Goal: Task Accomplishment & Management: Use online tool/utility

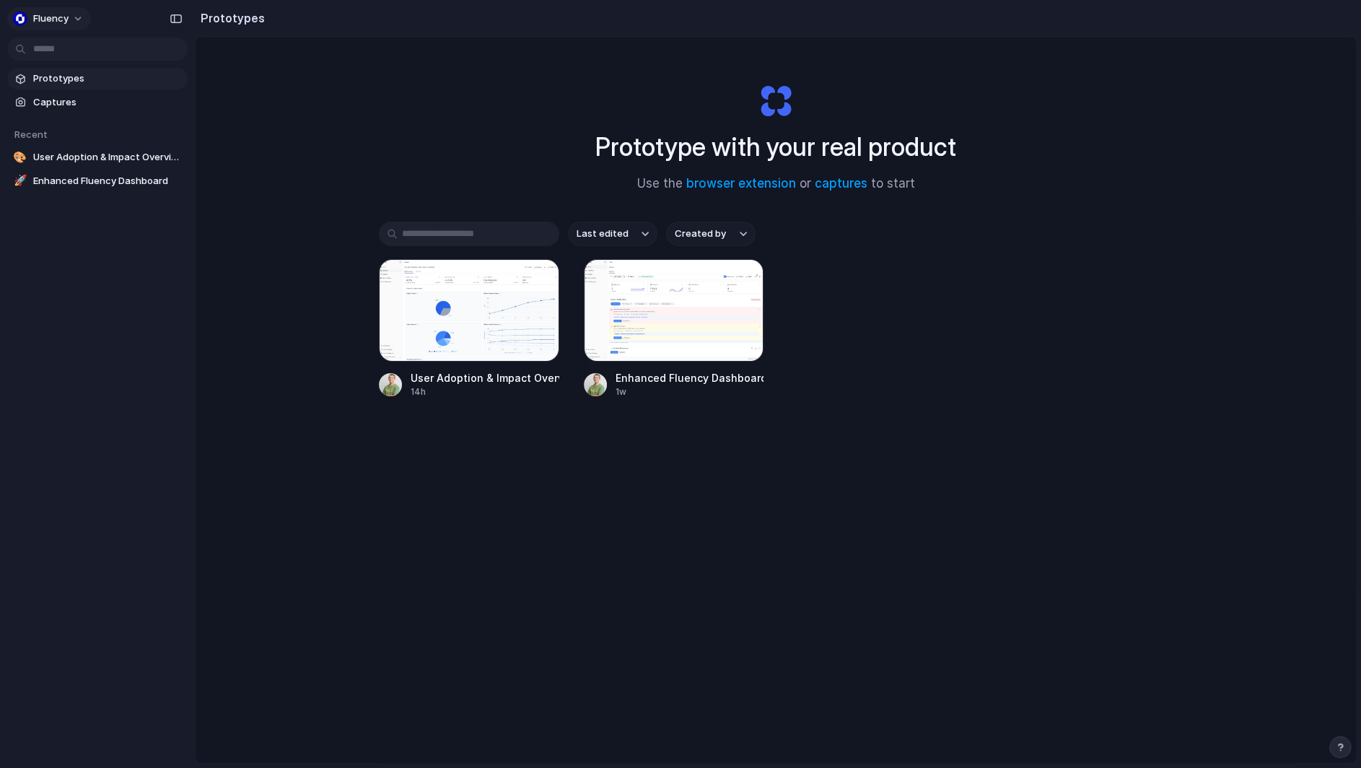
click at [83, 24] on button "Fluency" at bounding box center [49, 18] width 84 height 23
click at [74, 95] on div at bounding box center [101, 143] width 60 height 123
click at [74, 94] on span "Change theme" at bounding box center [67, 97] width 68 height 14
click at [157, 197] on li "Forest" at bounding box center [176, 189] width 85 height 23
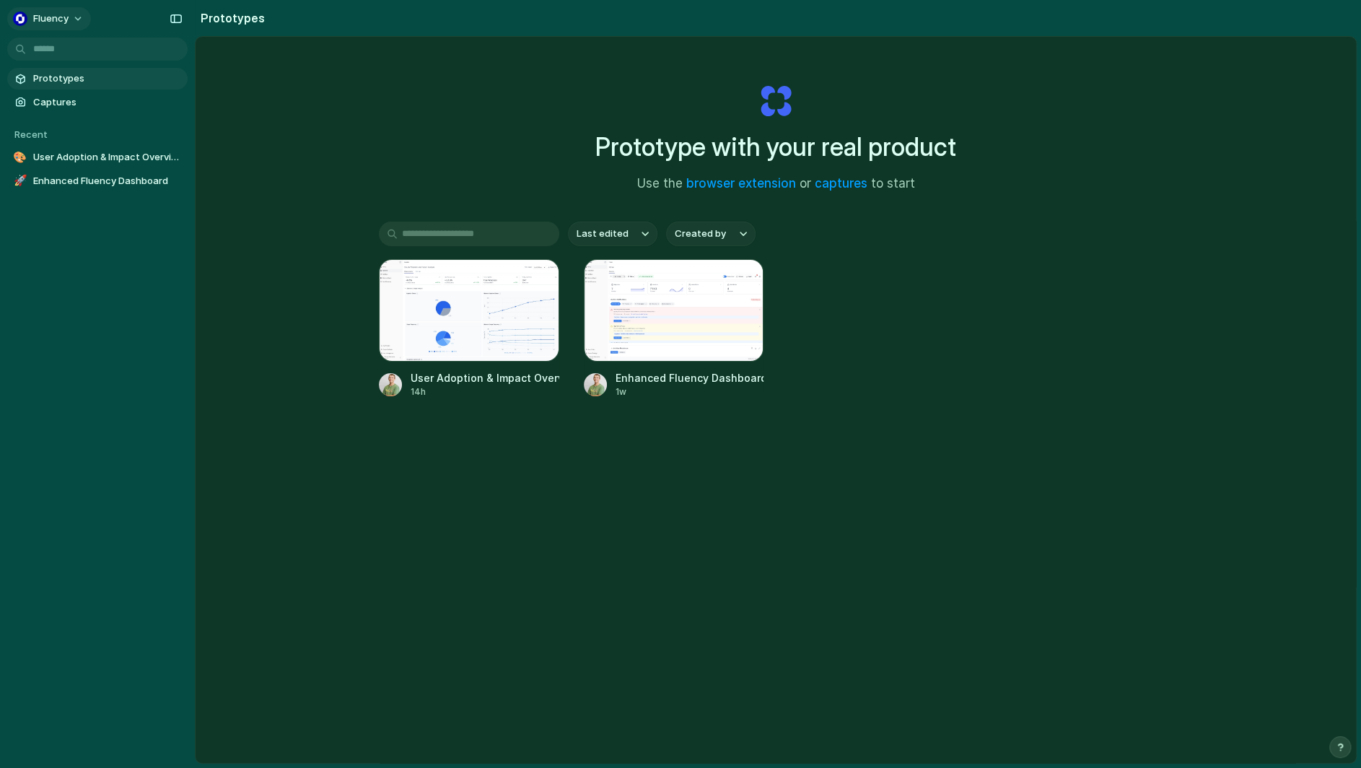
click at [74, 25] on button "Fluency" at bounding box center [49, 18] width 84 height 23
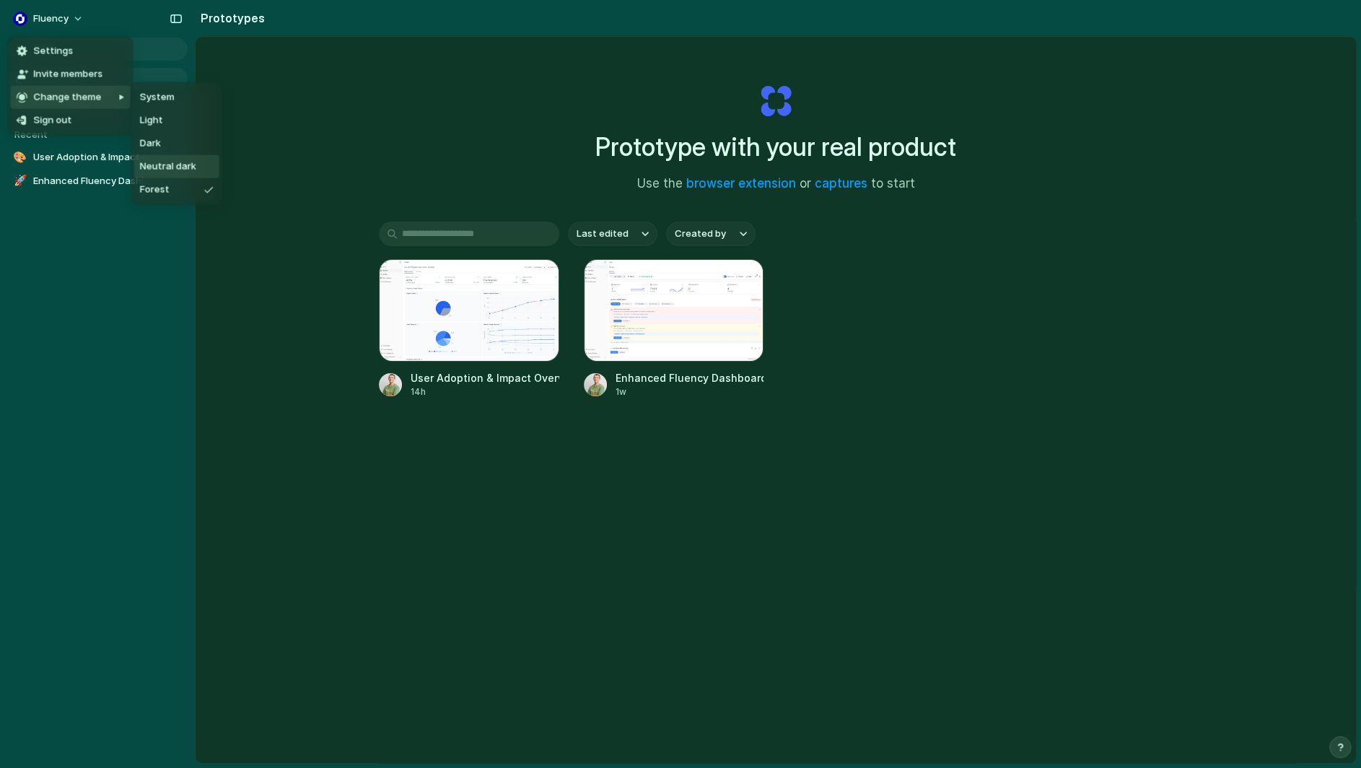
click at [170, 167] on span "Neutral dark" at bounding box center [168, 166] width 56 height 14
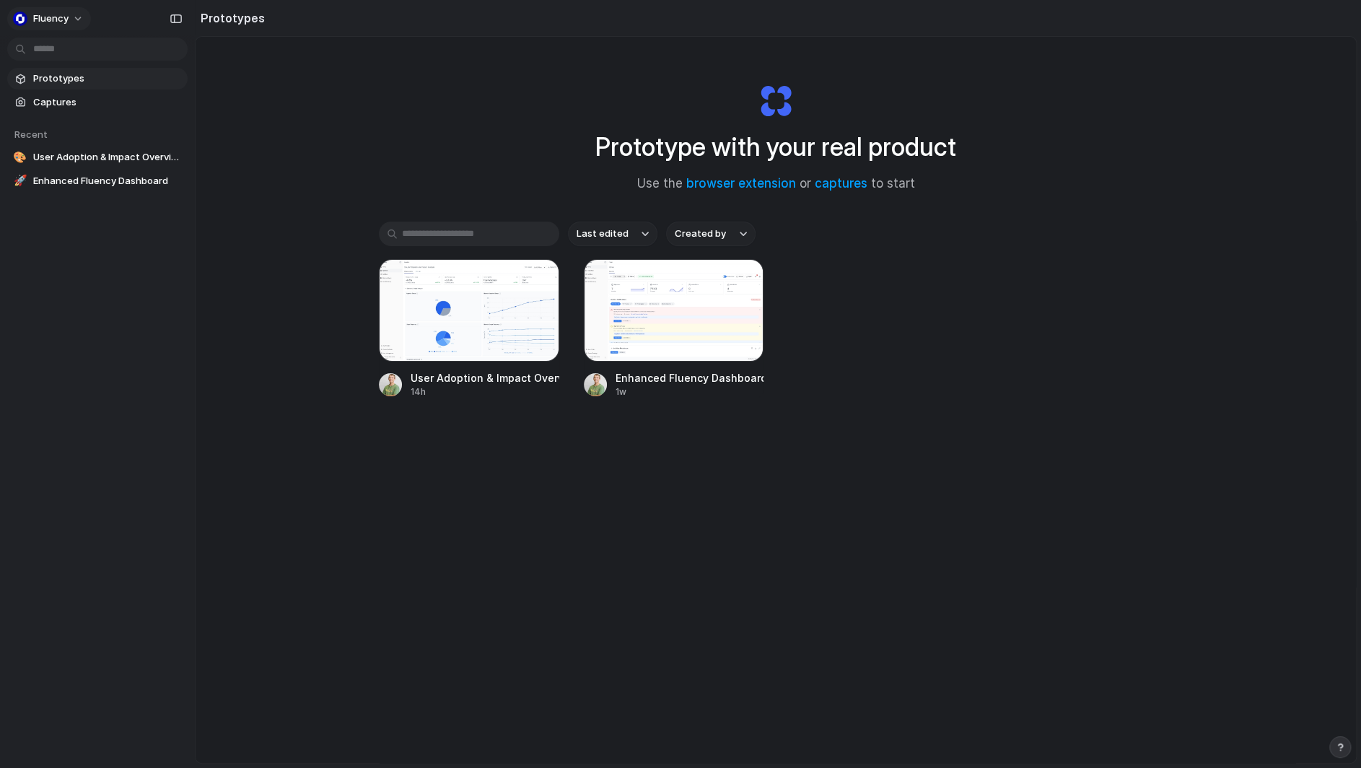
click at [70, 14] on button "Fluency" at bounding box center [49, 18] width 84 height 23
click at [189, 196] on li "Forest" at bounding box center [181, 189] width 95 height 23
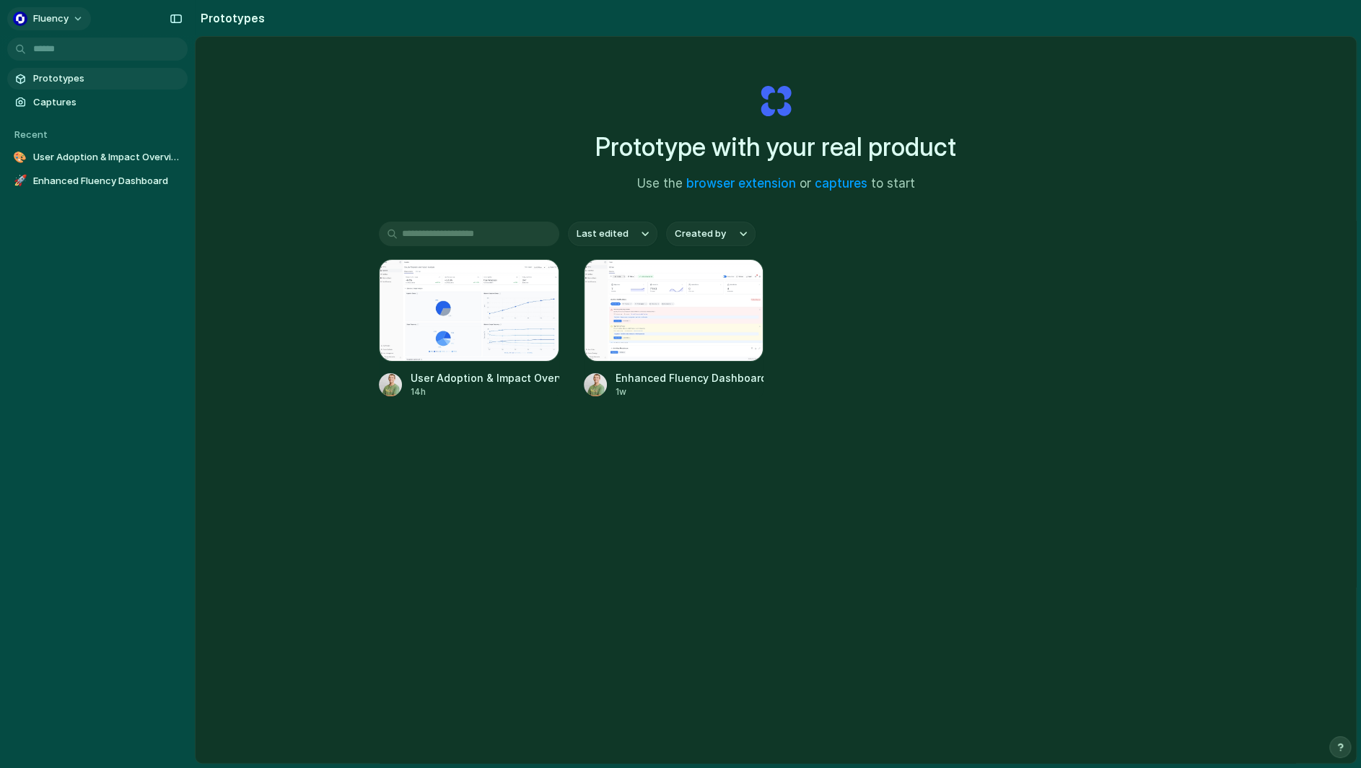
click at [68, 23] on span "Fluency" at bounding box center [50, 19] width 35 height 14
click at [74, 78] on span "Invite members" at bounding box center [67, 74] width 69 height 14
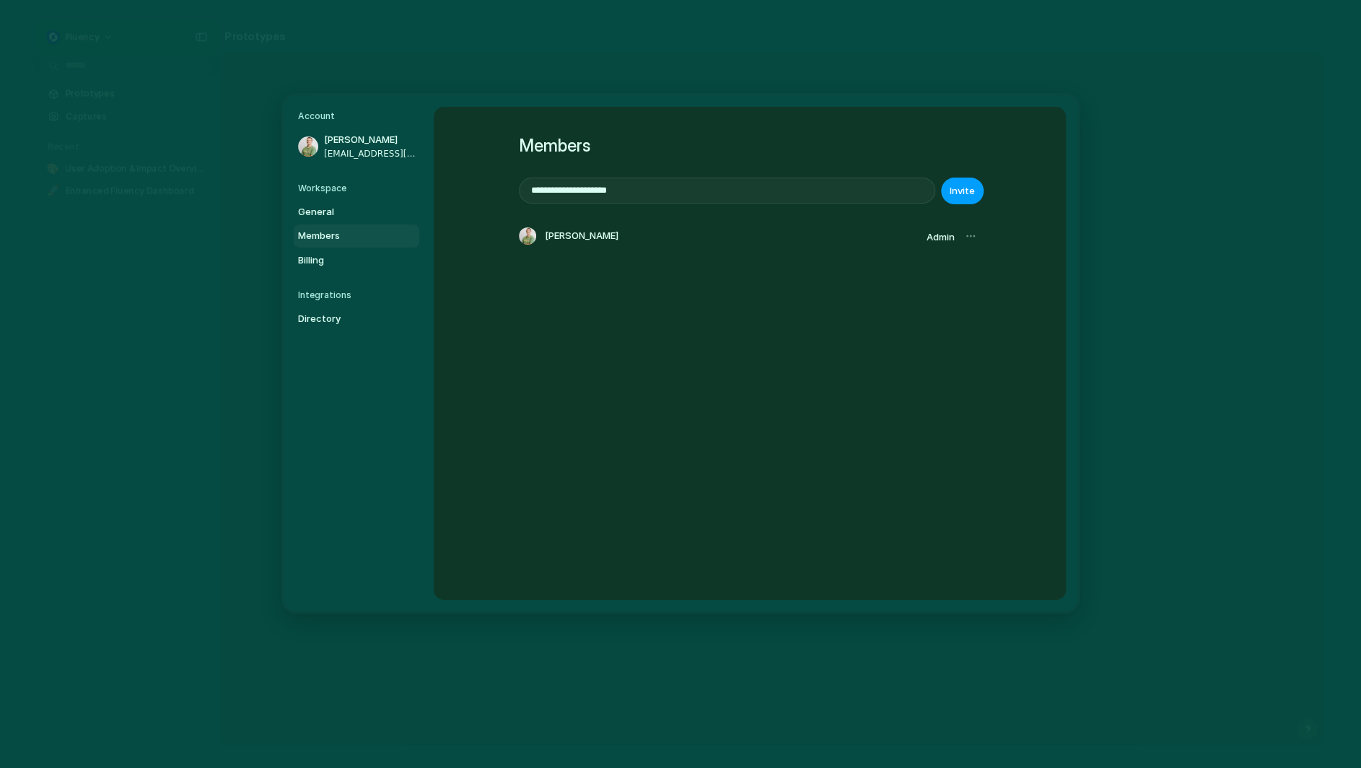
drag, startPoint x: 958, startPoint y: 187, endPoint x: 942, endPoint y: 188, distance: 15.9
click at [958, 187] on span "Invite" at bounding box center [961, 191] width 25 height 14
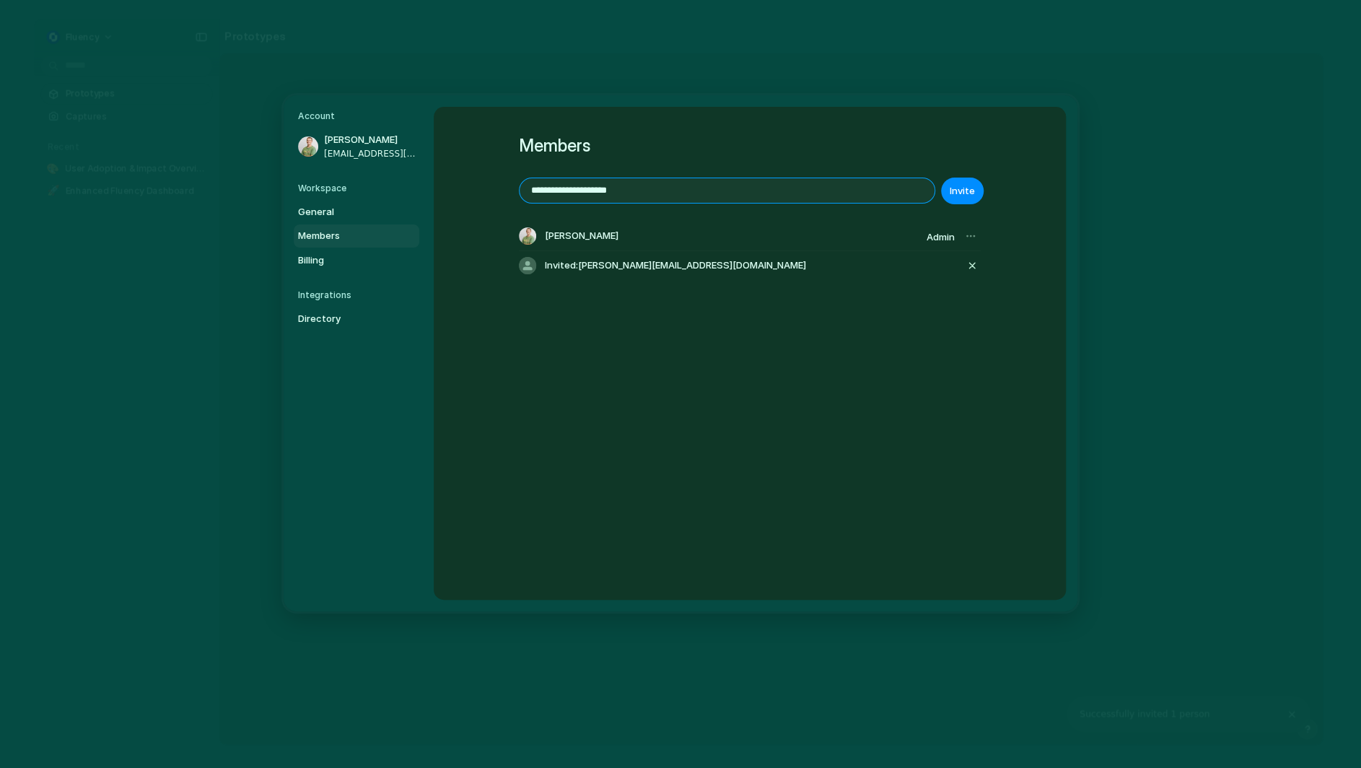
click at [662, 190] on input "**********" at bounding box center [726, 190] width 415 height 25
click at [972, 185] on button "Invite" at bounding box center [962, 190] width 43 height 27
click at [647, 180] on input "**********" at bounding box center [726, 190] width 415 height 25
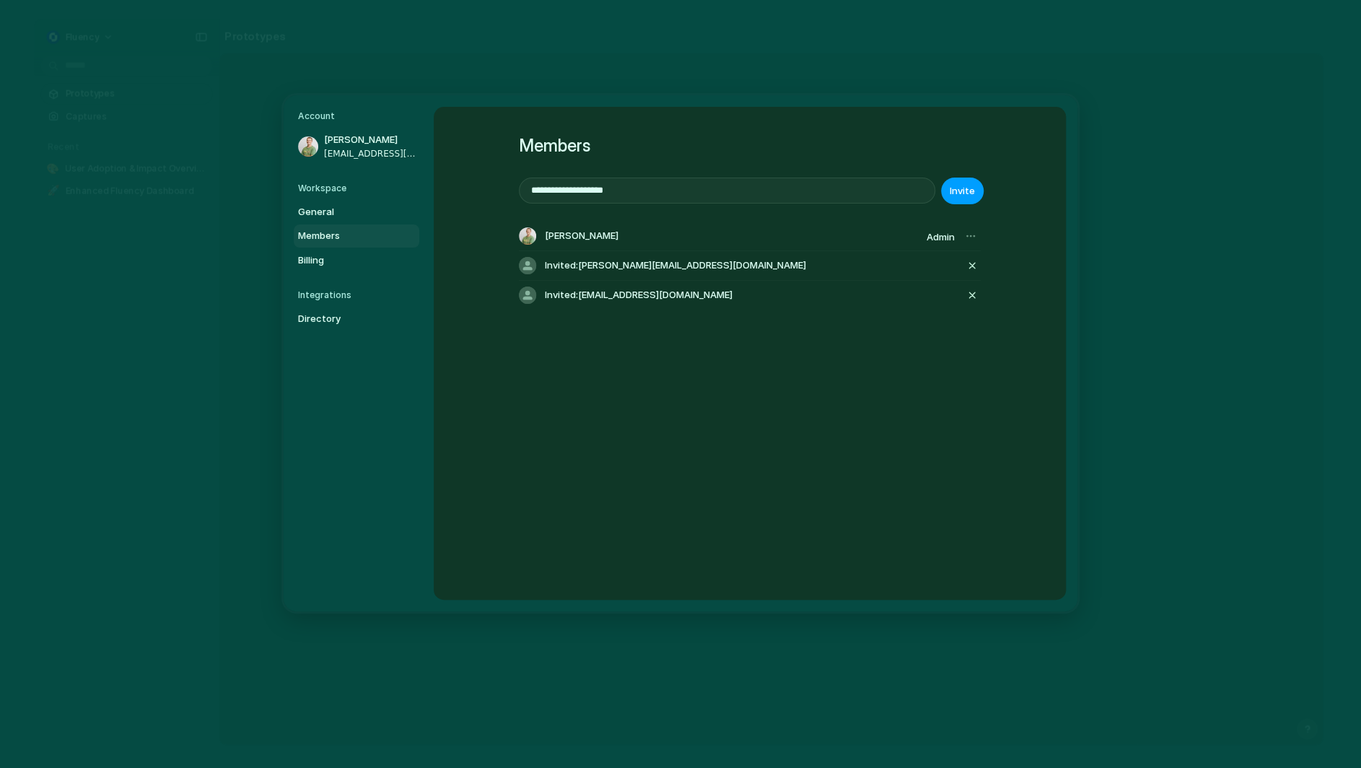
click at [957, 181] on button "Invite" at bounding box center [962, 190] width 43 height 27
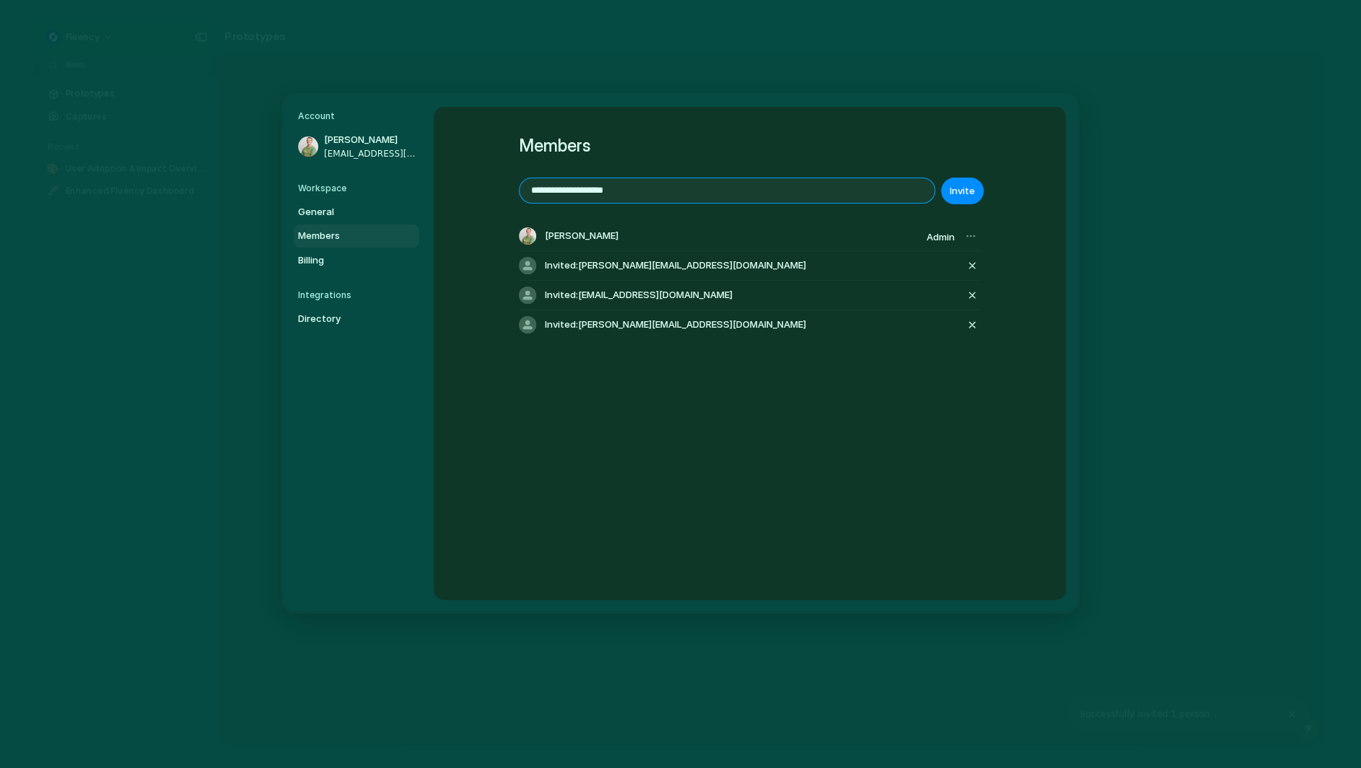
click at [651, 185] on input "**********" at bounding box center [726, 190] width 415 height 25
click at [967, 179] on button "Invite" at bounding box center [962, 190] width 43 height 27
click at [753, 190] on input "**********" at bounding box center [726, 190] width 415 height 25
type input "**********"
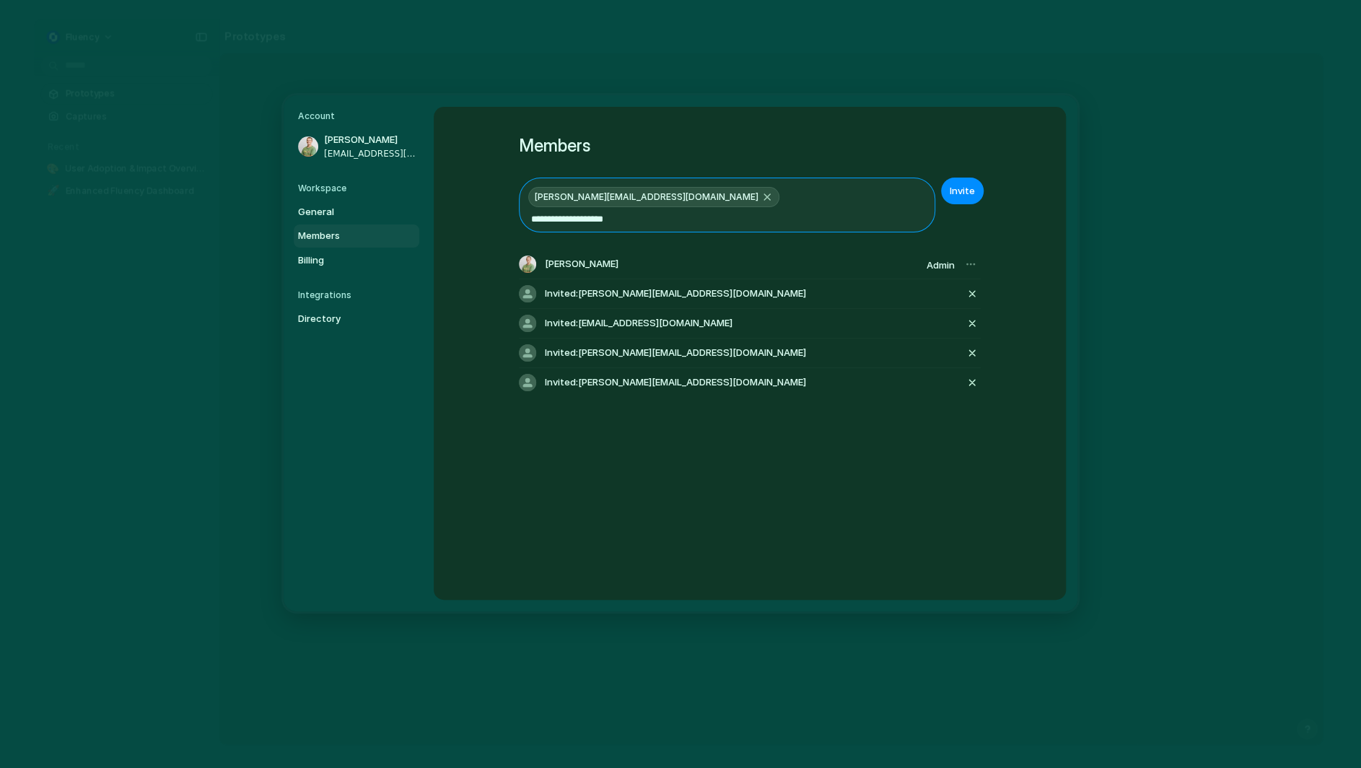
type input "**********"
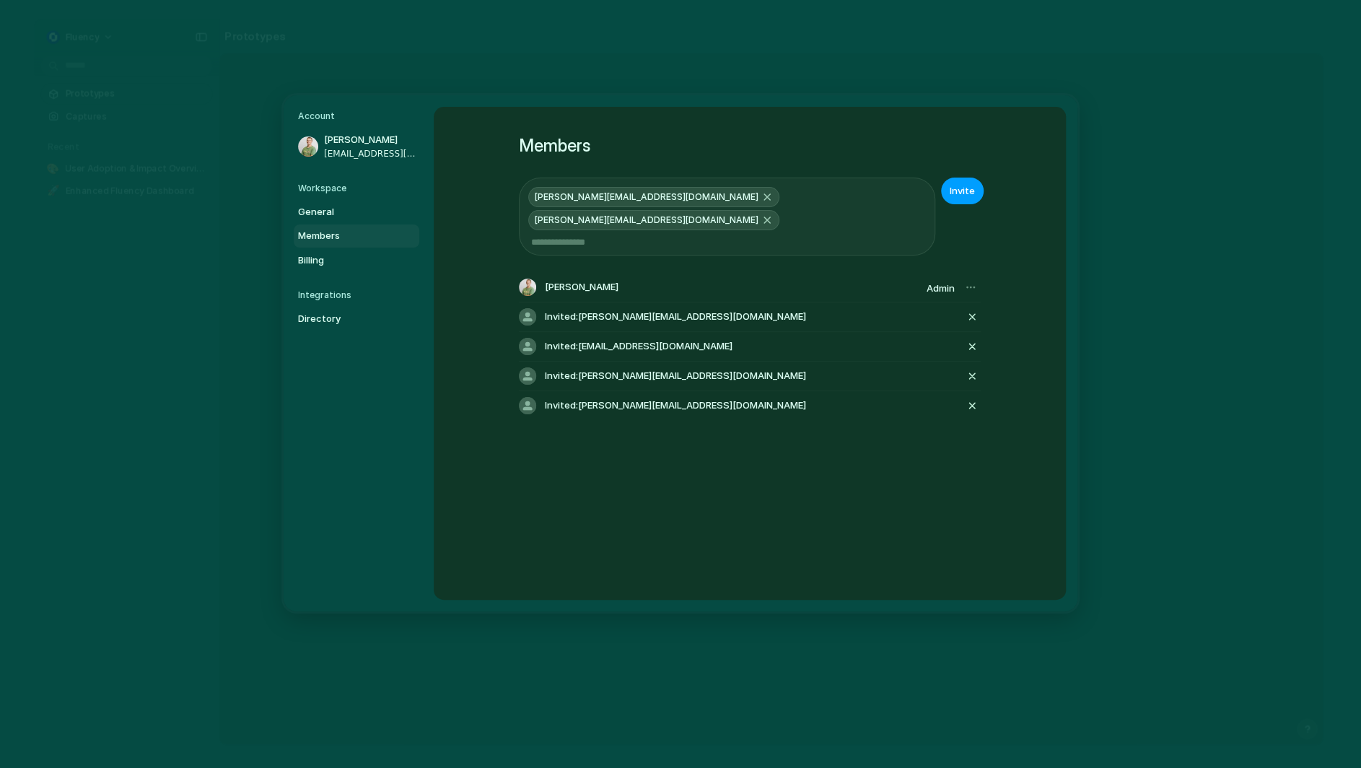
click at [951, 184] on span "Invite" at bounding box center [961, 191] width 25 height 14
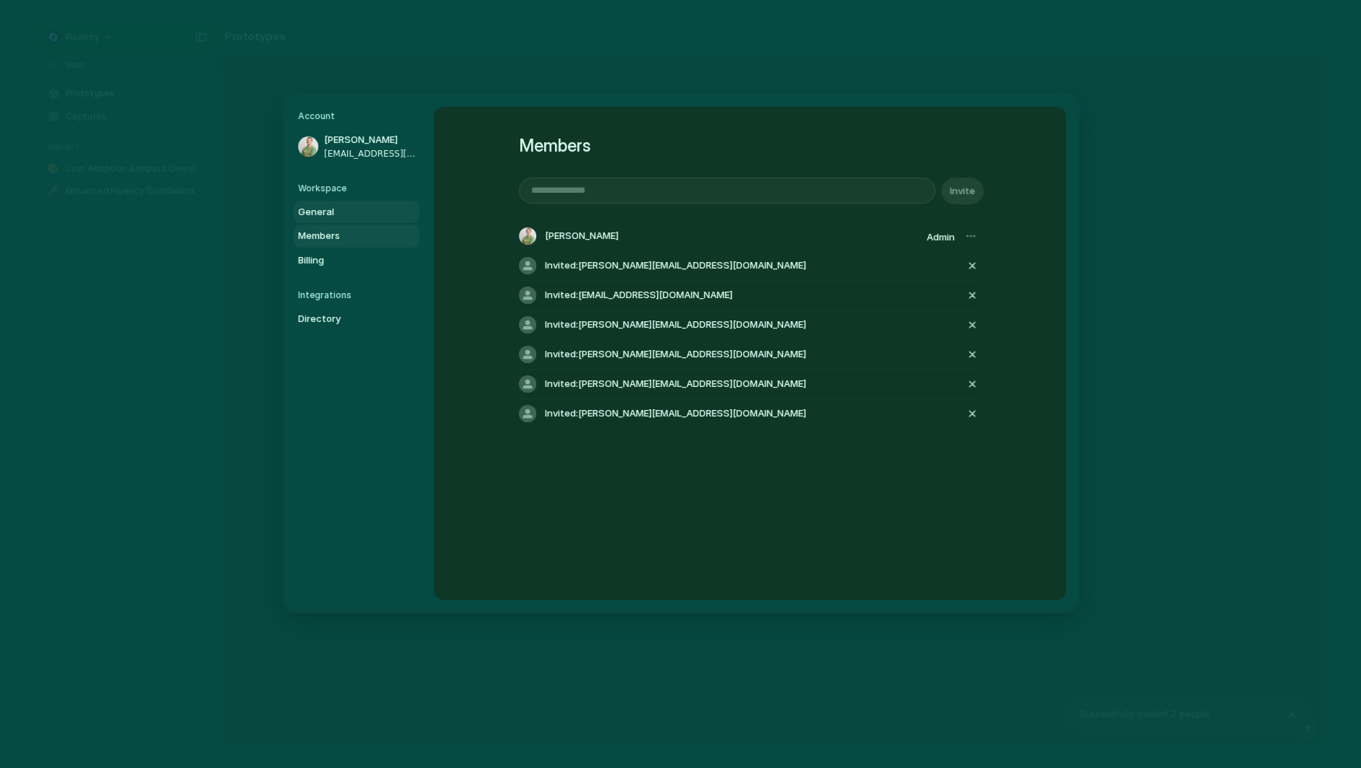
click at [322, 208] on span "General" at bounding box center [344, 211] width 92 height 14
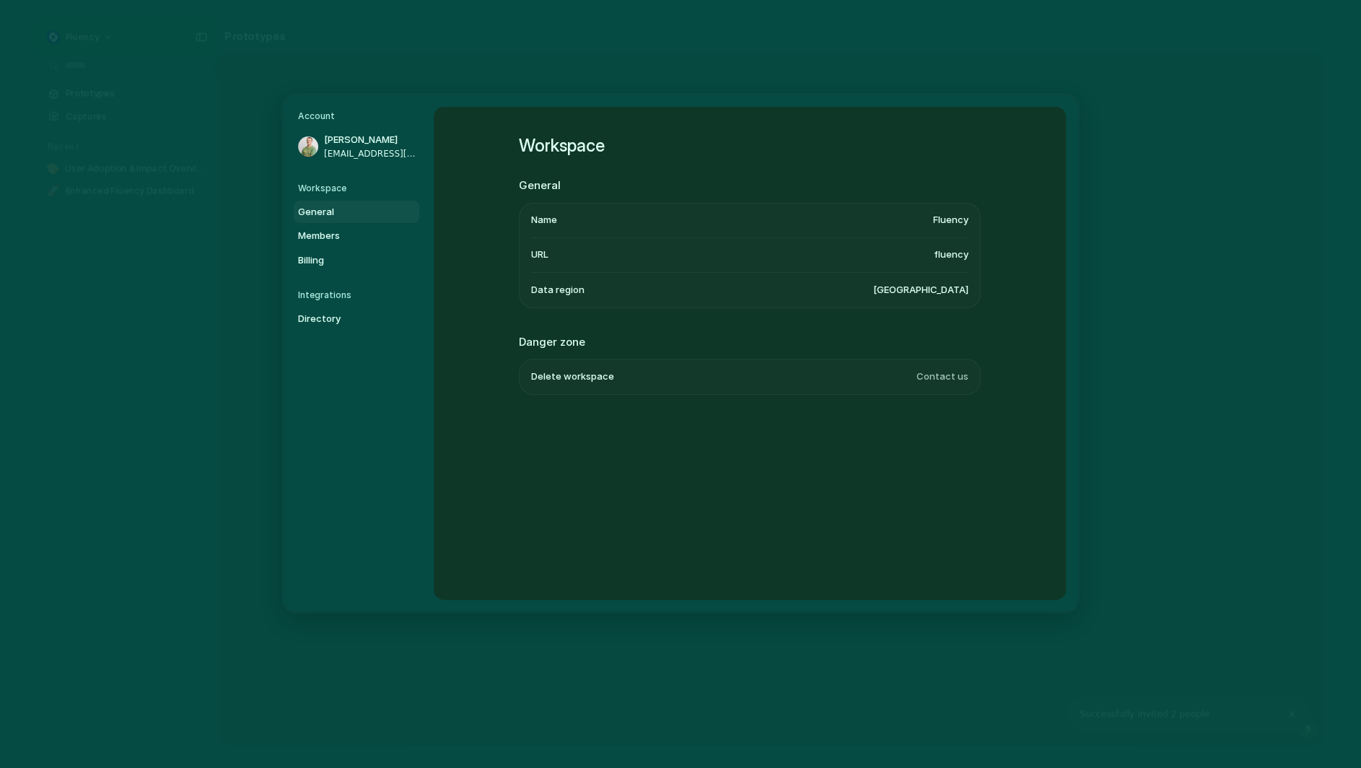
click at [940, 284] on span "United States" at bounding box center [920, 290] width 95 height 14
drag, startPoint x: 957, startPoint y: 381, endPoint x: 790, endPoint y: 366, distance: 168.0
click at [957, 381] on span "Contact us" at bounding box center [942, 376] width 52 height 14
click at [561, 375] on span "Delete workspace" at bounding box center [572, 376] width 83 height 14
drag, startPoint x: 942, startPoint y: 378, endPoint x: 932, endPoint y: 377, distance: 10.2
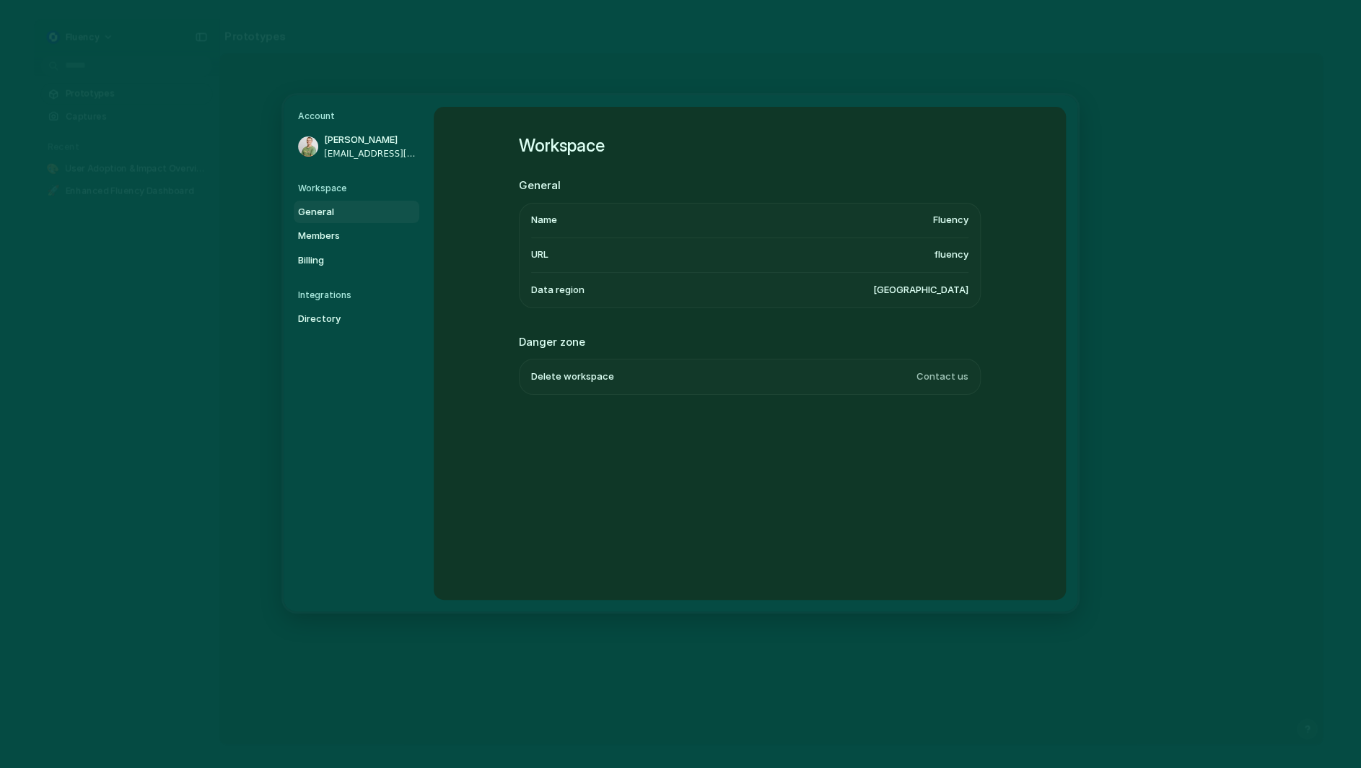
click at [942, 378] on span "Contact us" at bounding box center [942, 376] width 52 height 14
click at [346, 315] on span "Directory" at bounding box center [344, 319] width 92 height 14
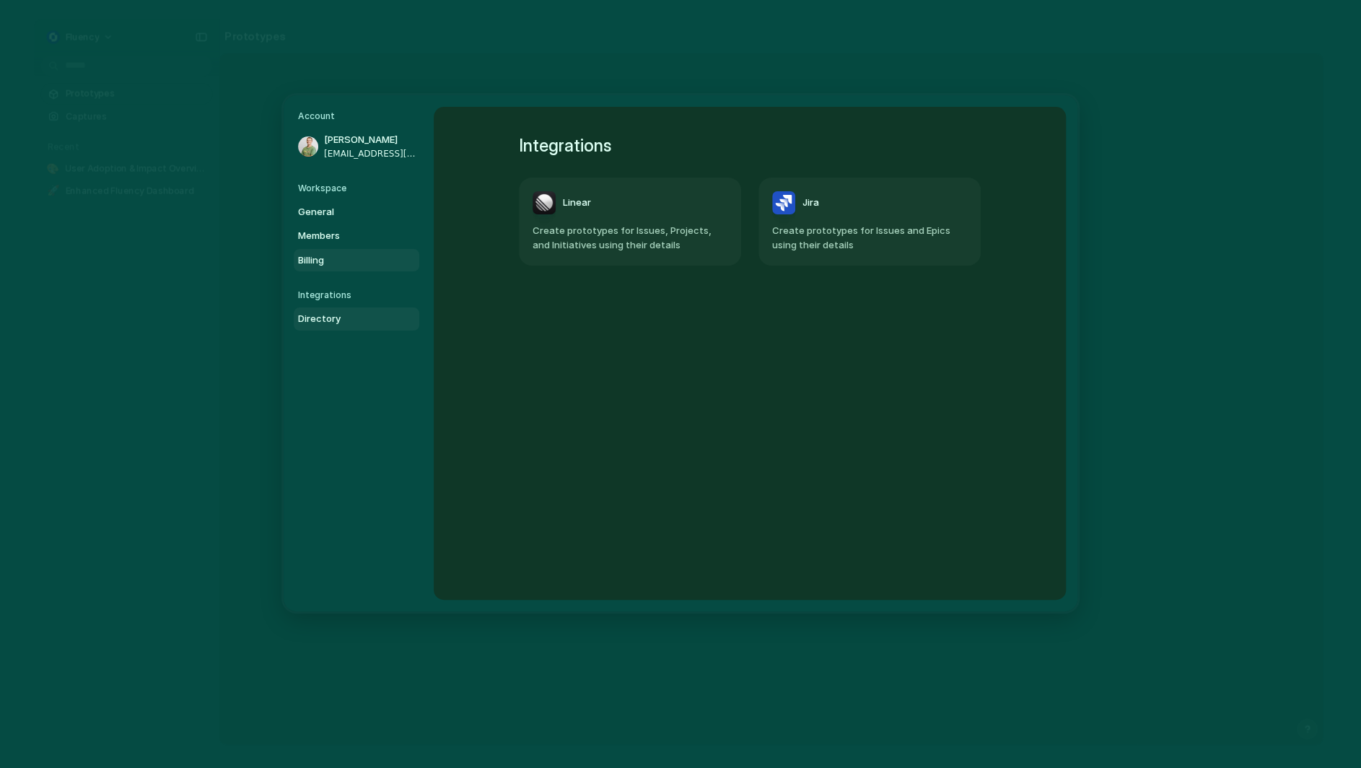
click at [332, 248] on link "Billing" at bounding box center [357, 259] width 126 height 23
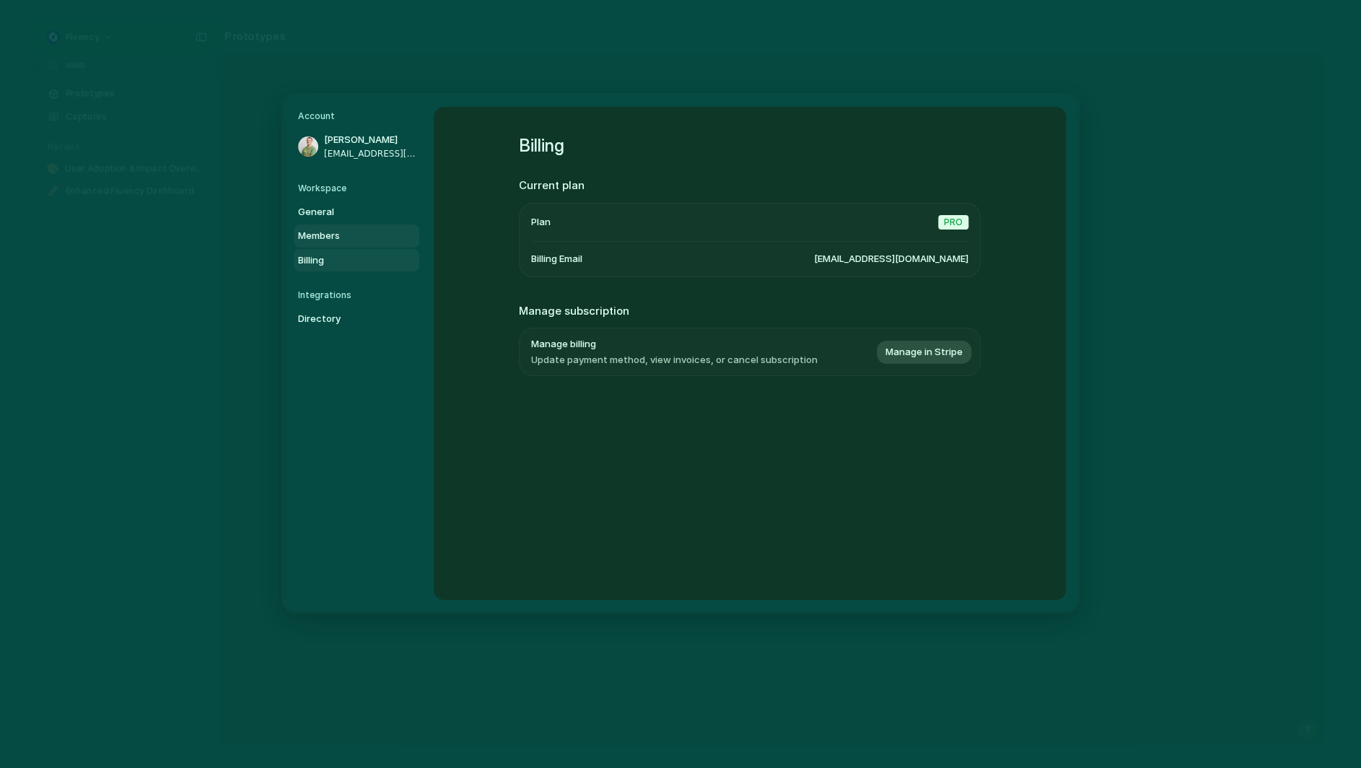
click at [330, 233] on span "Members" at bounding box center [344, 236] width 92 height 14
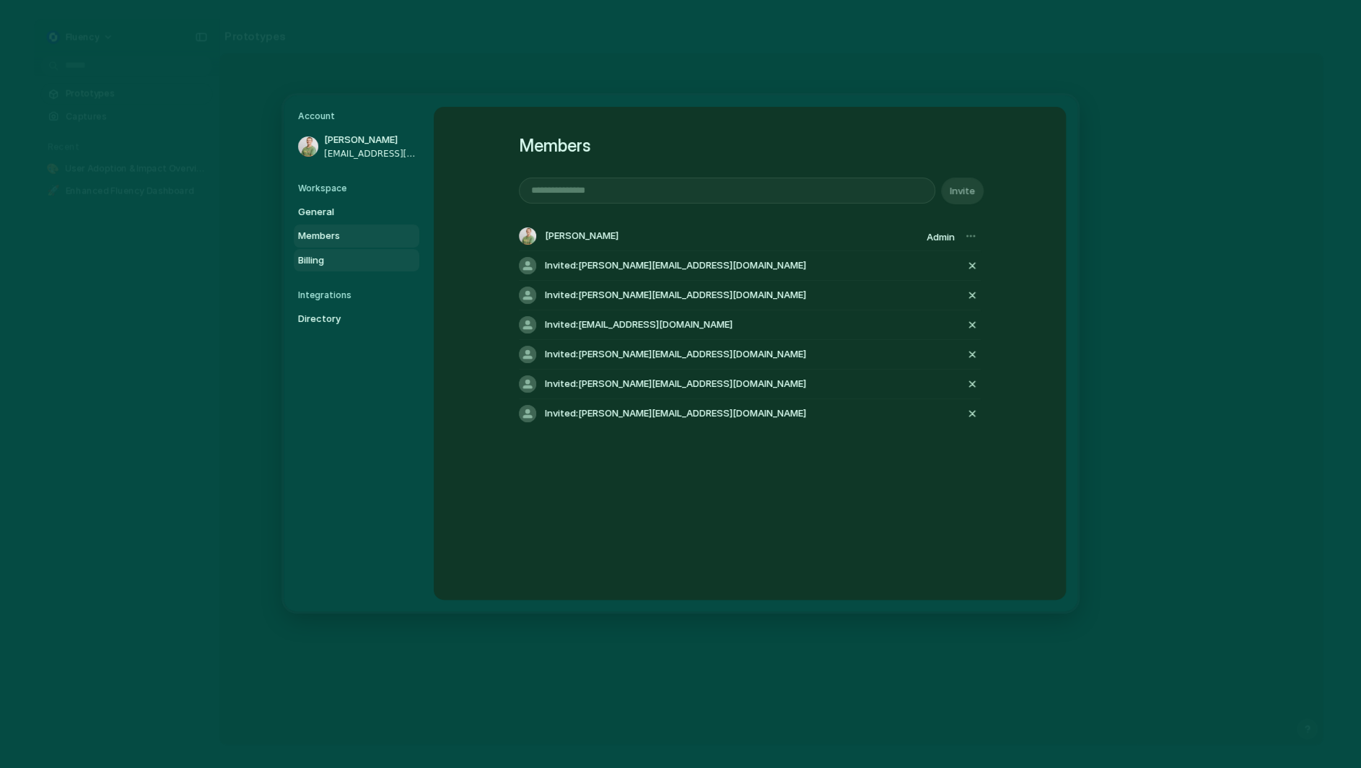
click at [350, 251] on link "Billing" at bounding box center [357, 259] width 126 height 23
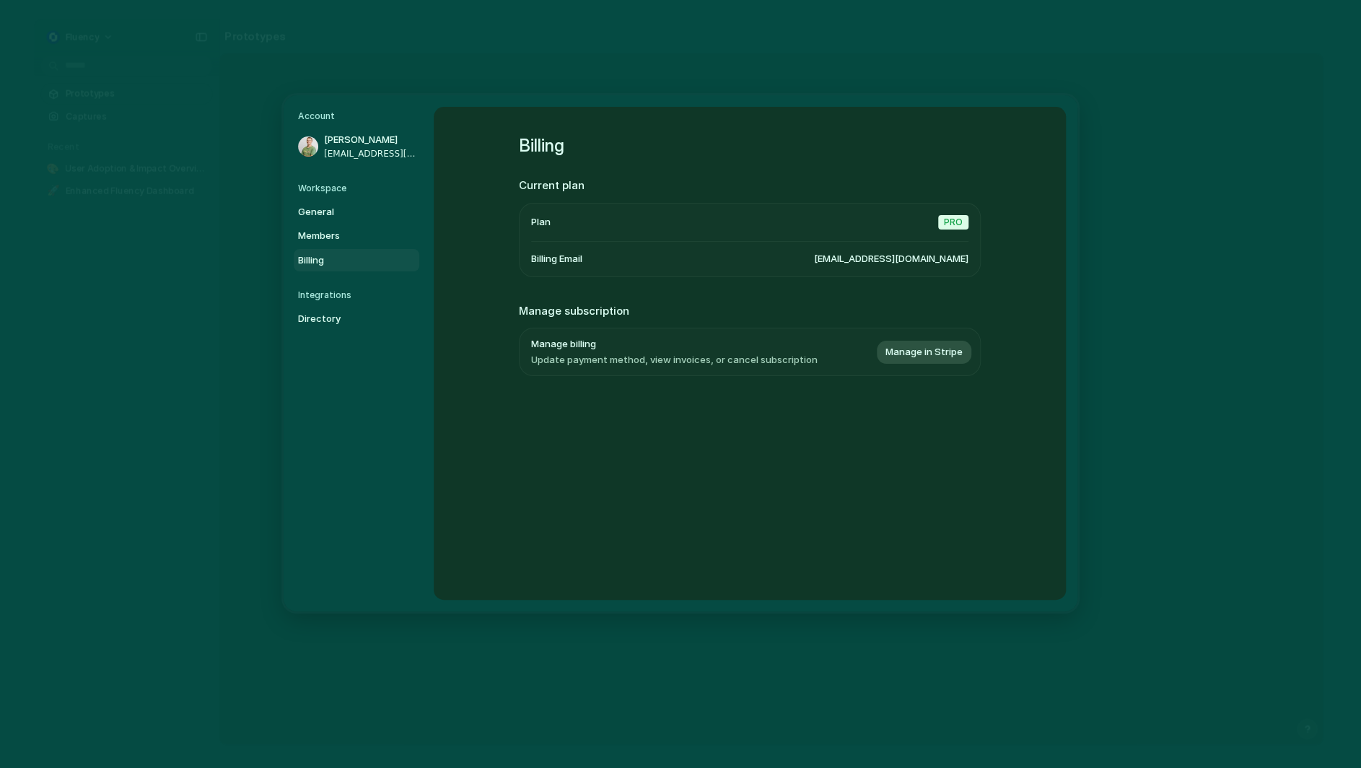
click at [709, 388] on div "Billing Current plan Plan Pro Billing Email finnlay@usefluency.com Manage subsc…" at bounding box center [750, 274] width 462 height 334
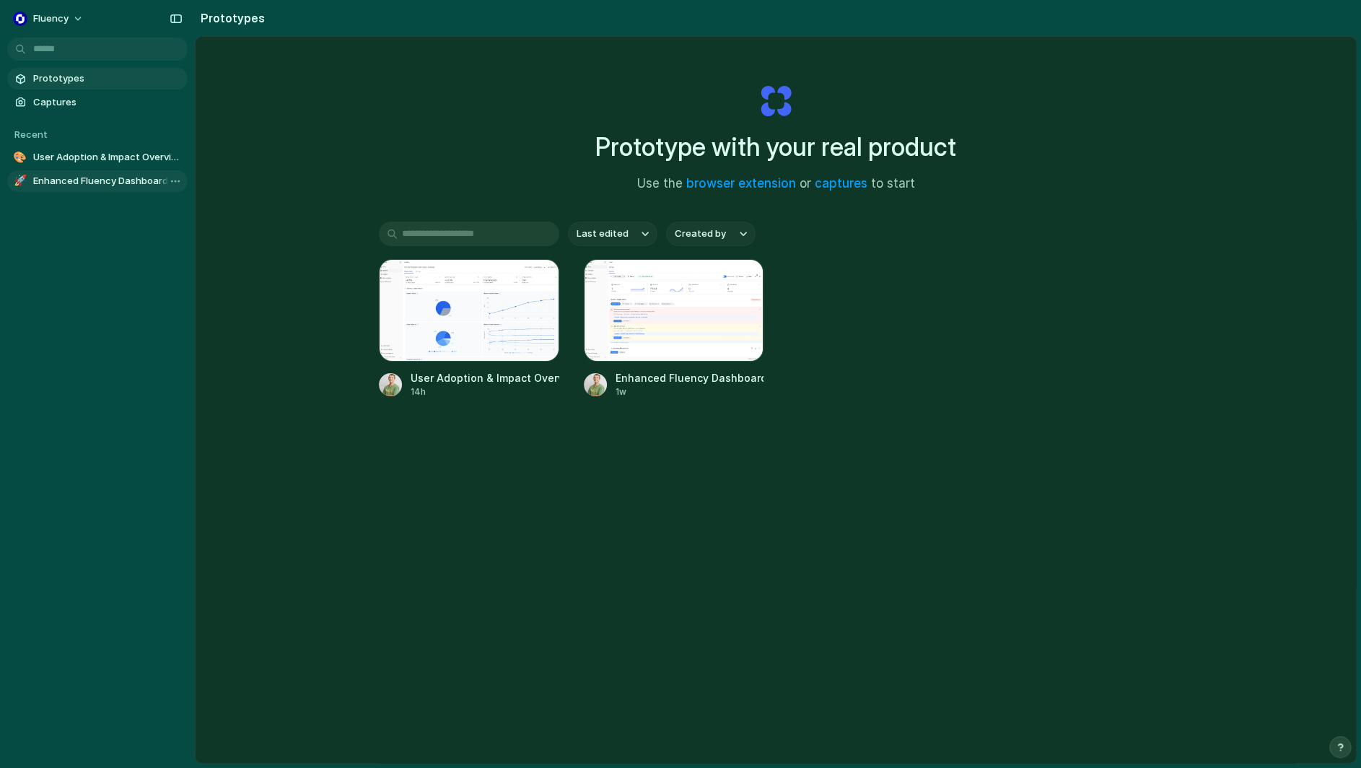
click at [127, 178] on span "Enhanced Fluency Dashboard" at bounding box center [107, 181] width 149 height 14
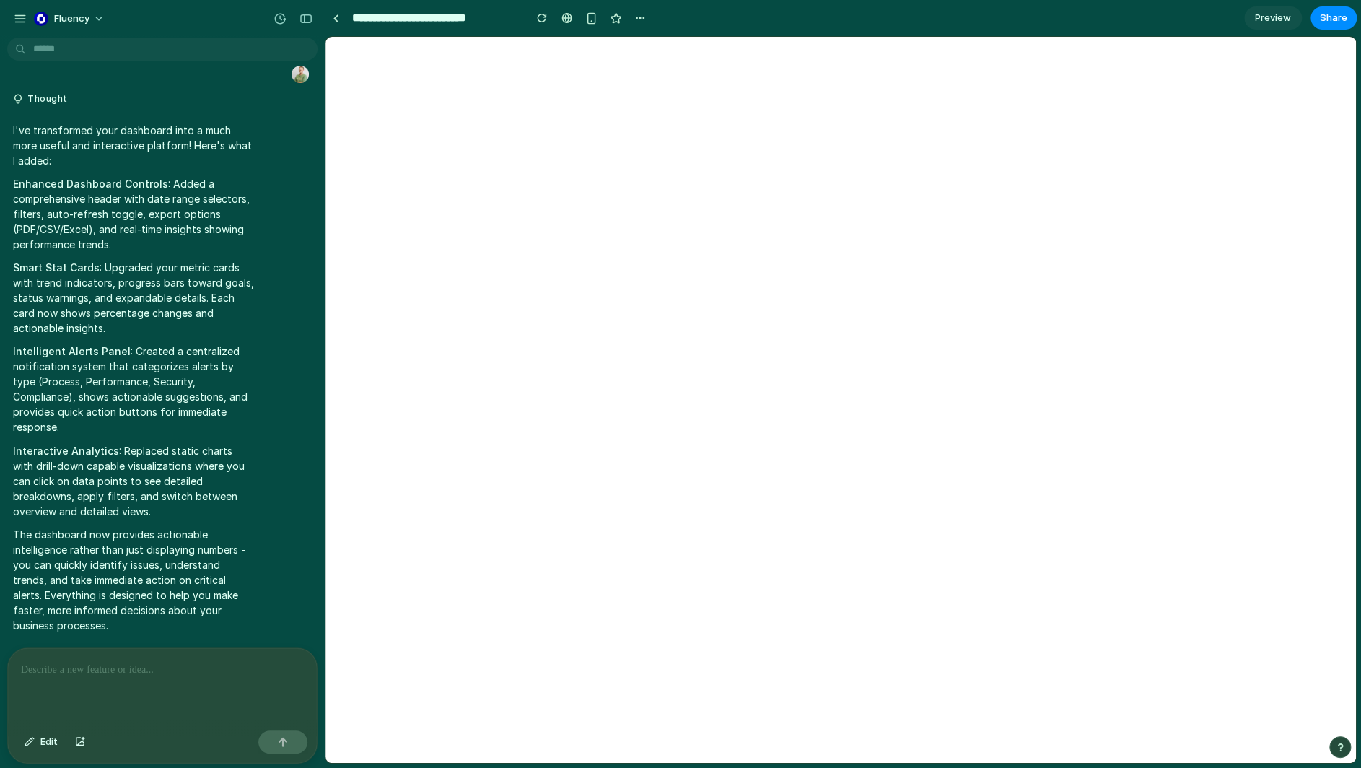
select select "**"
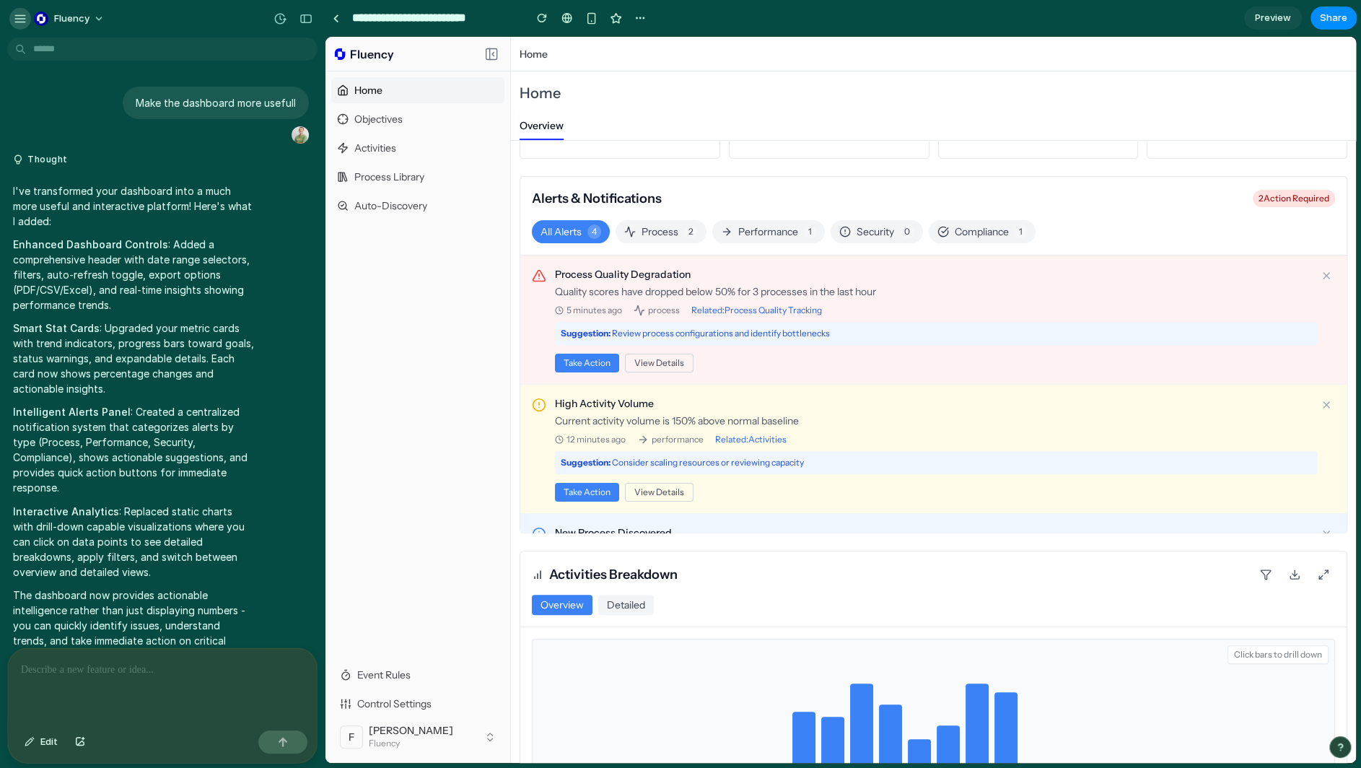
click at [27, 20] on div "Fluency" at bounding box center [62, 18] width 99 height 23
click at [25, 20] on div "button" at bounding box center [20, 18] width 13 height 13
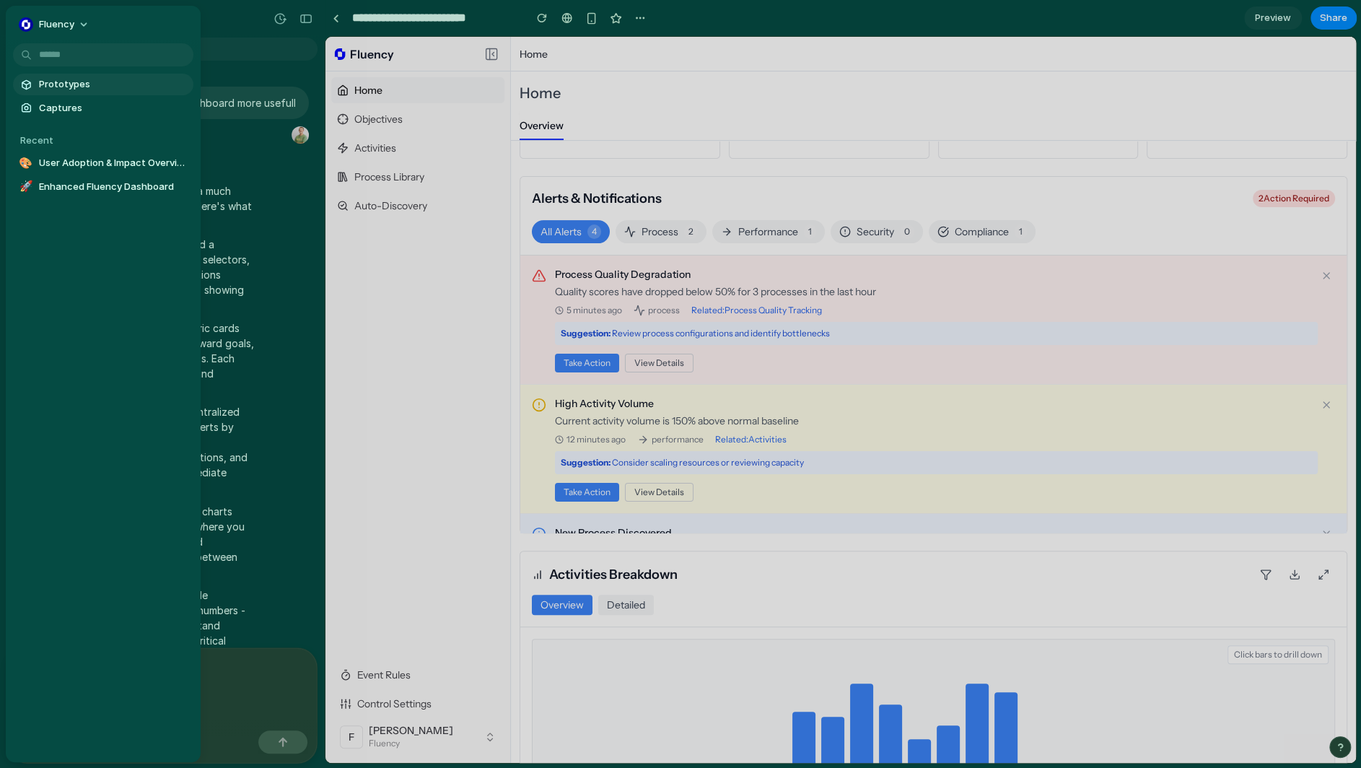
click at [69, 83] on span "Prototypes" at bounding box center [113, 84] width 149 height 14
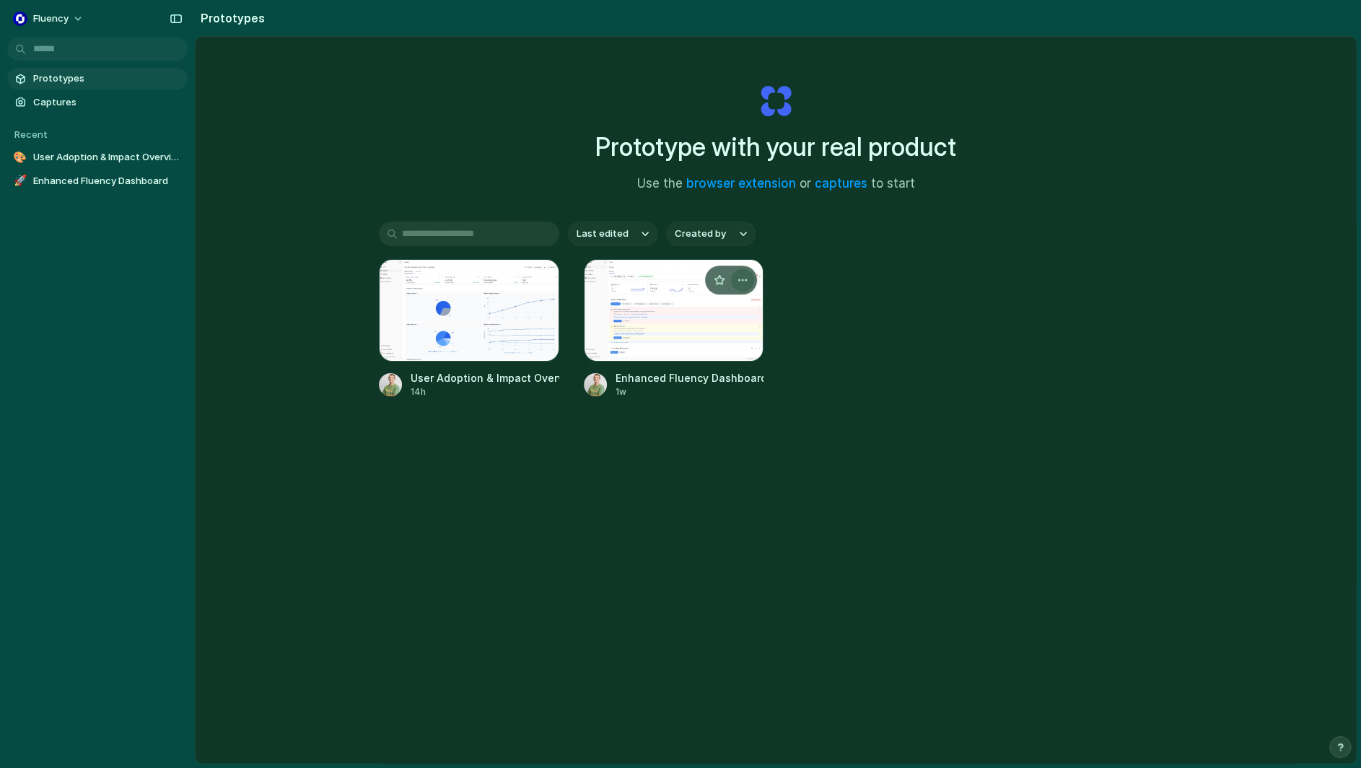
click at [748, 278] on button "button" at bounding box center [742, 279] width 23 height 23
click at [676, 335] on span "Rename" at bounding box center [687, 335] width 37 height 14
type input "**********"
click at [497, 375] on div "User Adoption & Impact Overview" at bounding box center [484, 377] width 149 height 15
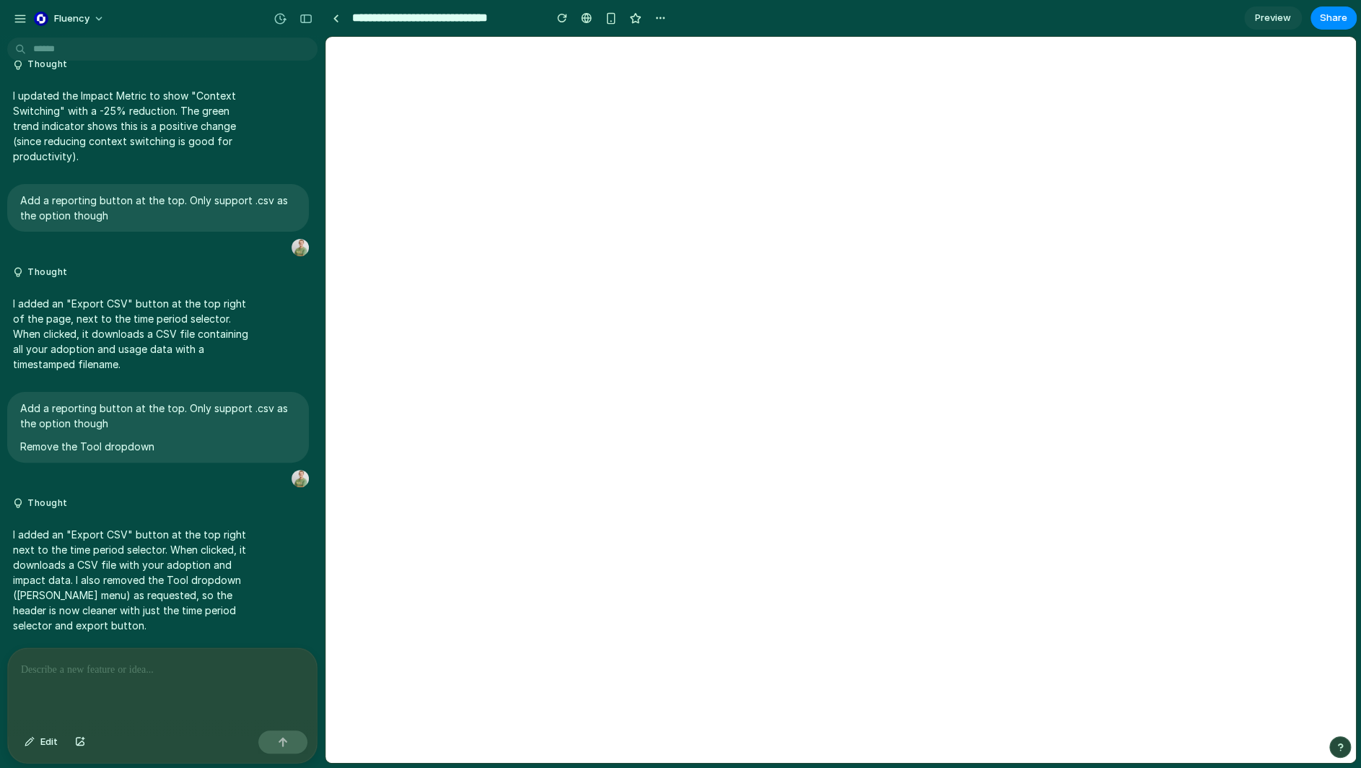
select select "***"
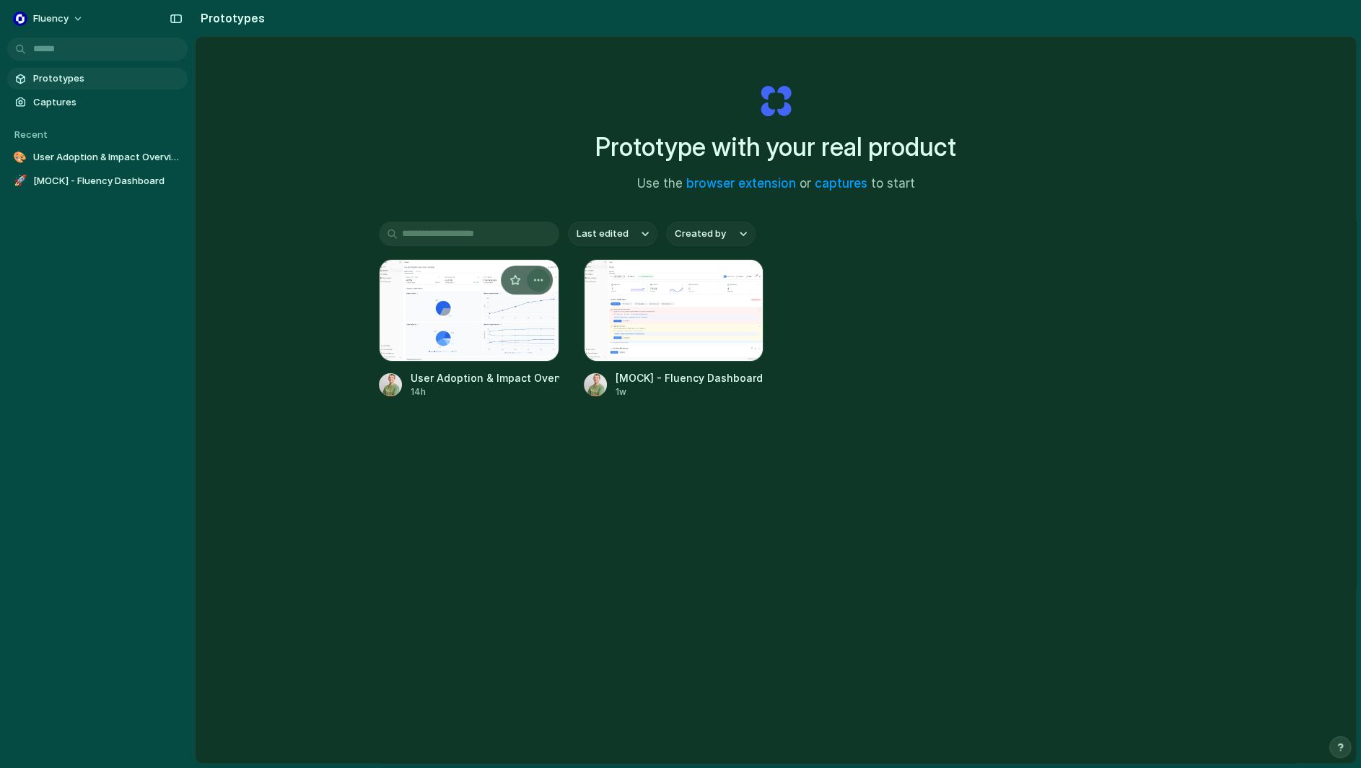
click at [535, 281] on div "button" at bounding box center [538, 280] width 12 height 12
click at [468, 335] on span "Rename" at bounding box center [483, 335] width 37 height 14
type input "**********"
click at [488, 488] on div "**********" at bounding box center [775, 438] width 1160 height 802
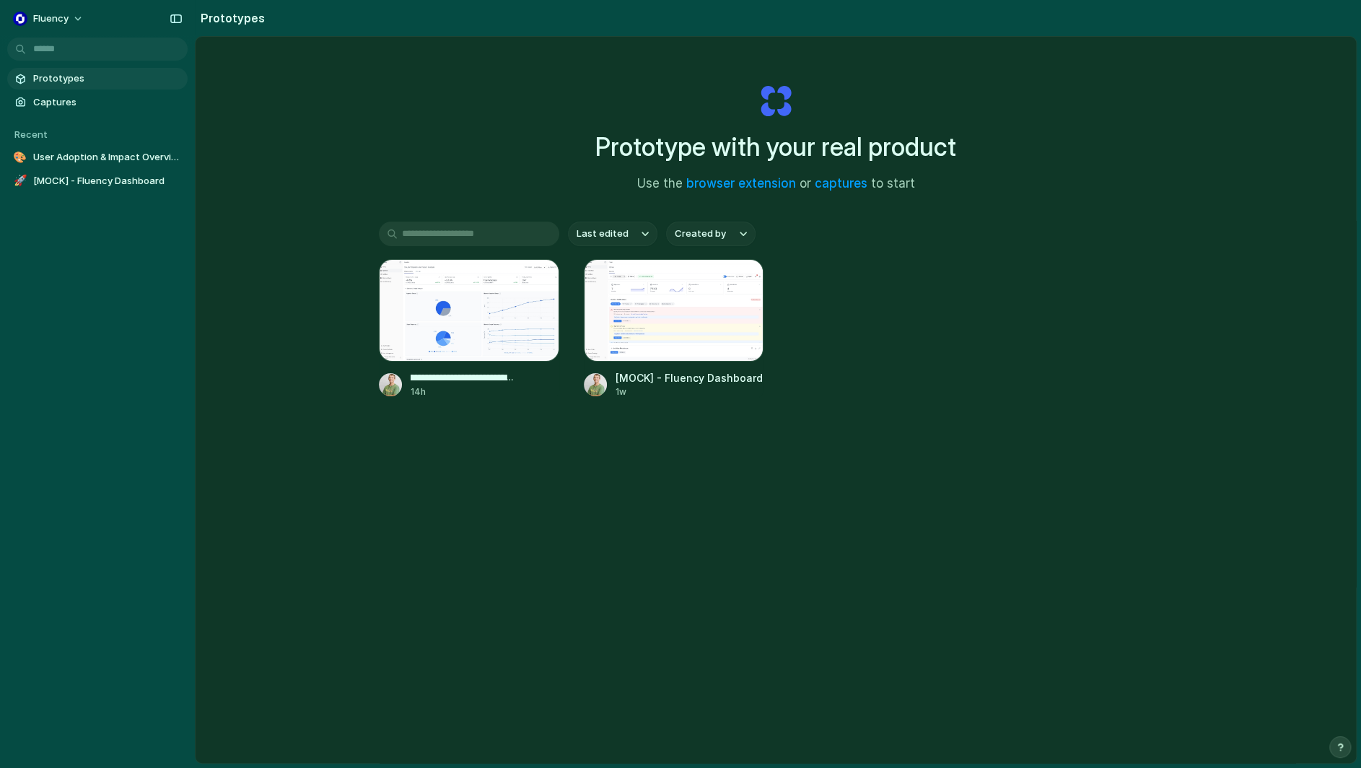
scroll to position [0, 0]
click at [543, 276] on button "button" at bounding box center [538, 279] width 23 height 23
click at [488, 359] on span "Copy link" at bounding box center [485, 358] width 41 height 14
click at [539, 272] on button "button" at bounding box center [538, 279] width 23 height 23
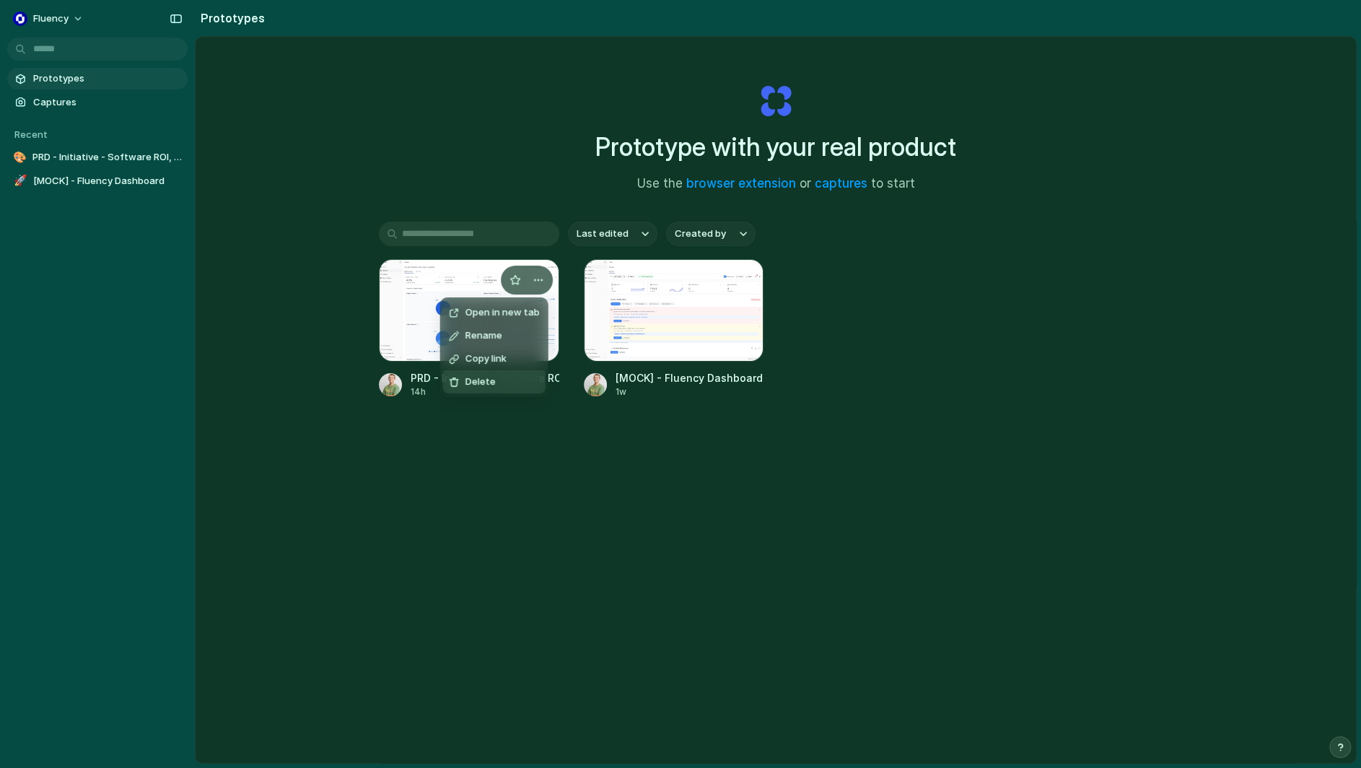
click at [532, 569] on div "Open in new tab Rename Copy link Delete" at bounding box center [680, 384] width 1361 height 768
click at [532, 274] on div "button" at bounding box center [538, 280] width 12 height 12
click at [487, 335] on span "Rename" at bounding box center [483, 335] width 37 height 14
click at [422, 374] on input "**********" at bounding box center [481, 377] width 143 height 15
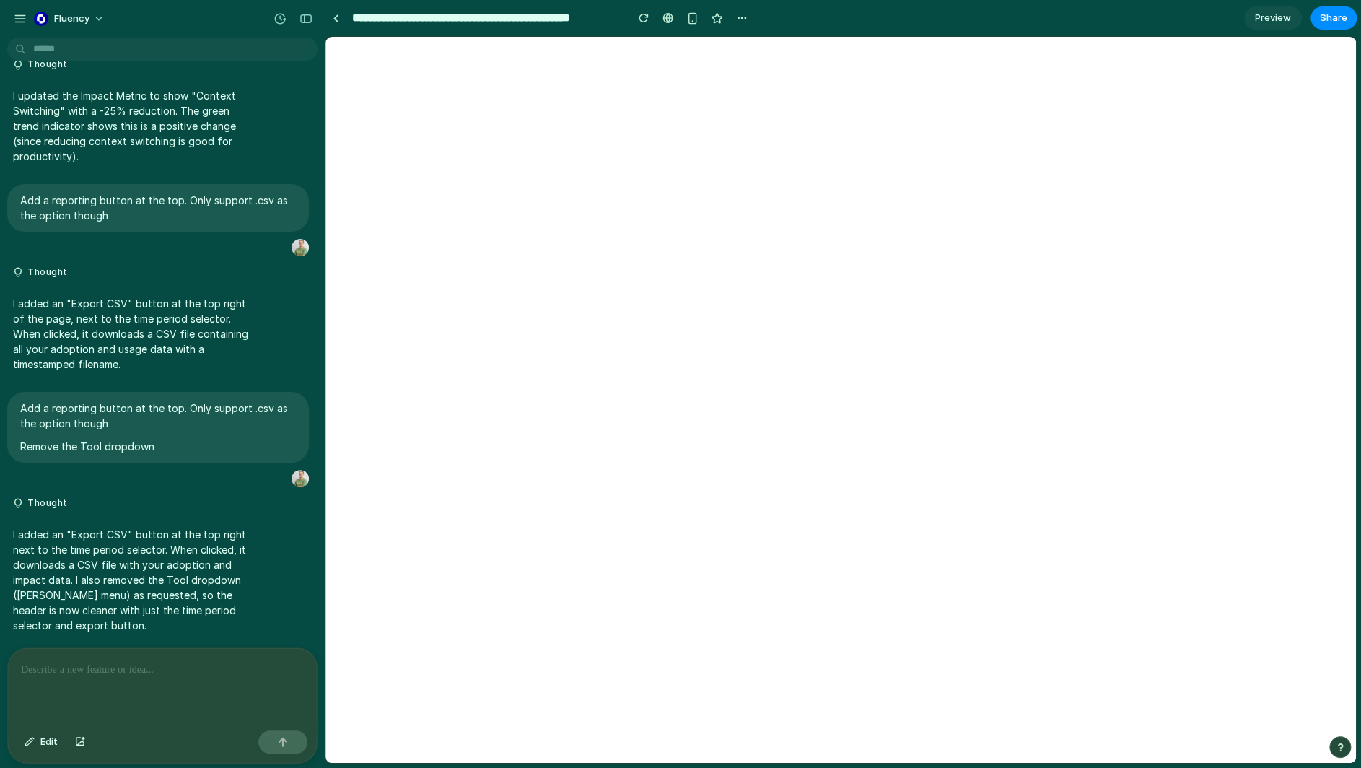
scroll to position [0, 0]
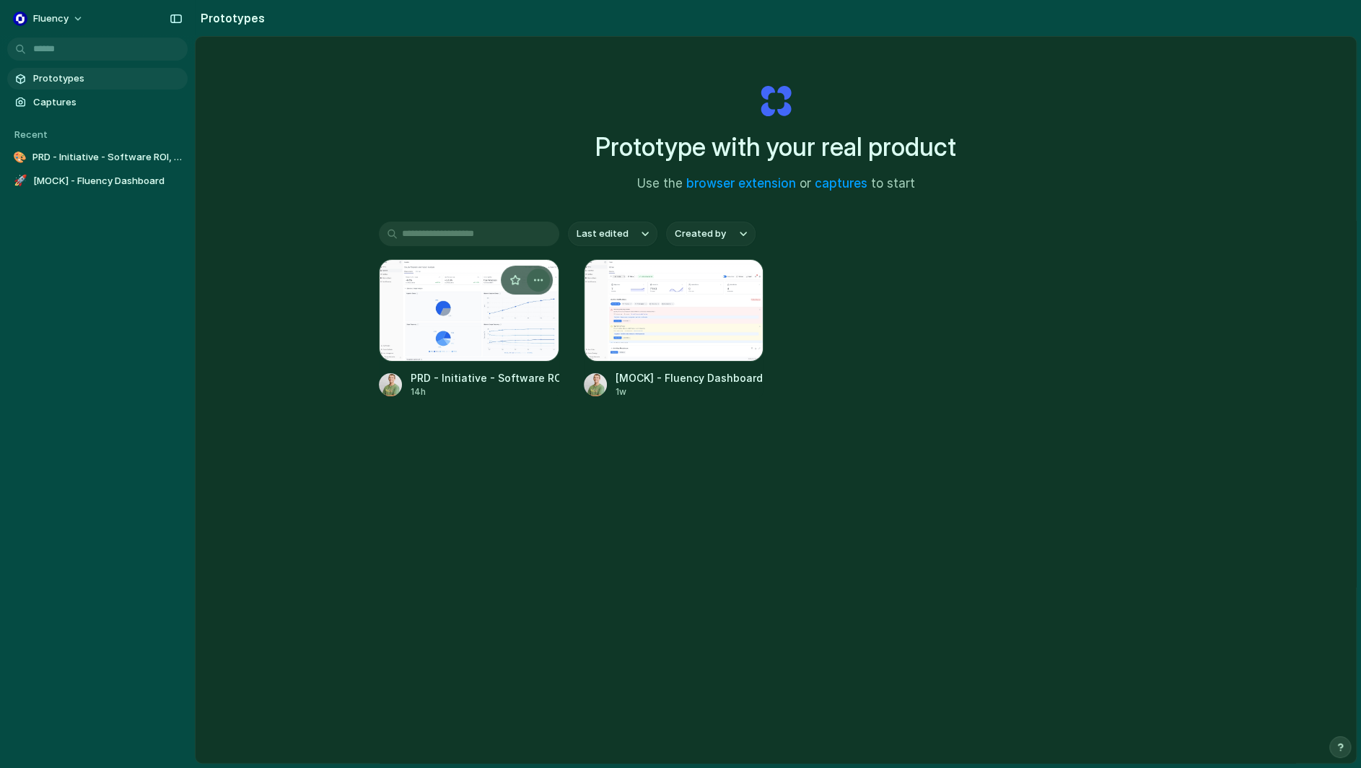
click at [531, 273] on button "button" at bounding box center [538, 279] width 23 height 23
click at [498, 334] on span "Rename" at bounding box center [483, 335] width 37 height 14
type input "**********"
click at [451, 372] on div "PRD - Initiative - Software ROI, Adoption, and Use" at bounding box center [484, 377] width 149 height 15
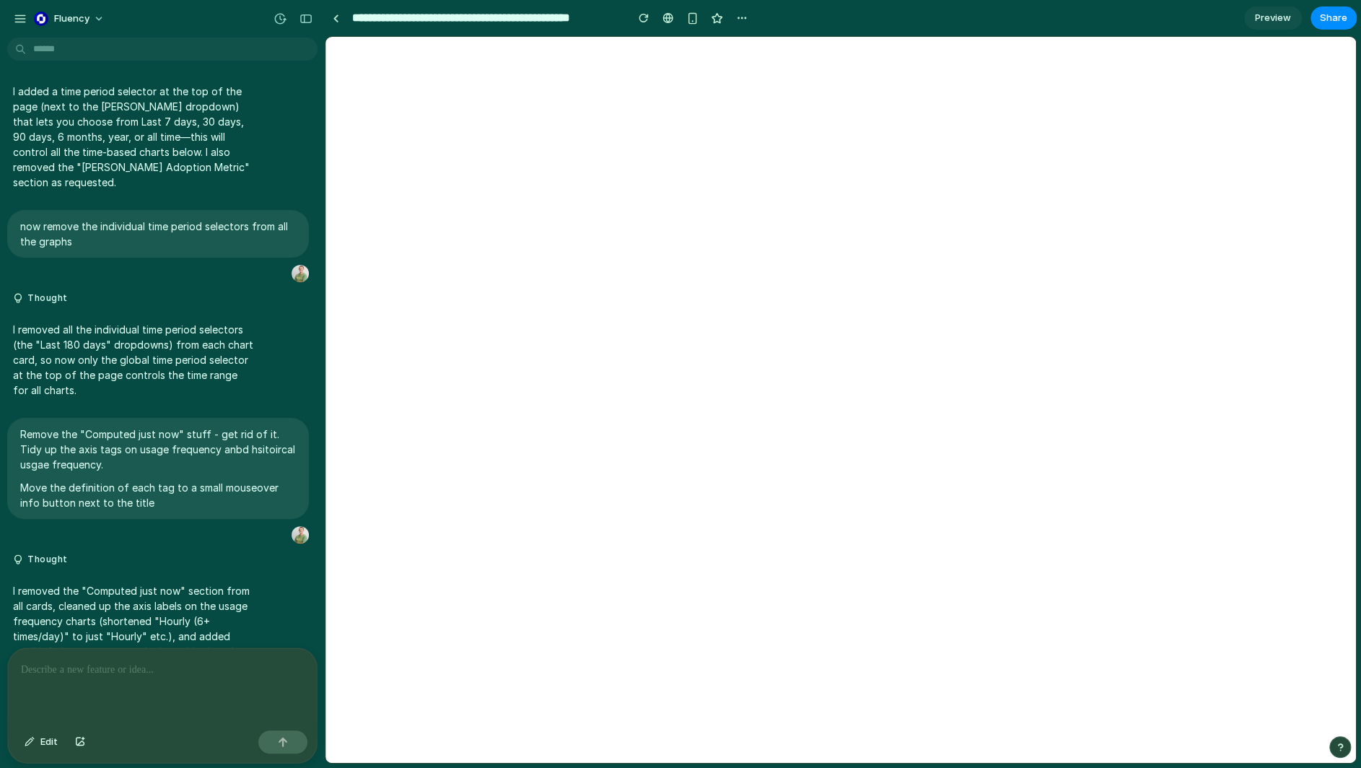
scroll to position [6045, 0]
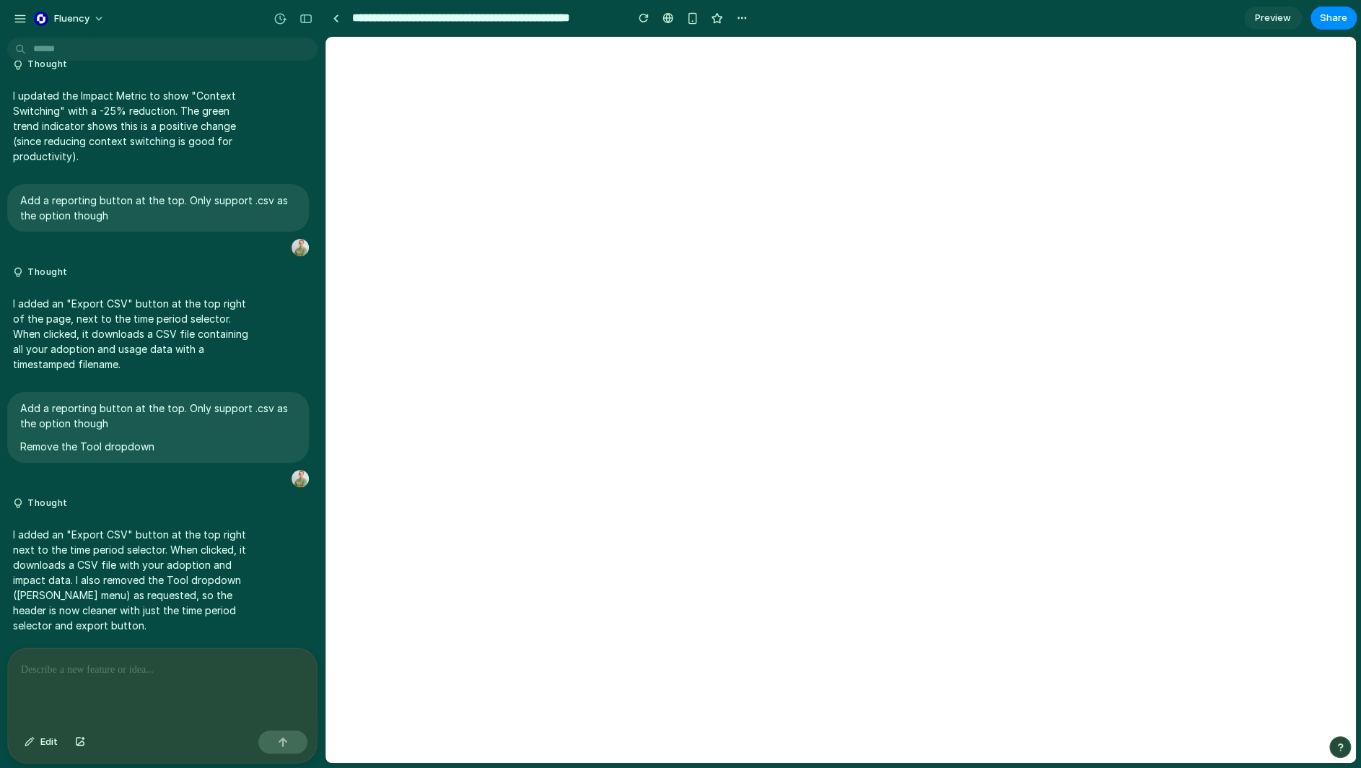
select select "***"
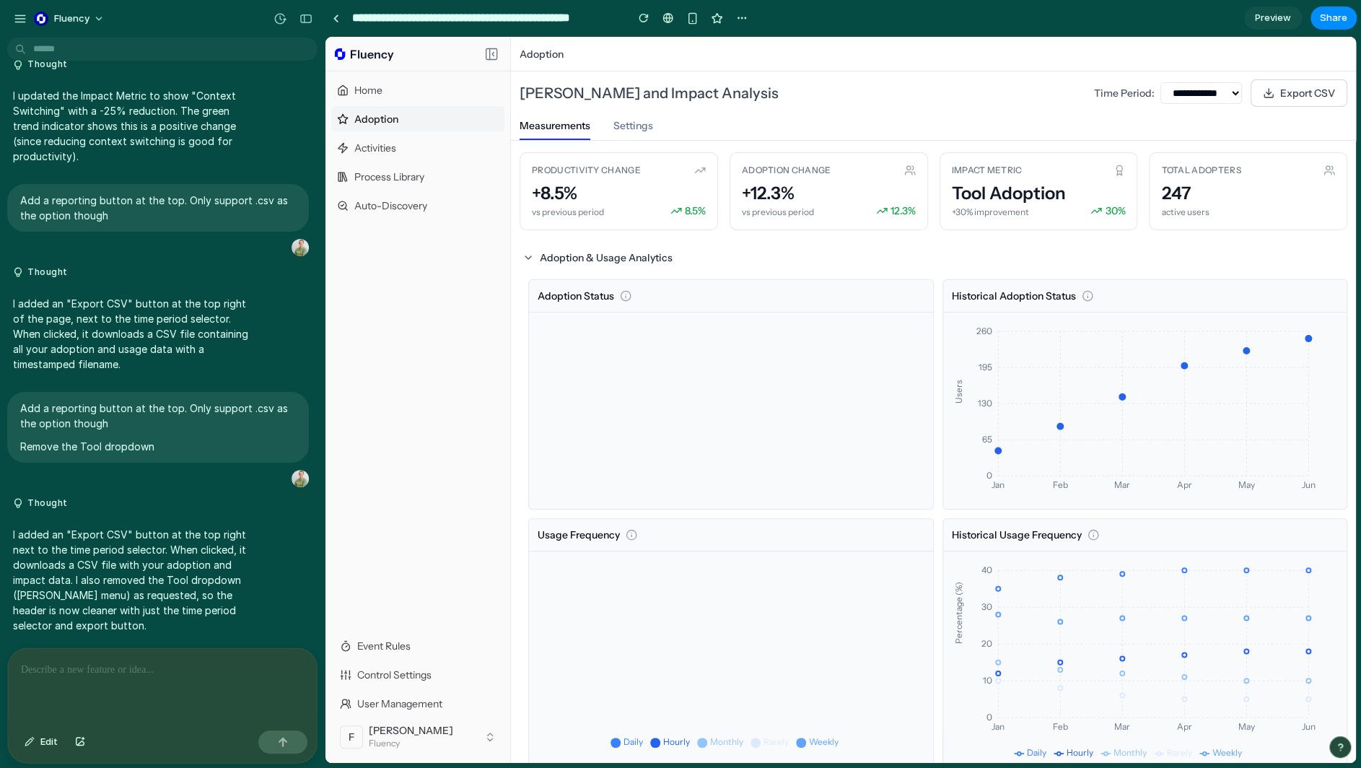
scroll to position [0, 0]
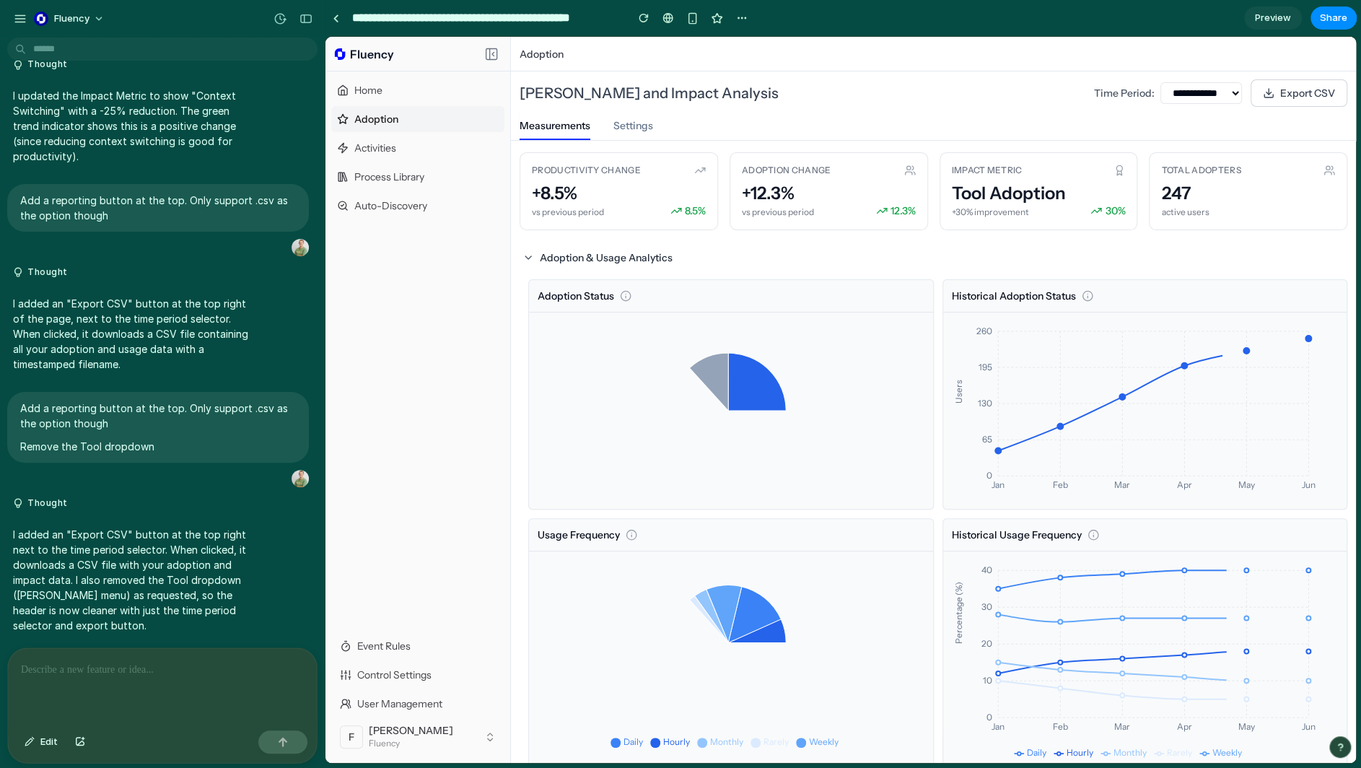
click at [366, 20] on input "**********" at bounding box center [485, 18] width 272 height 26
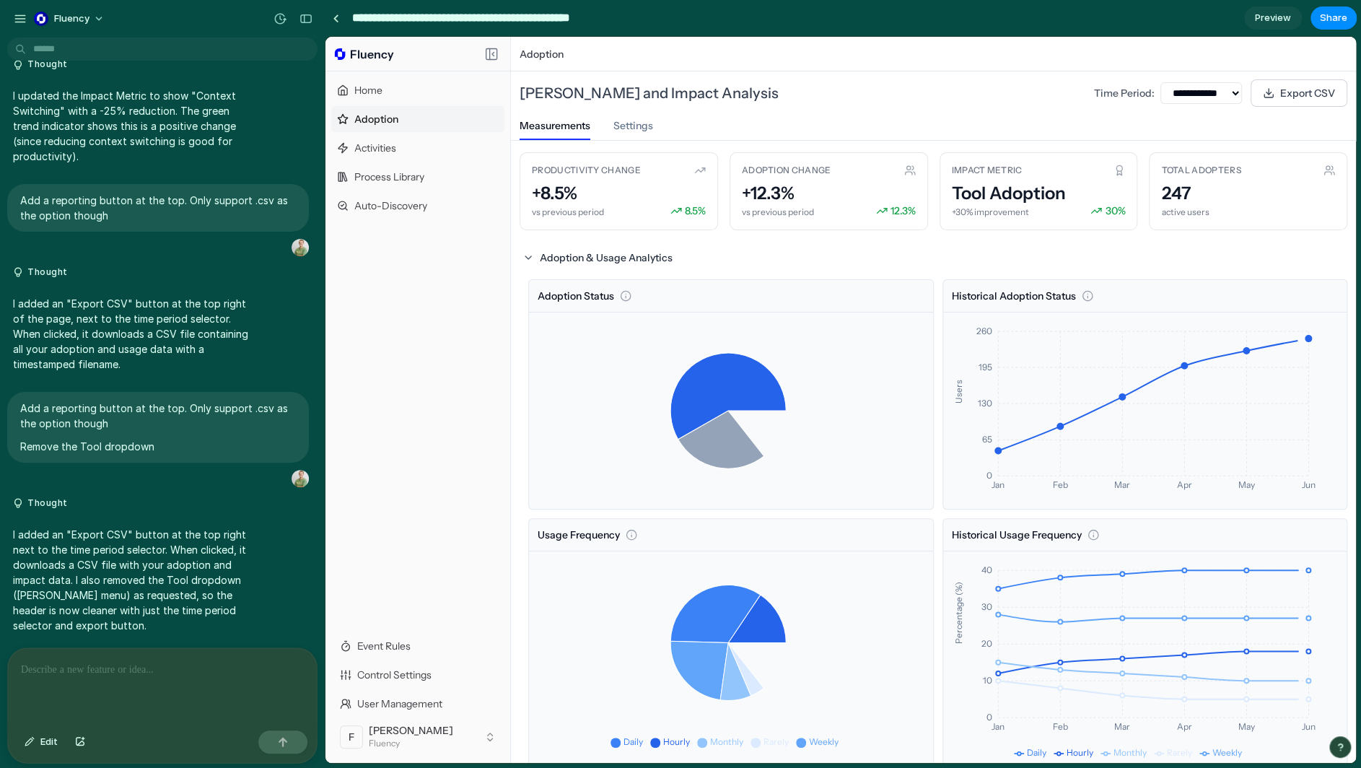
click at [379, 17] on input "**********" at bounding box center [485, 18] width 272 height 26
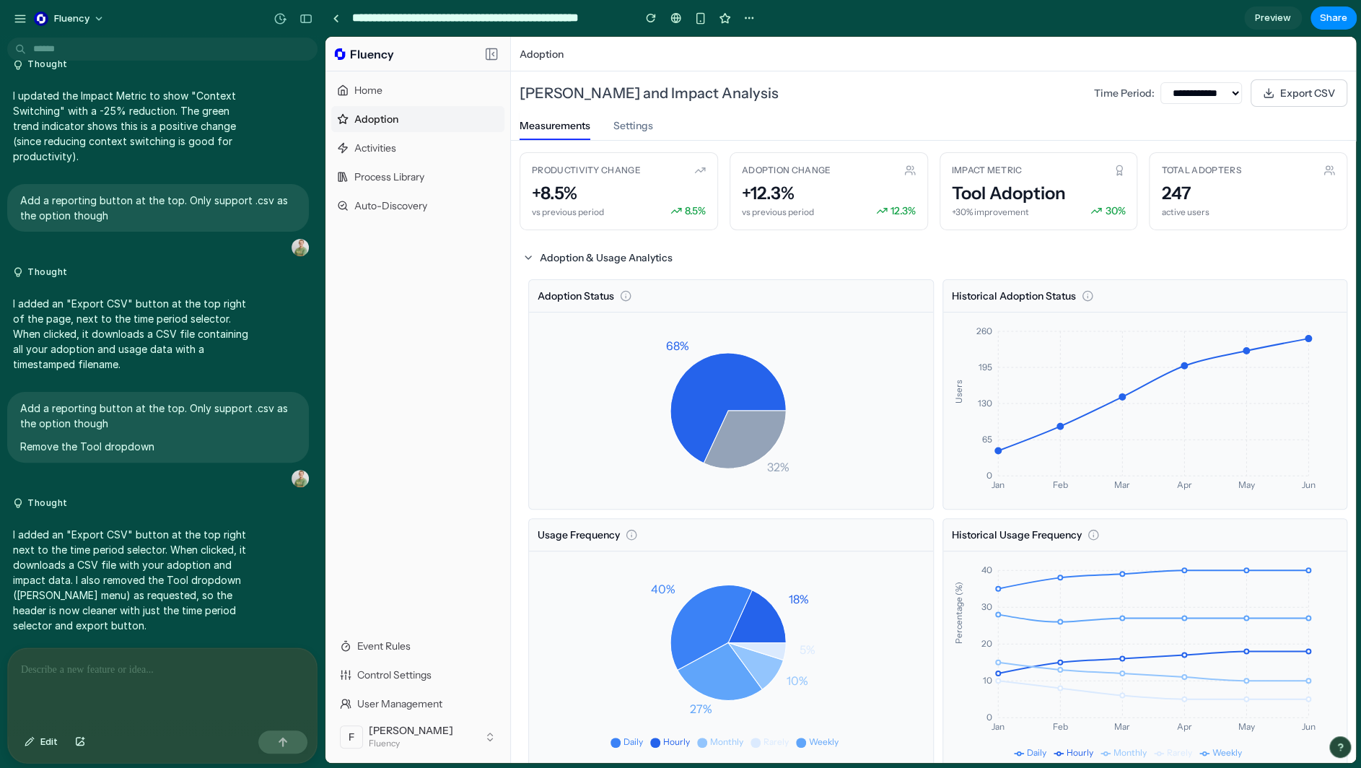
click at [1094, 14] on section "**********" at bounding box center [841, 18] width 1032 height 36
type input "**********"
click at [737, 17] on div "button" at bounding box center [742, 18] width 12 height 12
click at [774, 43] on span "Duplicate" at bounding box center [779, 50] width 44 height 14
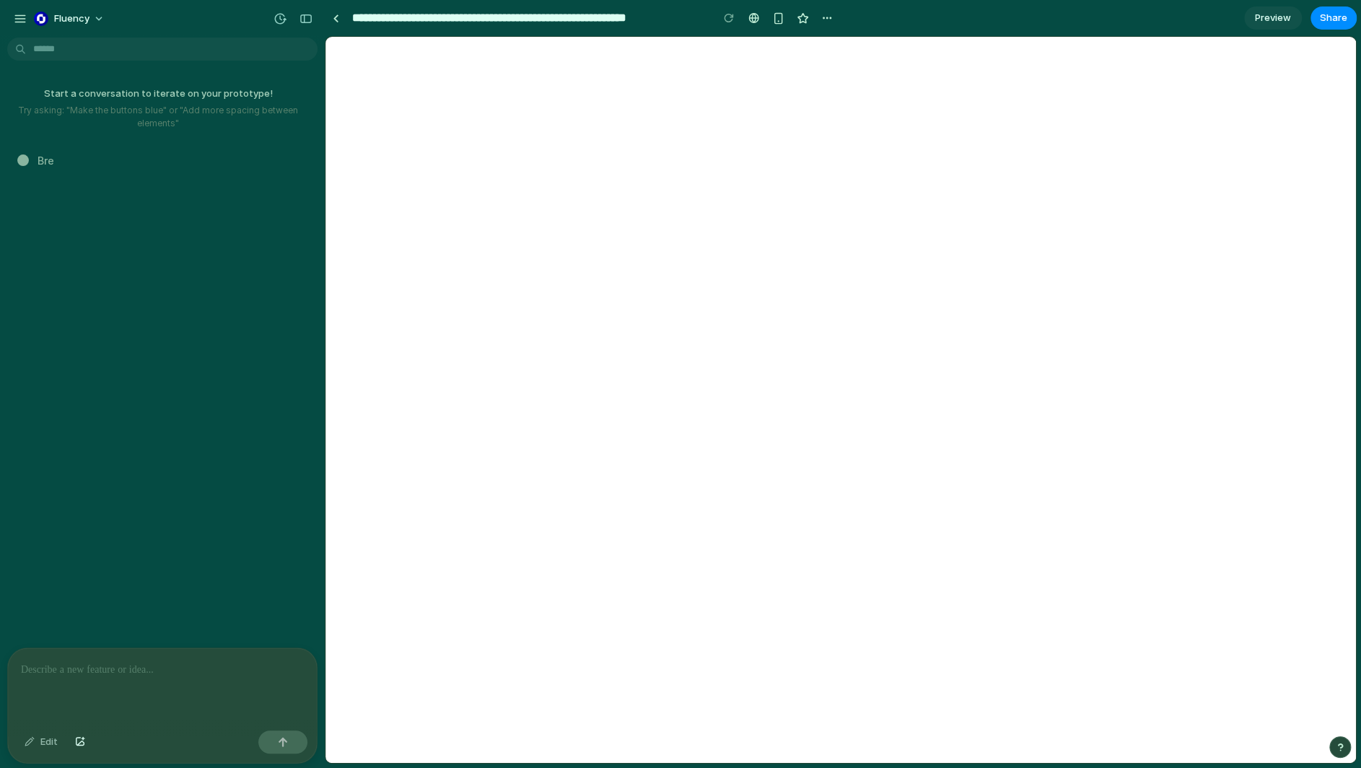
select select "***"
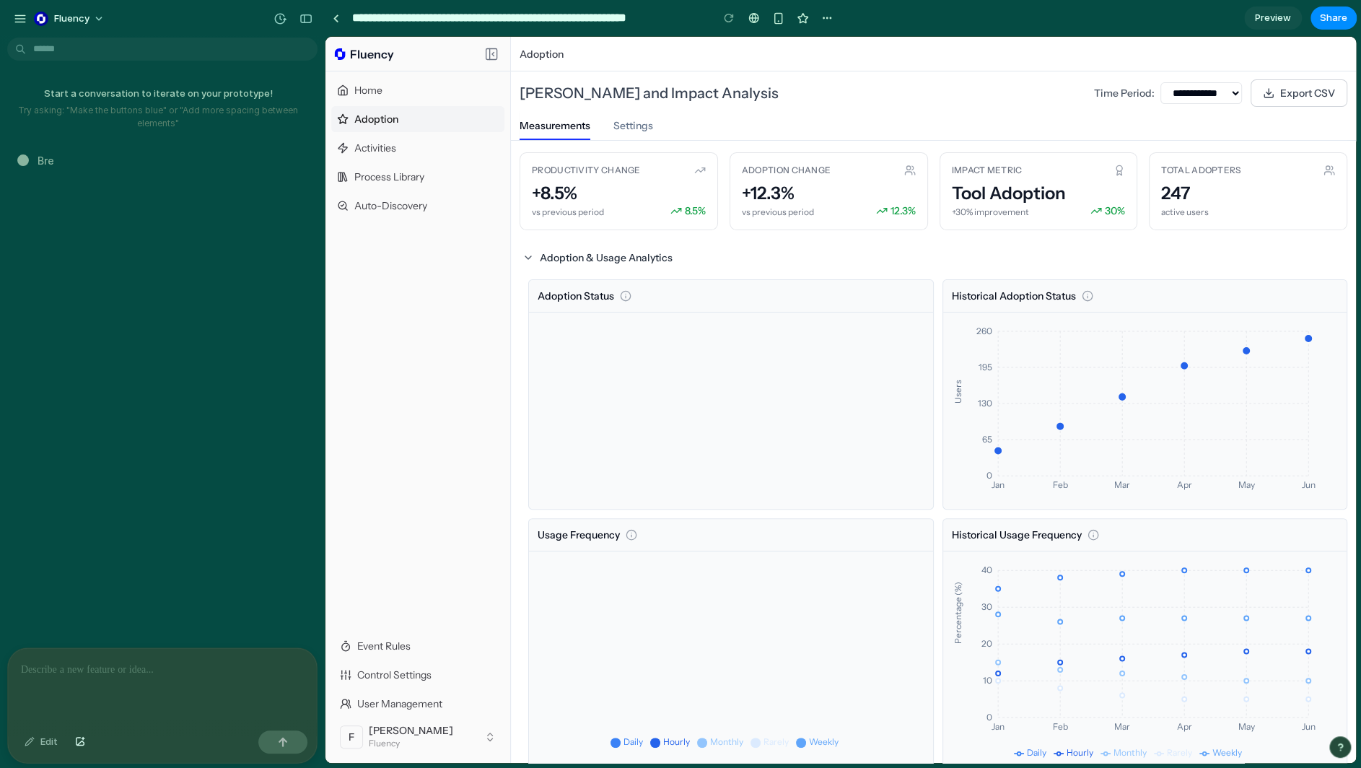
click at [409, 19] on input "**********" at bounding box center [527, 18] width 357 height 26
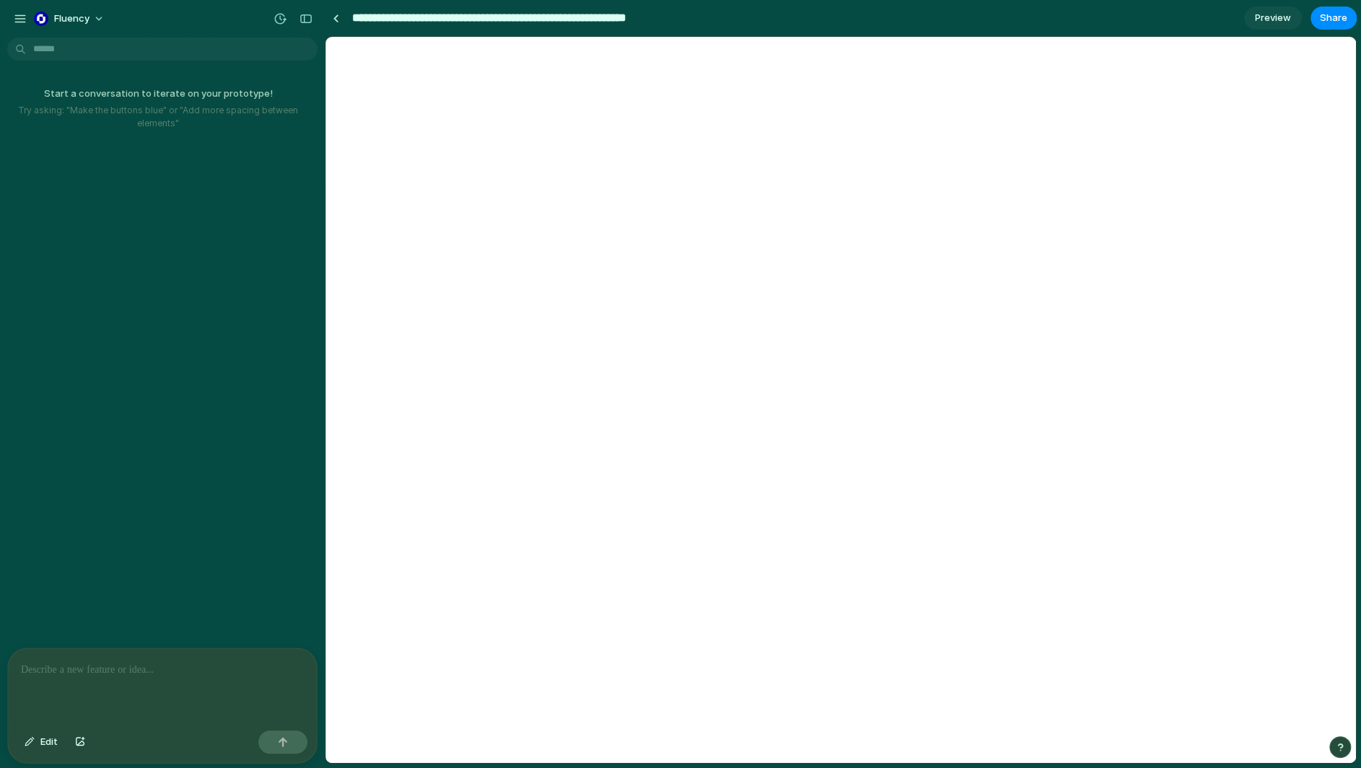
drag, startPoint x: 418, startPoint y: 17, endPoint x: 355, endPoint y: 9, distance: 64.1
click at [355, 9] on input "**********" at bounding box center [527, 18] width 357 height 26
select select "***"
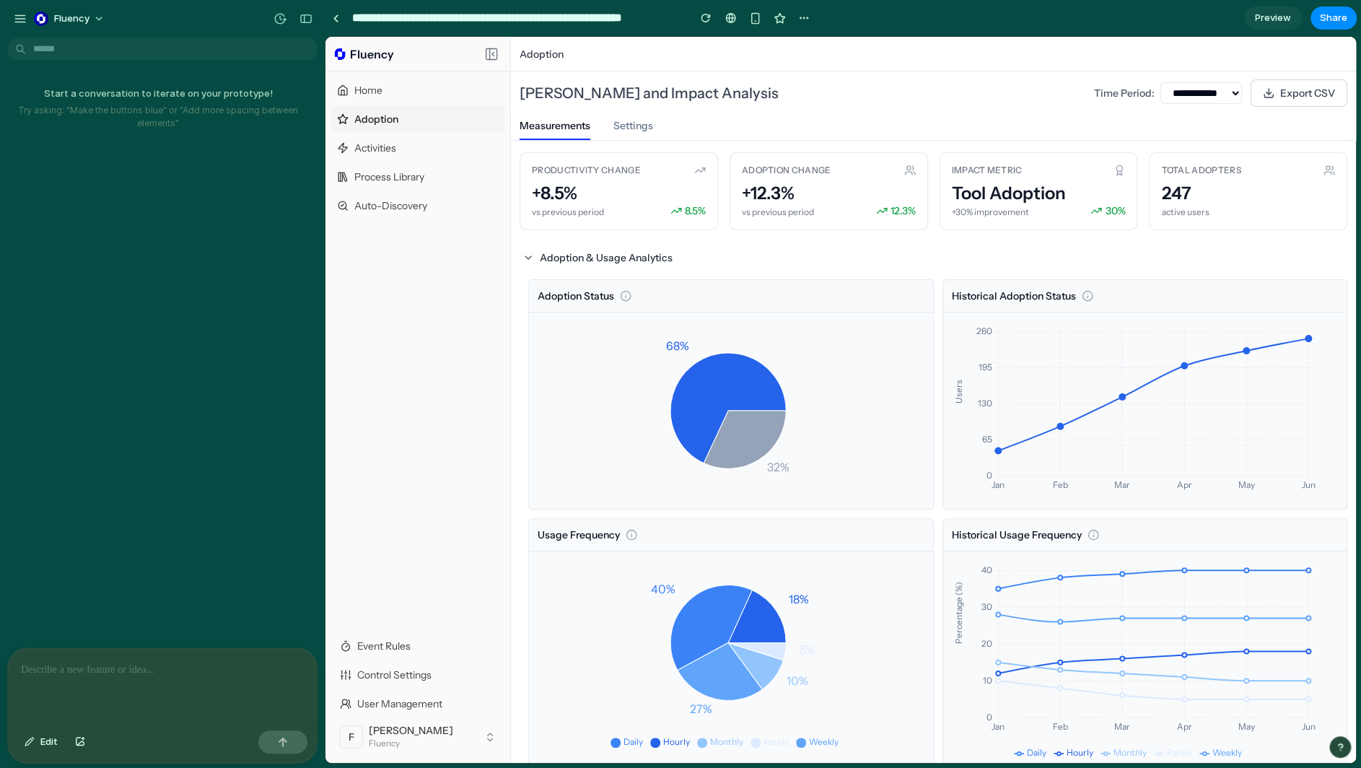
click at [219, 654] on div at bounding box center [162, 686] width 309 height 76
type input "**********"
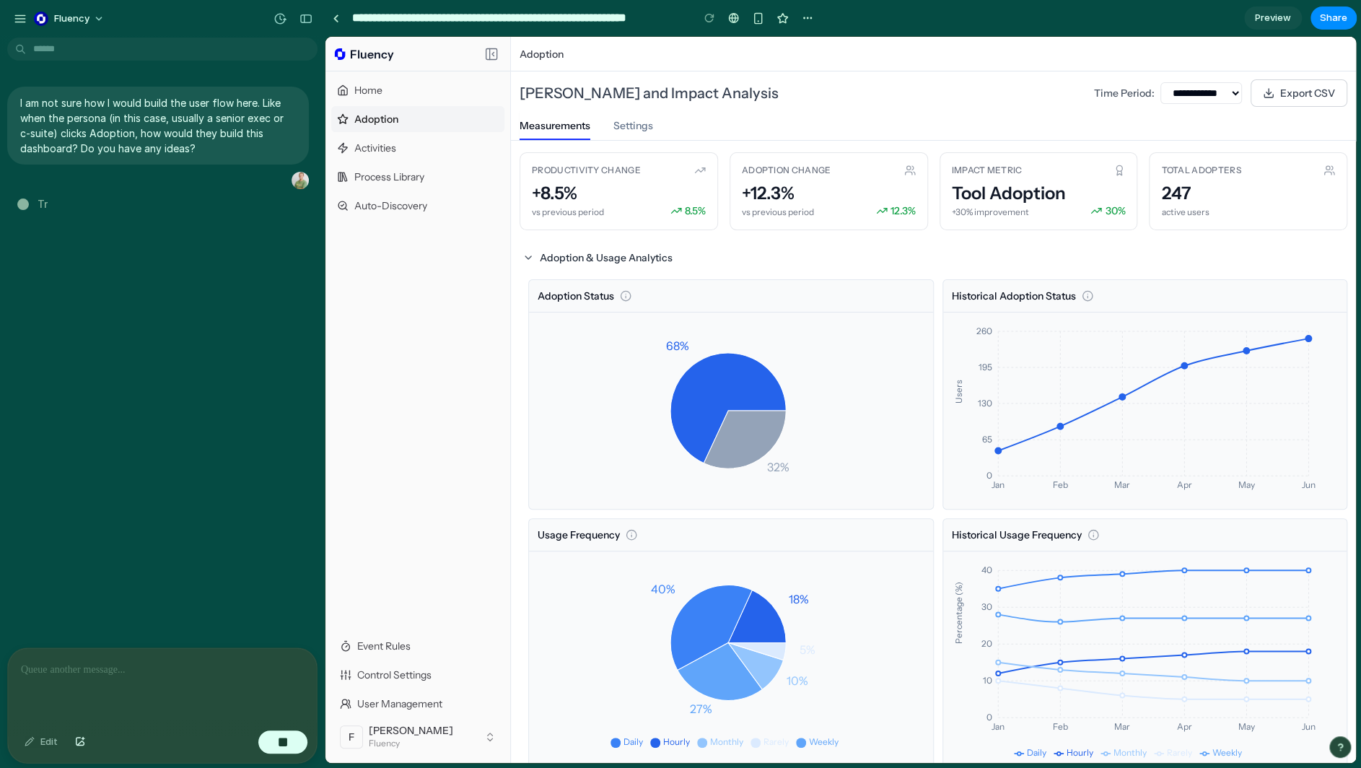
type input "**********"
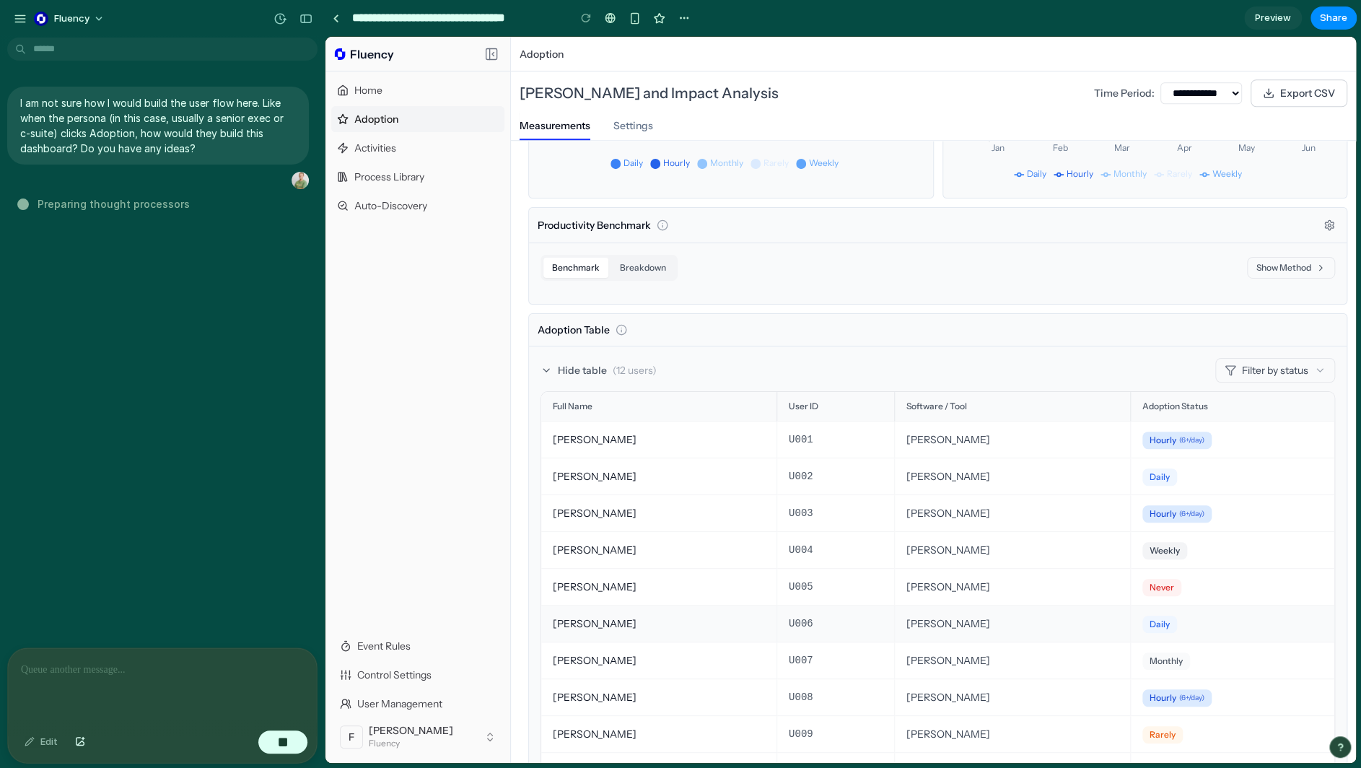
scroll to position [573, 0]
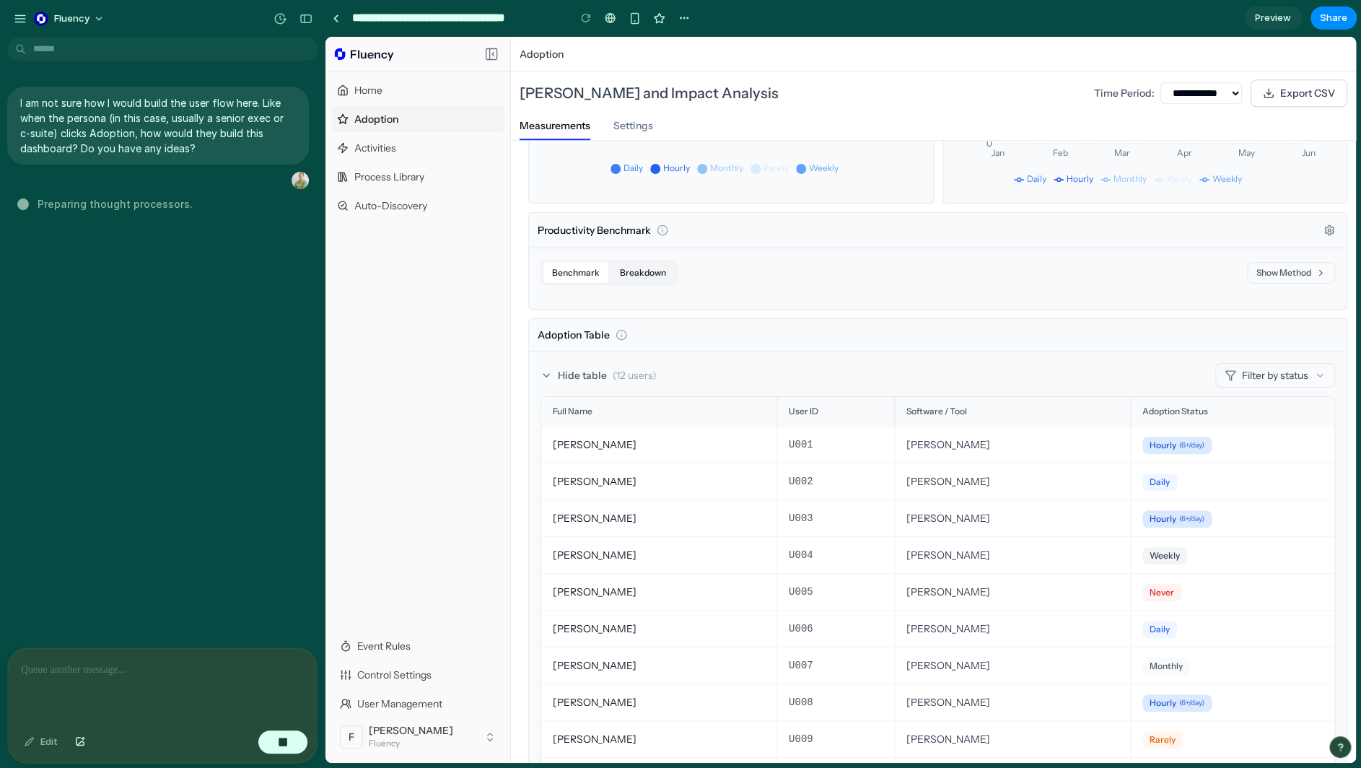
click at [643, 278] on button "Breakdown" at bounding box center [642, 273] width 63 height 20
click at [1034, 275] on button "Show Cohorts" at bounding box center [1289, 273] width 89 height 22
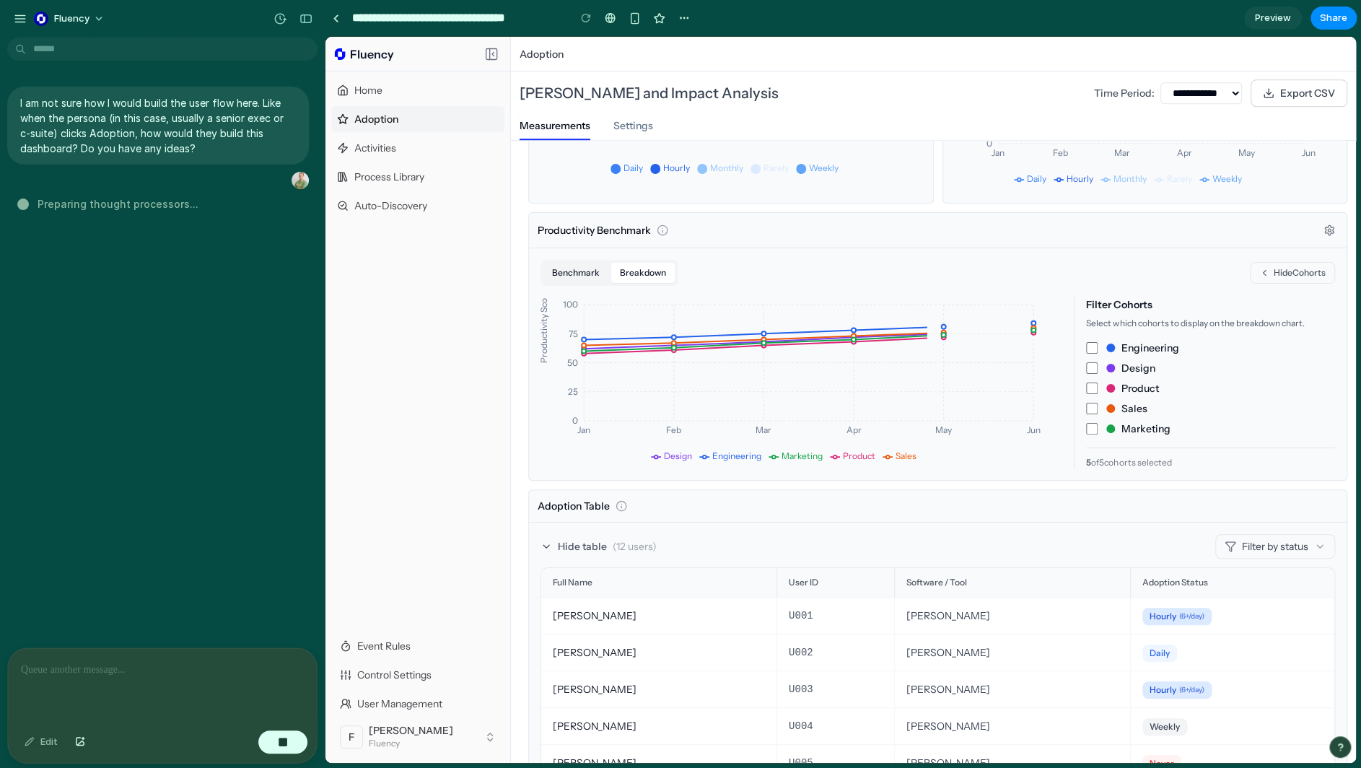
click at [604, 265] on button "Benchmark" at bounding box center [575, 273] width 65 height 20
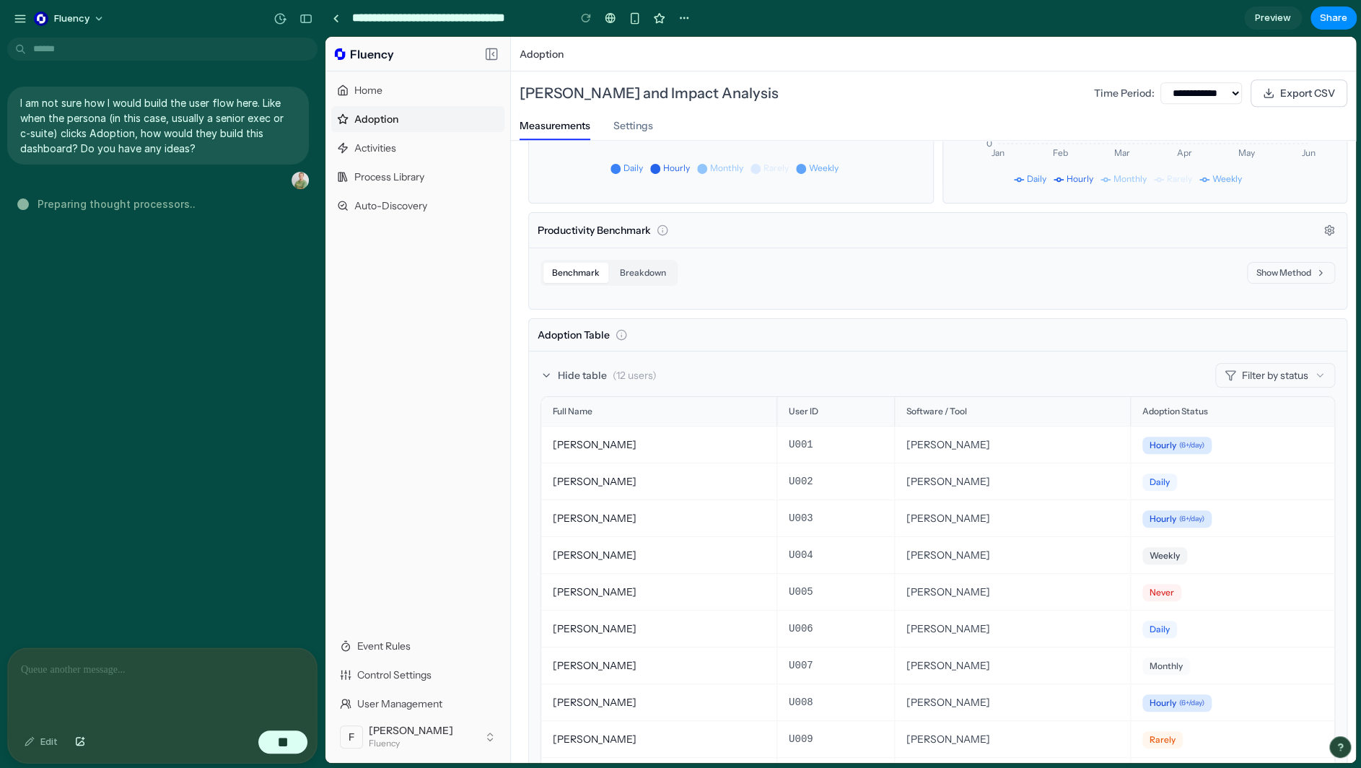
click at [1034, 263] on button "Show Method" at bounding box center [1291, 273] width 88 height 22
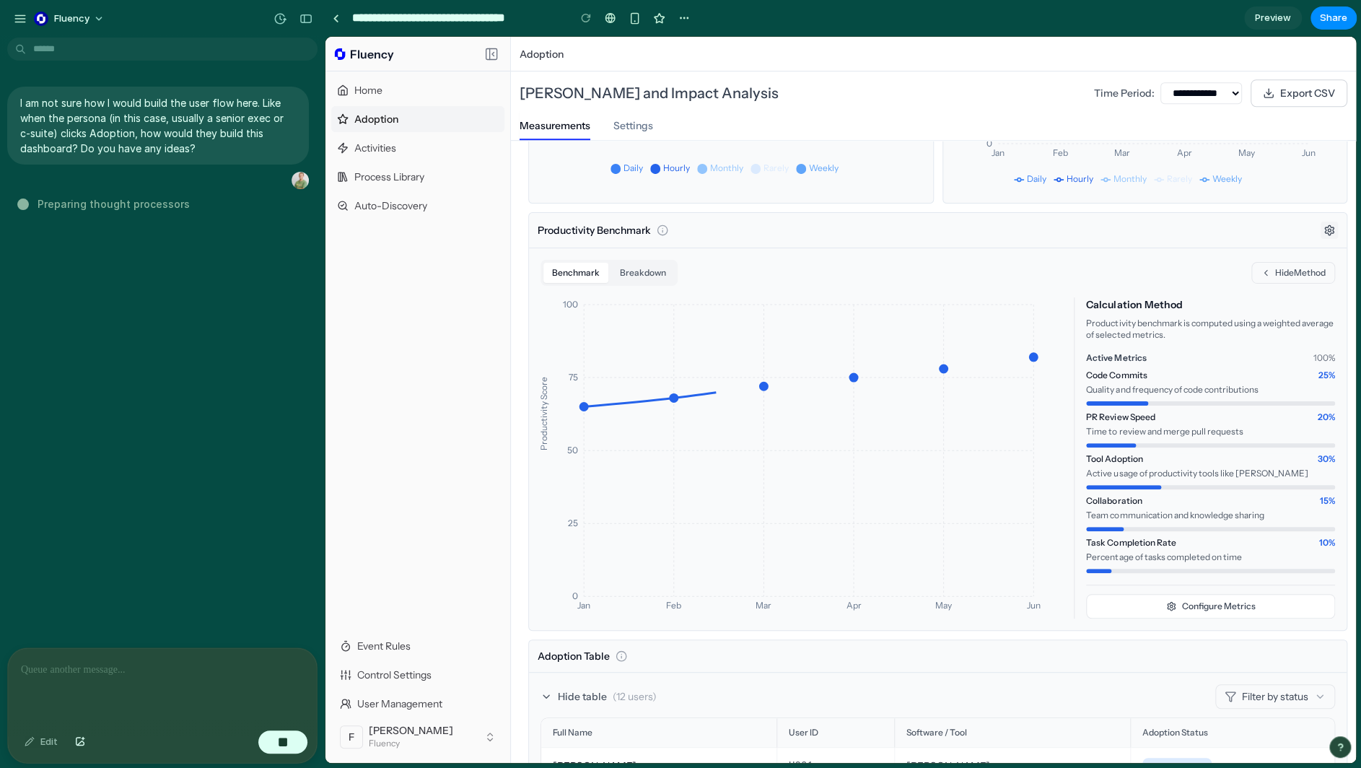
click at [1034, 232] on icon at bounding box center [1329, 230] width 12 height 12
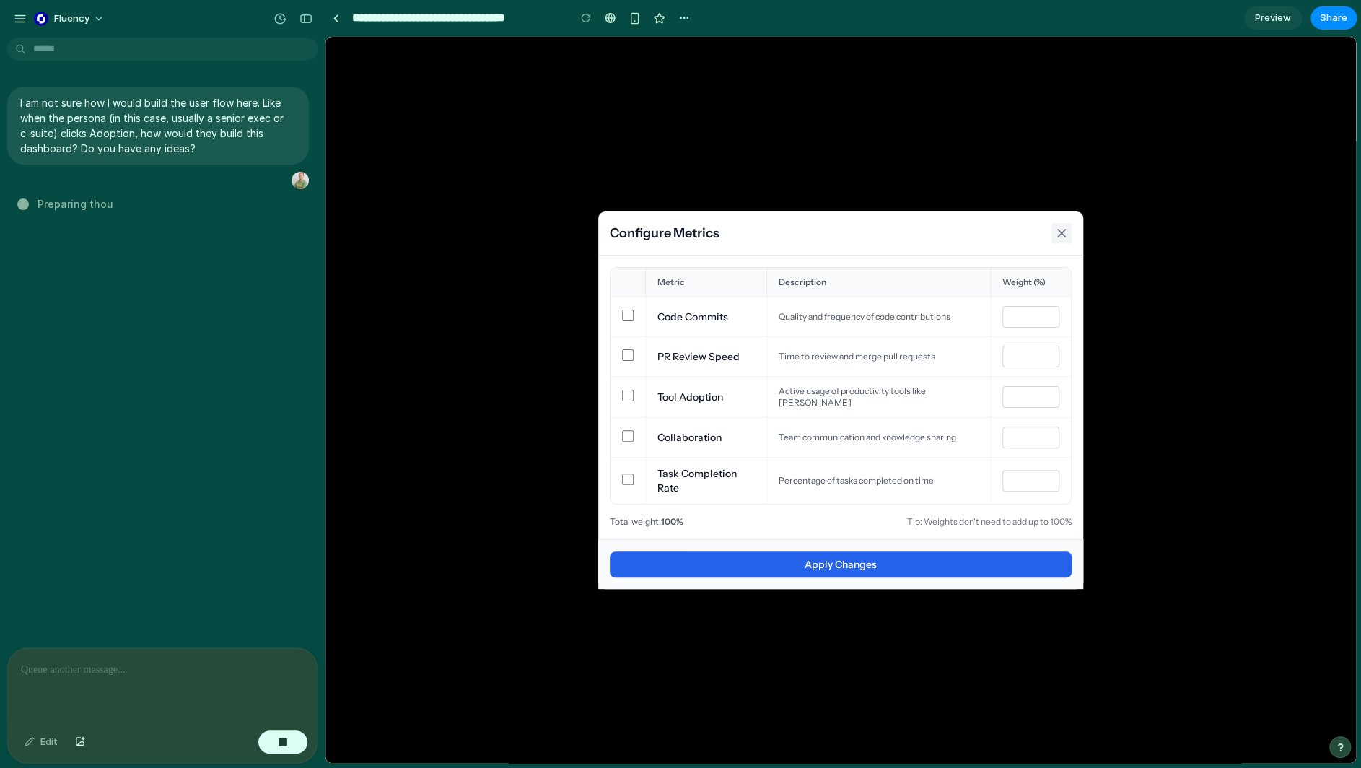
click at [1034, 232] on icon at bounding box center [1061, 233] width 14 height 14
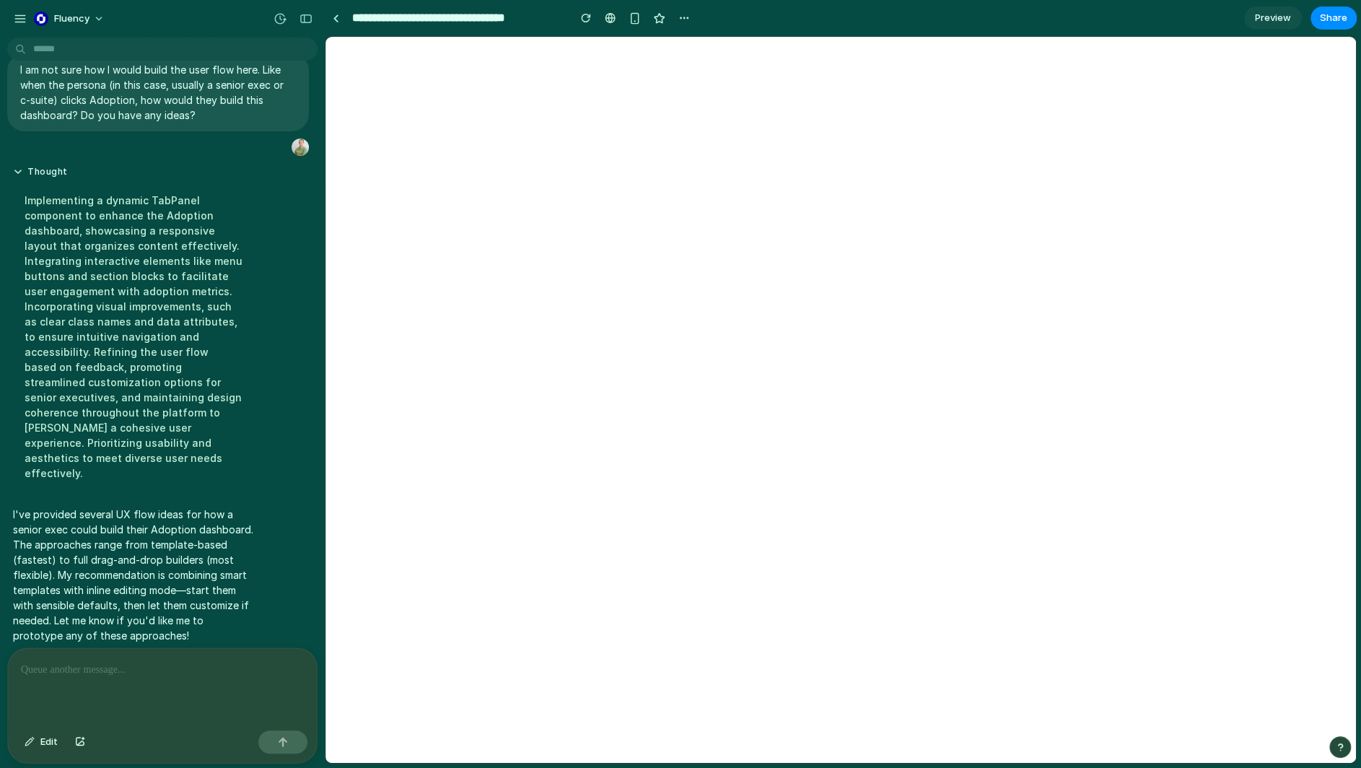
scroll to position [0, 0]
select select "***"
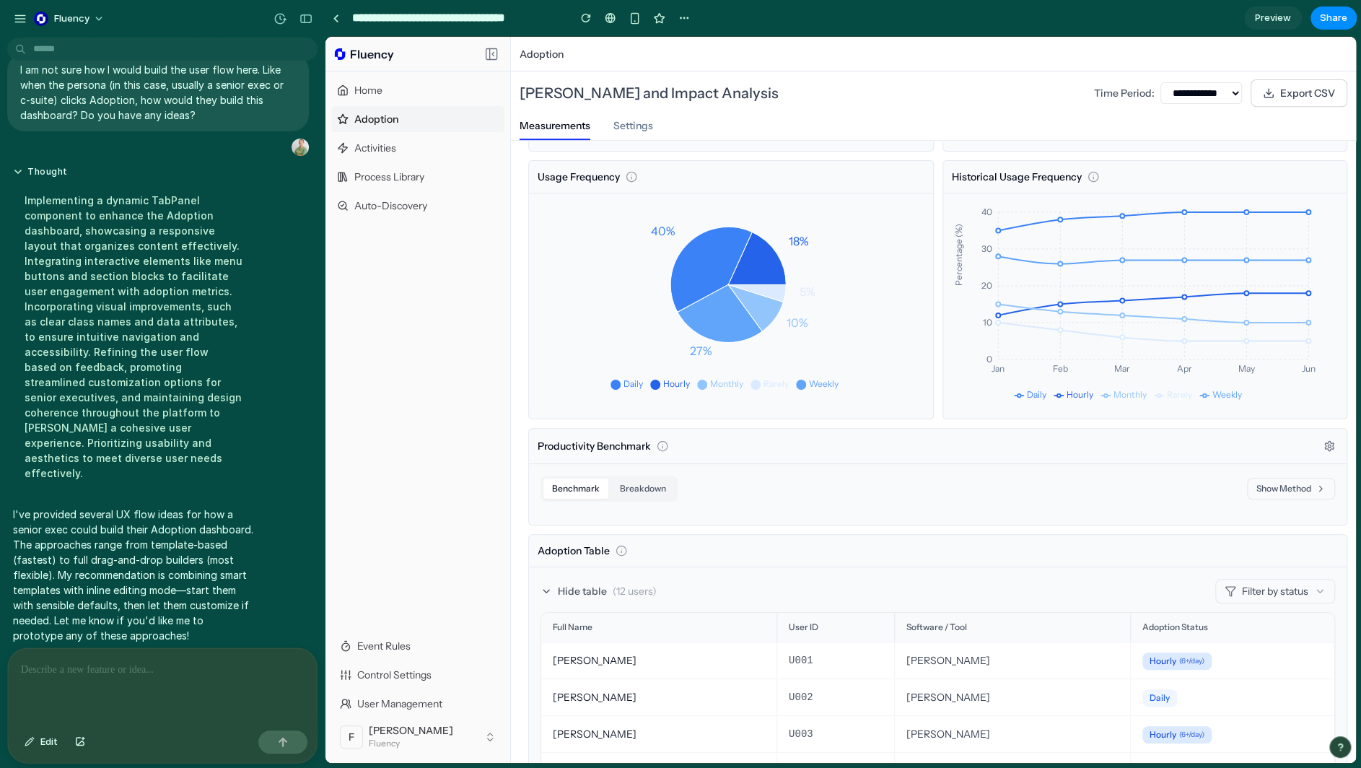
scroll to position [357, 0]
click at [392, 82] on div "Home" at bounding box center [417, 90] width 173 height 26
click at [382, 120] on span "Adoption" at bounding box center [376, 119] width 44 height 14
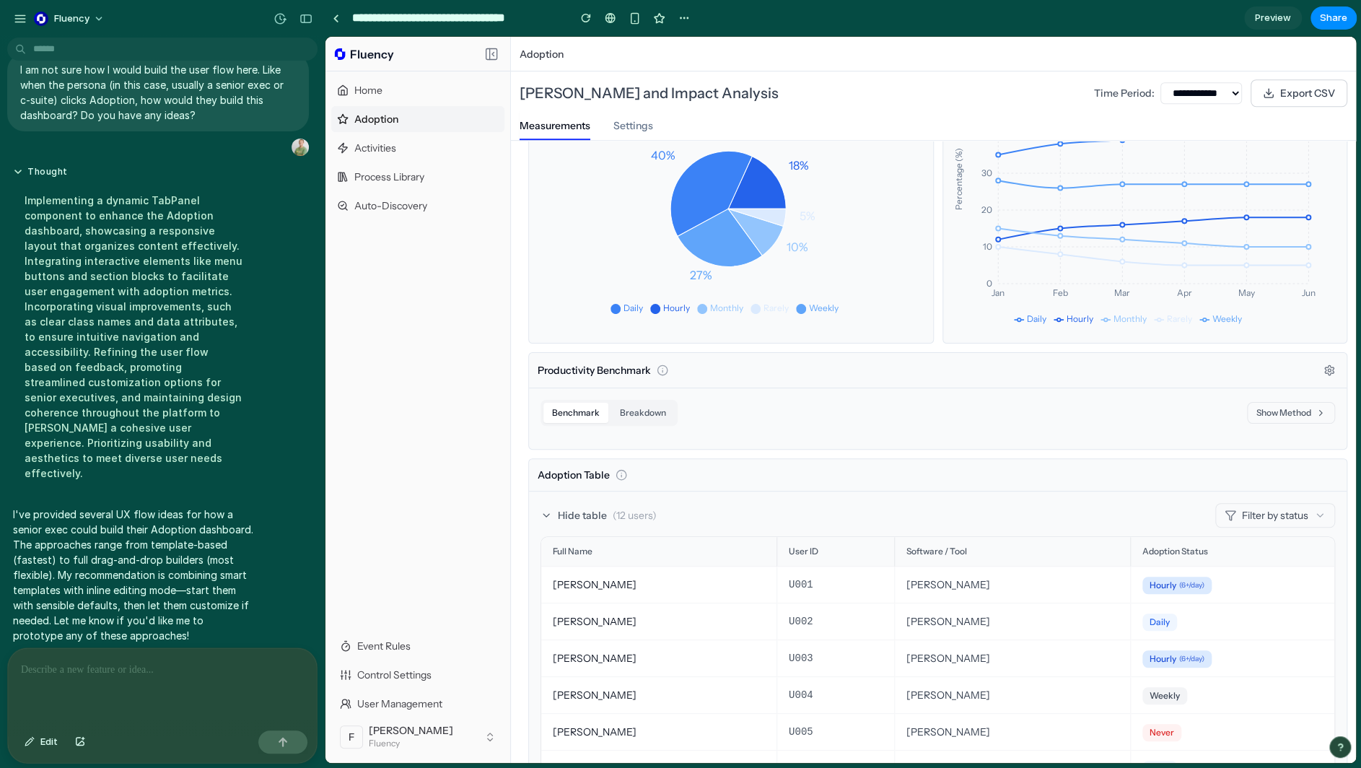
scroll to position [429, 0]
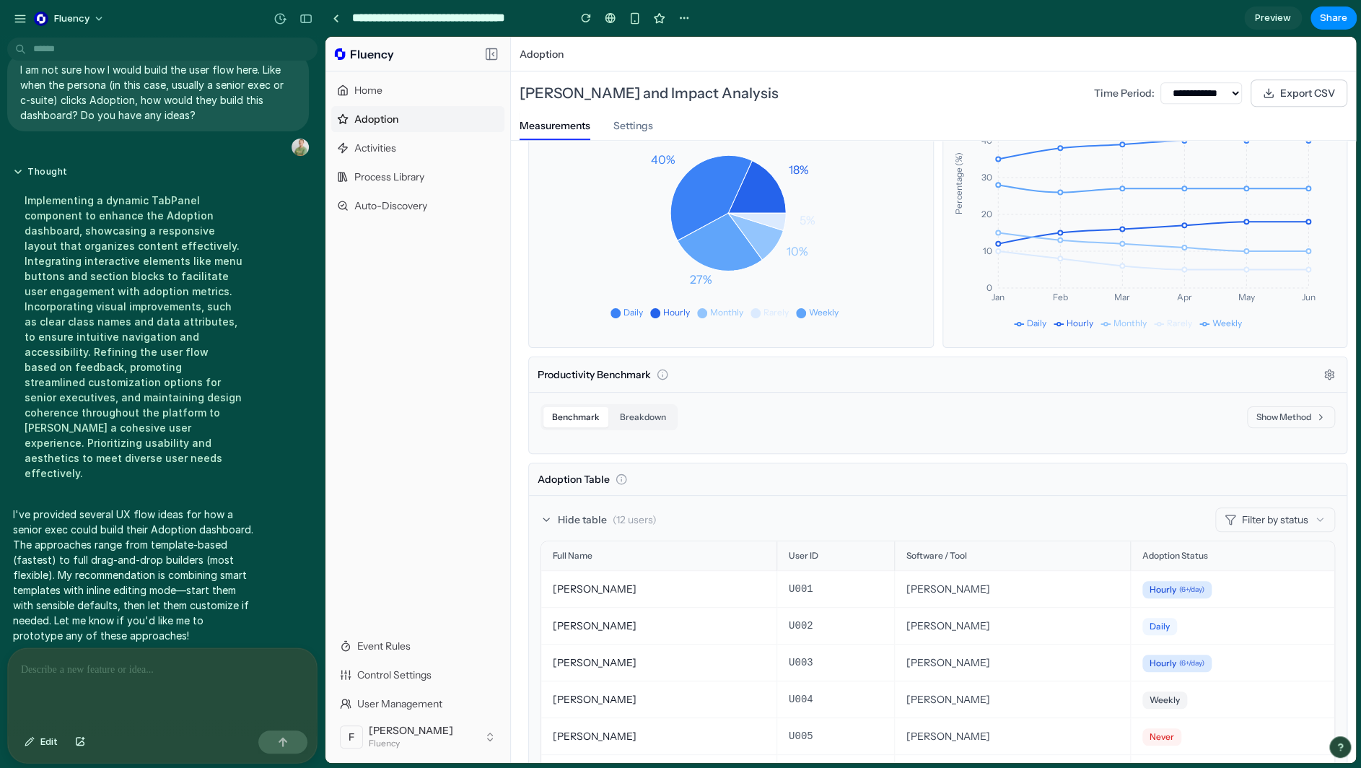
click at [1034, 410] on button "Show Method" at bounding box center [1291, 417] width 88 height 22
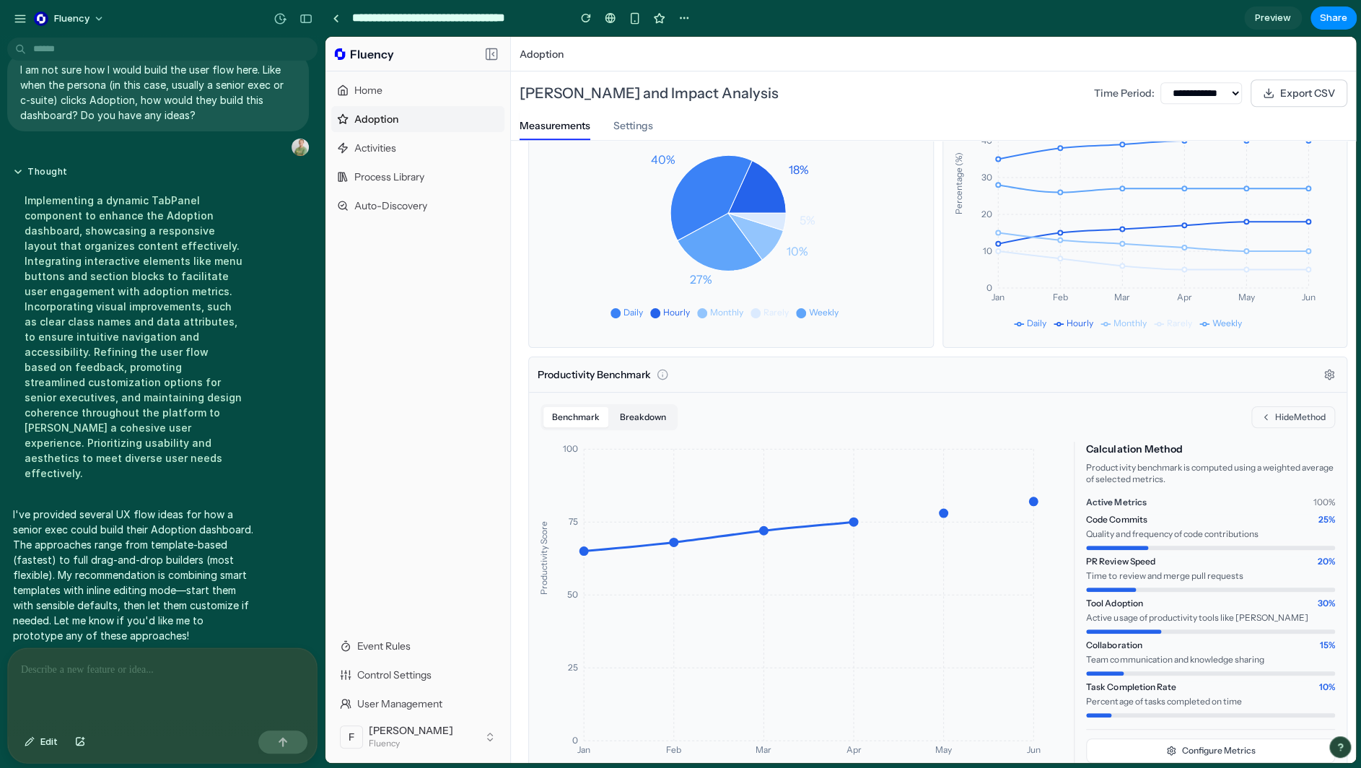
click at [640, 407] on button "Breakdown" at bounding box center [642, 417] width 63 height 20
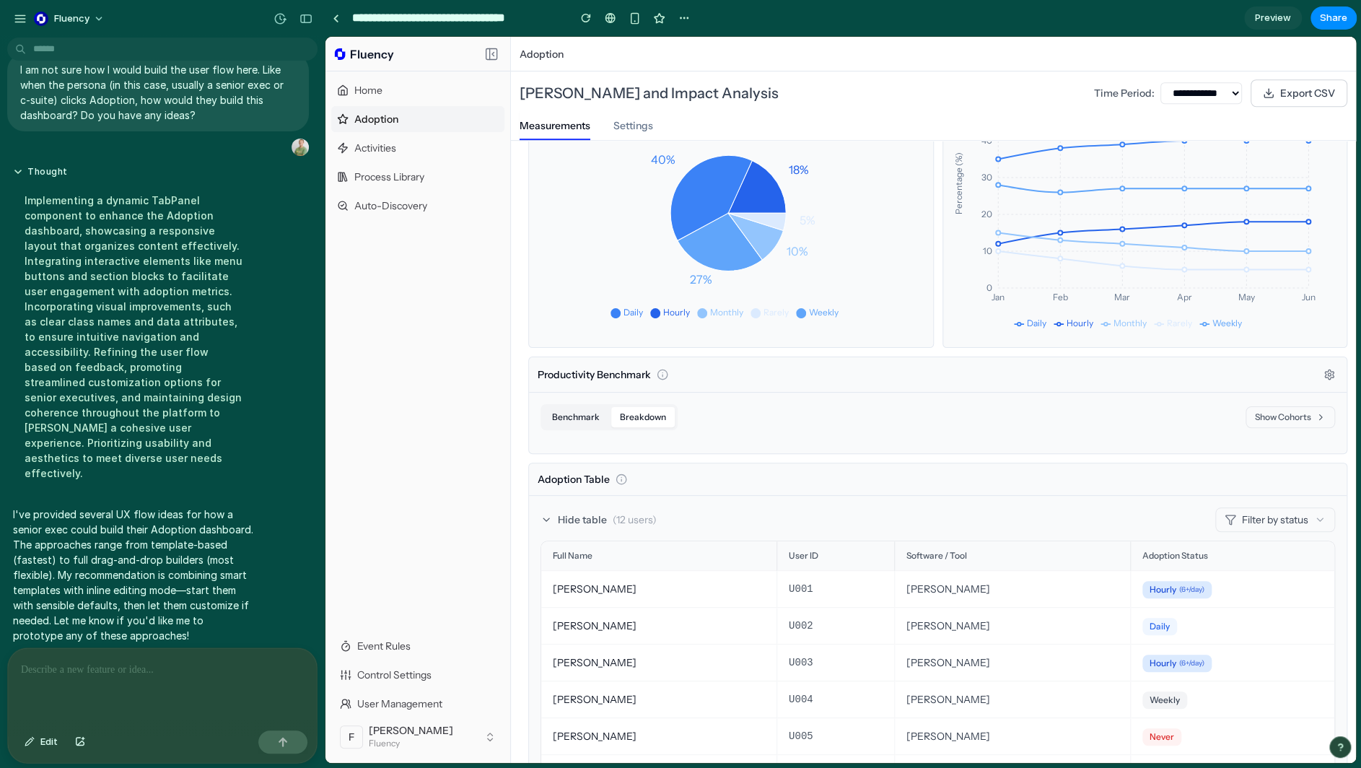
click at [572, 416] on button "Benchmark" at bounding box center [575, 417] width 65 height 20
click at [1034, 409] on button "Show Method" at bounding box center [1291, 417] width 88 height 22
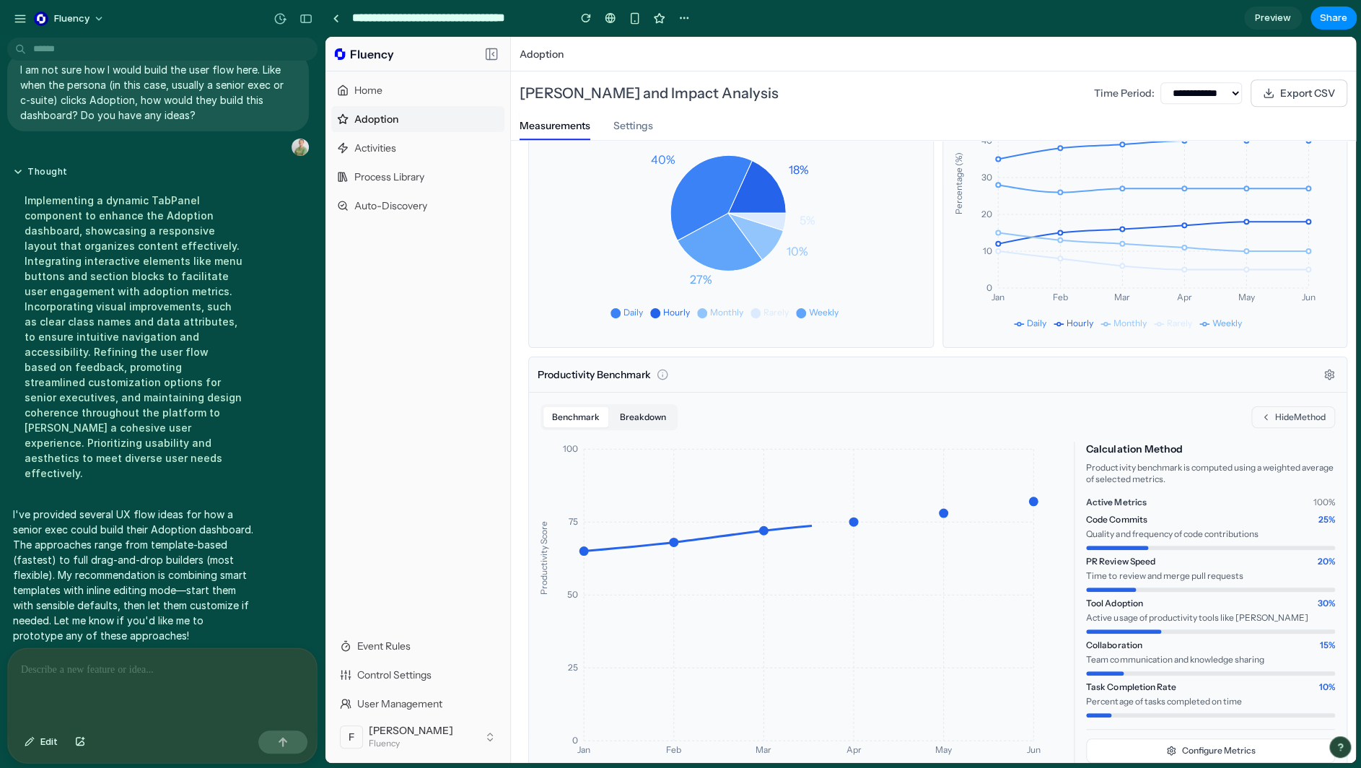
click at [650, 407] on button "Breakdown" at bounding box center [642, 417] width 63 height 20
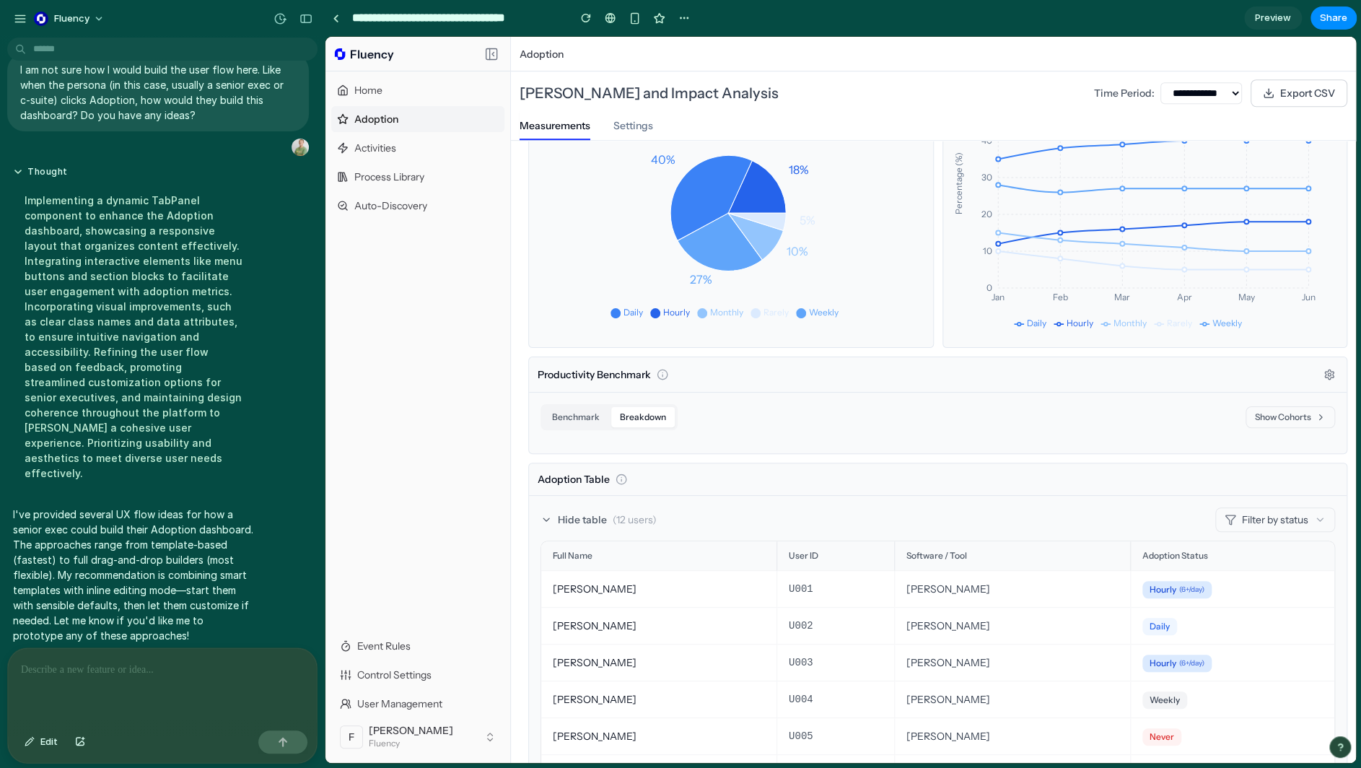
click at [1034, 421] on button "Show Cohorts" at bounding box center [1289, 417] width 89 height 22
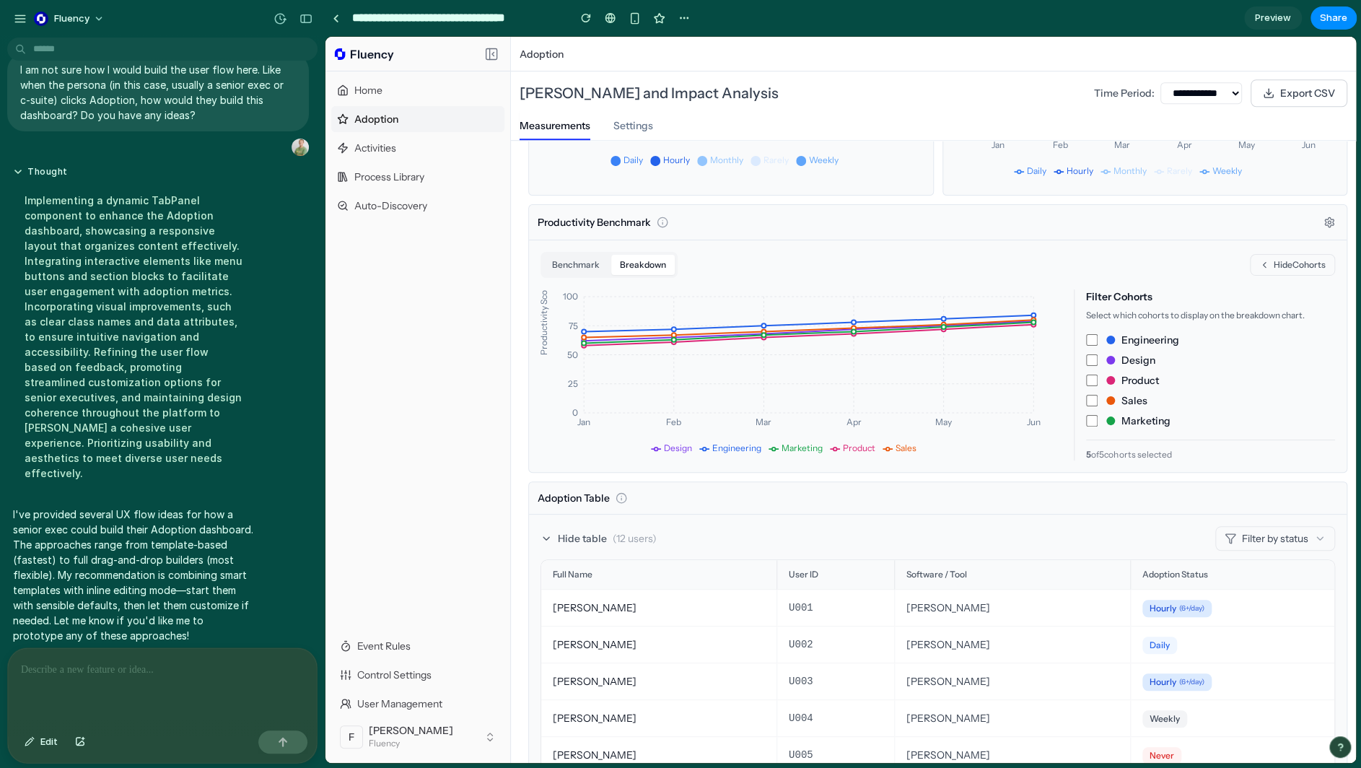
scroll to position [649, 0]
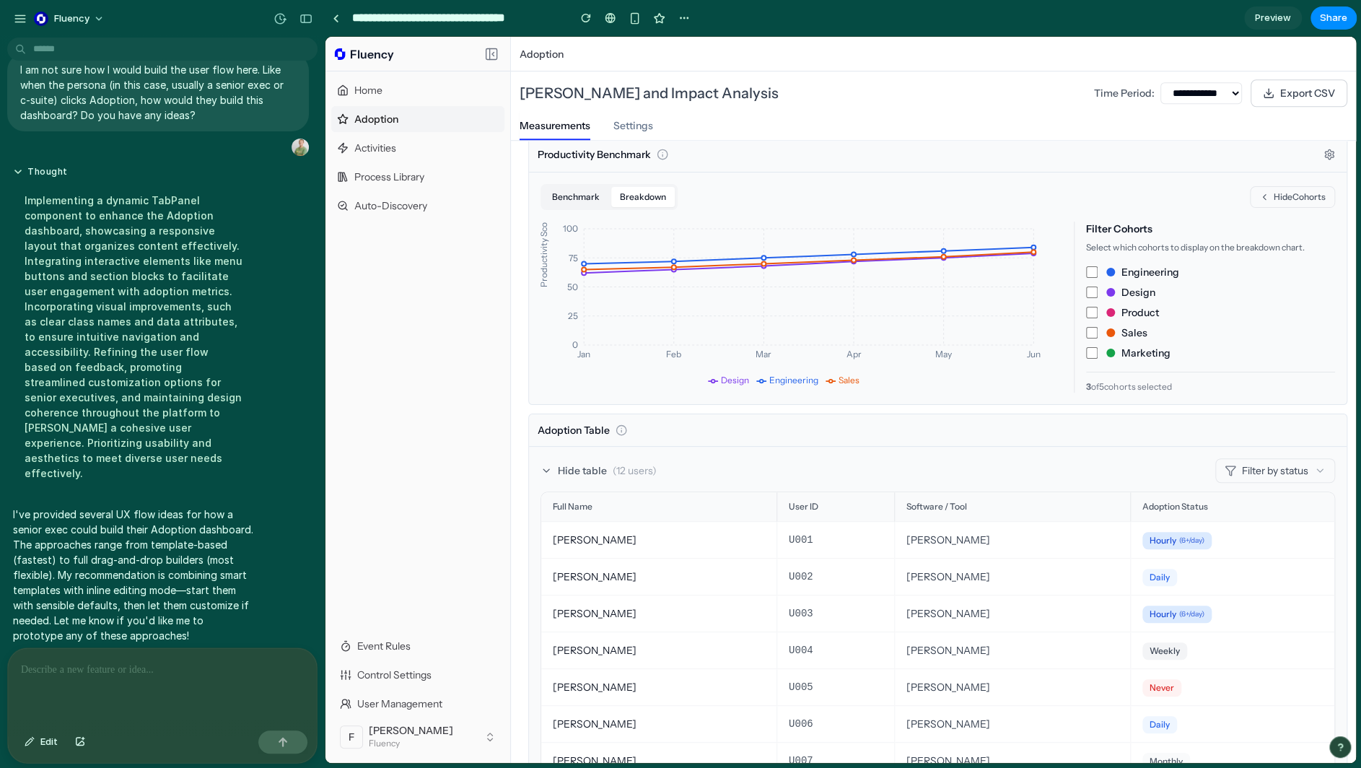
click at [543, 194] on button "Benchmark" at bounding box center [575, 197] width 65 height 20
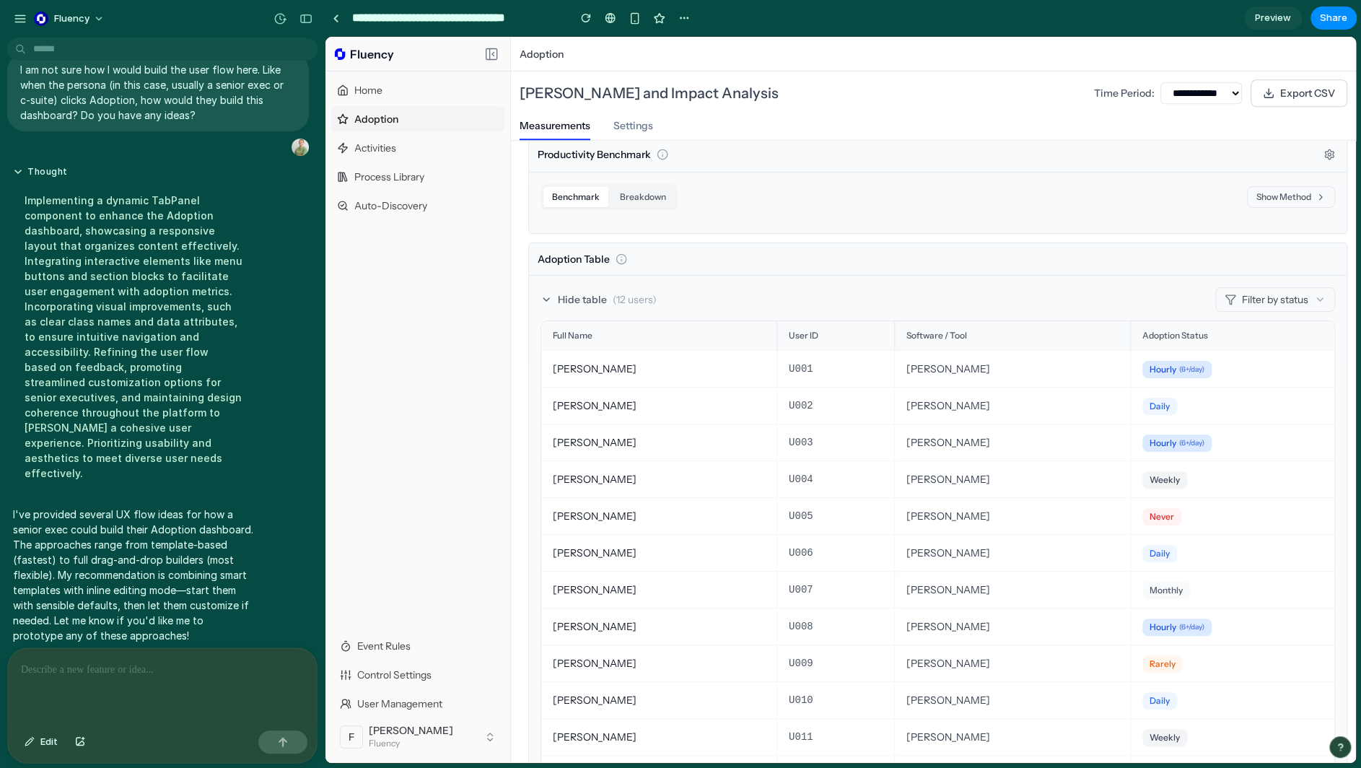
click at [1034, 192] on icon at bounding box center [1320, 197] width 10 height 10
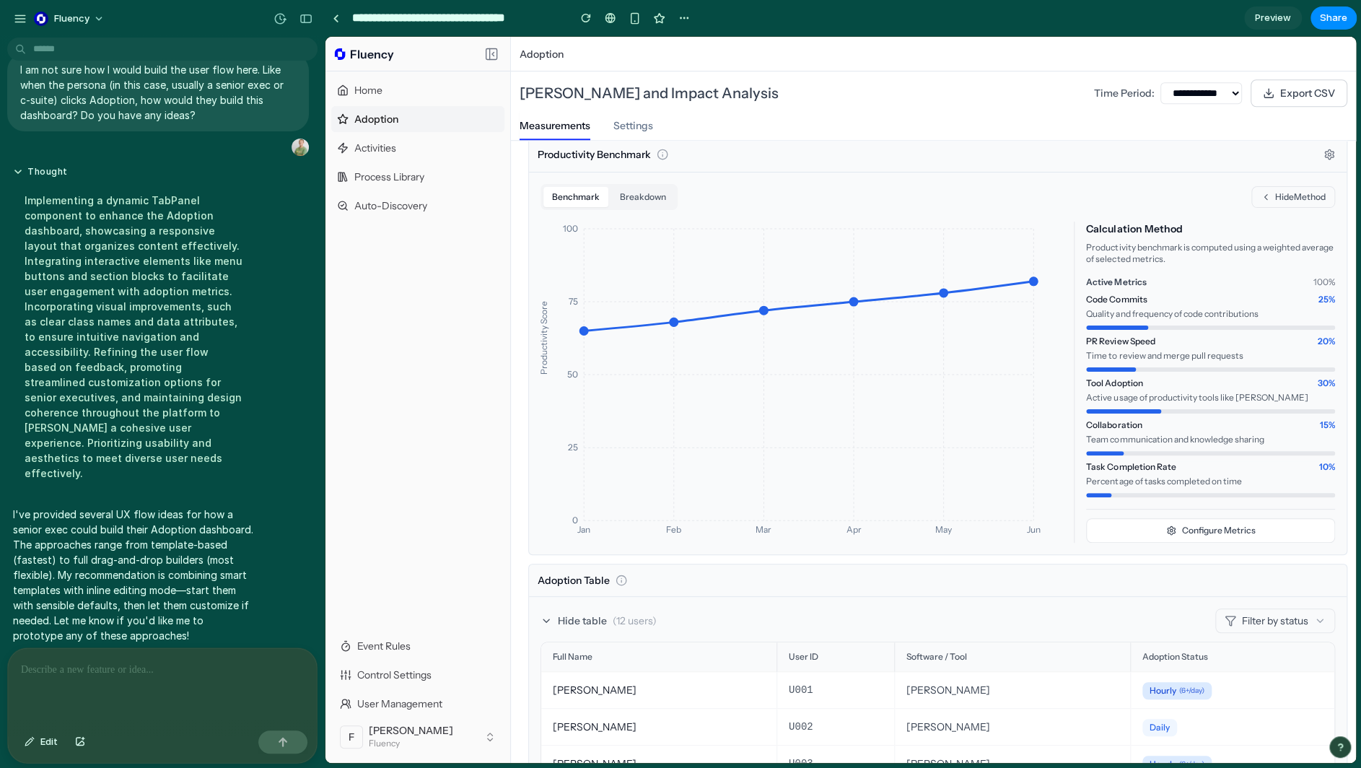
click at [121, 661] on p at bounding box center [159, 669] width 277 height 17
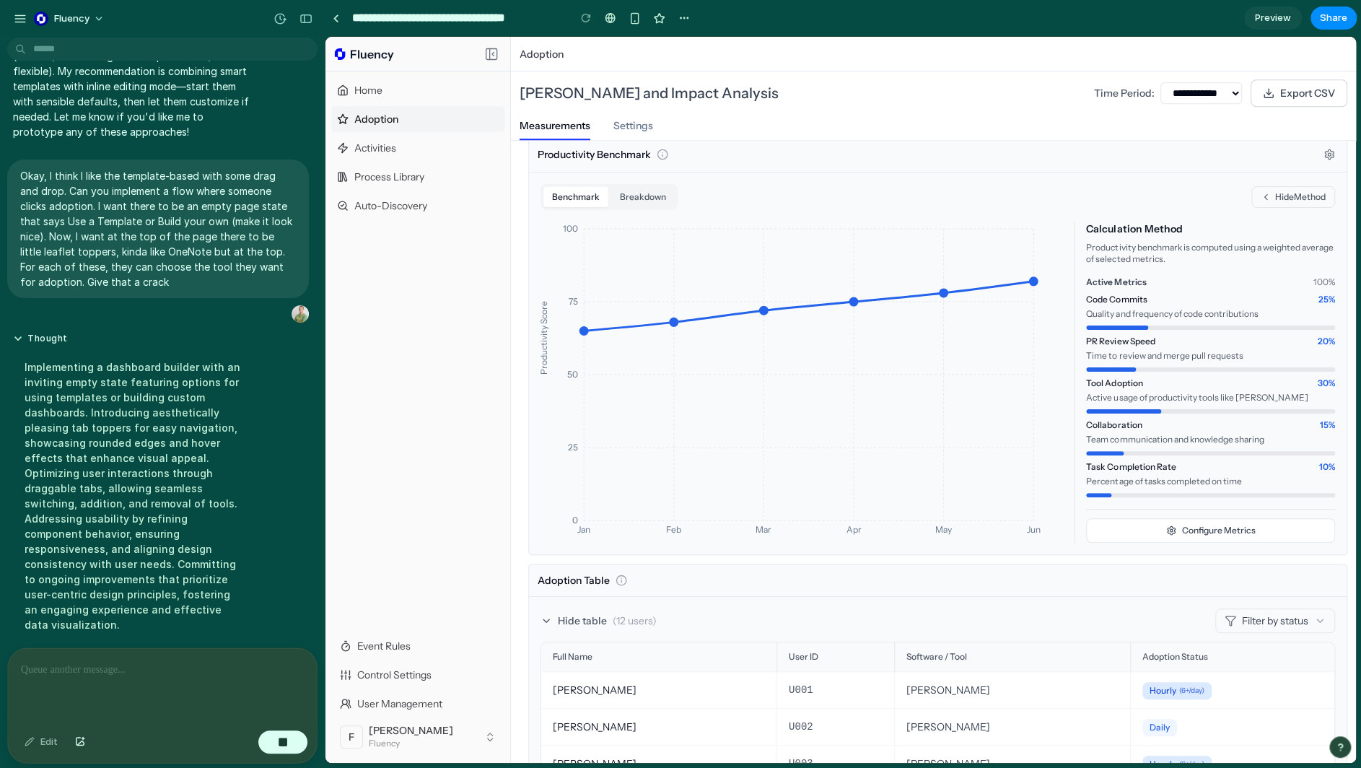
scroll to position [256, 0]
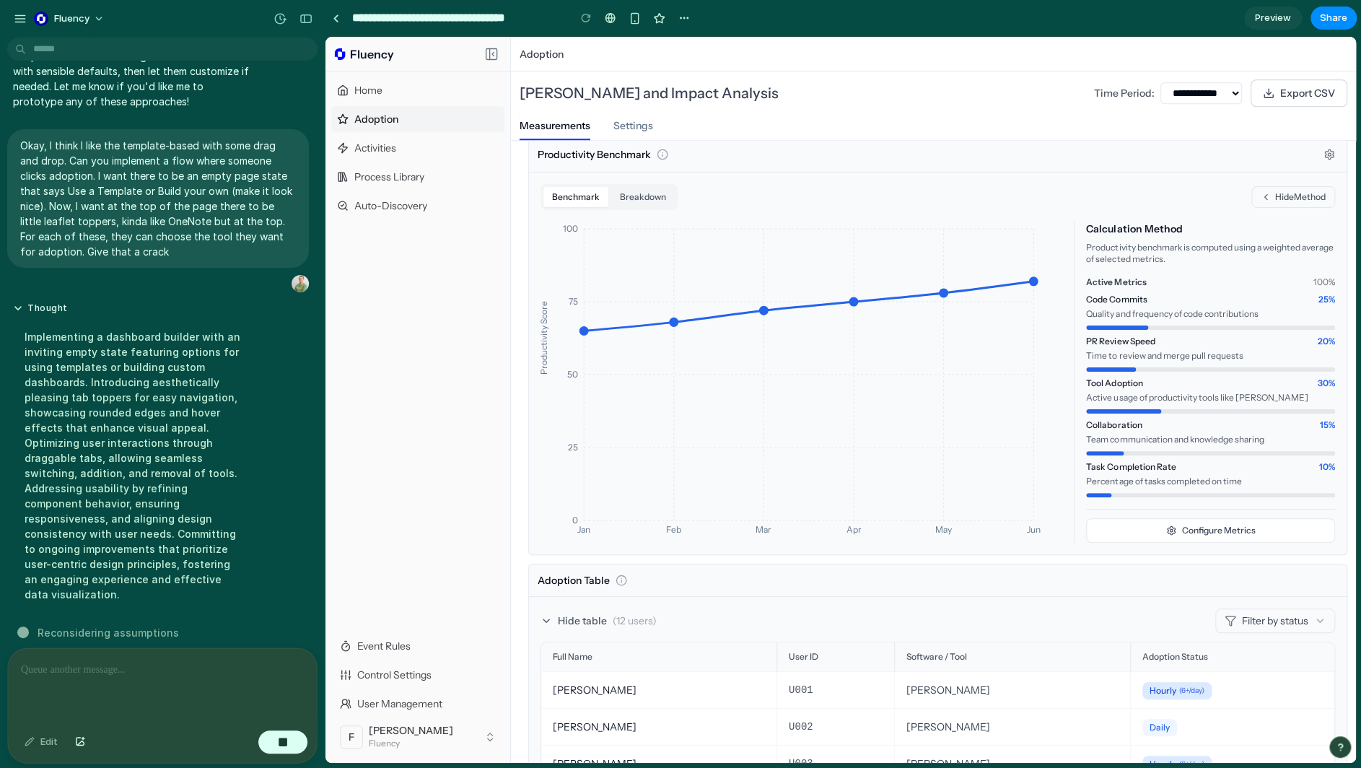
click at [799, 555] on div "Adoption Status 68% 32% Historical Adoption Status Jan Feb Mar Apr May Jun 0 65…" at bounding box center [937, 377] width 819 height 1495
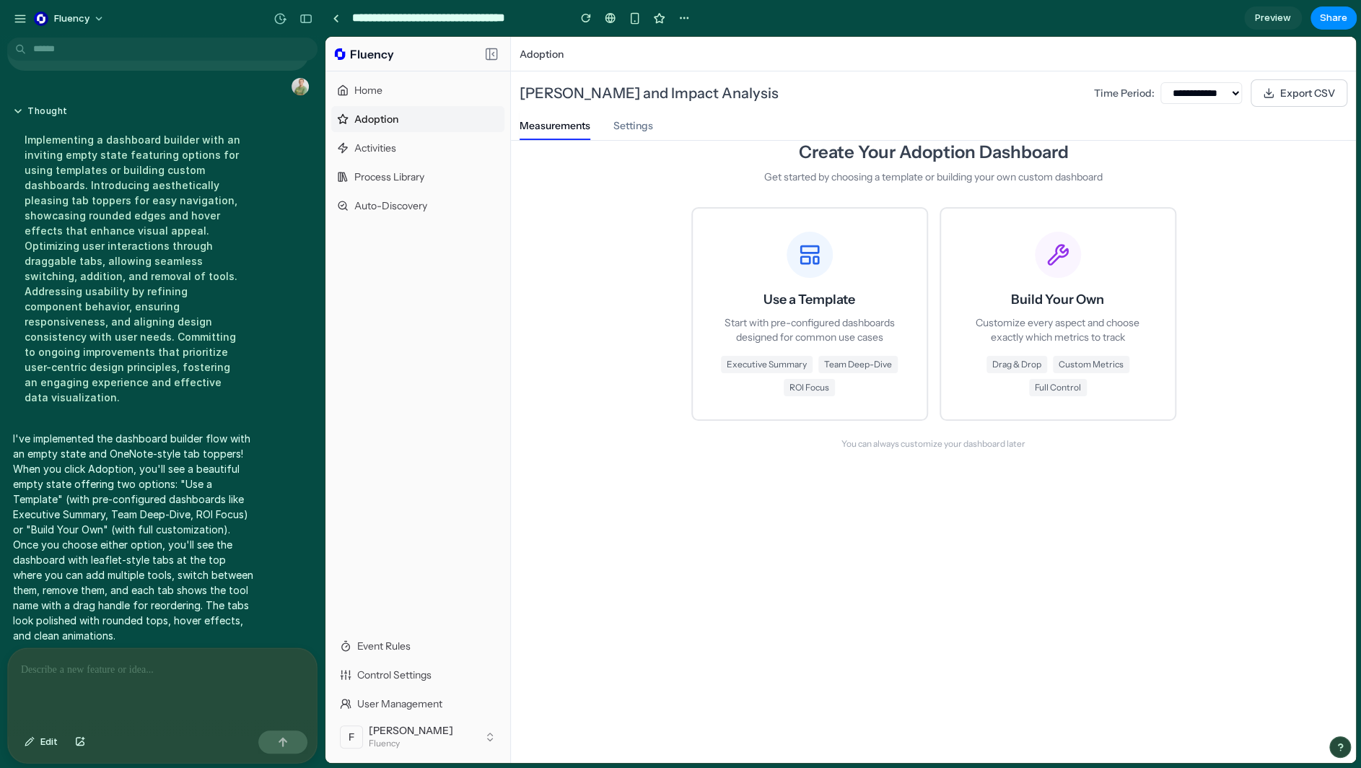
scroll to position [0, 0]
click at [868, 367] on span "Team Deep-Dive" at bounding box center [857, 364] width 79 height 17
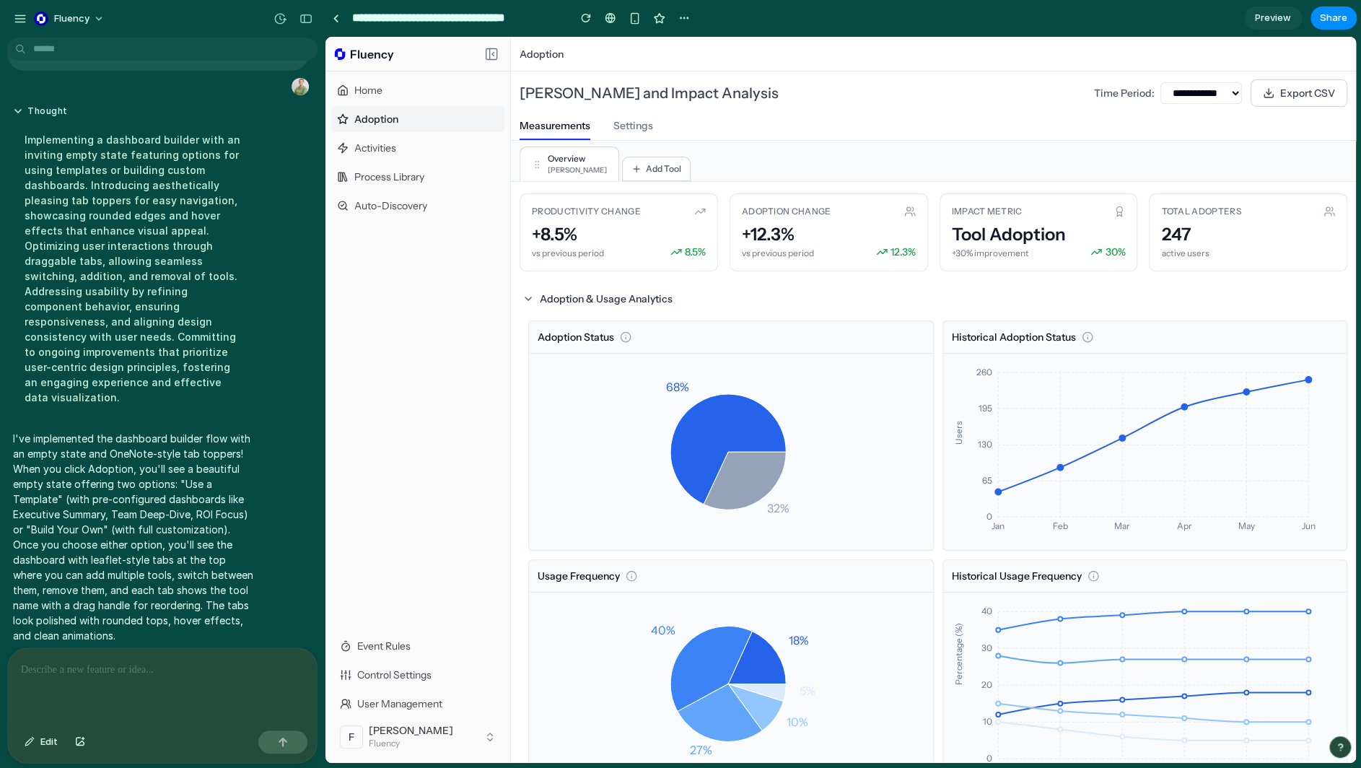
click at [542, 157] on div "Overview [PERSON_NAME]" at bounding box center [569, 163] width 100 height 35
drag, startPoint x: 533, startPoint y: 162, endPoint x: 714, endPoint y: 174, distance: 181.4
click at [724, 180] on div "Overview [PERSON_NAME] Add Tool" at bounding box center [932, 161] width 827 height 40
click at [708, 160] on div "Overview [PERSON_NAME] Add Tool" at bounding box center [932, 161] width 827 height 40
click at [641, 161] on button "Add Tool" at bounding box center [656, 169] width 69 height 25
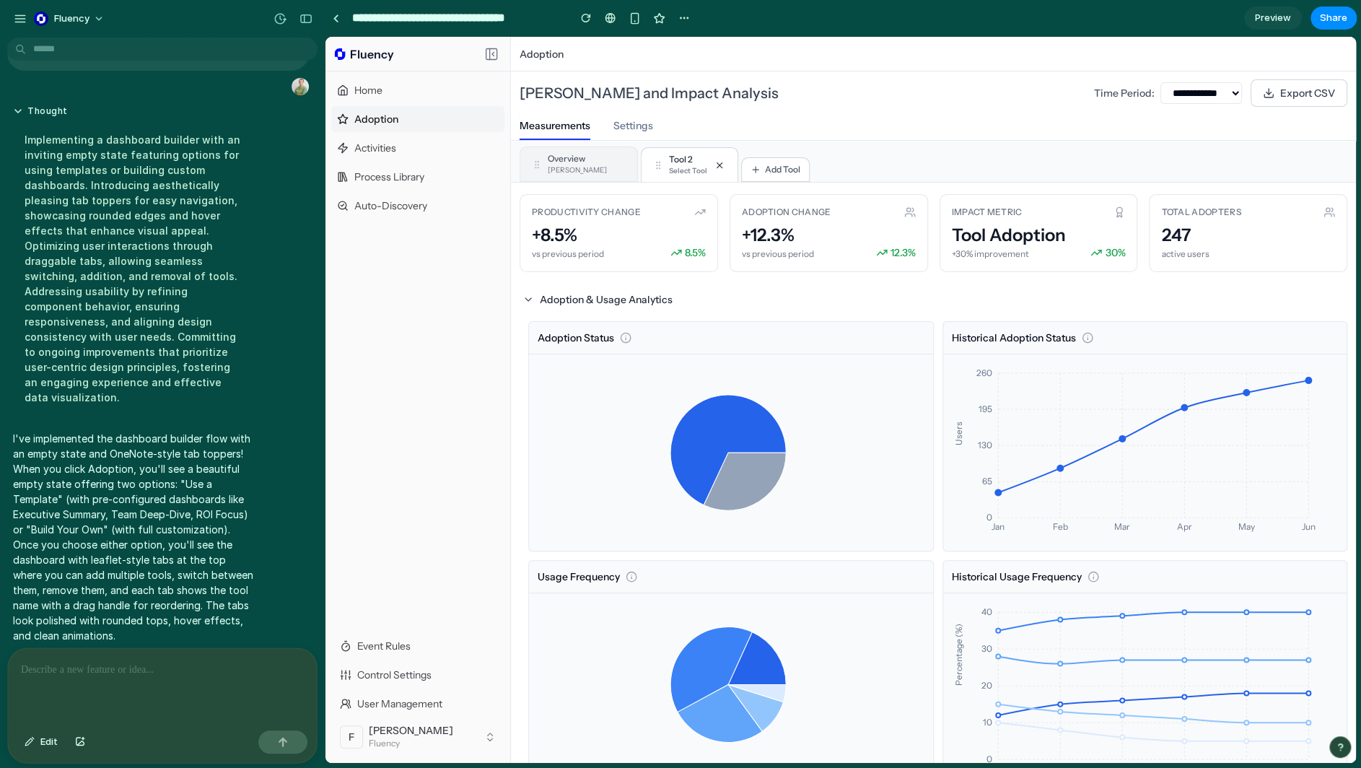
click at [669, 160] on div "Tool 2" at bounding box center [688, 160] width 38 height 12
click at [717, 167] on icon at bounding box center [719, 164] width 5 height 5
click at [646, 169] on span "Add Tool" at bounding box center [663, 169] width 35 height 12
drag, startPoint x: 697, startPoint y: 162, endPoint x: 644, endPoint y: 164, distance: 52.7
click at [714, 162] on icon at bounding box center [719, 165] width 10 height 10
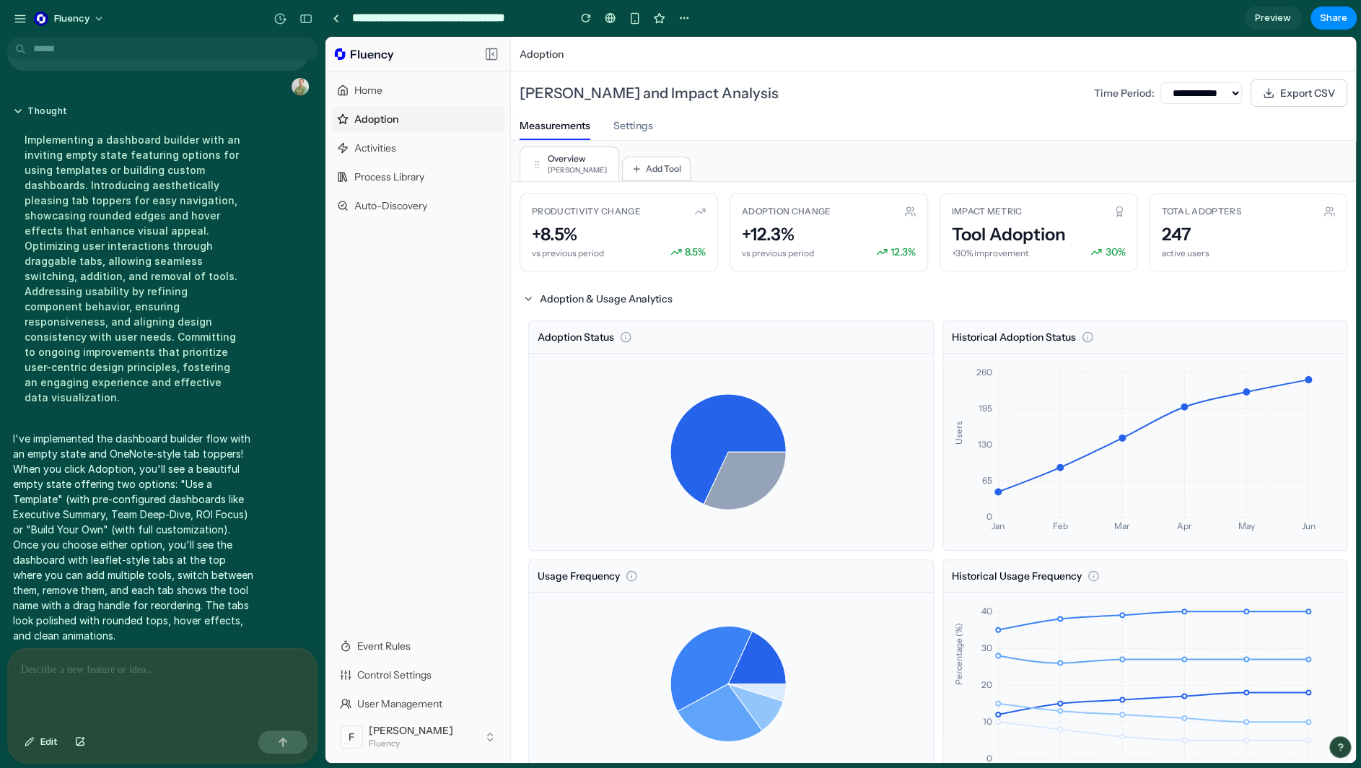
click at [592, 164] on div "[PERSON_NAME]" at bounding box center [577, 169] width 59 height 11
click at [628, 173] on button "Add Tool" at bounding box center [656, 169] width 69 height 25
click at [552, 165] on div "[PERSON_NAME]" at bounding box center [577, 169] width 59 height 11
click at [669, 171] on div "Select Tool" at bounding box center [687, 169] width 36 height 11
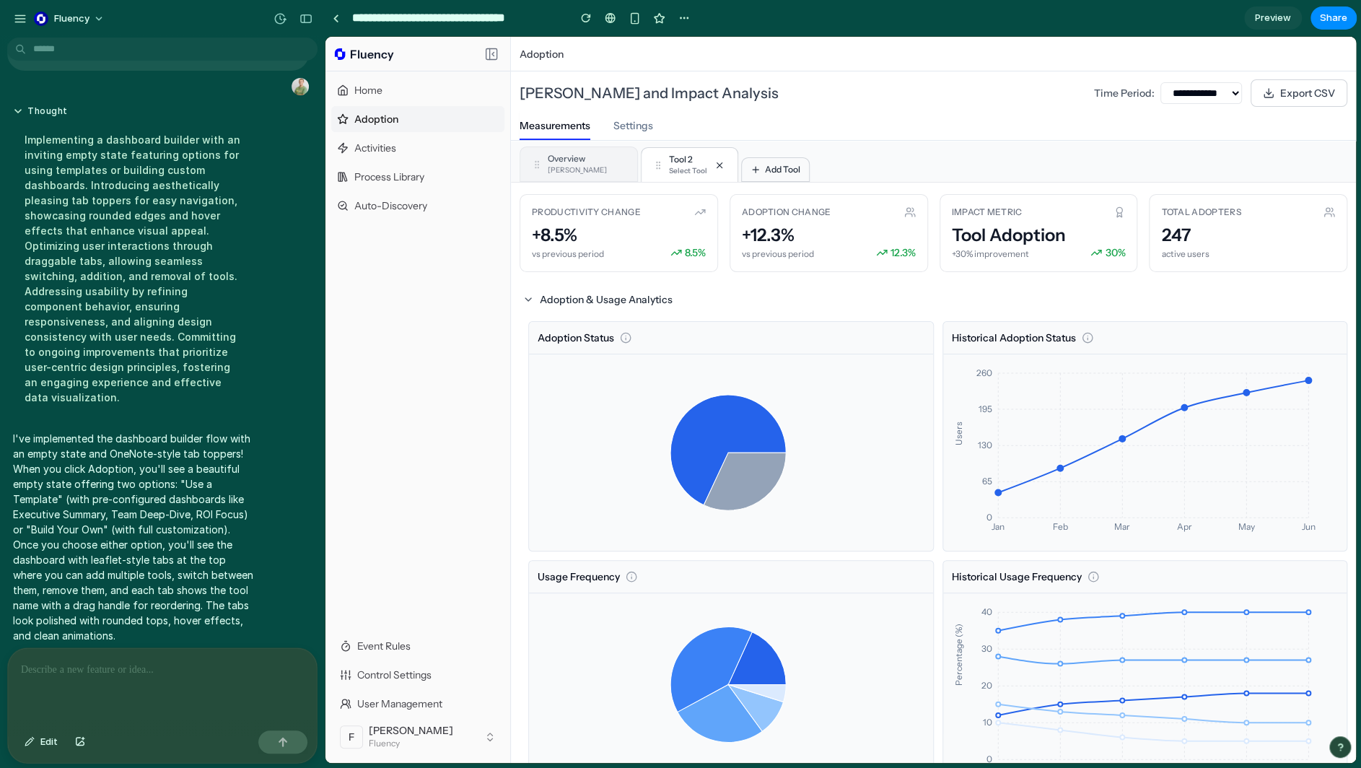
click at [765, 171] on span "Add Tool" at bounding box center [782, 170] width 35 height 12
click at [646, 159] on div "Tool 2 Select Tool" at bounding box center [688, 163] width 95 height 35
click at [582, 168] on div "[PERSON_NAME]" at bounding box center [577, 169] width 59 height 11
click at [653, 164] on icon at bounding box center [658, 164] width 10 height 10
click at [771, 151] on div "Tool 3 Select Tool" at bounding box center [788, 163] width 95 height 35
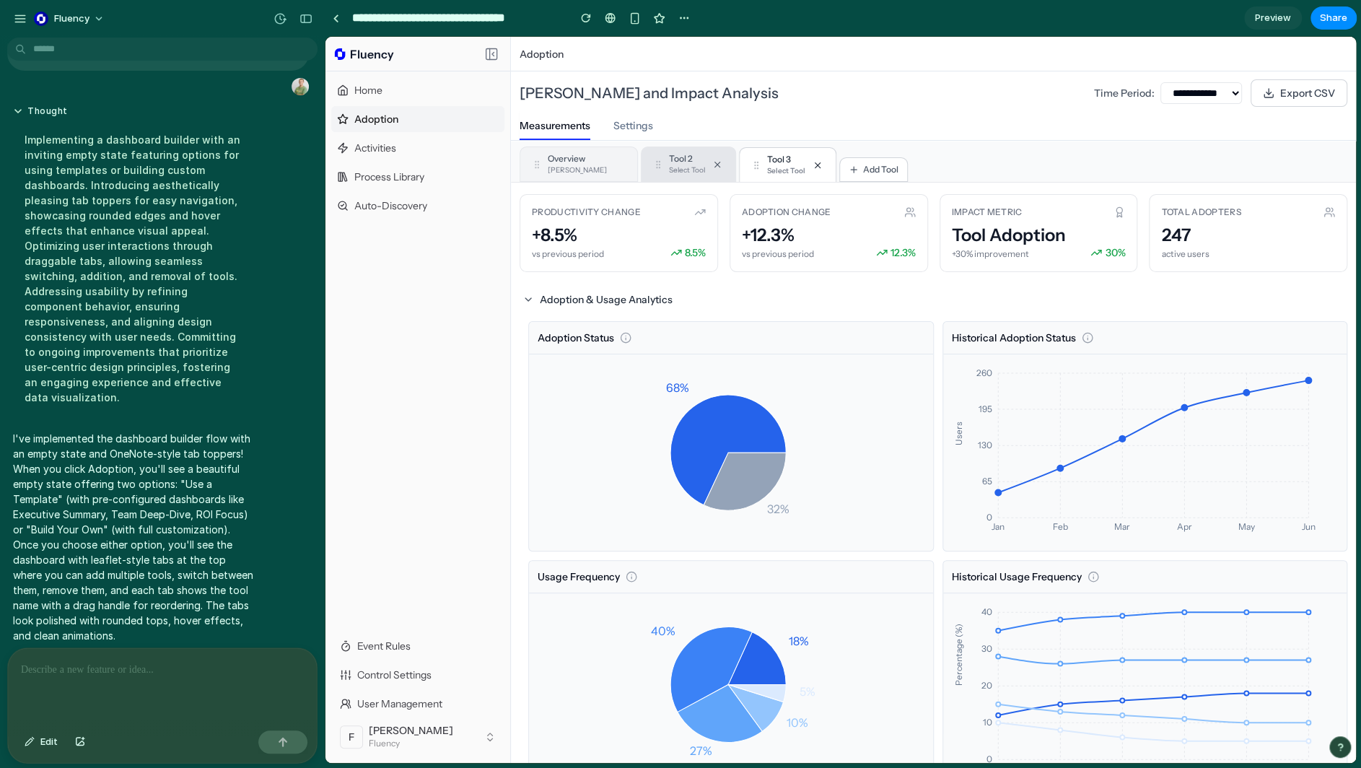
click at [641, 177] on div "Tool 2 Select Tool" at bounding box center [688, 163] width 95 height 35
click at [579, 165] on div "[PERSON_NAME]" at bounding box center [577, 169] width 59 height 11
click at [669, 173] on div "Select Tool" at bounding box center [687, 169] width 36 height 11
drag, startPoint x: 1201, startPoint y: 521, endPoint x: 1062, endPoint y: 91, distance: 451.9
click at [569, 165] on div "[PERSON_NAME]" at bounding box center [577, 169] width 59 height 11
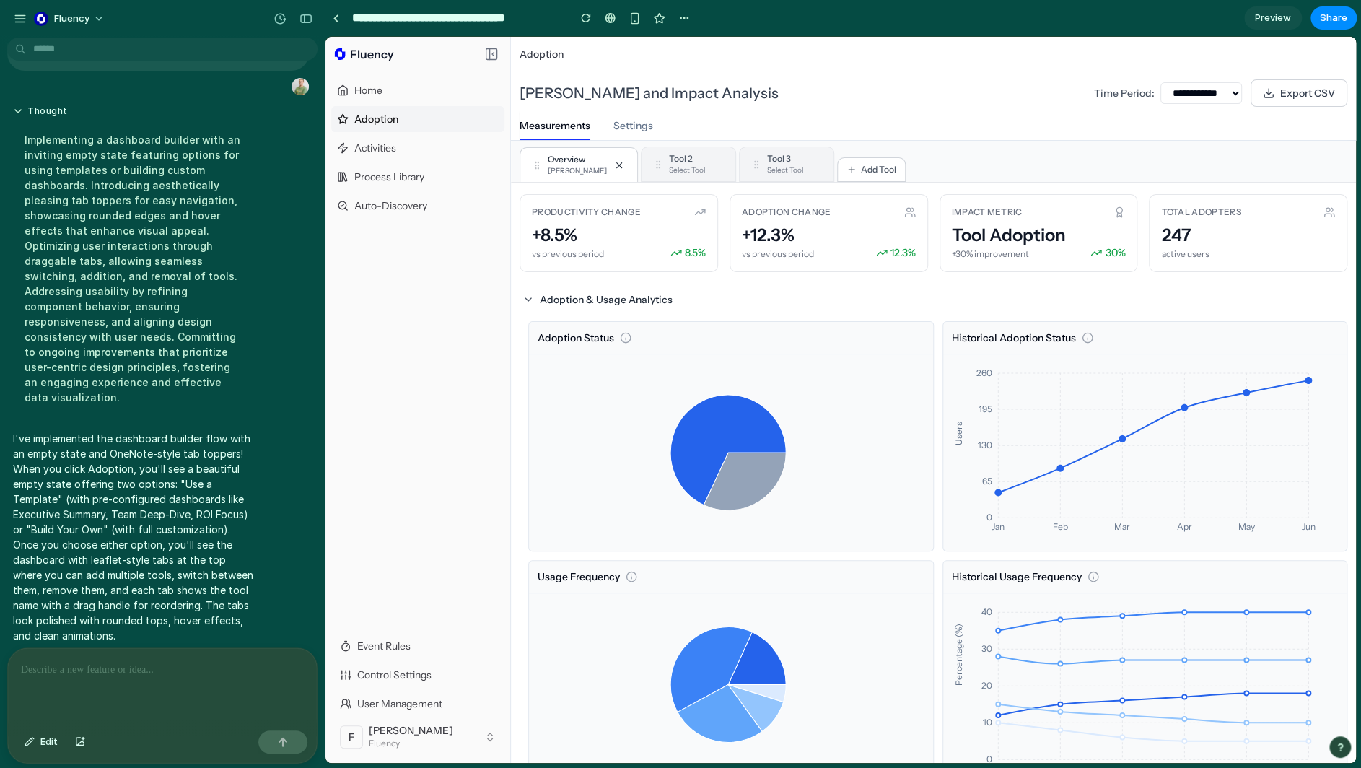
click at [146, 652] on div at bounding box center [162, 686] width 309 height 76
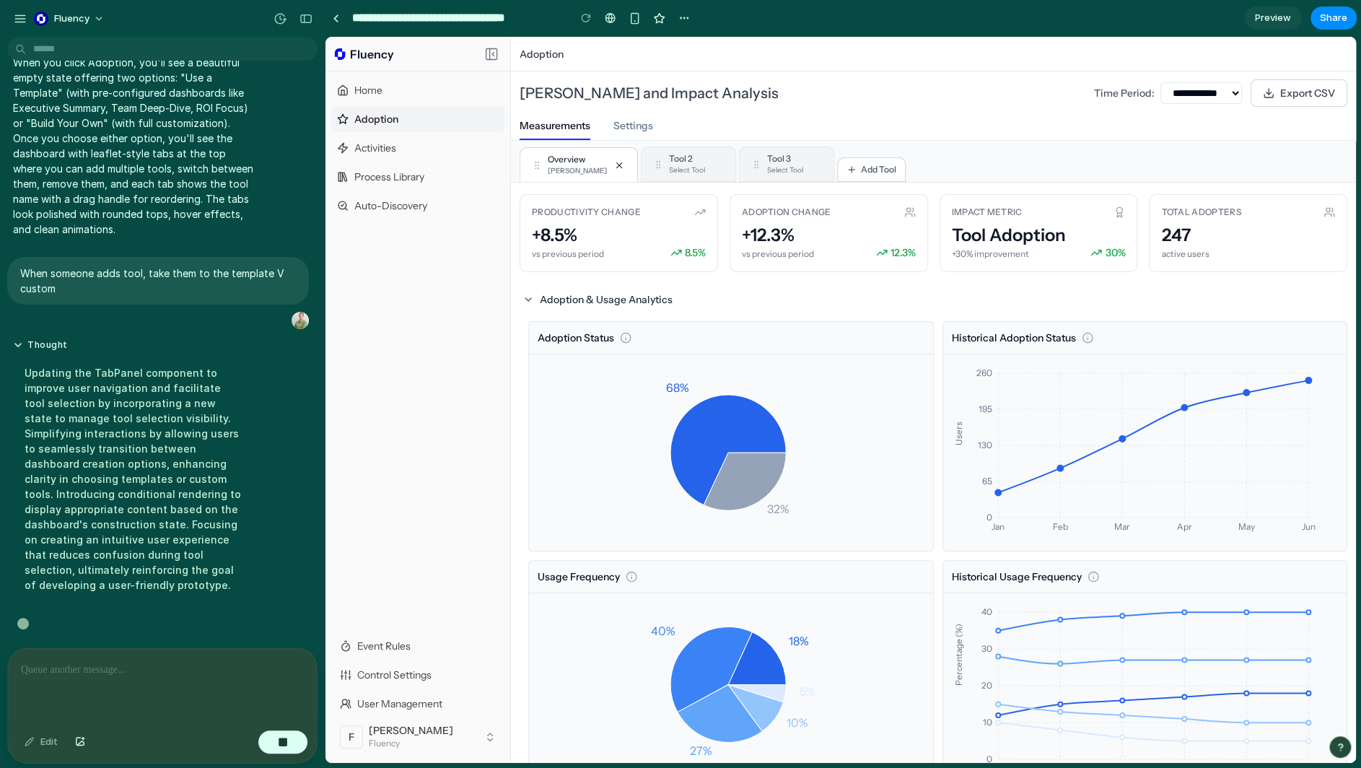
scroll to position [569, 0]
click at [712, 165] on icon at bounding box center [717, 164] width 10 height 10
click at [712, 166] on icon at bounding box center [717, 164] width 10 height 10
click at [630, 136] on button "Settings" at bounding box center [633, 125] width 40 height 29
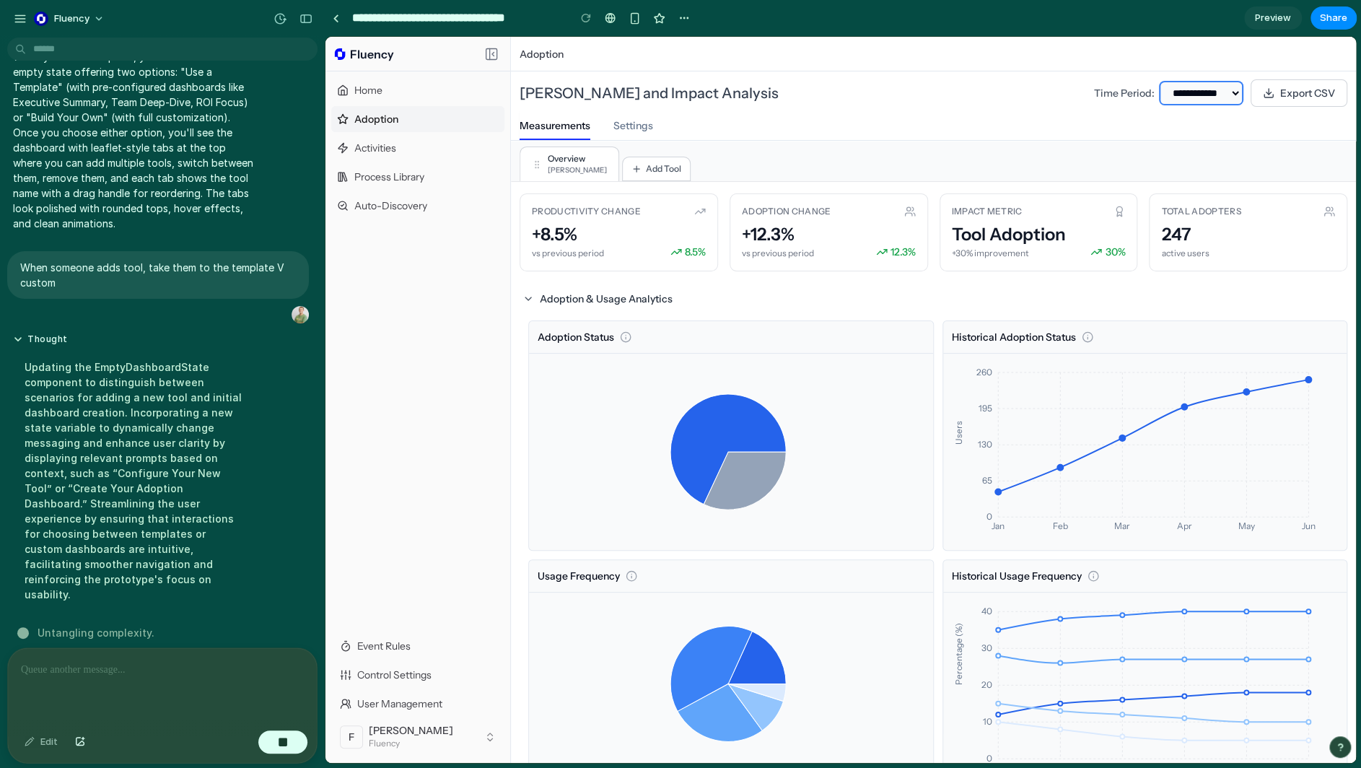
drag, startPoint x: 1178, startPoint y: 84, endPoint x: 1166, endPoint y: 93, distance: 14.4
click at [1034, 84] on select "**********" at bounding box center [1201, 93] width 82 height 22
click at [1034, 82] on select "**********" at bounding box center [1201, 93] width 82 height 22
click at [1034, 95] on select "**********" at bounding box center [1201, 93] width 82 height 22
select select "***"
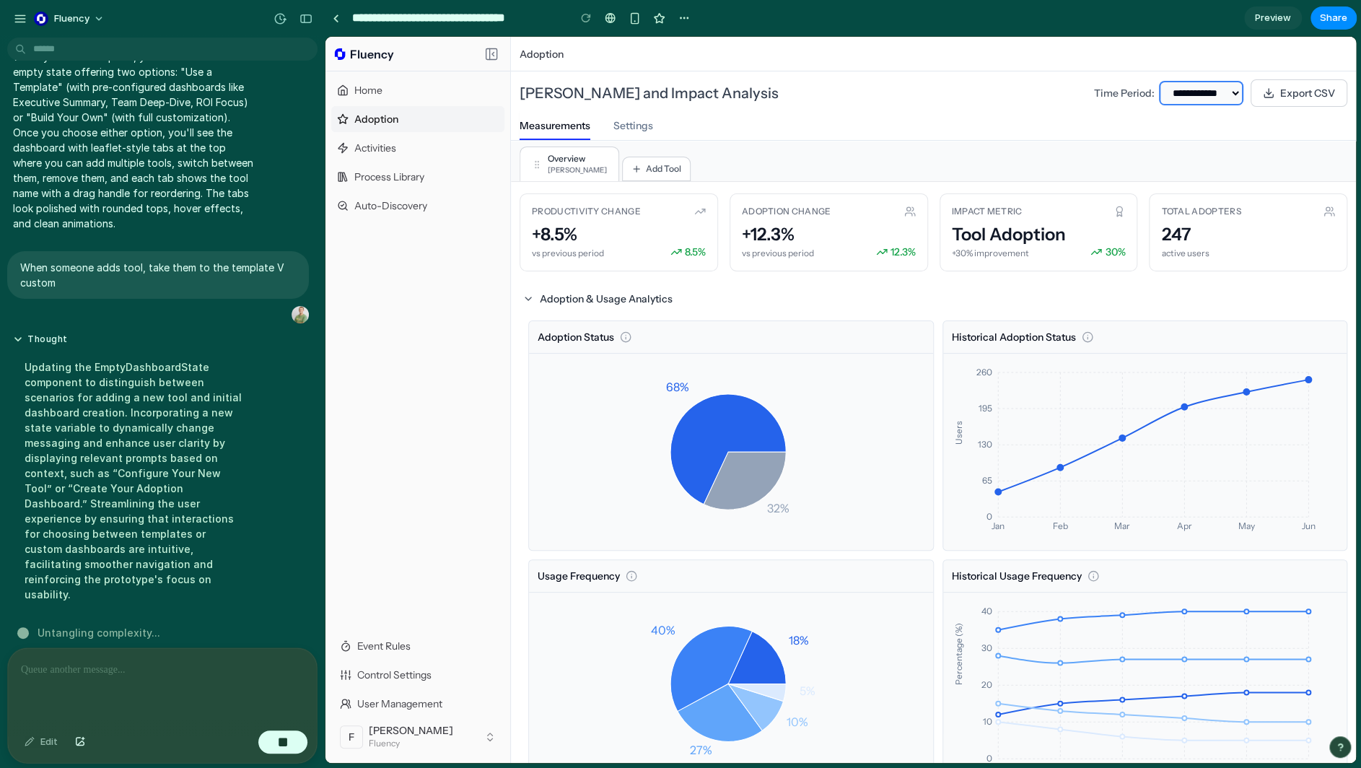
click at [1034, 82] on select "**********" at bounding box center [1201, 93] width 82 height 22
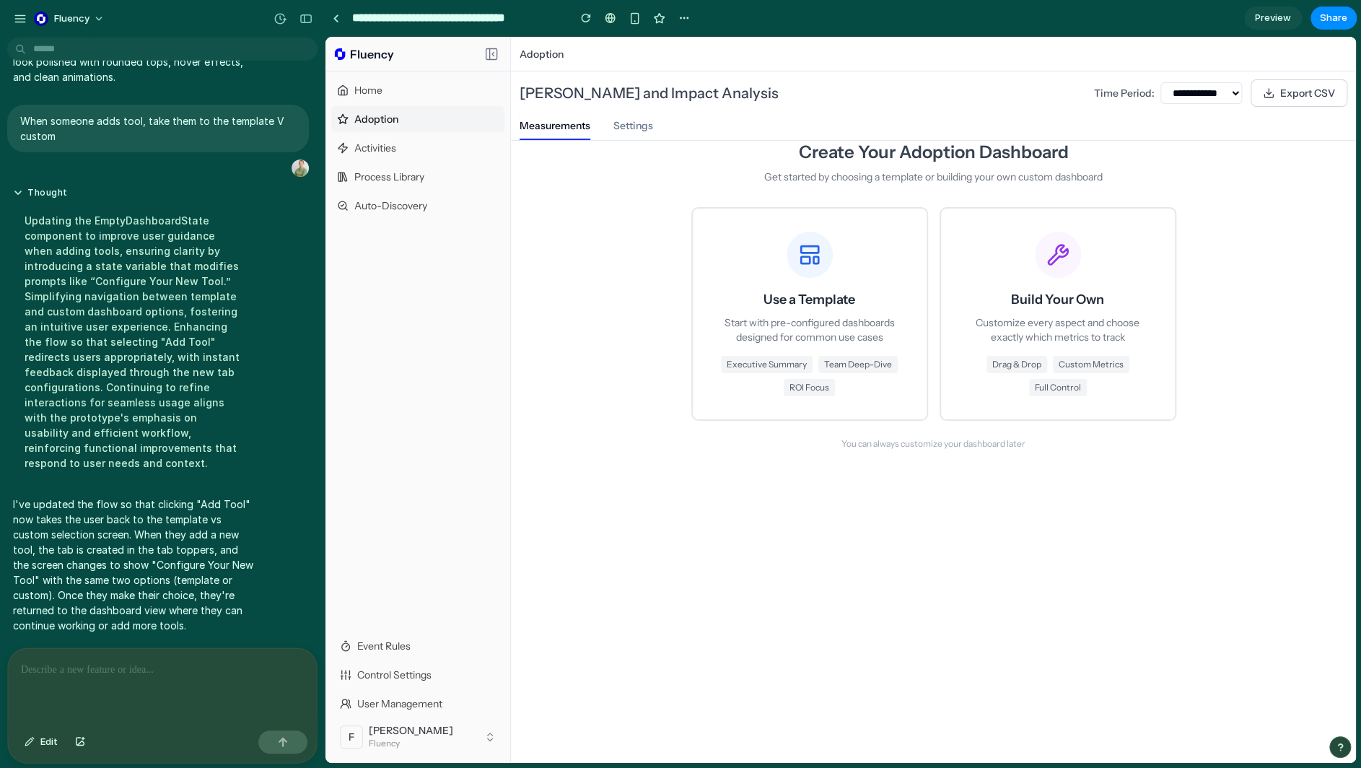
scroll to position [0, 0]
click at [1034, 281] on div "Build Your Own Customize every aspect and choose exactly which metrics to track…" at bounding box center [1058, 314] width 188 height 164
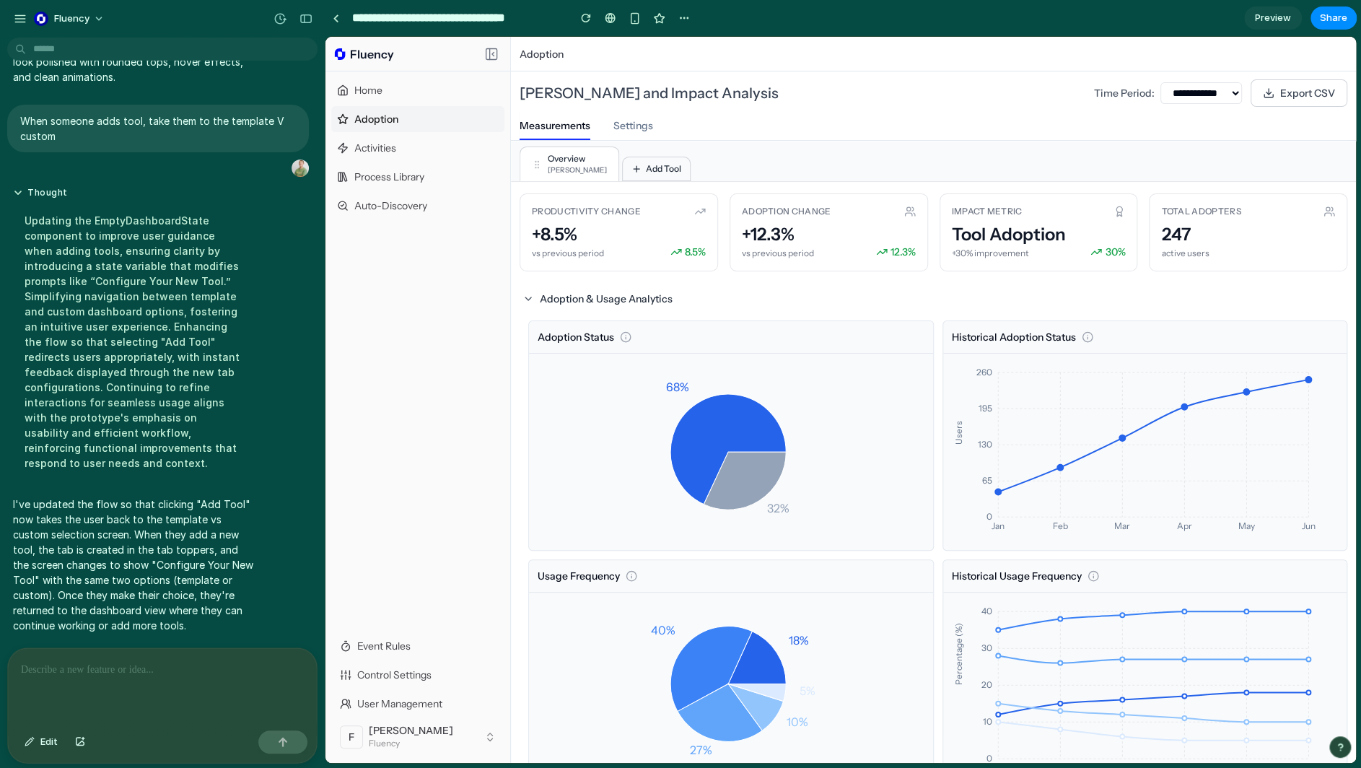
click at [631, 167] on icon at bounding box center [636, 169] width 10 height 10
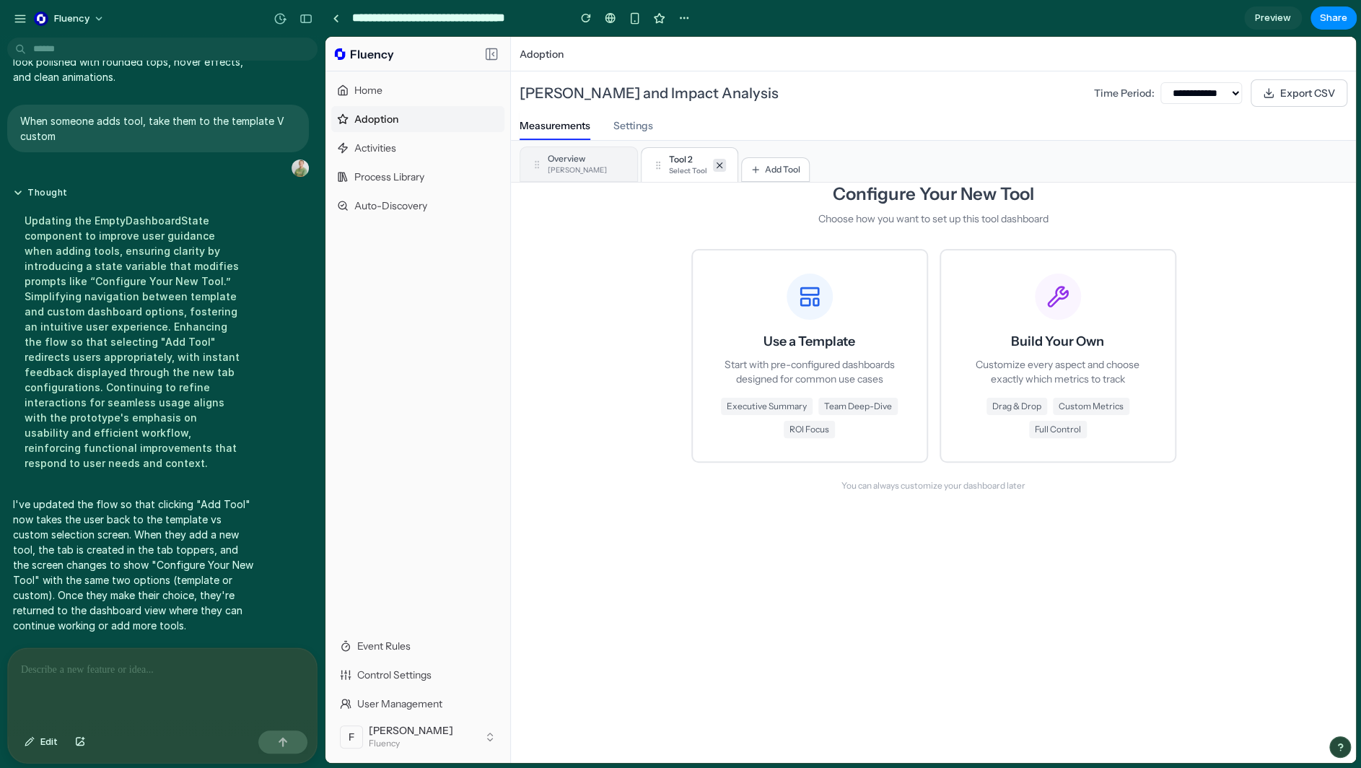
click at [717, 162] on icon at bounding box center [719, 164] width 5 height 5
drag, startPoint x: 535, startPoint y: 159, endPoint x: 666, endPoint y: 153, distance: 131.4
click at [669, 153] on div "Overview [PERSON_NAME] Add Tool" at bounding box center [932, 161] width 827 height 40
drag, startPoint x: 907, startPoint y: 129, endPoint x: 839, endPoint y: 132, distance: 67.9
click at [889, 131] on div "Measurements Settings" at bounding box center [932, 125] width 827 height 29
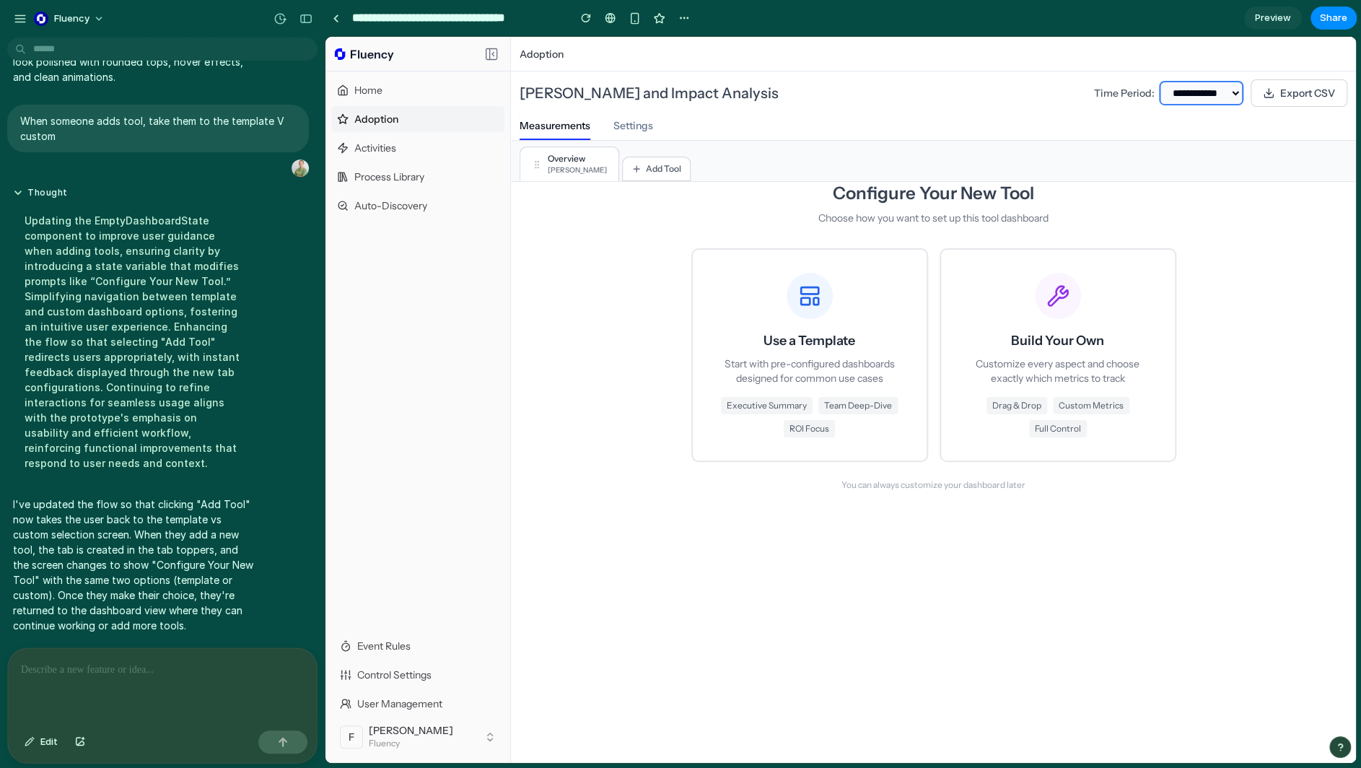
click at [1034, 87] on select "**********" at bounding box center [1201, 93] width 82 height 22
select select "**"
click at [1034, 82] on select "**********" at bounding box center [1201, 93] width 82 height 22
click at [204, 648] on div at bounding box center [162, 686] width 309 height 76
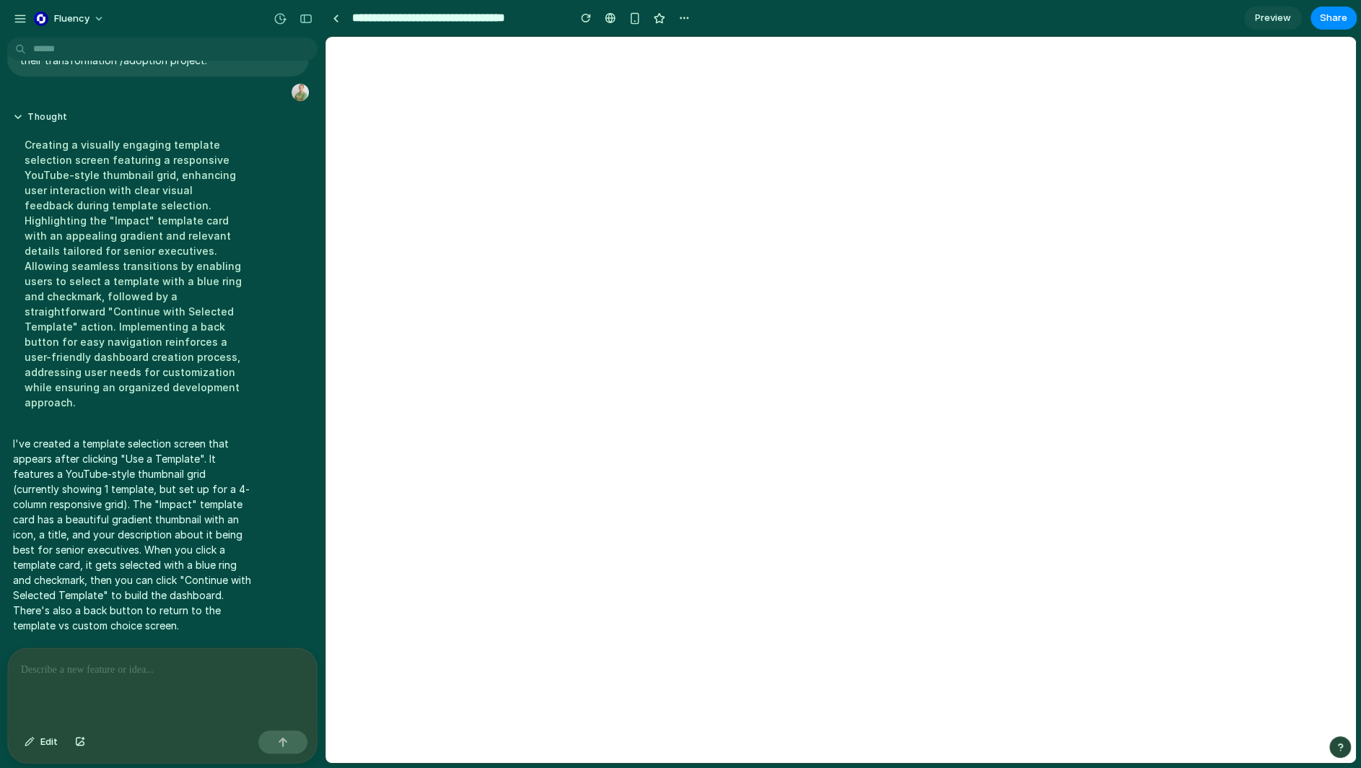
select select "***"
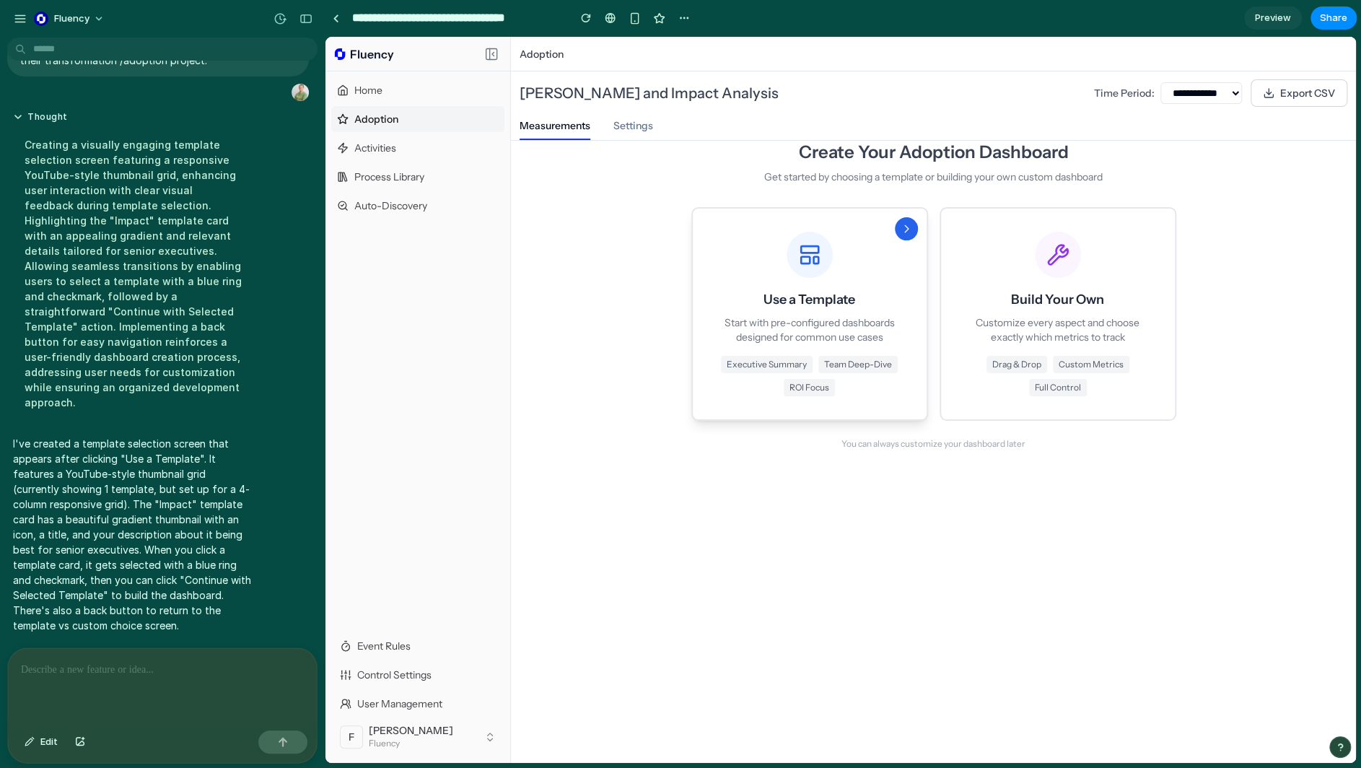
click at [729, 320] on p "Start with pre-configured dashboards designed for common use cases" at bounding box center [810, 329] width 188 height 29
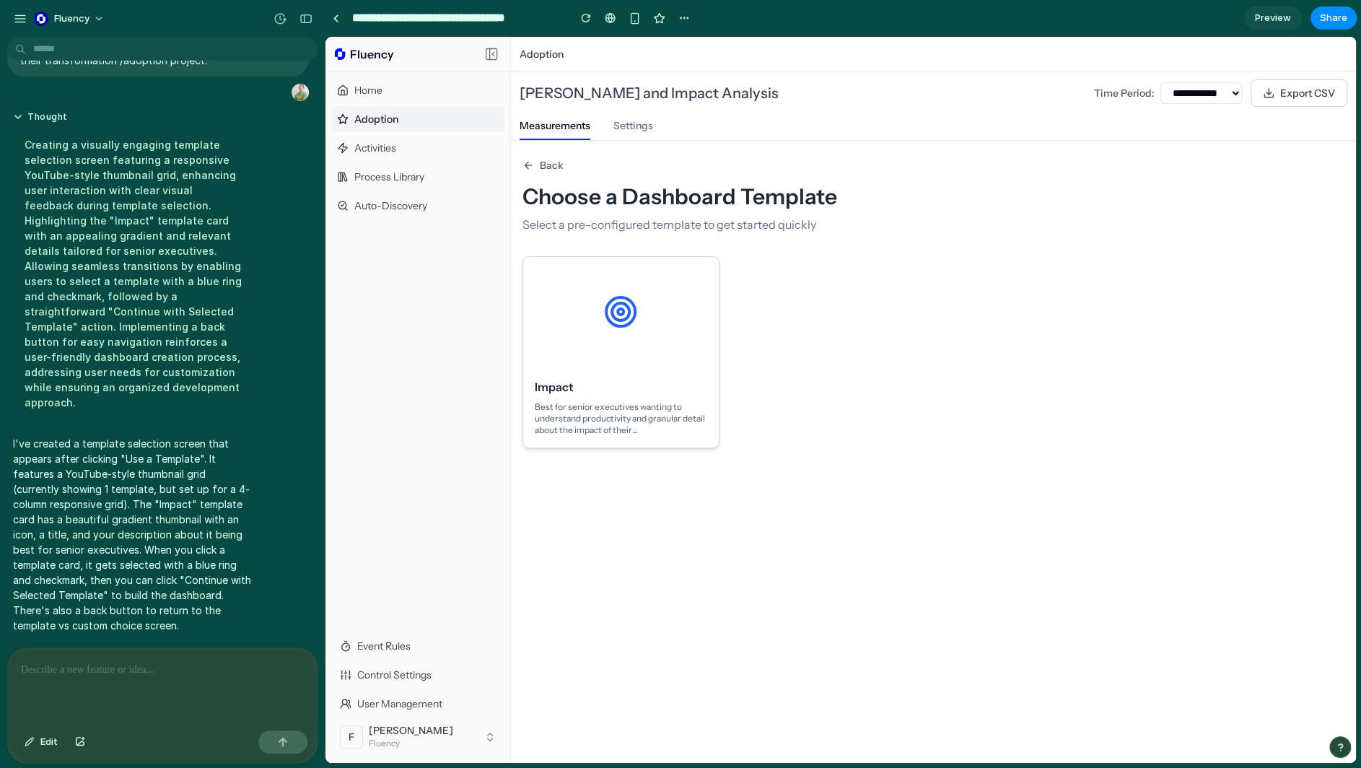
click at [604, 376] on div "Impact Best for senior executives wanting to understand productivity and granul…" at bounding box center [620, 406] width 195 height 81
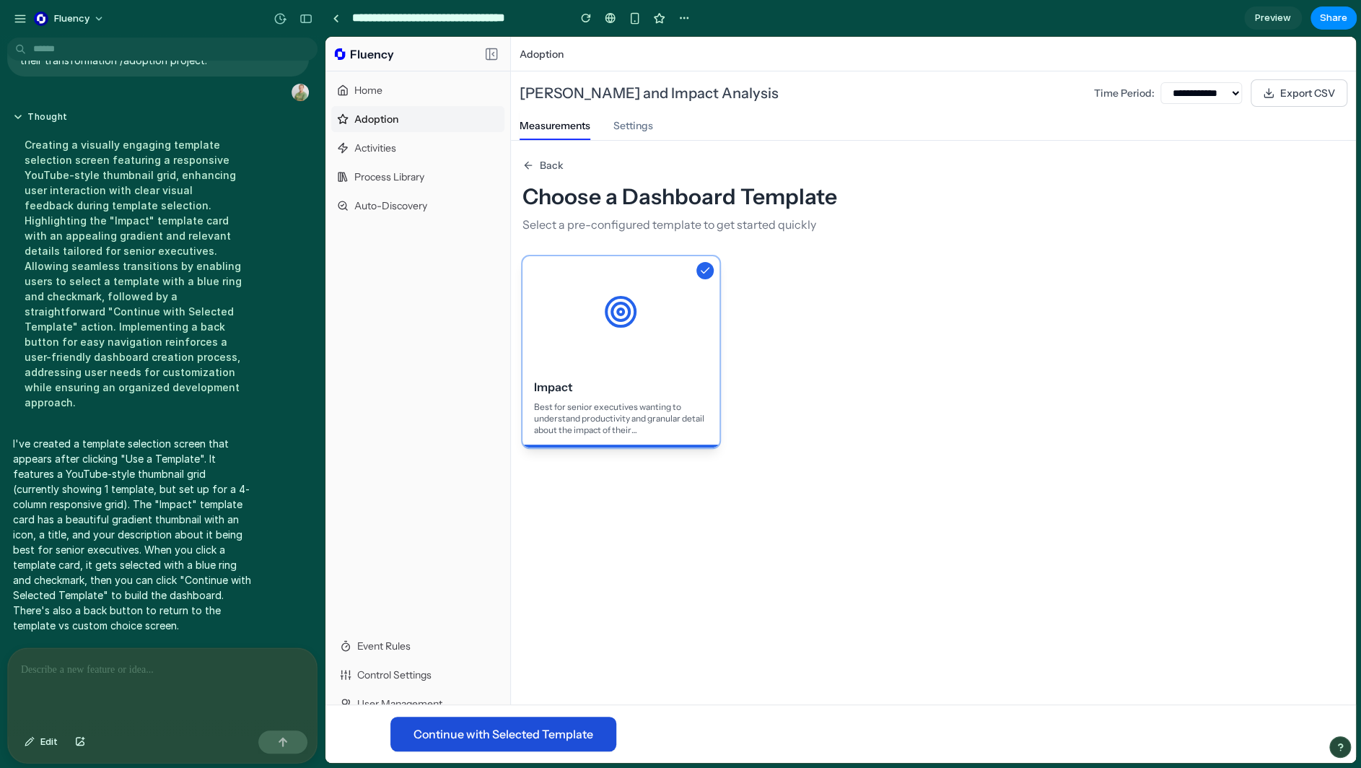
click at [602, 728] on button "Continue with Selected Template" at bounding box center [503, 733] width 226 height 35
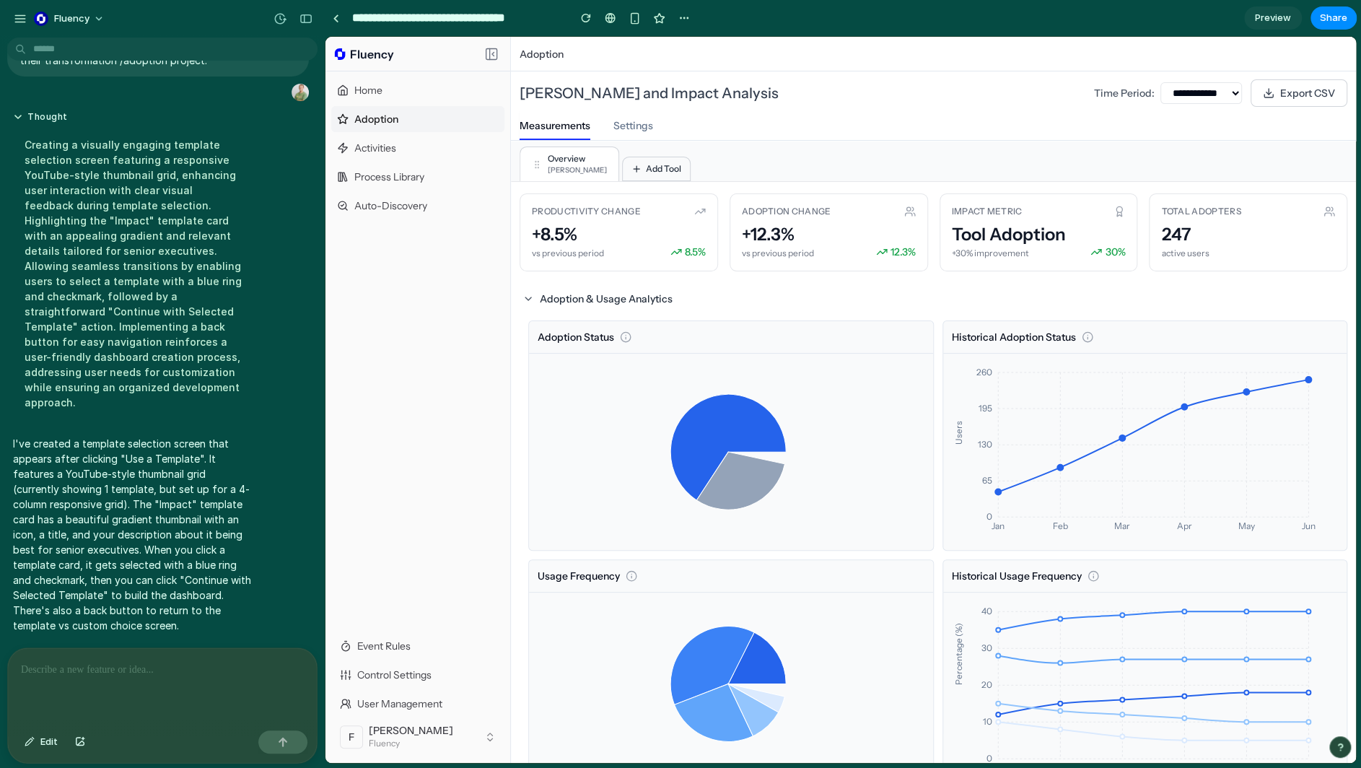
click at [646, 171] on span "Add Tool" at bounding box center [663, 169] width 35 height 12
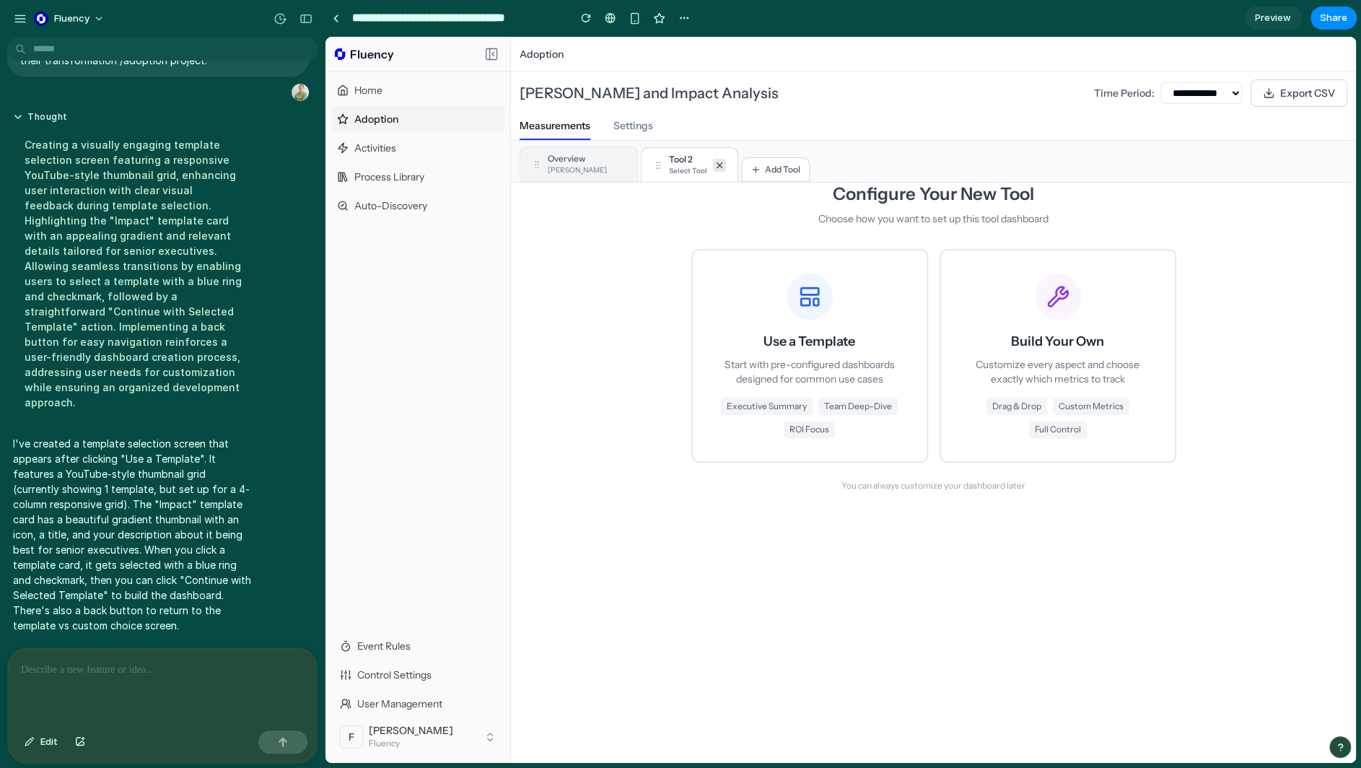
click at [717, 164] on icon at bounding box center [719, 164] width 5 height 5
click at [853, 393] on div "Use a Template Start with pre-configured dashboards designed for common use cas…" at bounding box center [810, 355] width 188 height 164
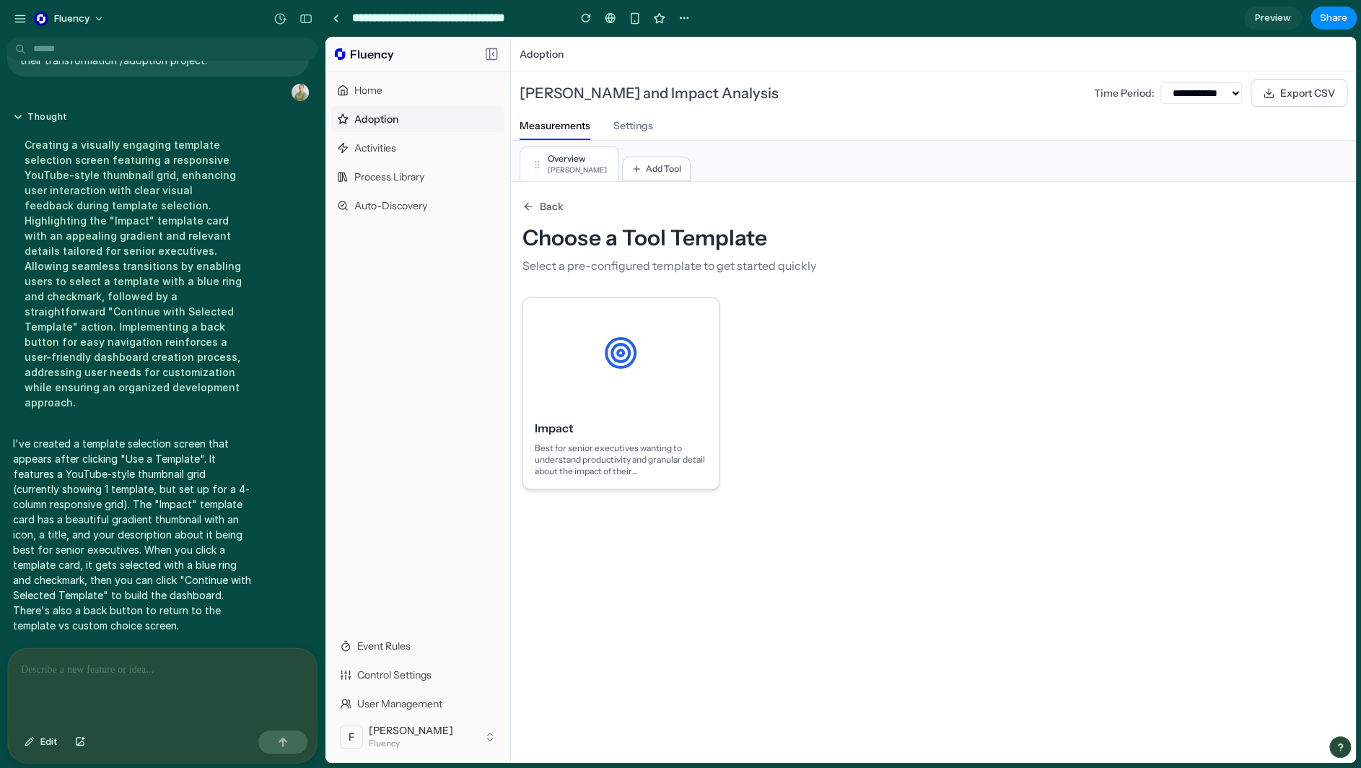
click at [642, 373] on div at bounding box center [620, 353] width 195 height 110
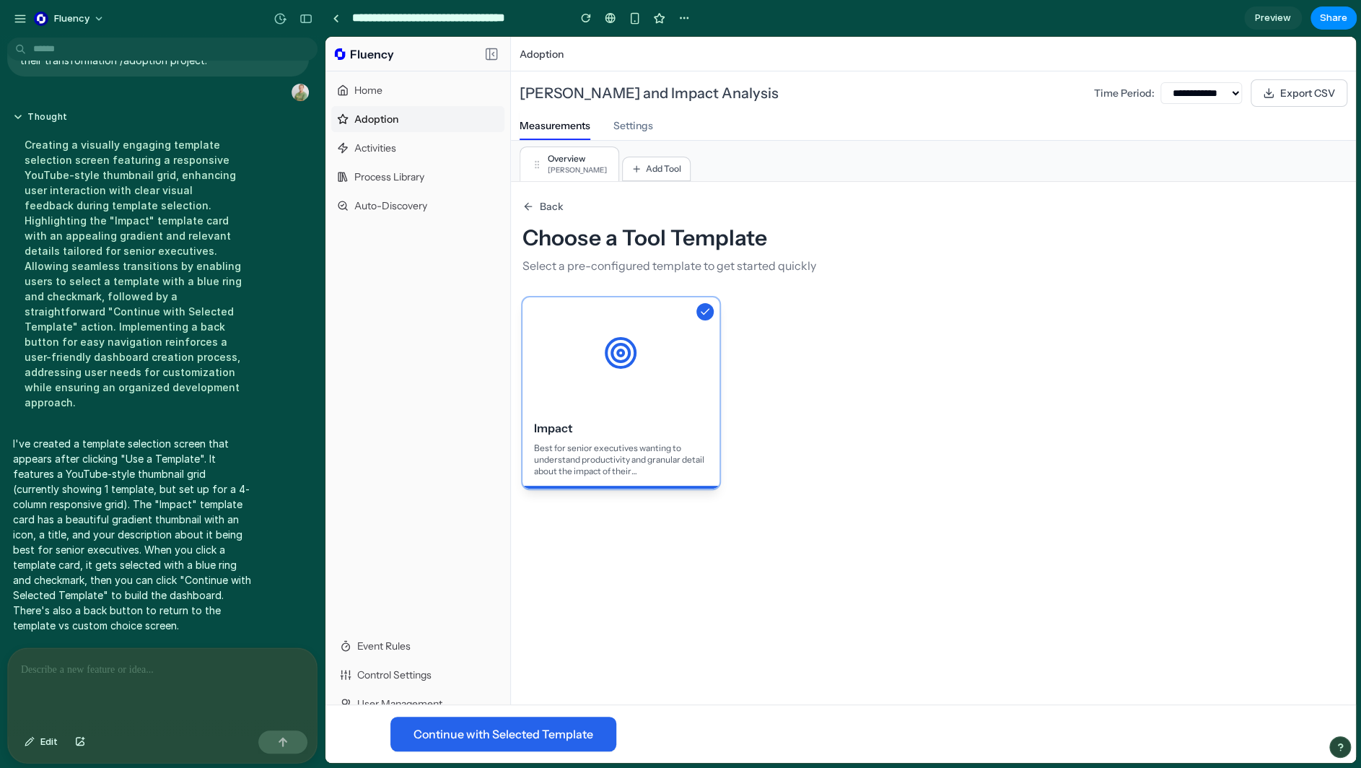
click at [159, 677] on div at bounding box center [162, 686] width 309 height 76
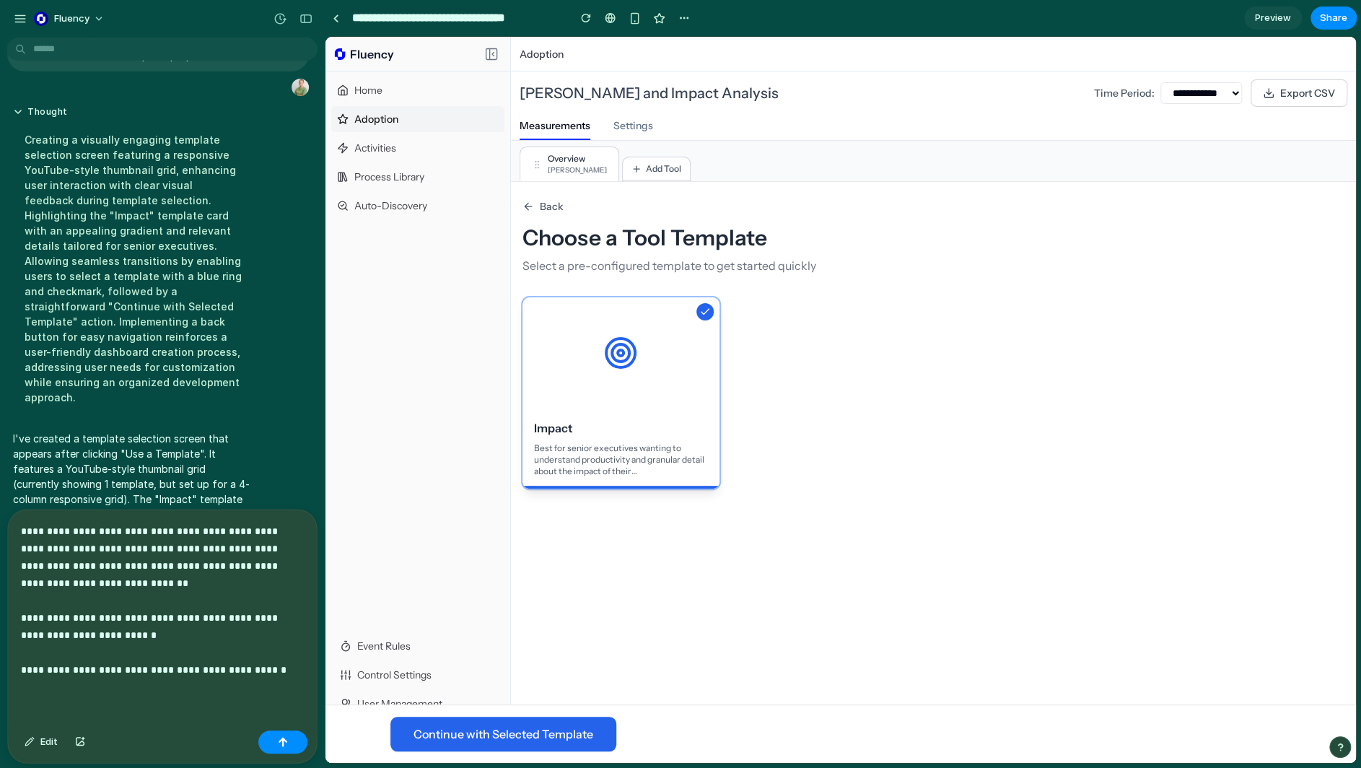
click at [162, 574] on p "**********" at bounding box center [159, 600] width 277 height 156
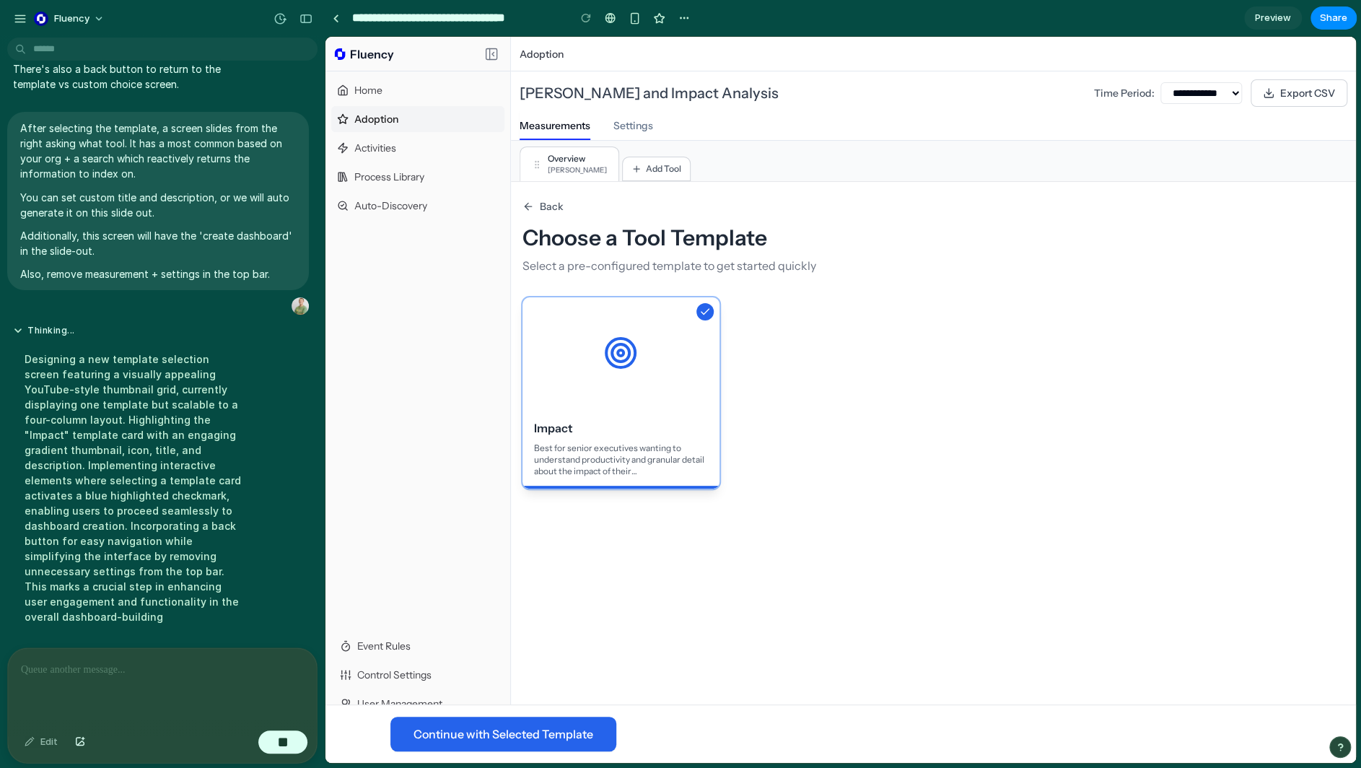
scroll to position [1411, 0]
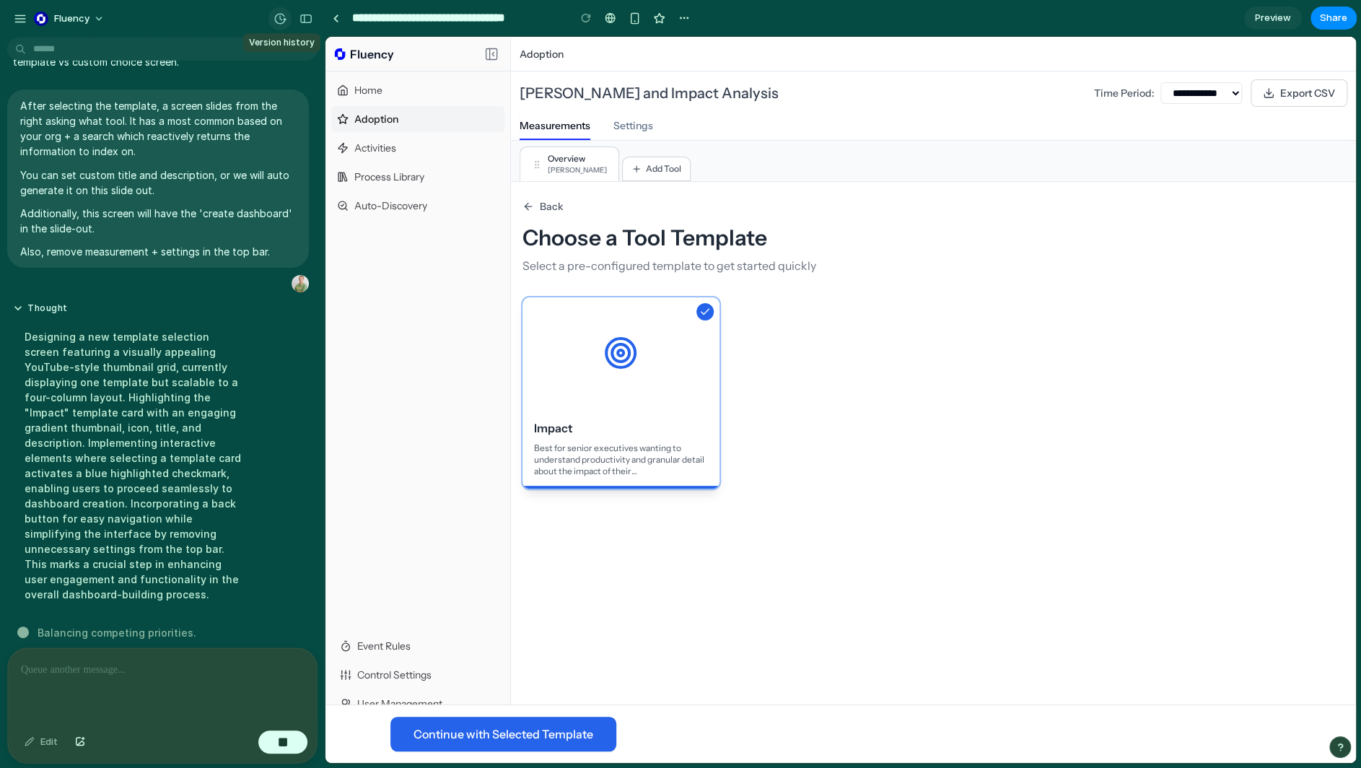
click at [279, 17] on div "button" at bounding box center [279, 18] width 13 height 13
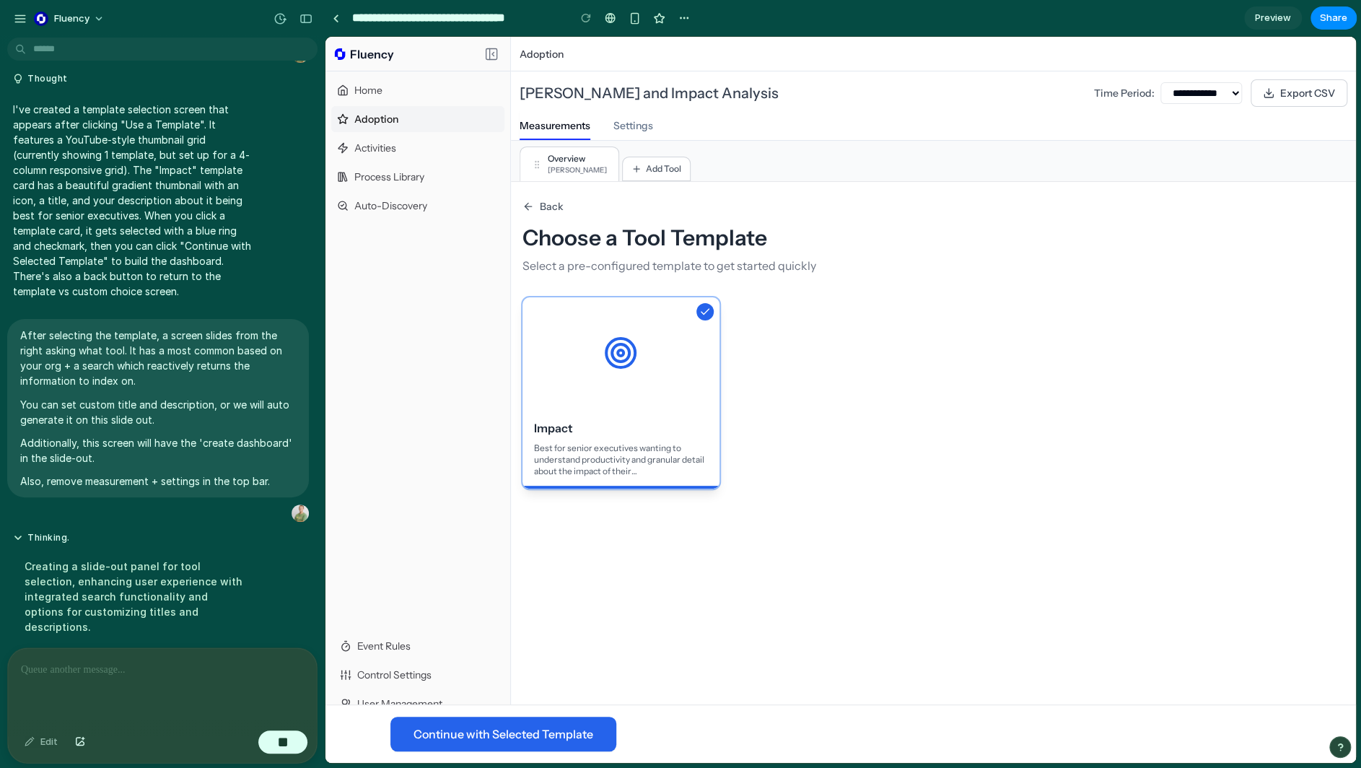
drag, startPoint x: 241, startPoint y: 325, endPoint x: 231, endPoint y: 335, distance: 13.8
click at [241, 326] on div "Version 5 Current Version 4 6m ago Restore Version 3 13m ago Restore Version 2 …" at bounding box center [680, 384] width 1361 height 768
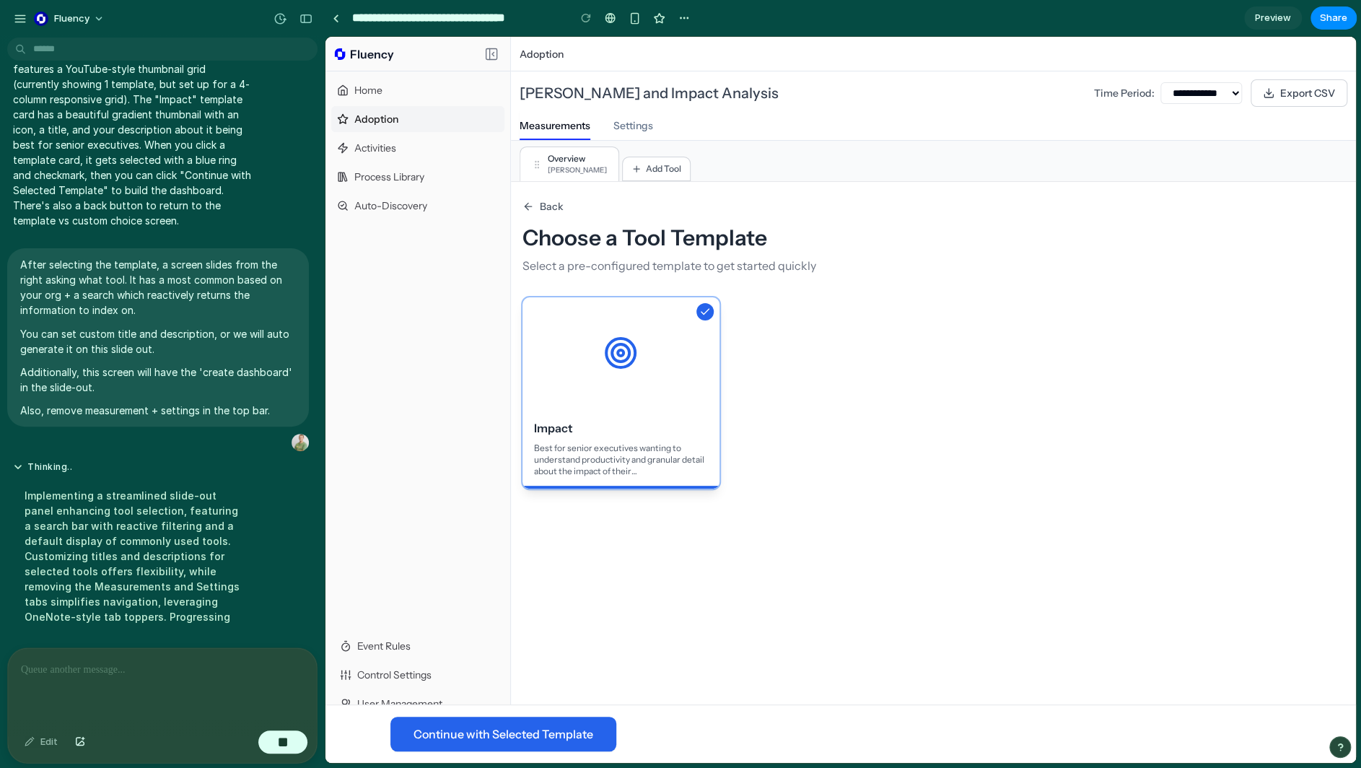
scroll to position [1318, 0]
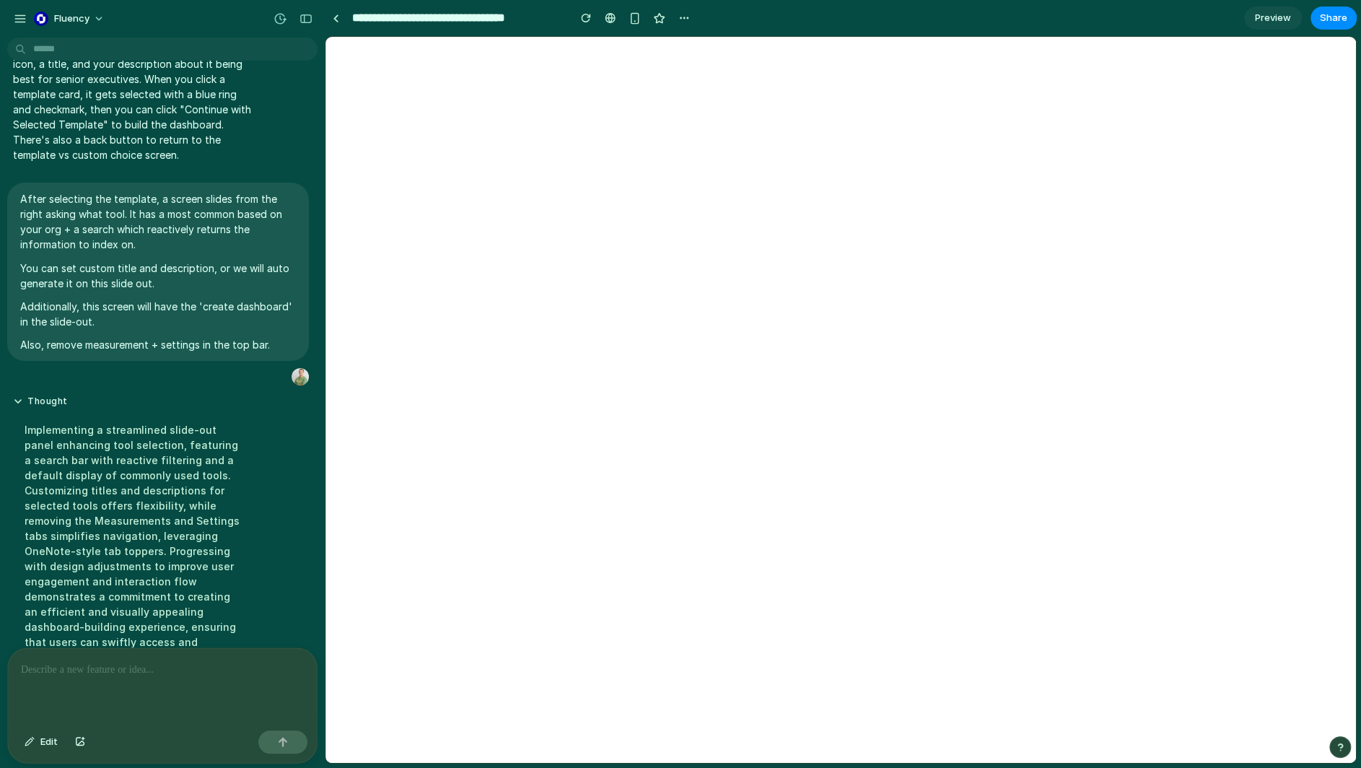
select select "***"
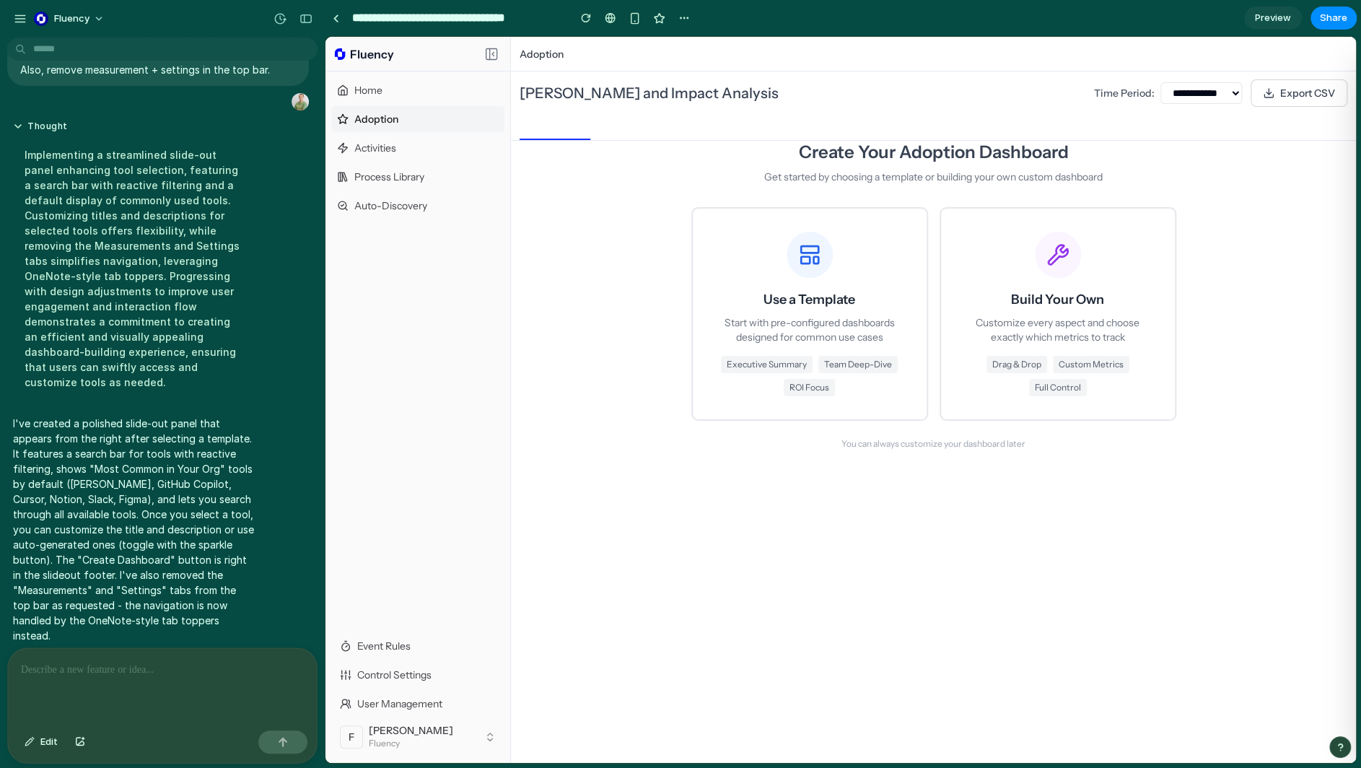
scroll to position [0, 0]
click at [836, 317] on p "Start with pre-configured dashboards designed for common use cases" at bounding box center [810, 329] width 188 height 29
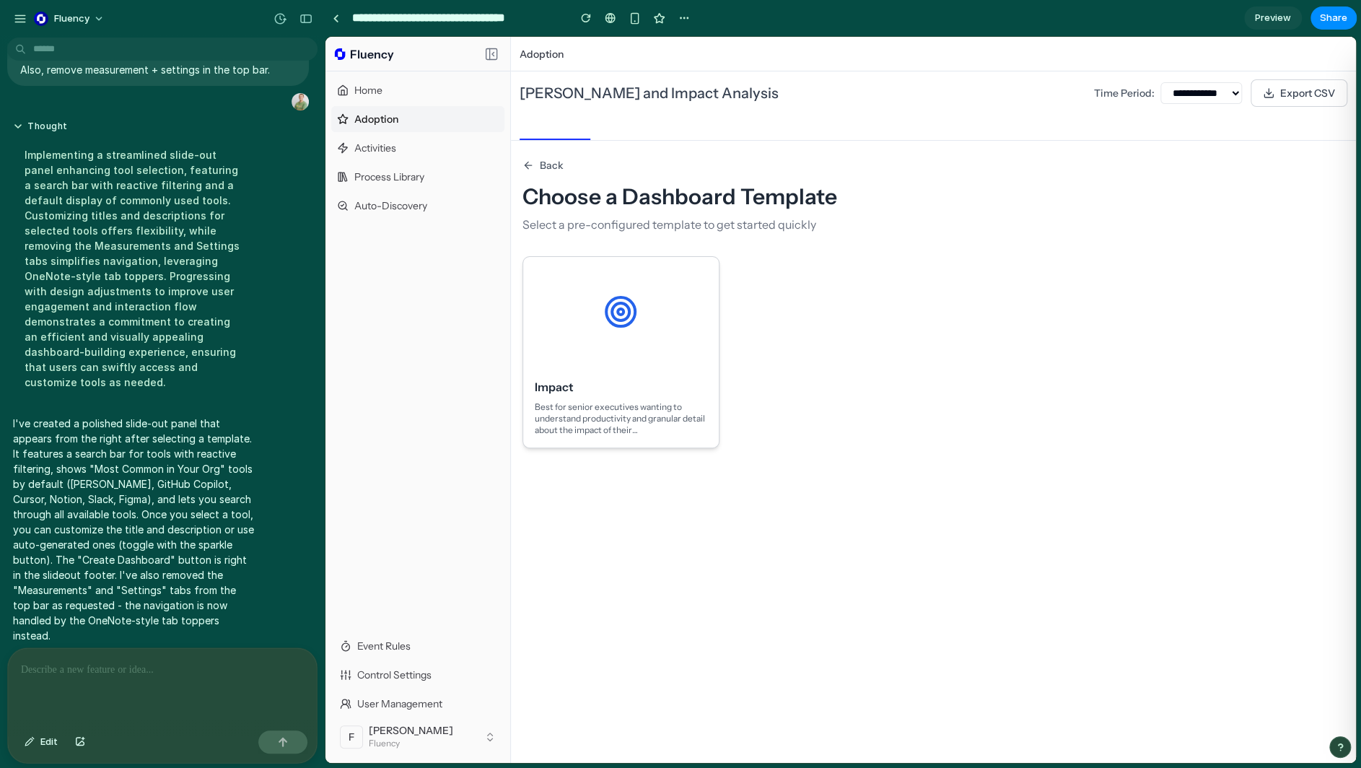
click at [711, 353] on div at bounding box center [620, 312] width 195 height 110
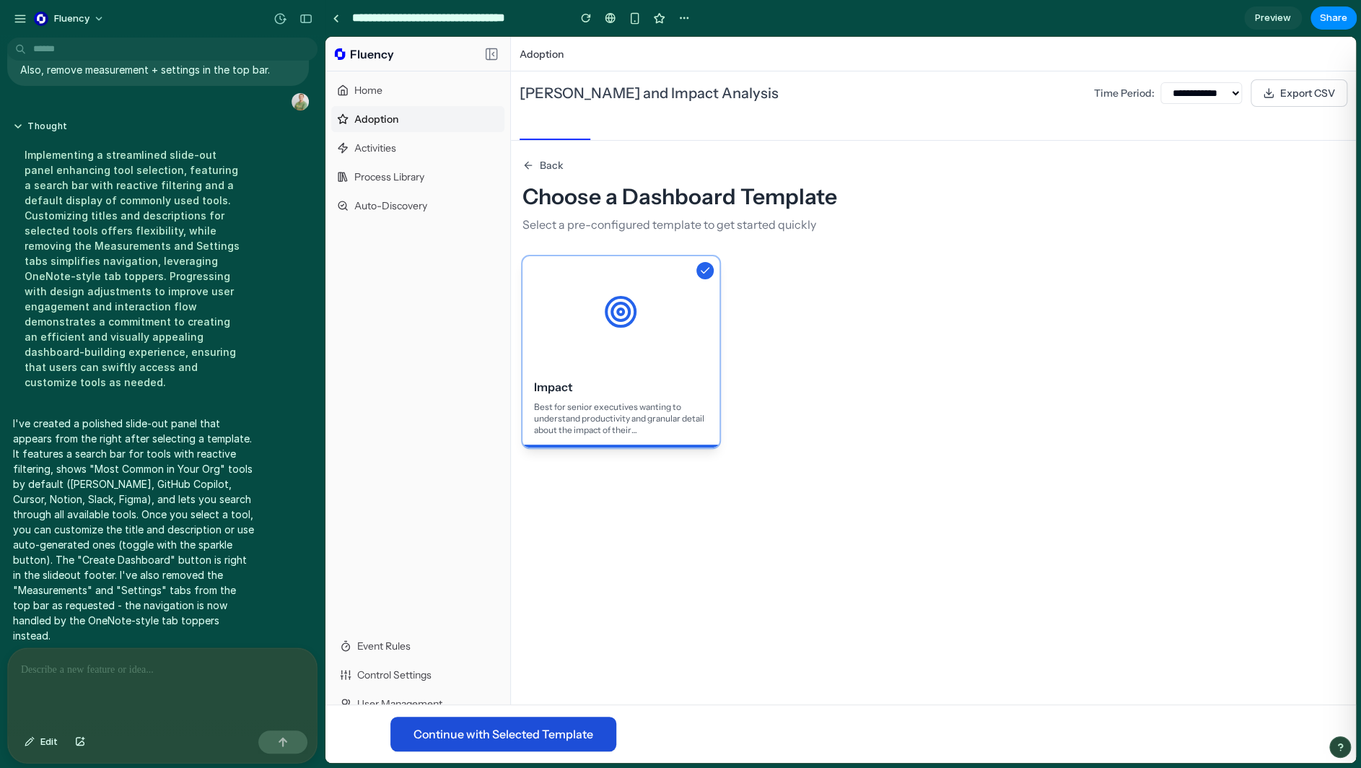
click at [571, 737] on button "Continue with Selected Template" at bounding box center [503, 733] width 226 height 35
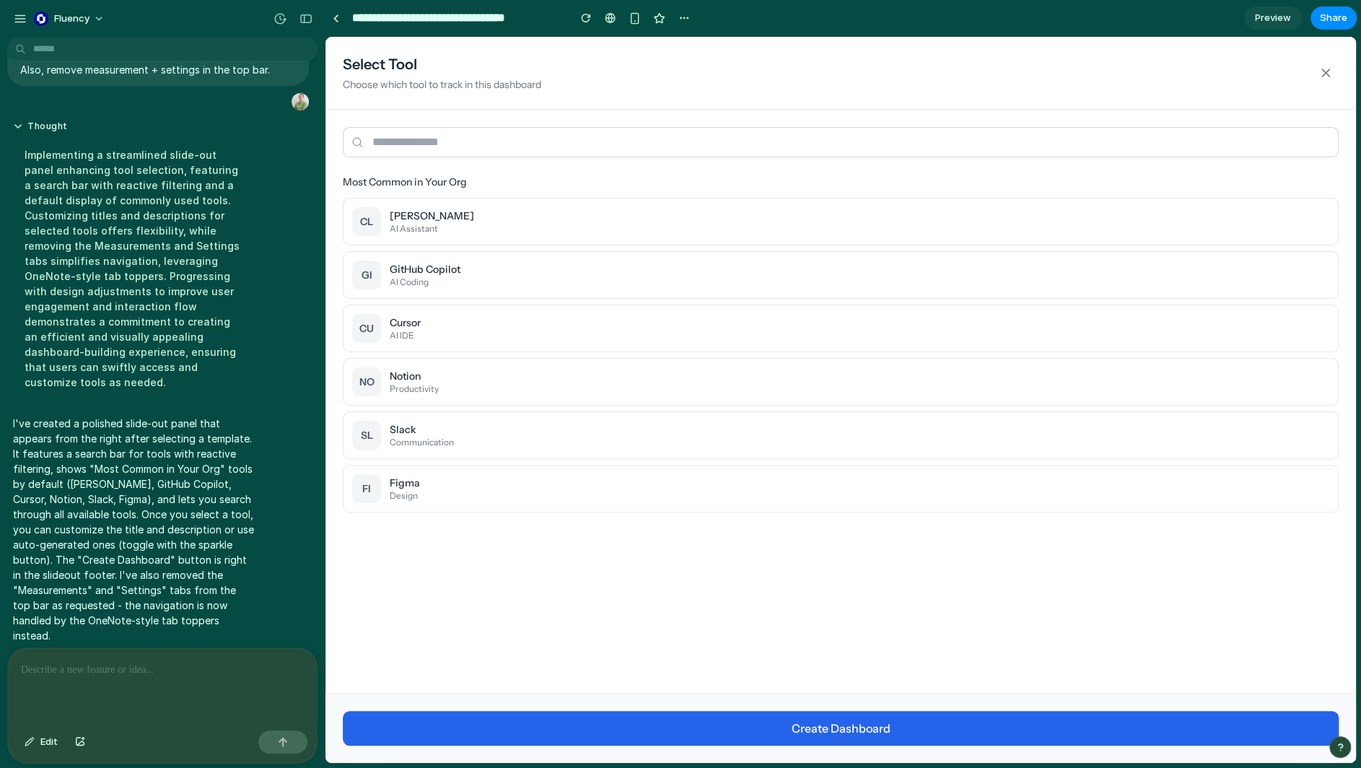
click at [110, 685] on div at bounding box center [162, 686] width 309 height 76
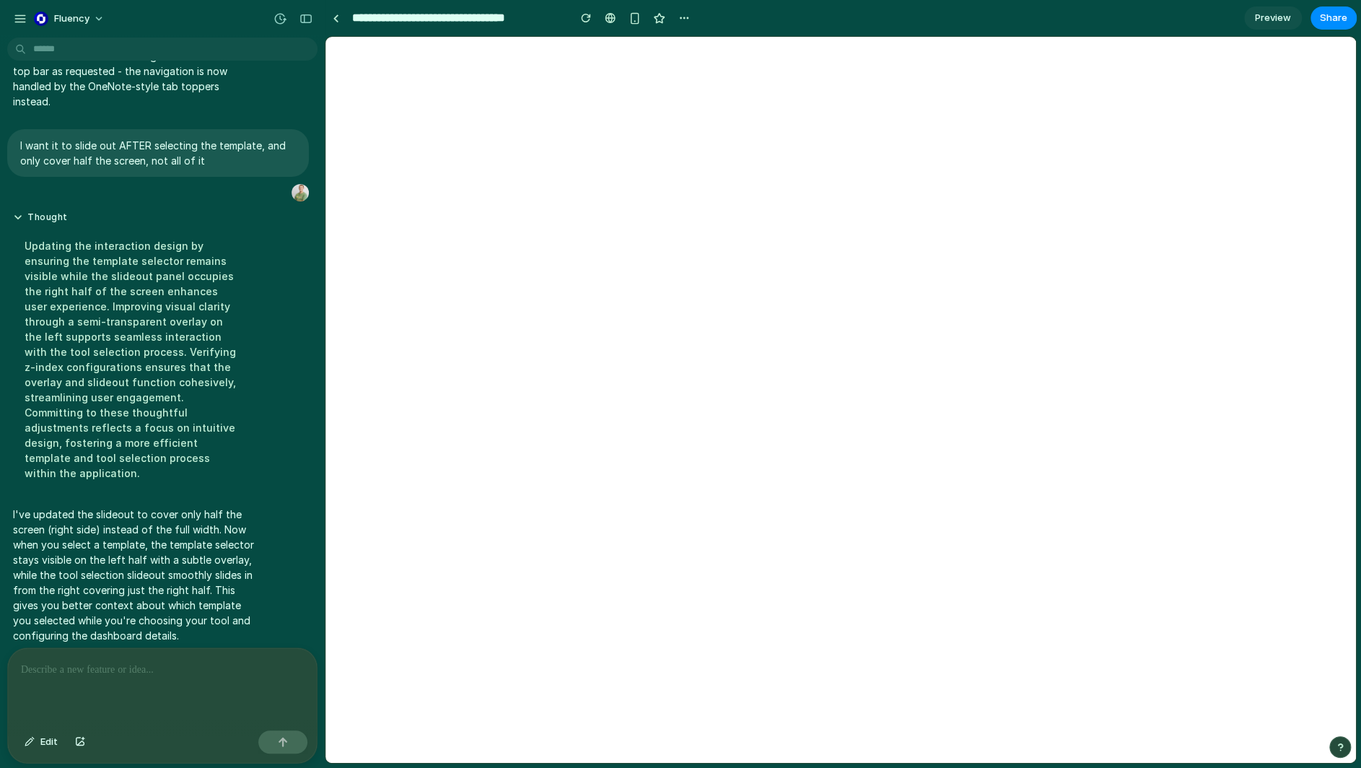
select select "***"
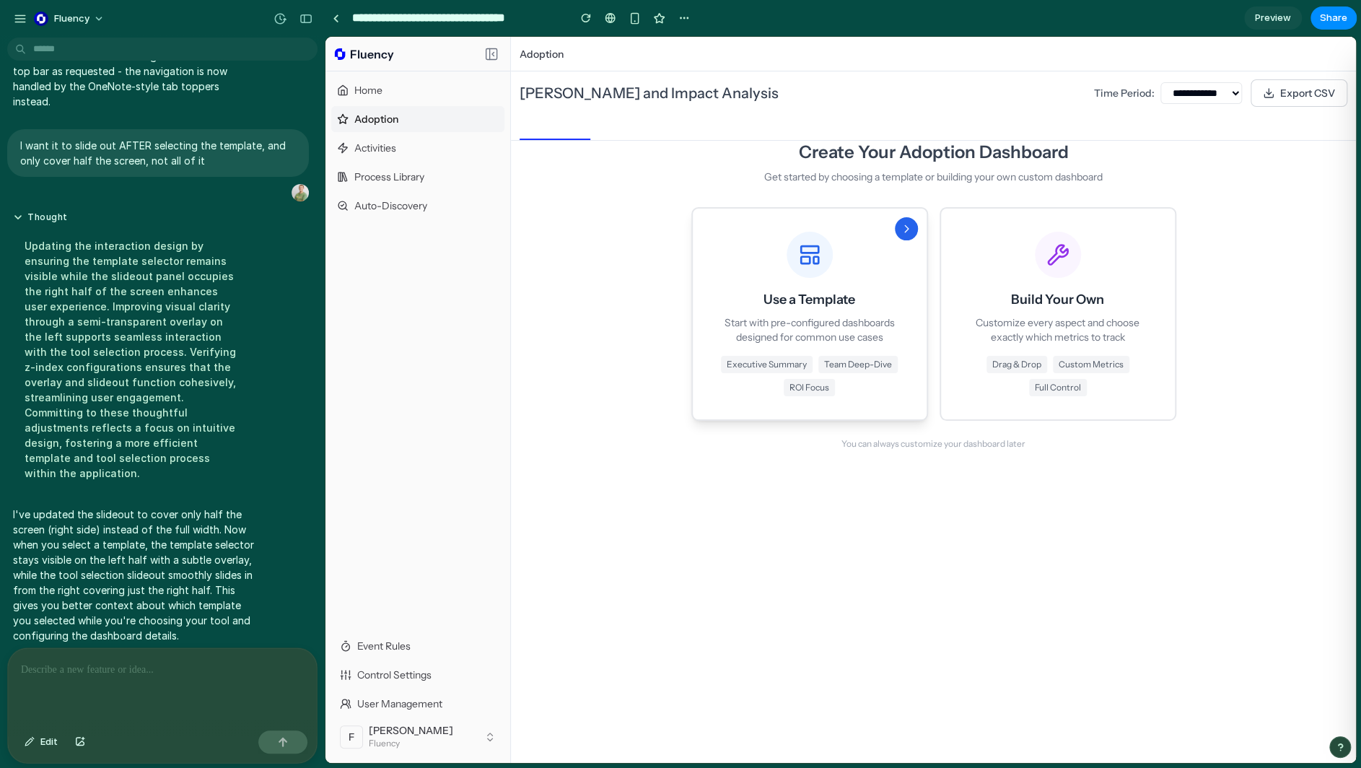
click at [817, 338] on p "Start with pre-configured dashboards designed for common use cases" at bounding box center [810, 329] width 188 height 29
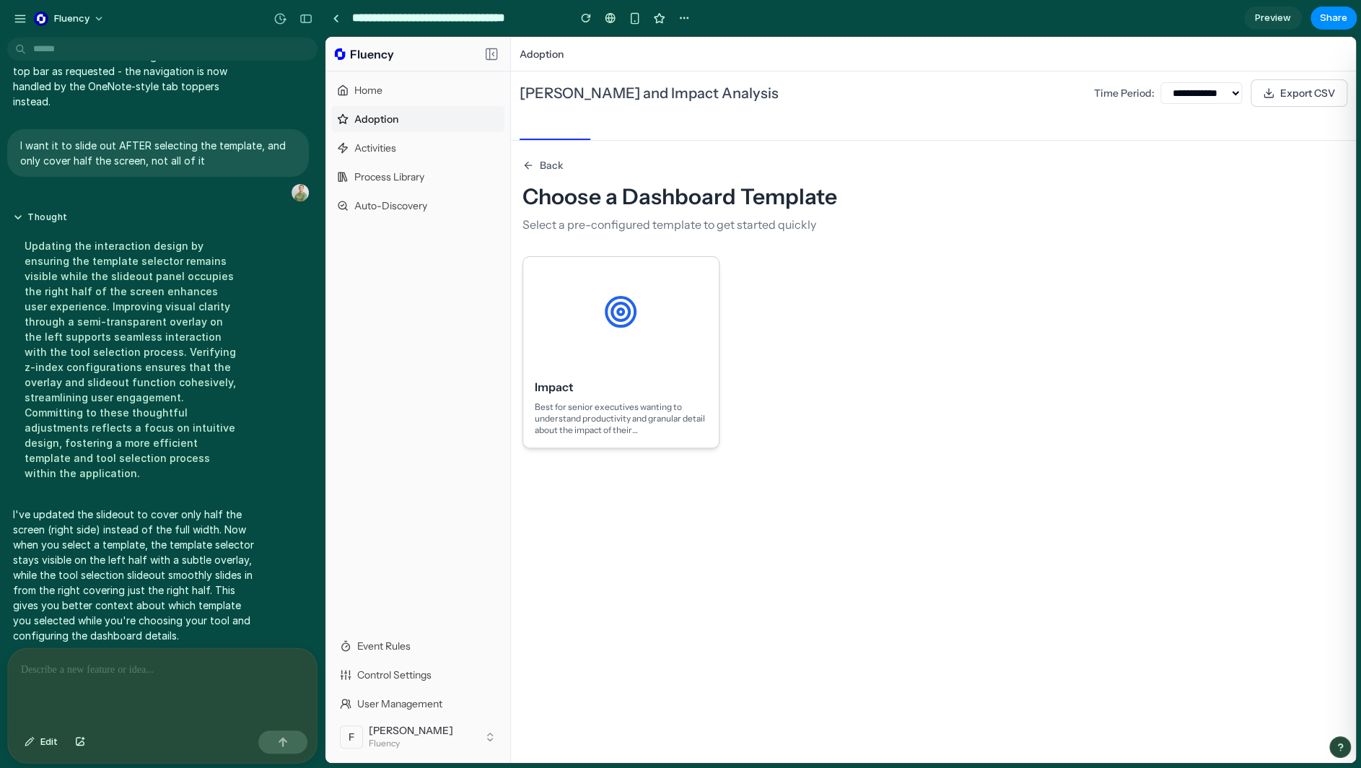
click at [646, 333] on div at bounding box center [620, 312] width 195 height 110
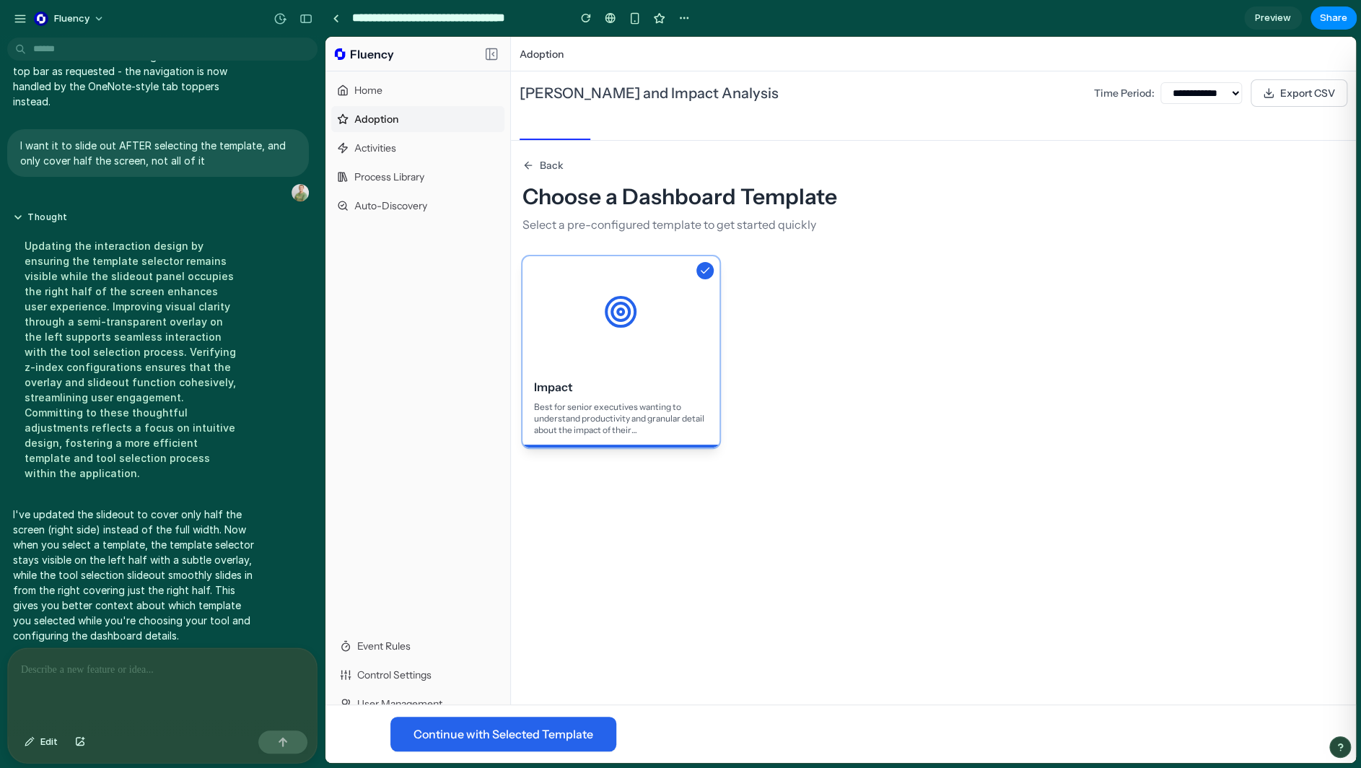
click at [595, 319] on div at bounding box center [620, 311] width 197 height 110
click at [529, 744] on button "Continue with Selected Template" at bounding box center [503, 733] width 226 height 35
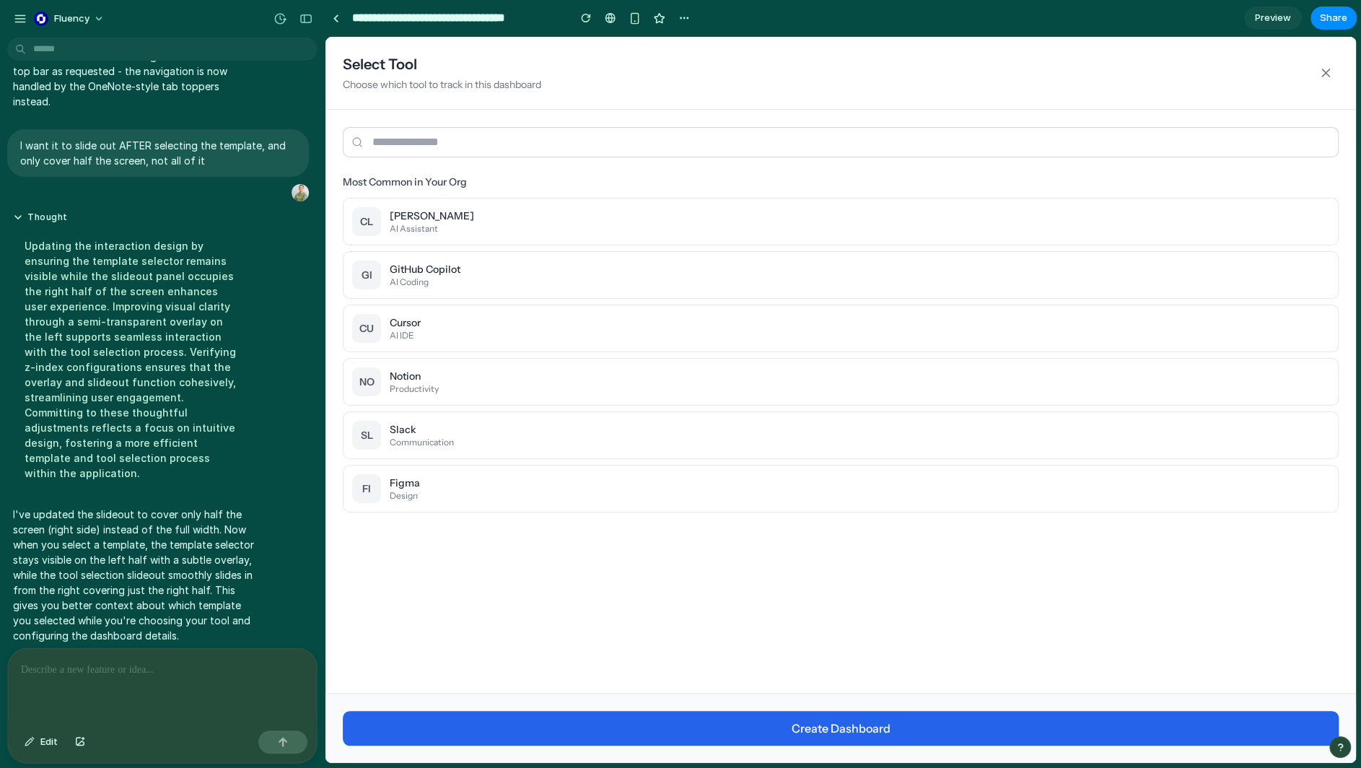
drag, startPoint x: 364, startPoint y: 70, endPoint x: 356, endPoint y: 93, distance: 24.7
click at [364, 69] on h2 "Select Tool" at bounding box center [442, 64] width 198 height 20
click at [157, 669] on p at bounding box center [159, 669] width 277 height 17
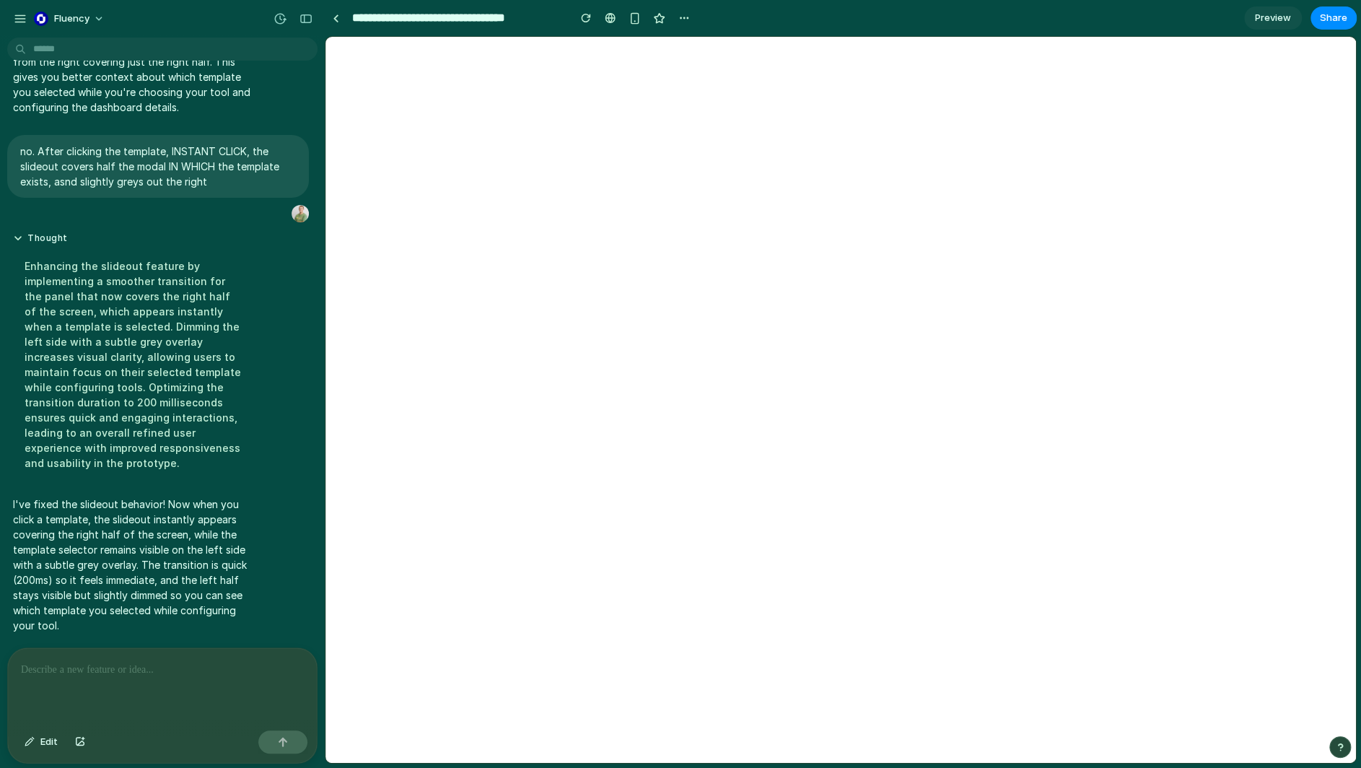
select select "***"
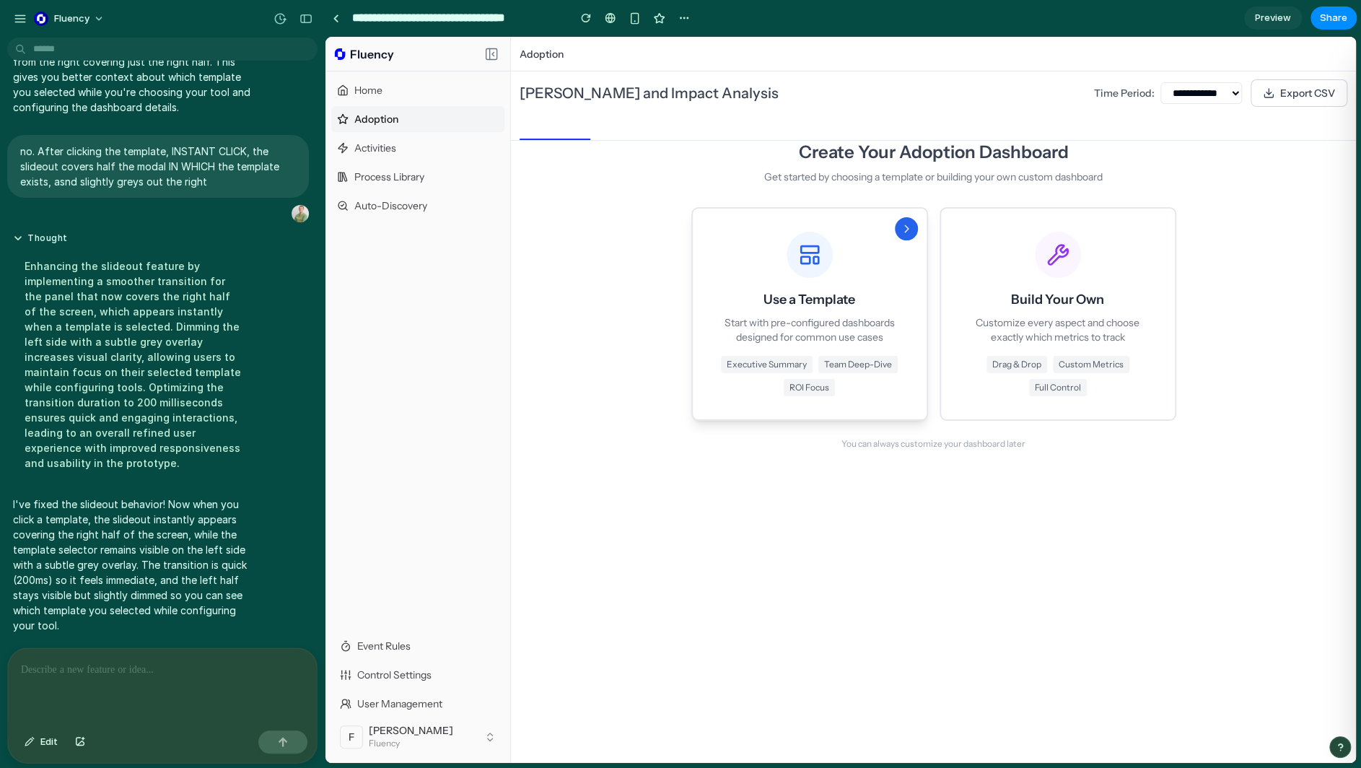
click at [837, 242] on div "Use a Template Start with pre-configured dashboards designed for common use cas…" at bounding box center [810, 314] width 188 height 164
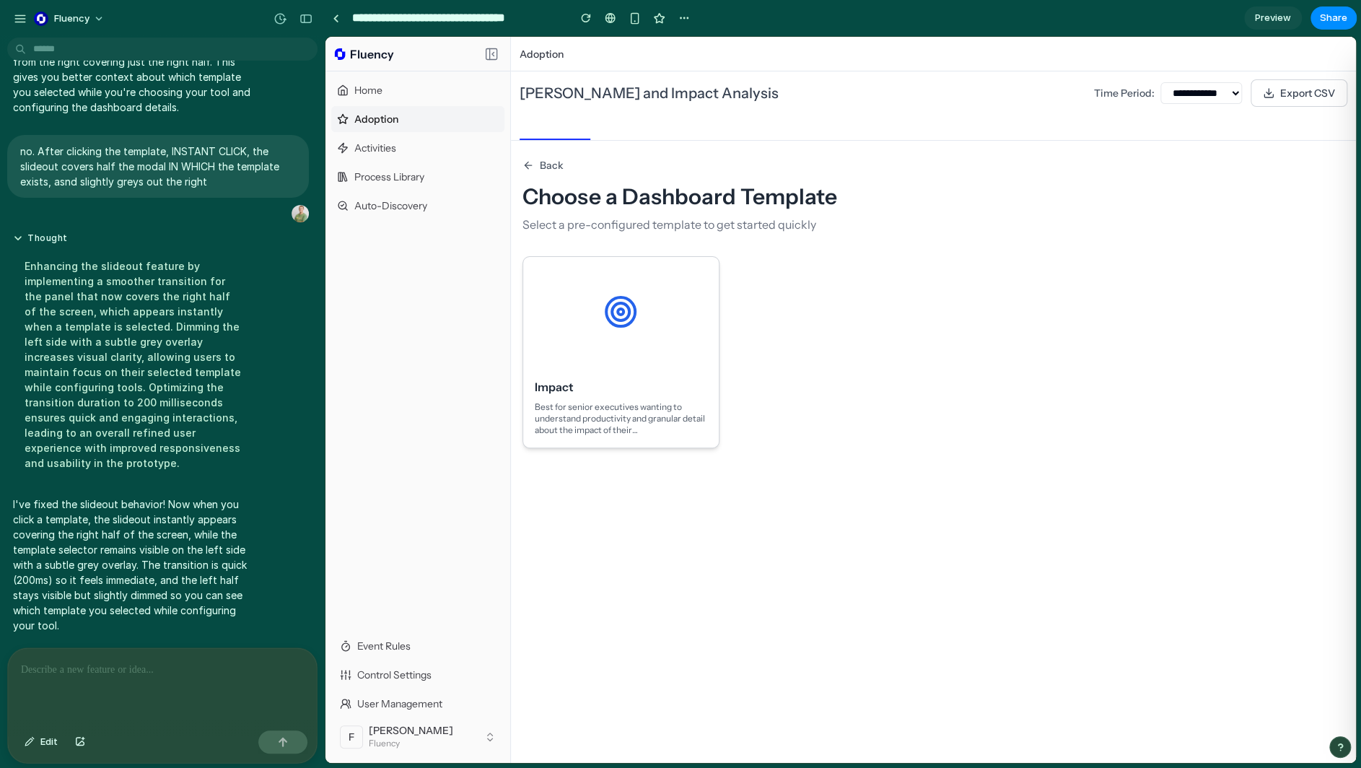
click at [615, 301] on div at bounding box center [620, 312] width 195 height 110
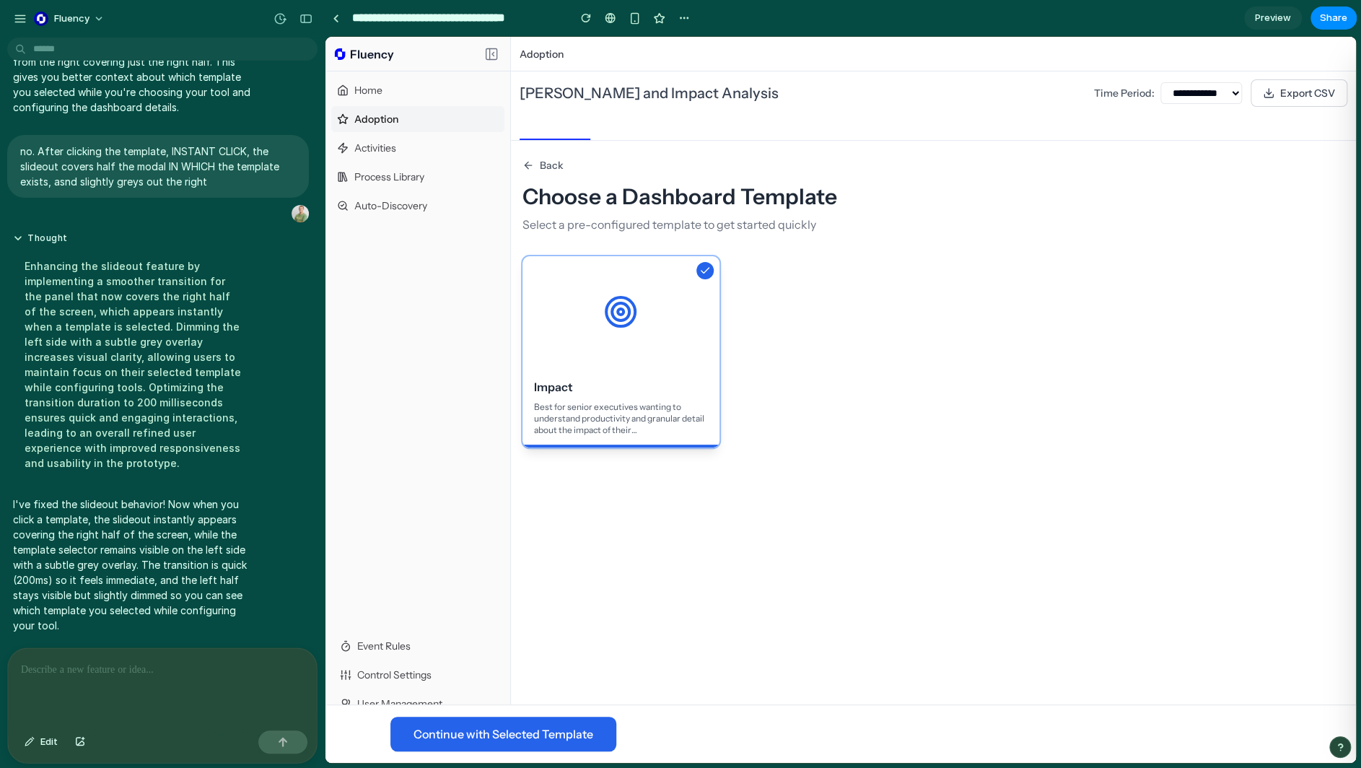
click at [111, 665] on p at bounding box center [159, 669] width 277 height 17
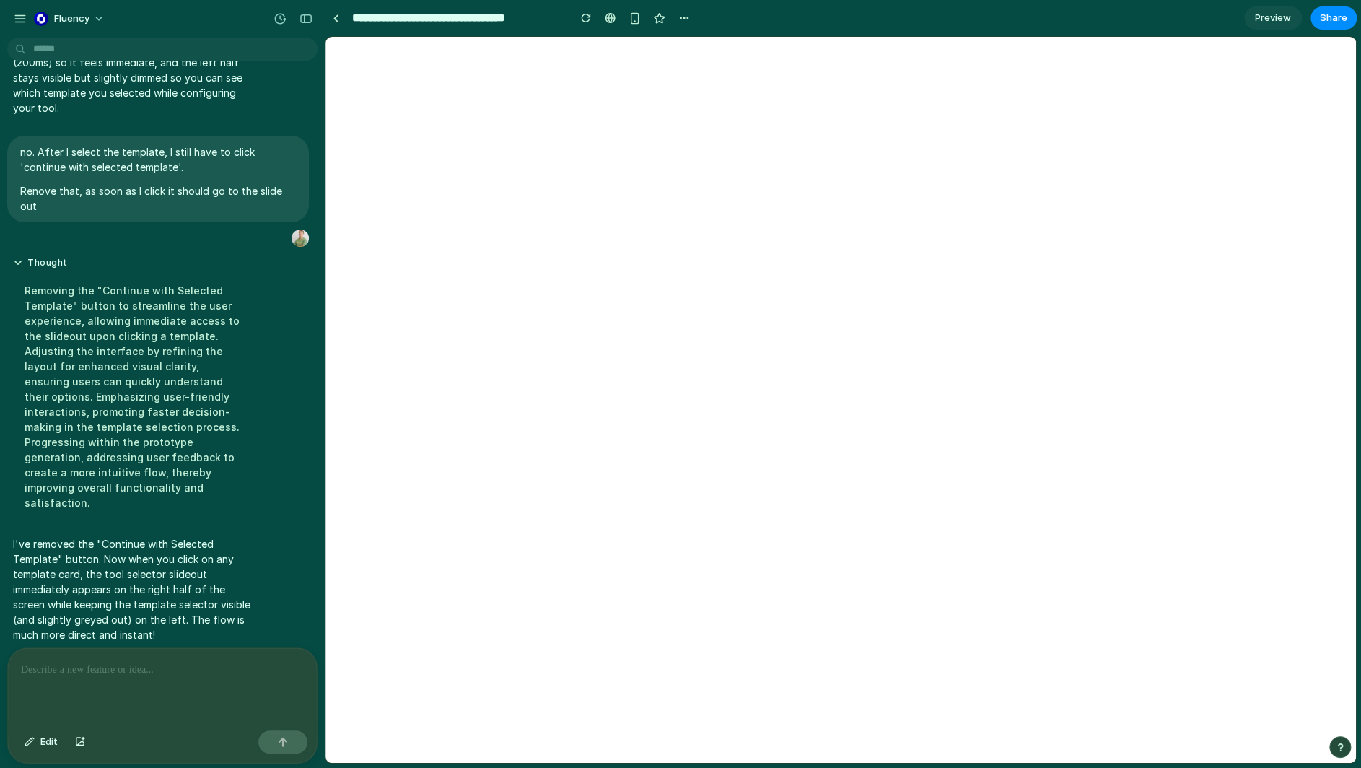
select select "***"
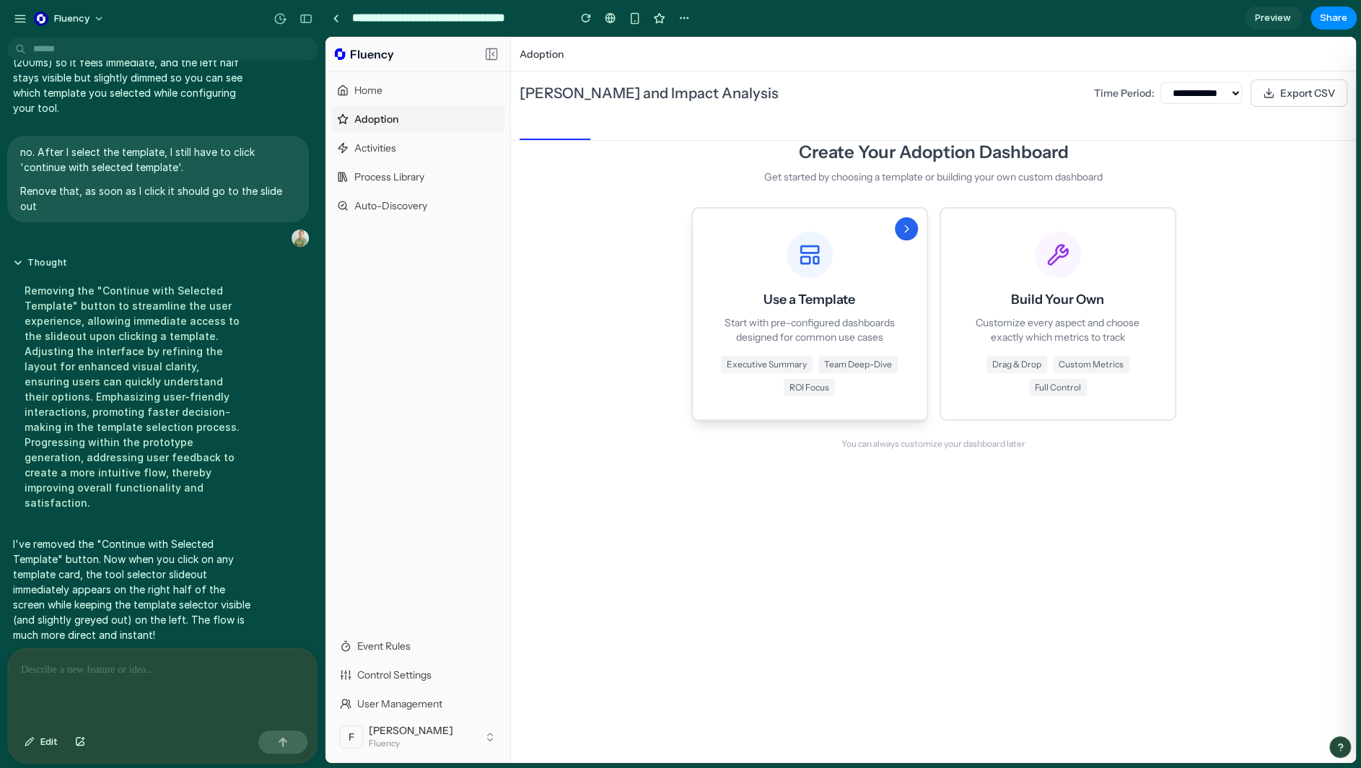
click at [832, 395] on span "ROI Focus" at bounding box center [808, 387] width 51 height 17
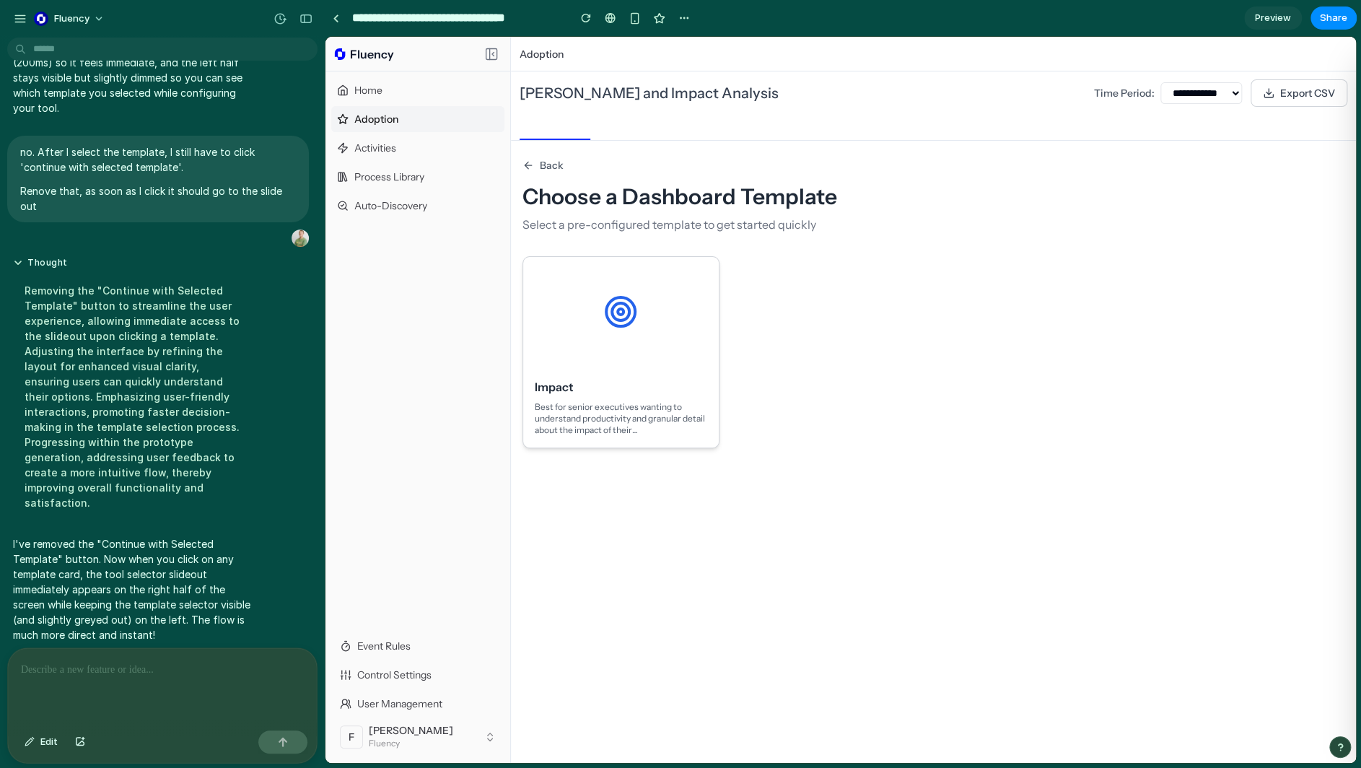
click at [702, 338] on div at bounding box center [620, 312] width 195 height 110
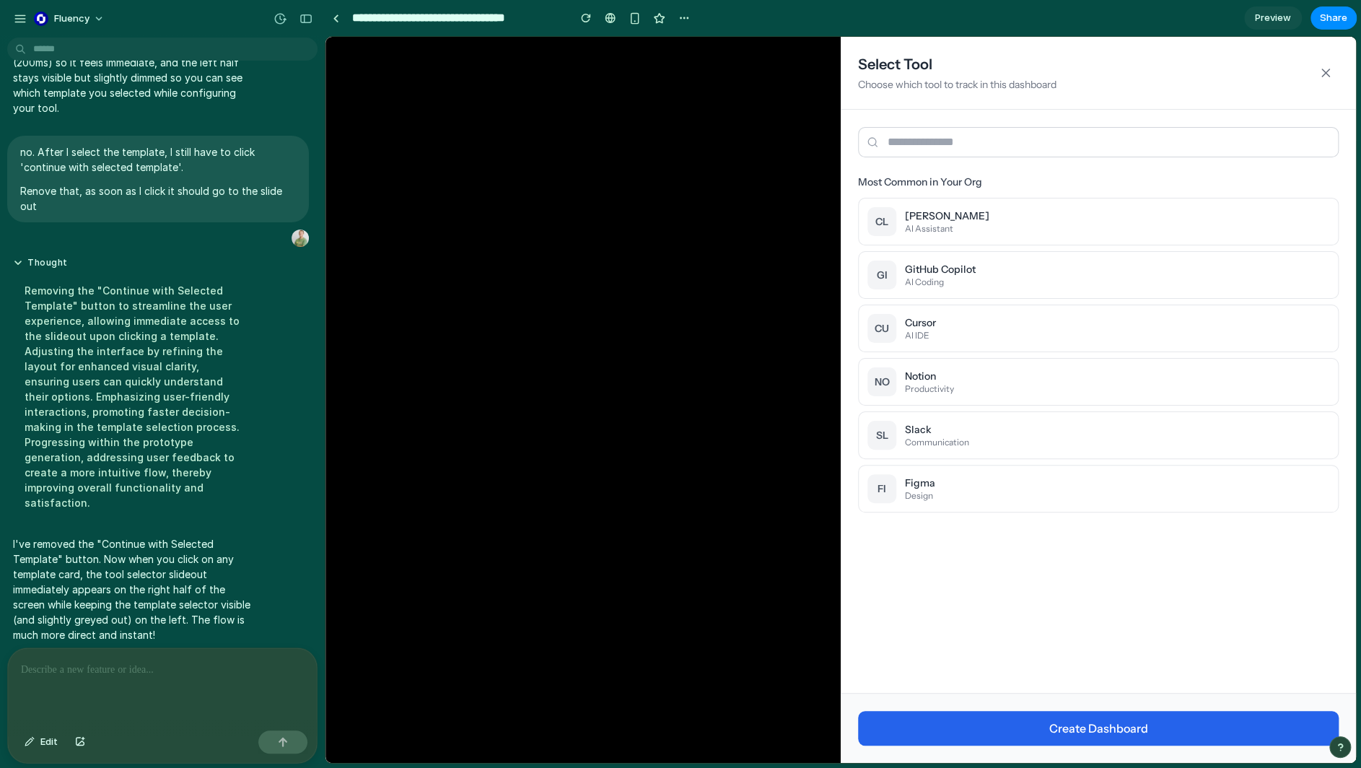
click at [679, 401] on p "Best for senior executives wanting to understand productivity and granular deta…" at bounding box center [621, 418] width 172 height 35
click at [1034, 69] on icon at bounding box center [1325, 73] width 14 height 14
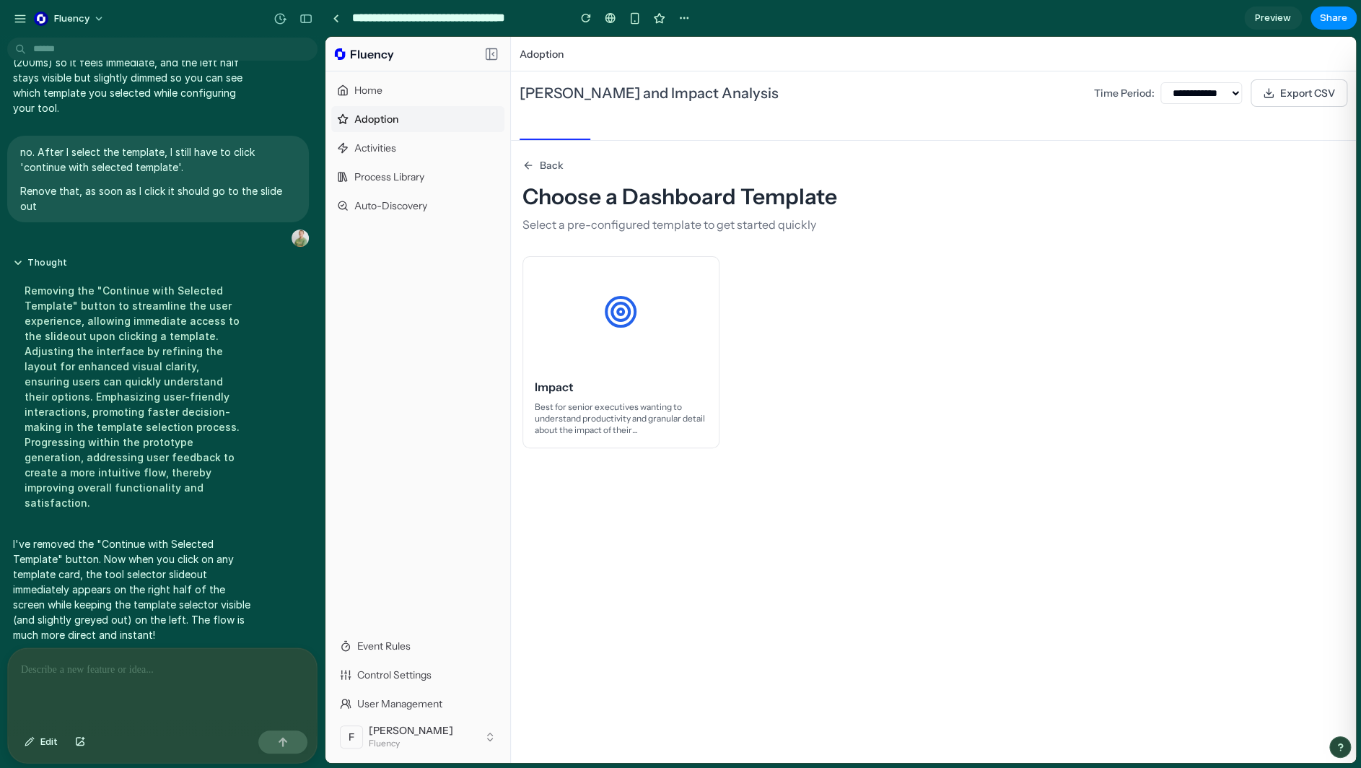
click at [283, 661] on p at bounding box center [159, 669] width 277 height 17
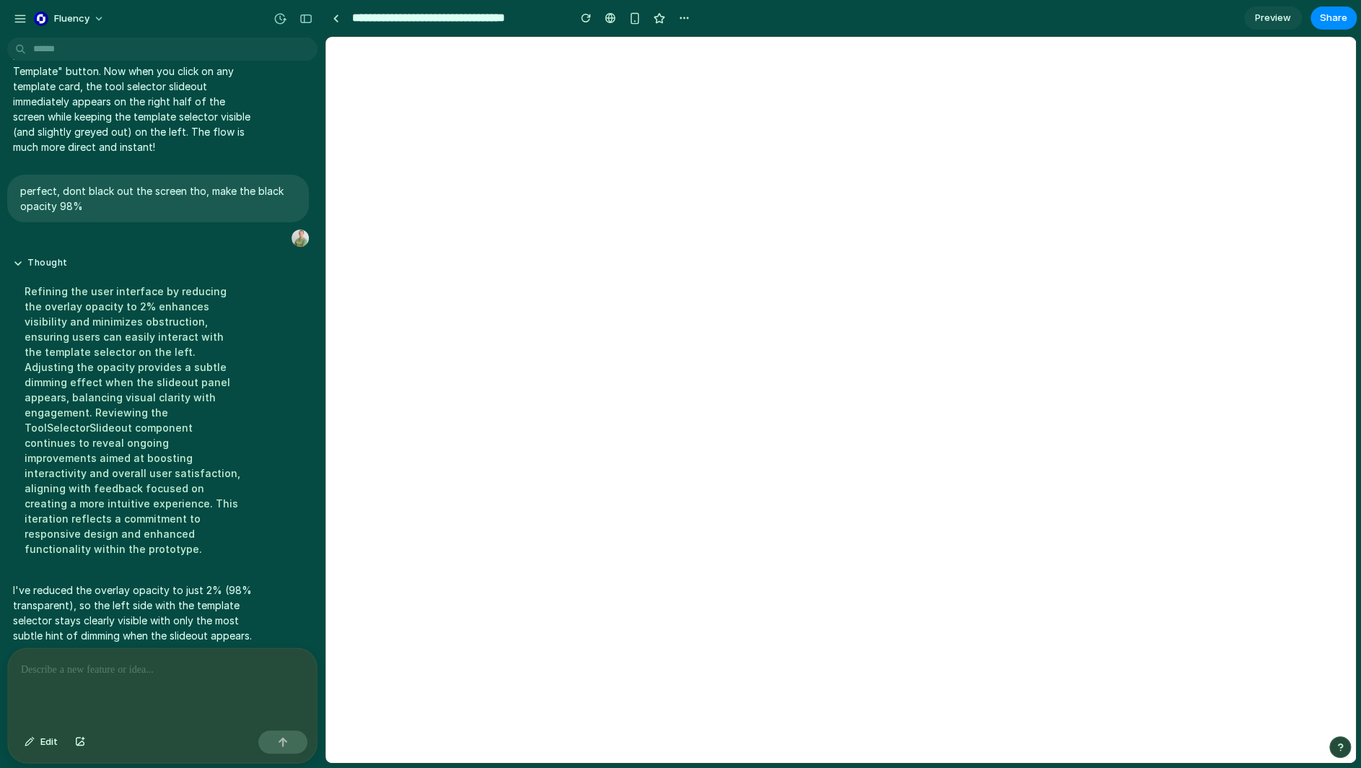
select select "***"
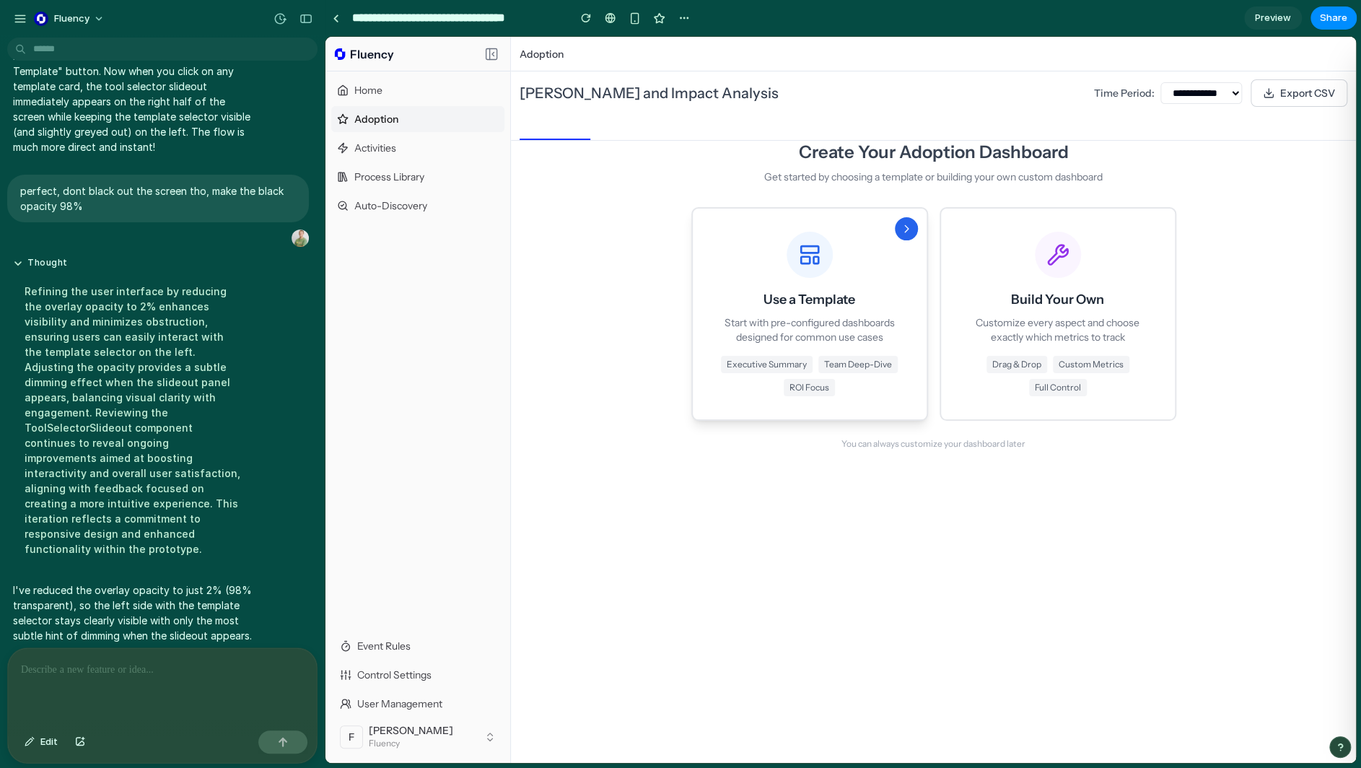
click at [791, 379] on span "ROI Focus" at bounding box center [808, 387] width 51 height 17
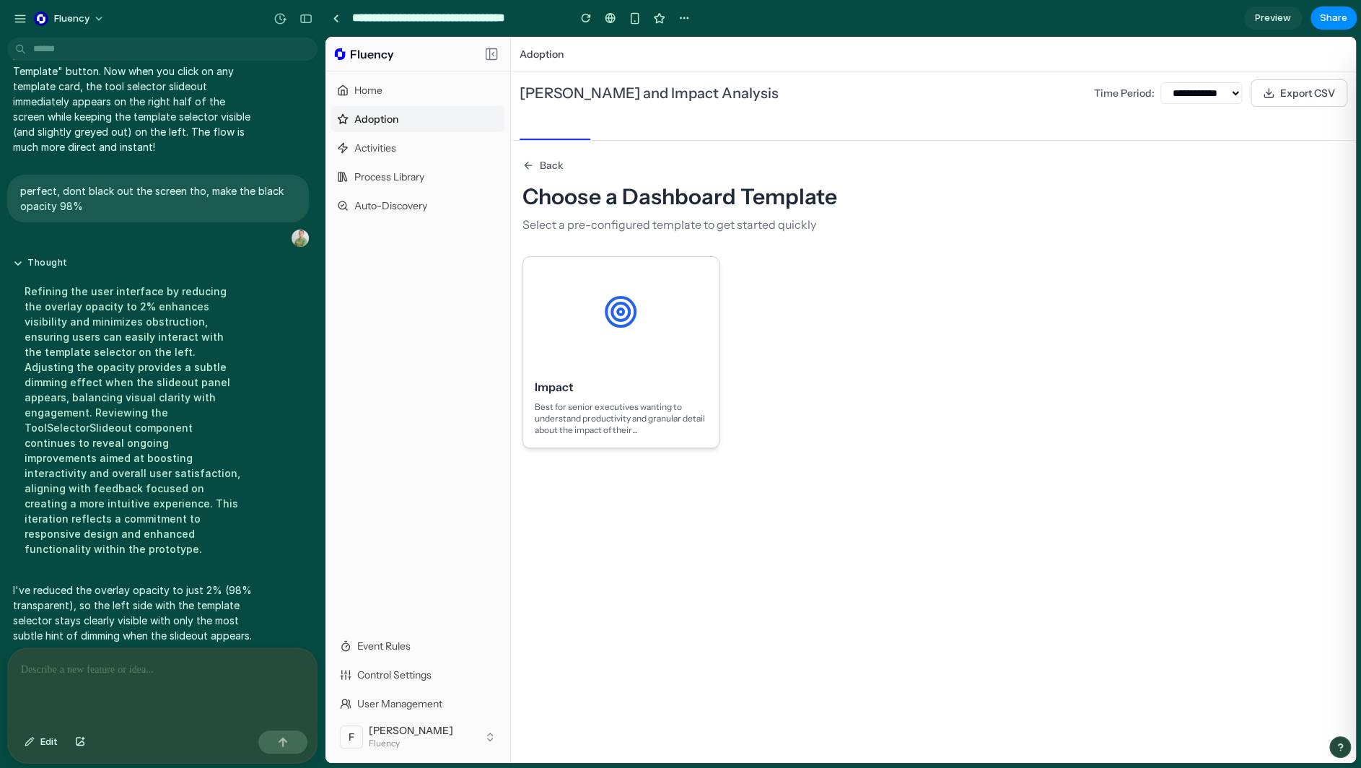
click at [706, 382] on h3 "Impact" at bounding box center [621, 386] width 172 height 17
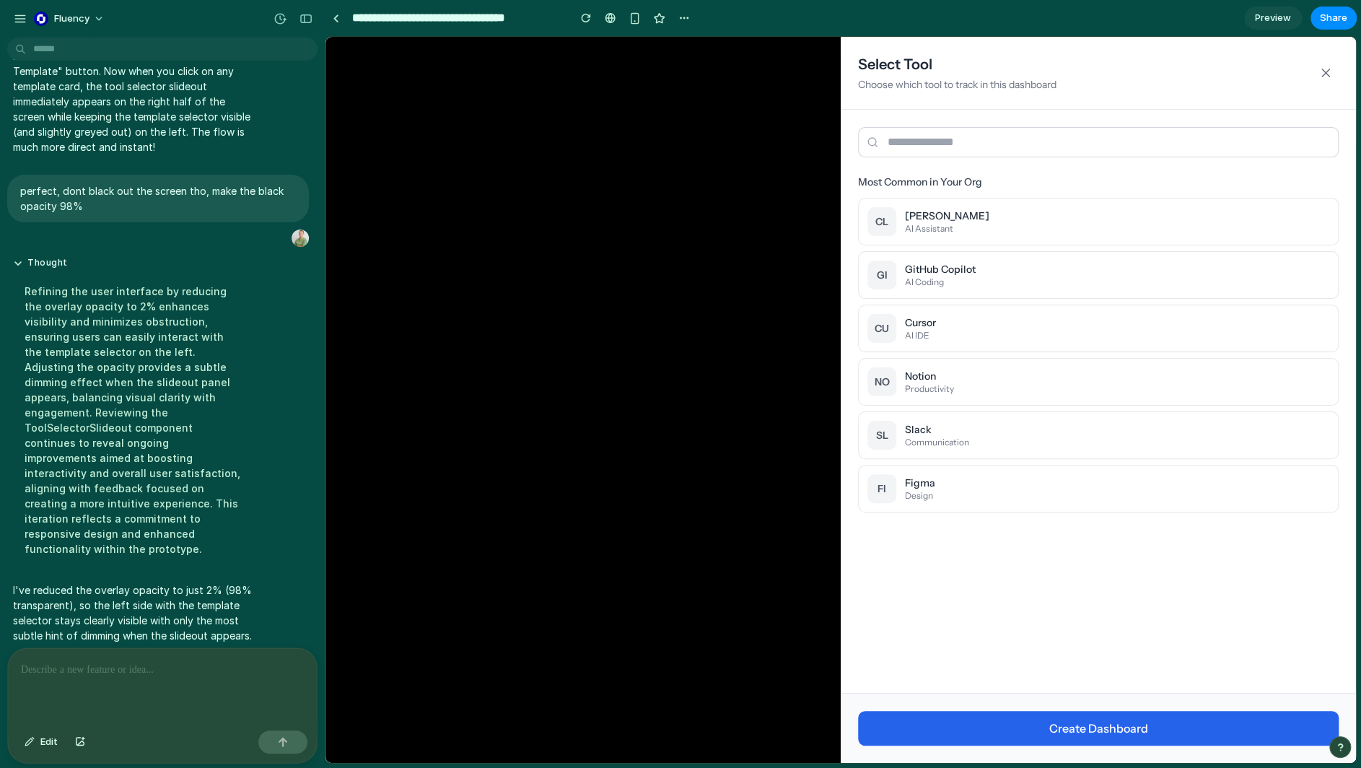
click at [224, 666] on p at bounding box center [159, 669] width 277 height 17
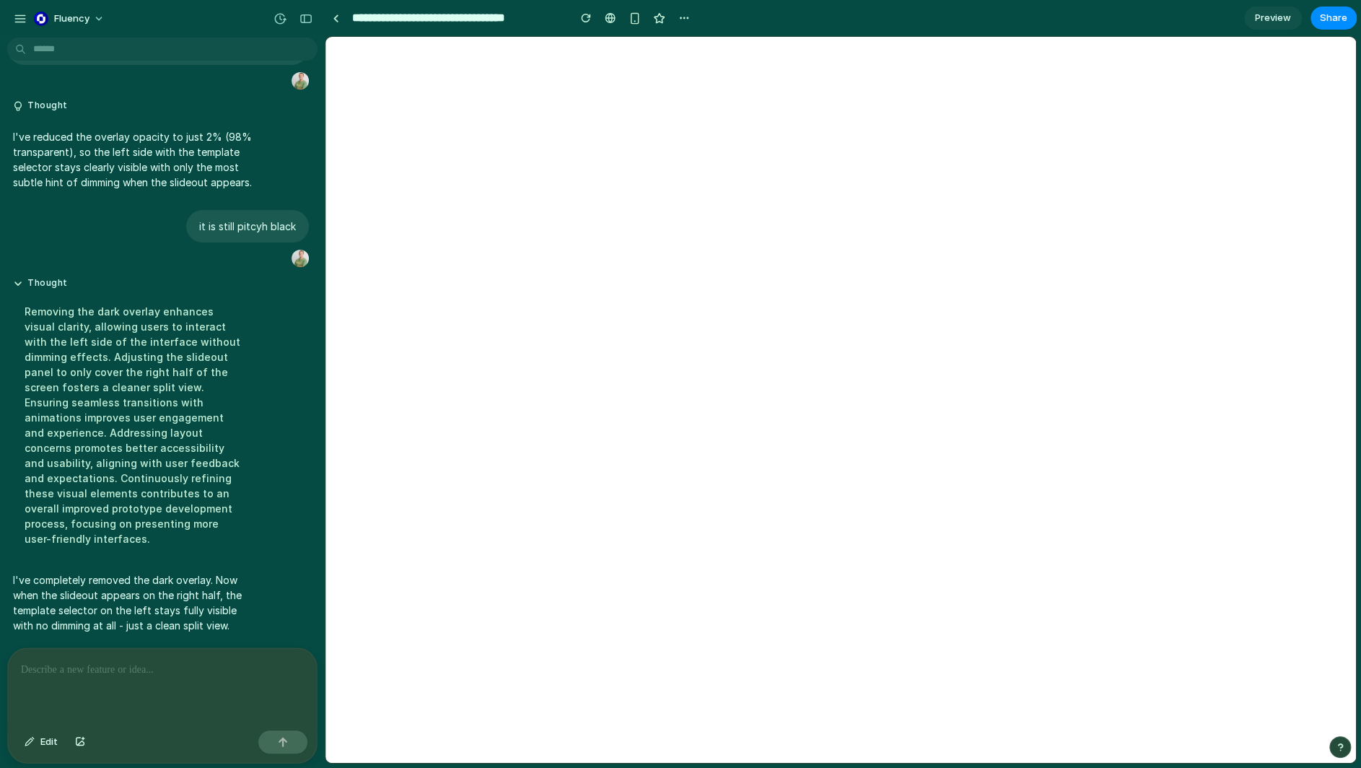
select select "***"
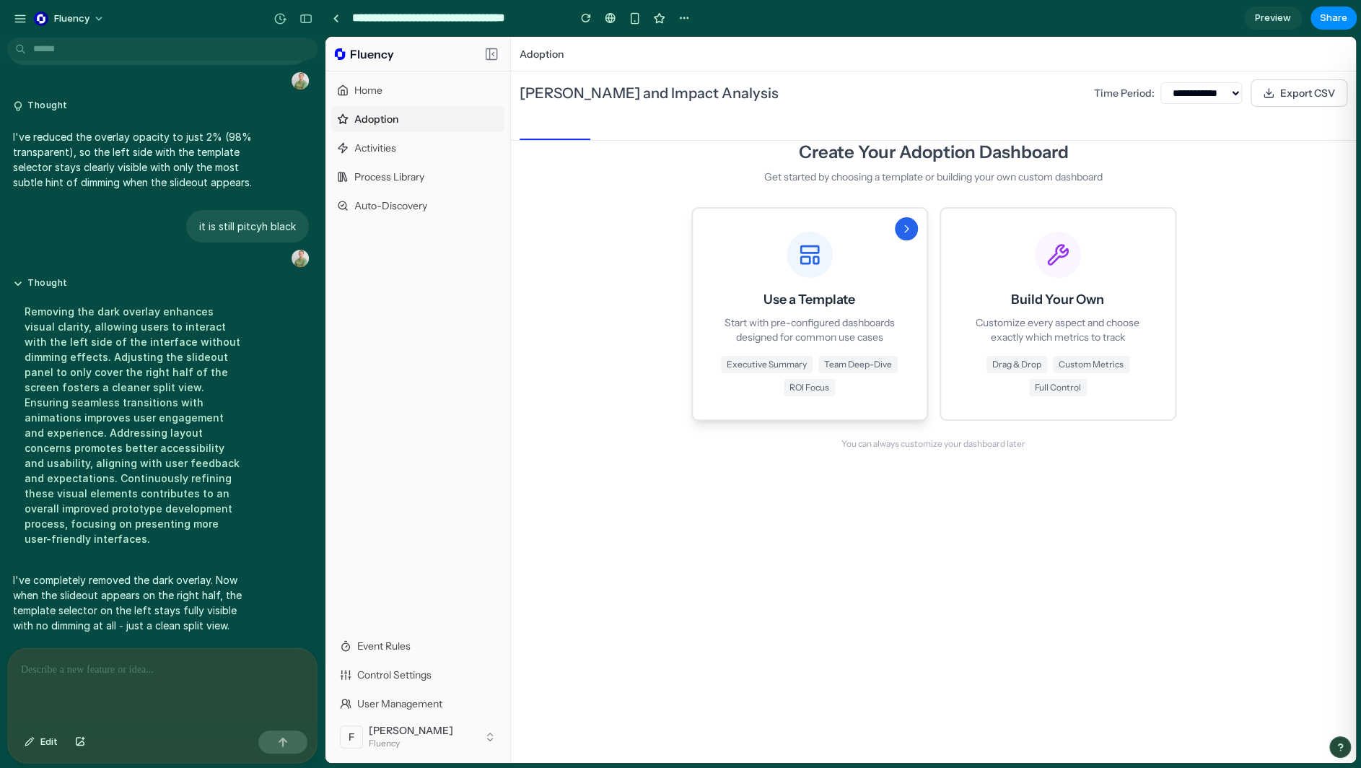
click at [799, 344] on div "Use a Template Start with pre-configured dashboards designed for common use cas…" at bounding box center [810, 314] width 188 height 164
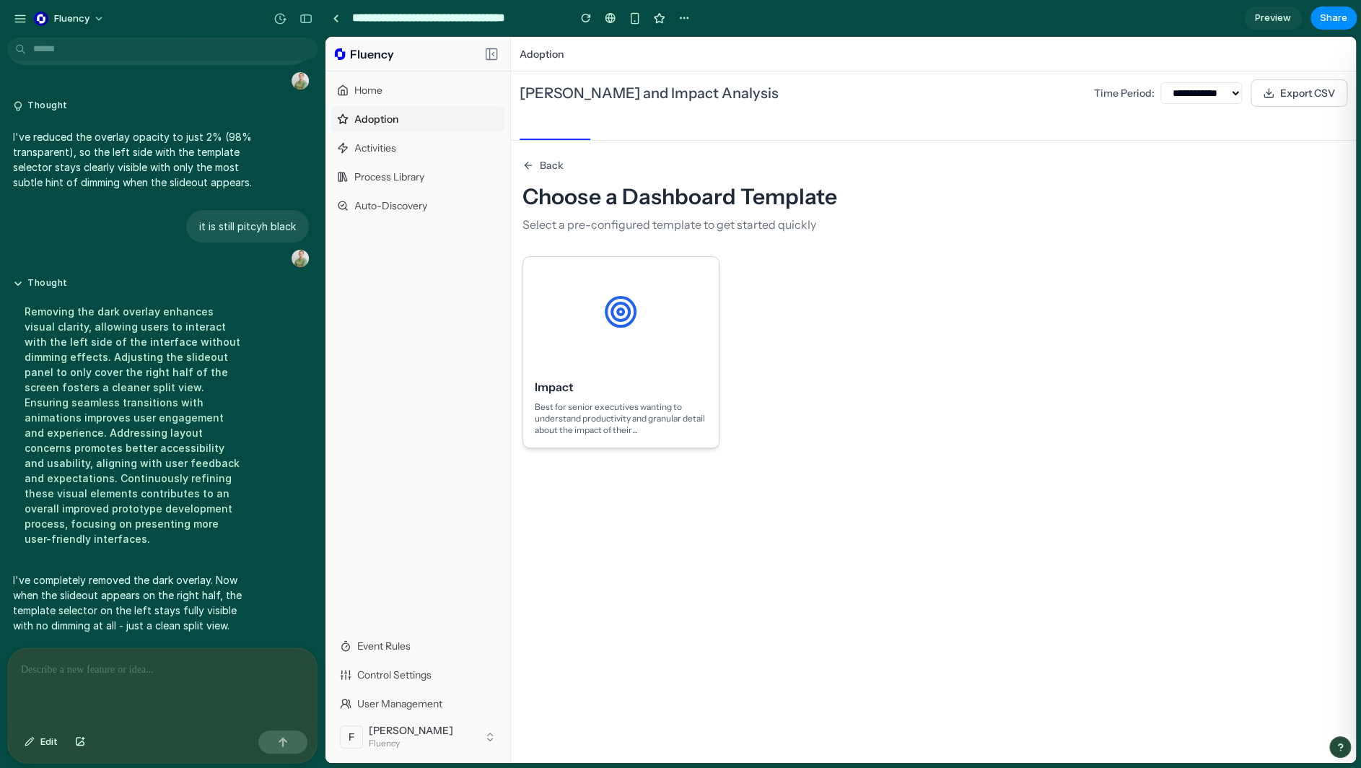
click at [615, 363] on div at bounding box center [620, 312] width 195 height 110
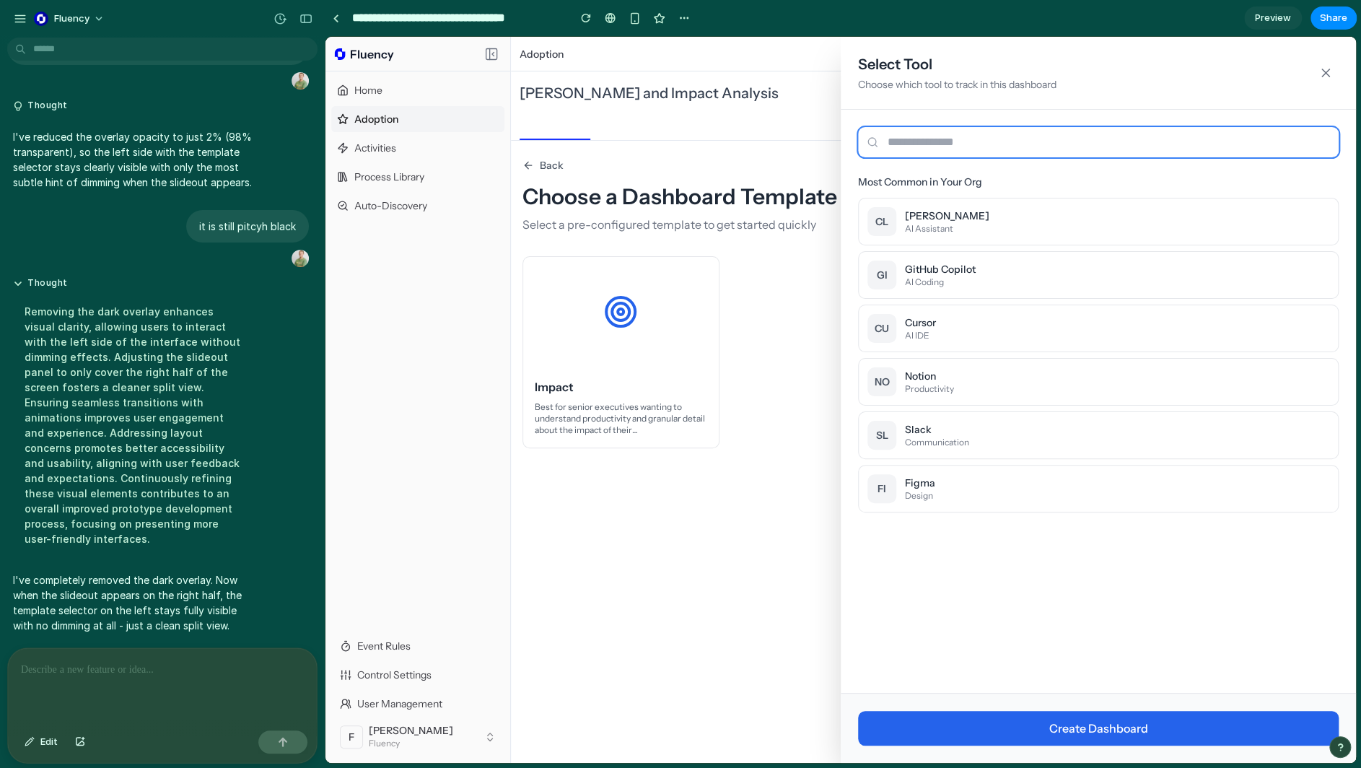
click at [965, 143] on input "text" at bounding box center [1098, 142] width 480 height 30
type input "*"
click at [960, 294] on button "GI GitHub Copilot AI Coding" at bounding box center [1098, 275] width 480 height 48
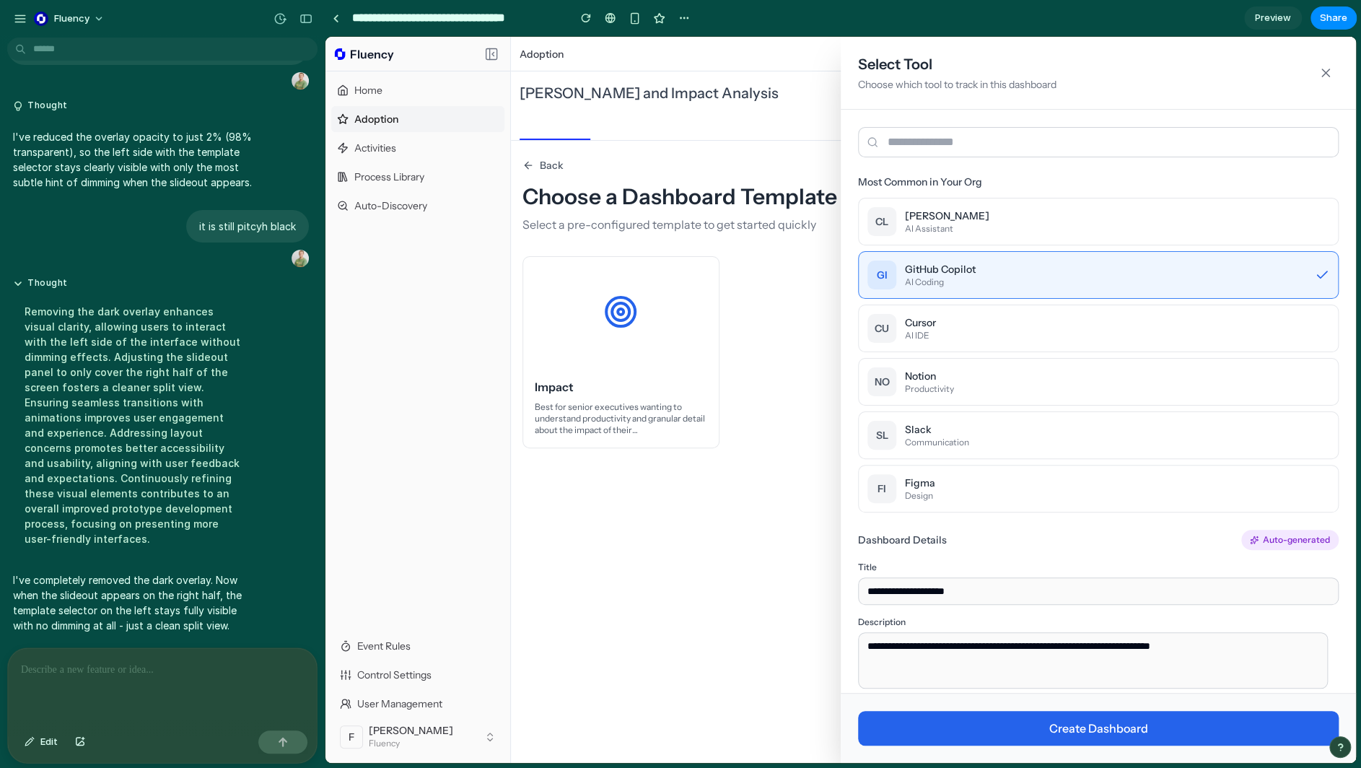
scroll to position [32, 0]
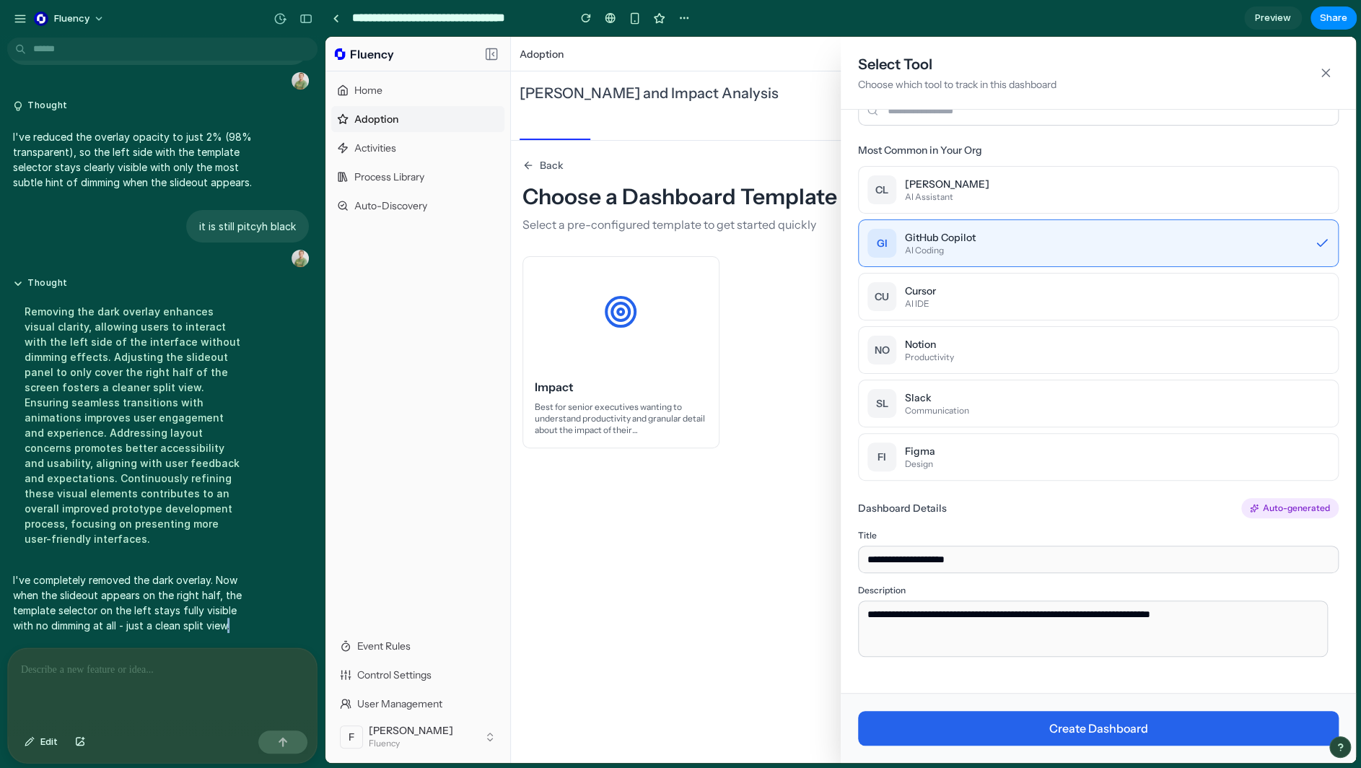
click at [227, 640] on div "I am not sure how I would build the user flow here. Like when the persona (in t…" at bounding box center [158, 345] width 316 height 604
drag, startPoint x: 212, startPoint y: 641, endPoint x: 205, endPoint y: 643, distance: 7.5
click at [205, 648] on div at bounding box center [162, 686] width 309 height 76
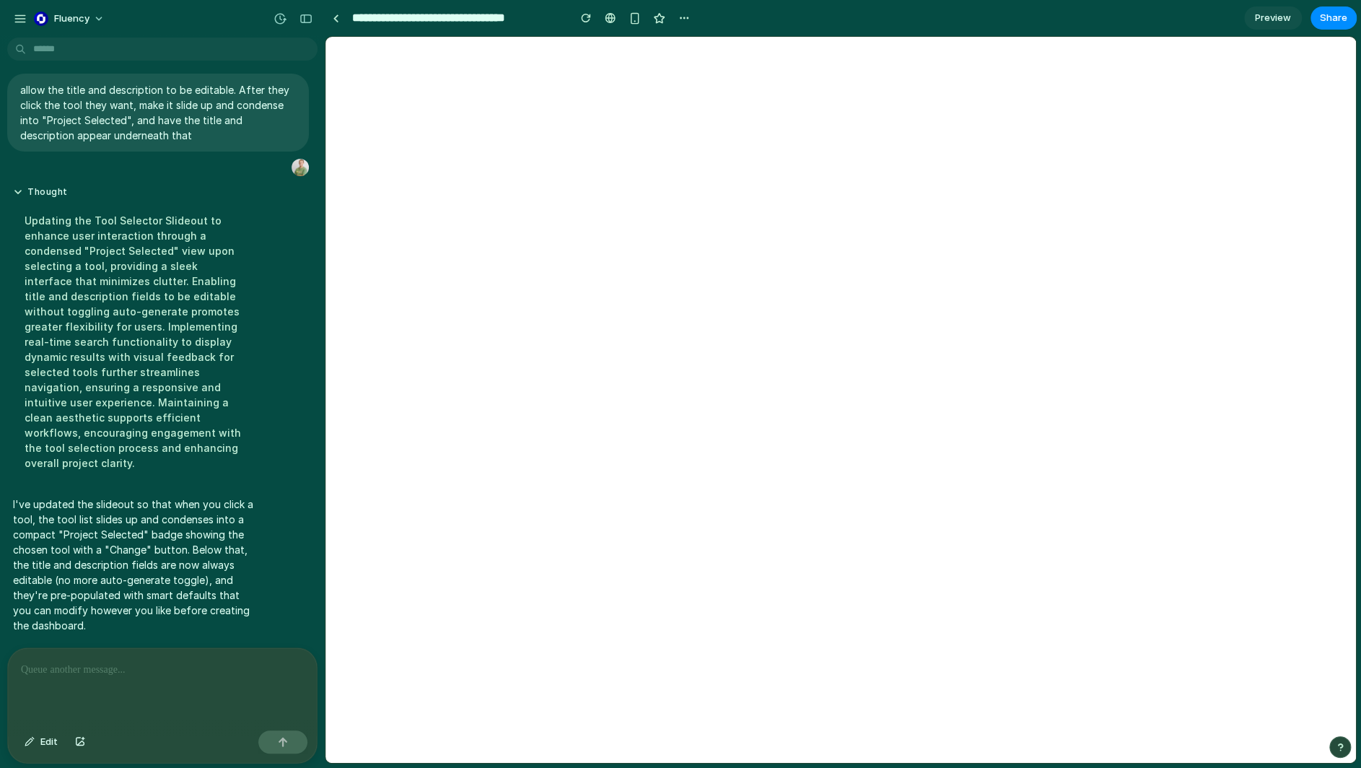
scroll to position [0, 0]
select select "***"
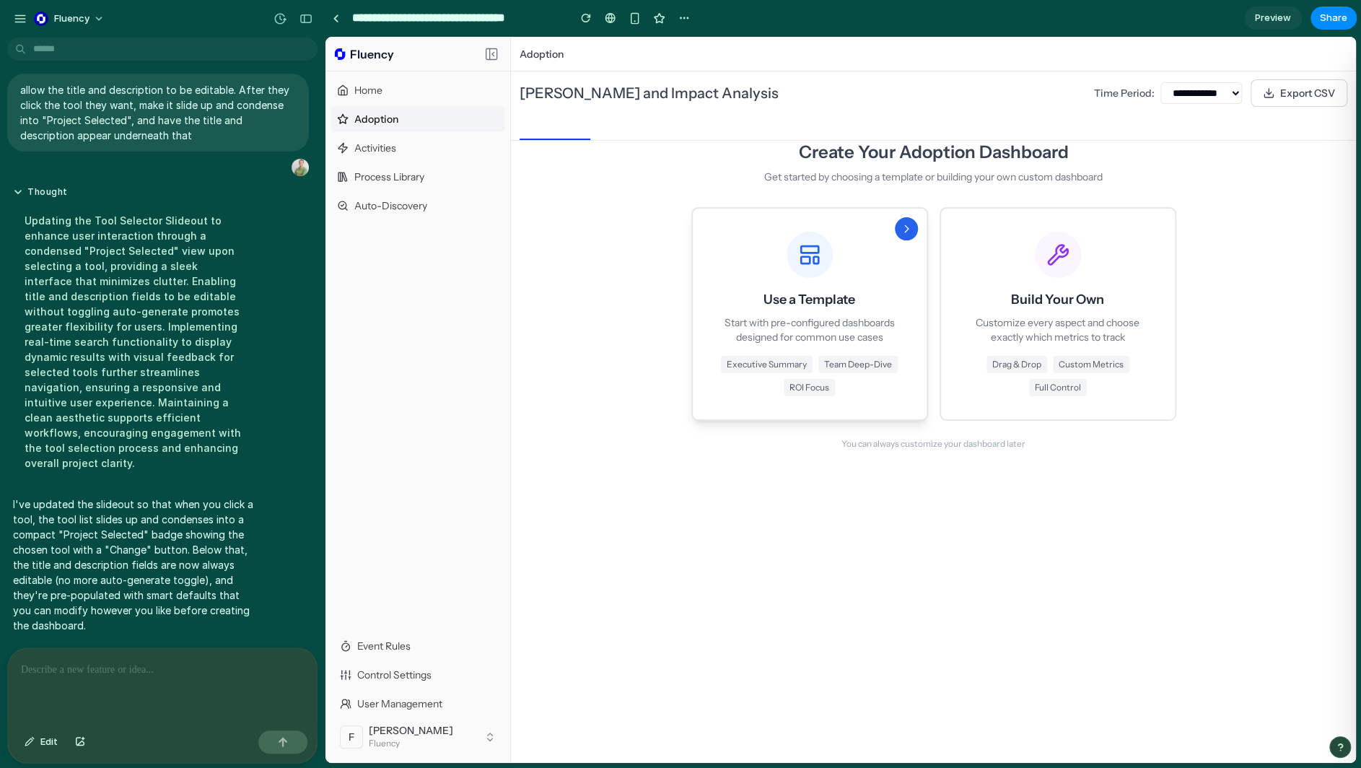
click at [811, 284] on div "Use a Template Start with pre-configured dashboards designed for common use cas…" at bounding box center [810, 314] width 188 height 164
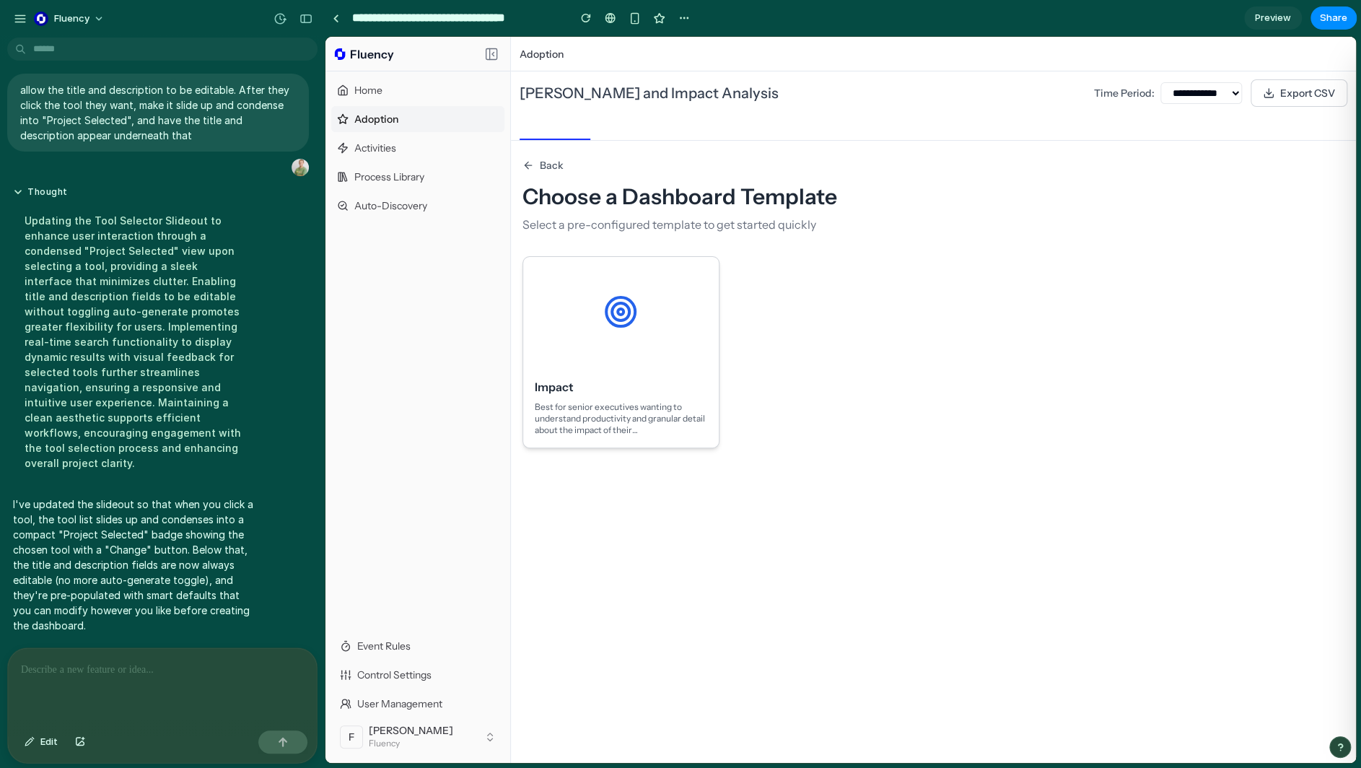
click at [654, 344] on div at bounding box center [620, 312] width 195 height 110
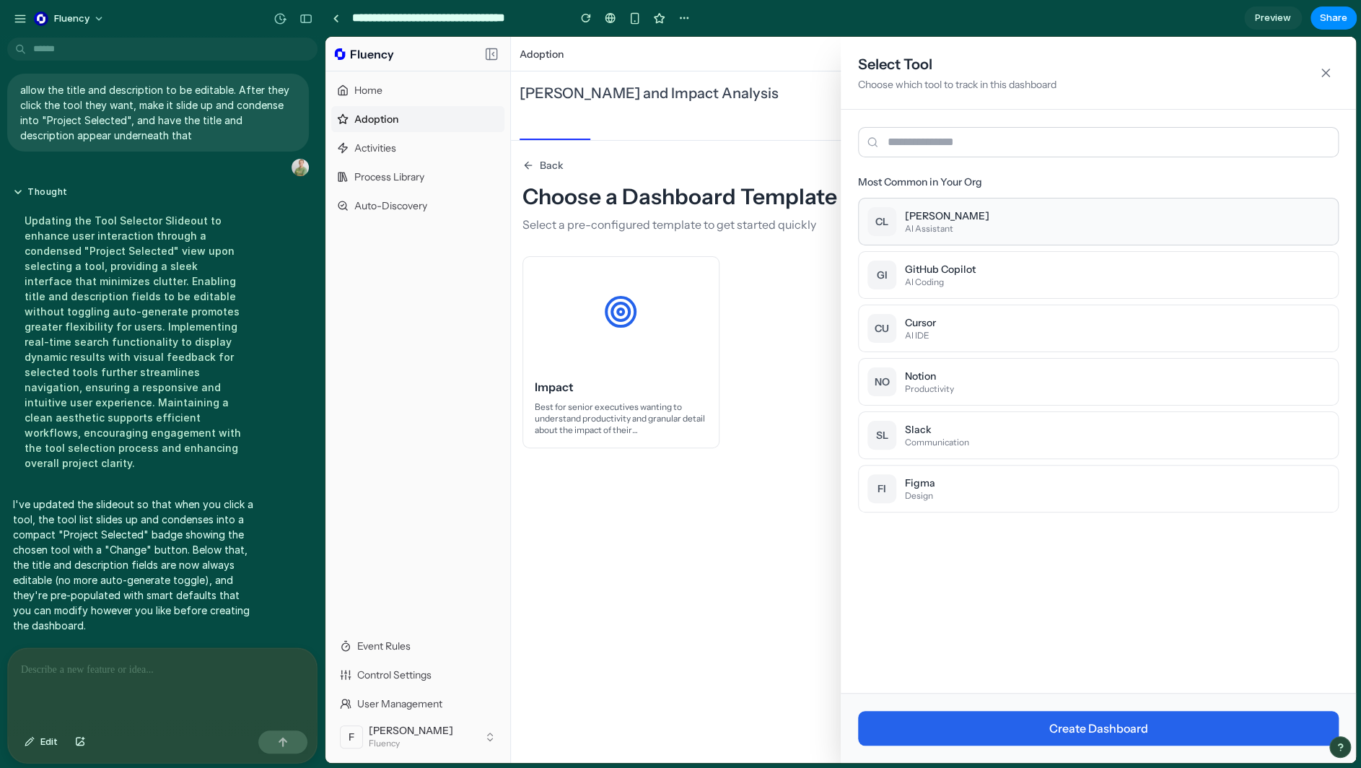
click at [914, 226] on div "AI Assistant" at bounding box center [947, 229] width 84 height 12
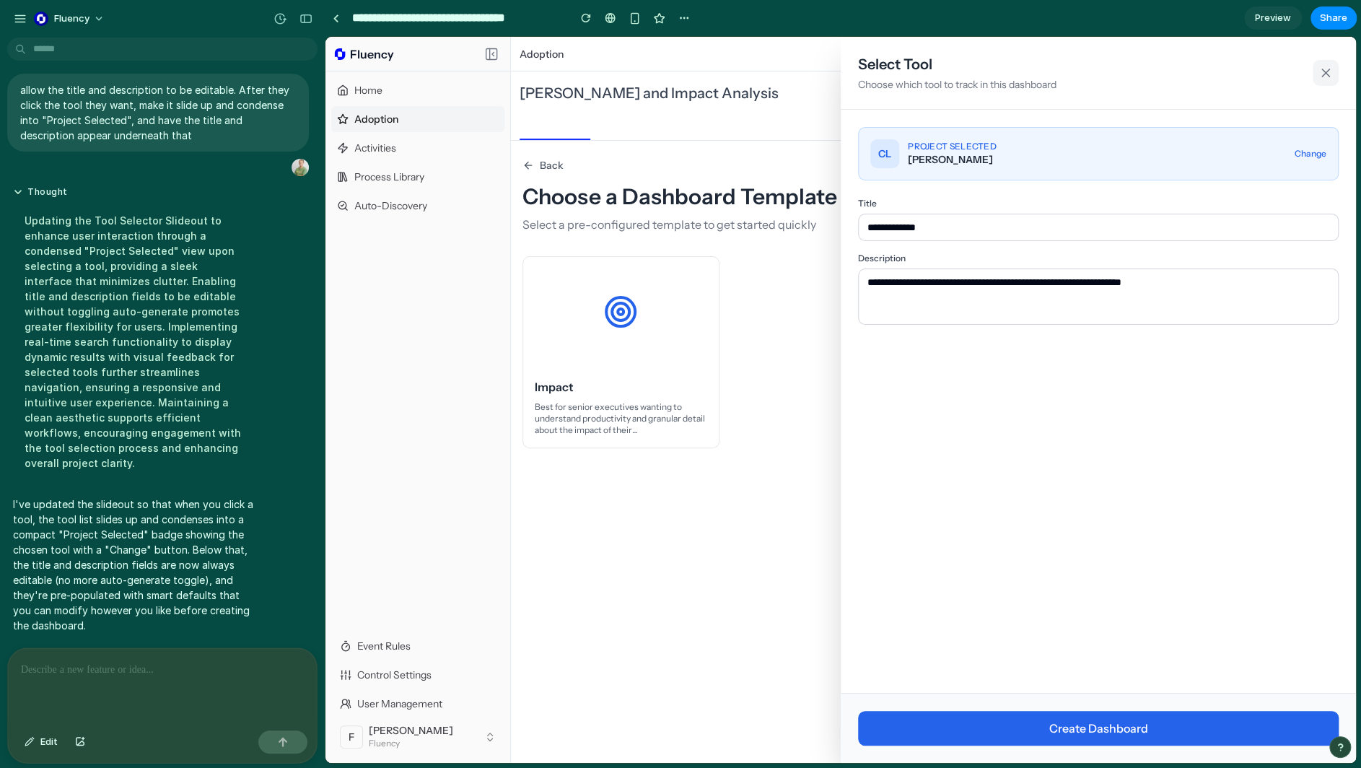
click at [1034, 71] on icon at bounding box center [1325, 73] width 14 height 14
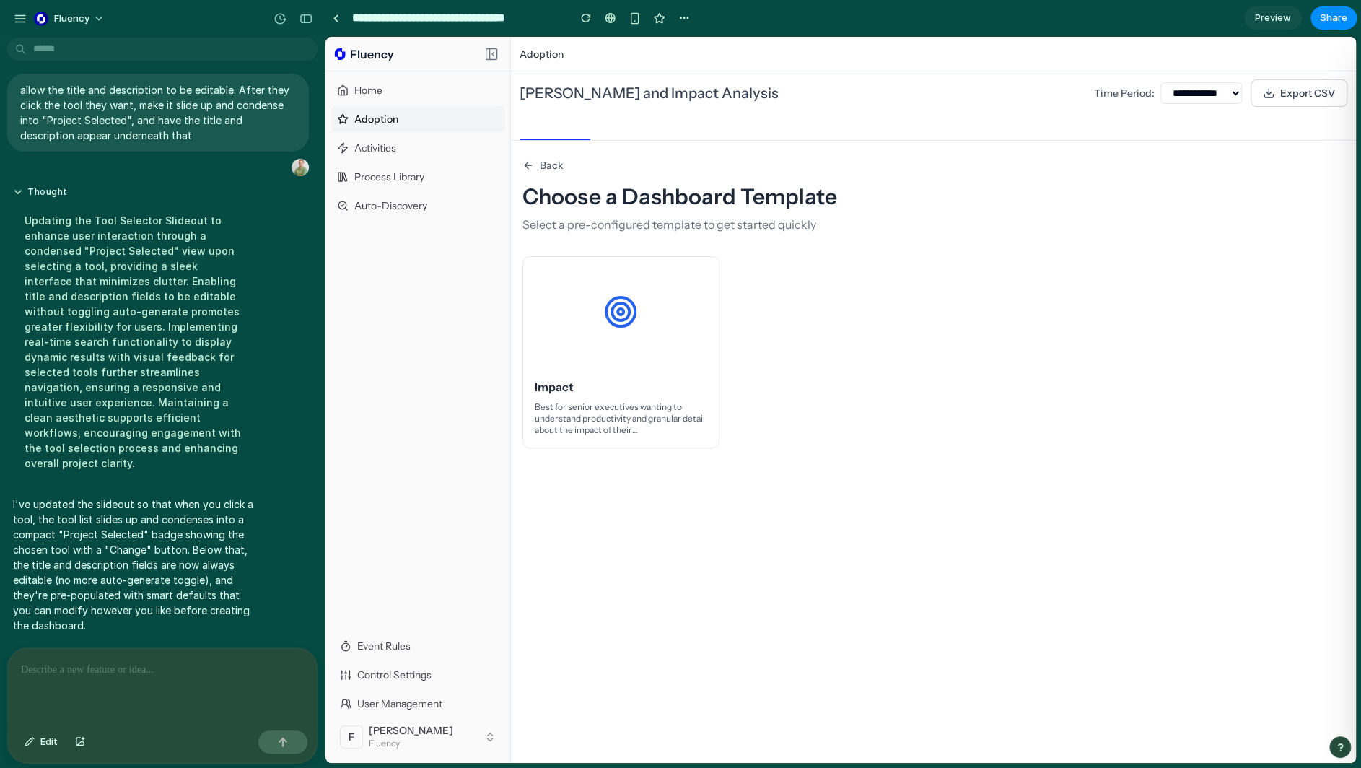
click at [532, 157] on div "Back Choose a Dashboard Template Select a pre-configured template to get starte…" at bounding box center [933, 315] width 845 height 348
click at [535, 161] on button "Back" at bounding box center [542, 165] width 41 height 14
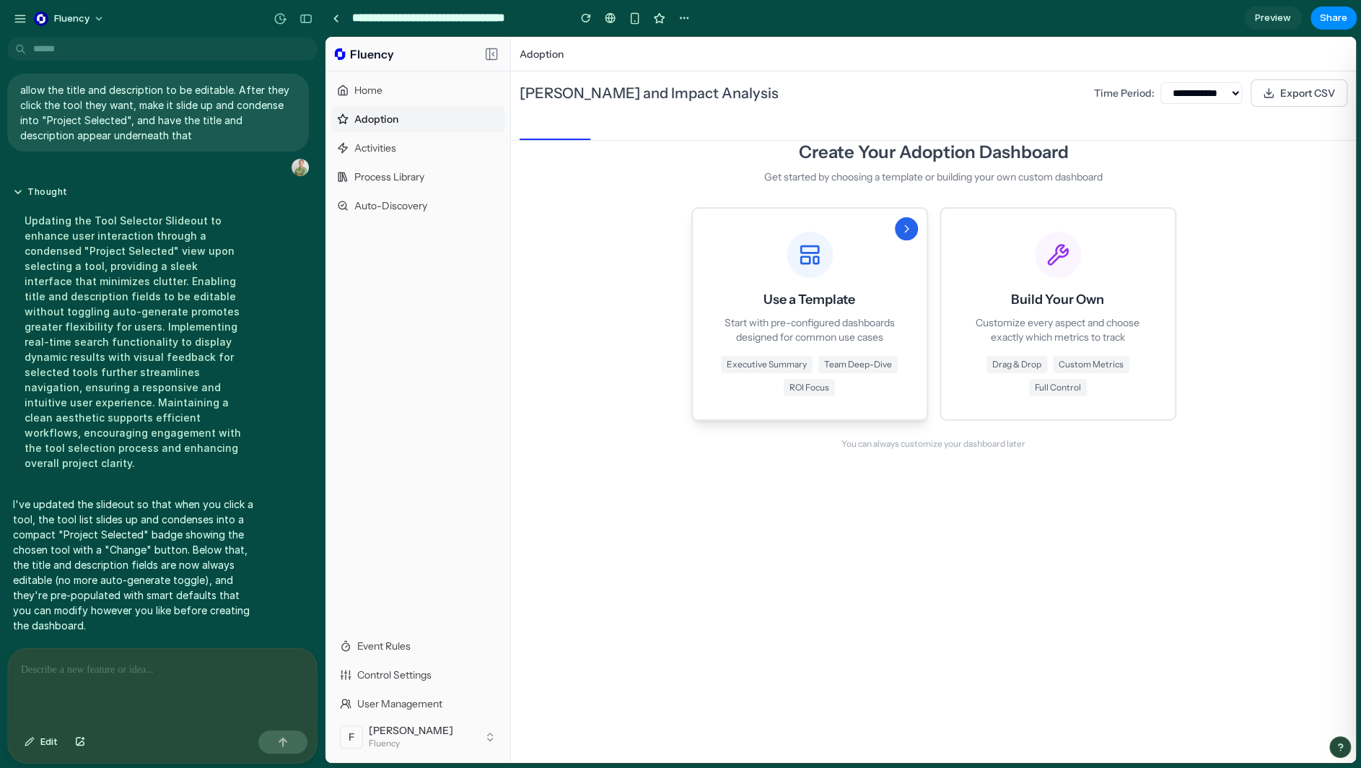
click at [825, 338] on p "Start with pre-configured dashboards designed for common use cases" at bounding box center [810, 329] width 188 height 29
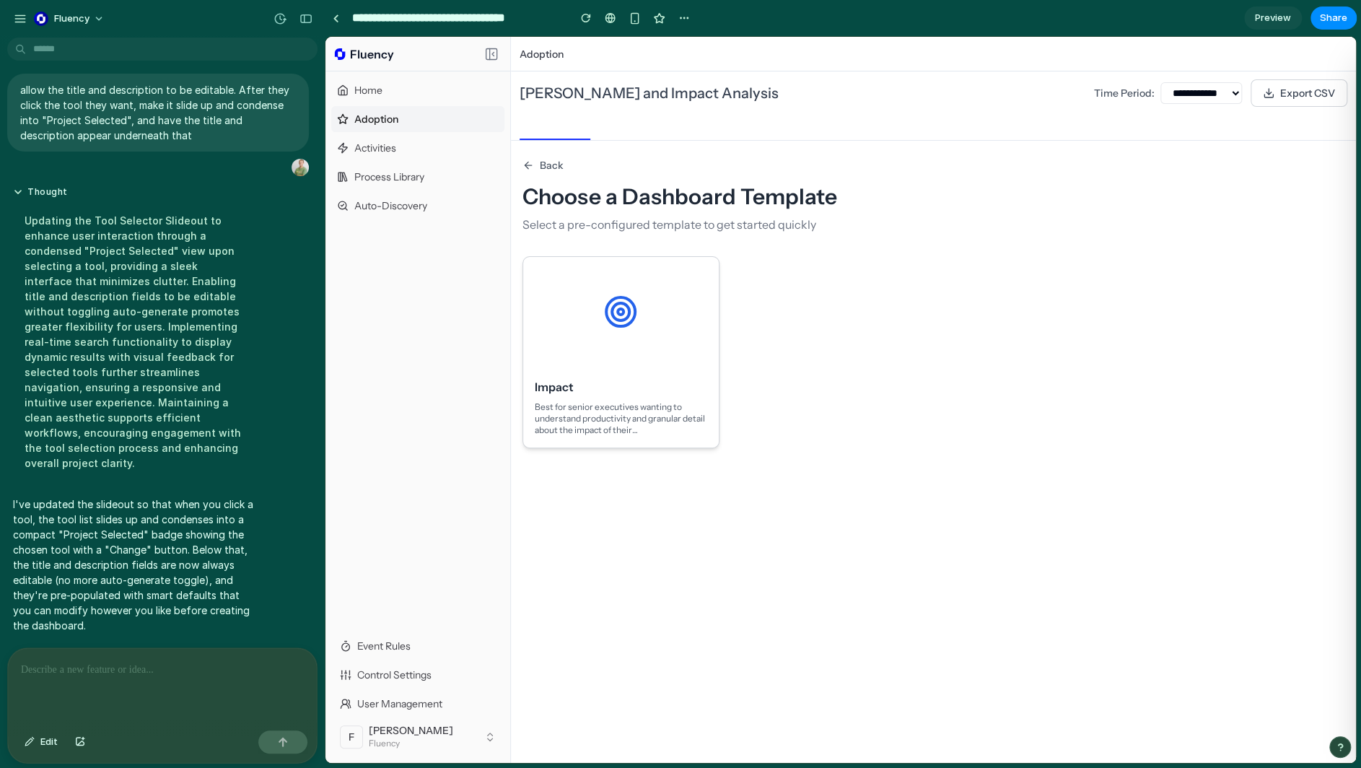
click at [663, 351] on div at bounding box center [620, 312] width 195 height 110
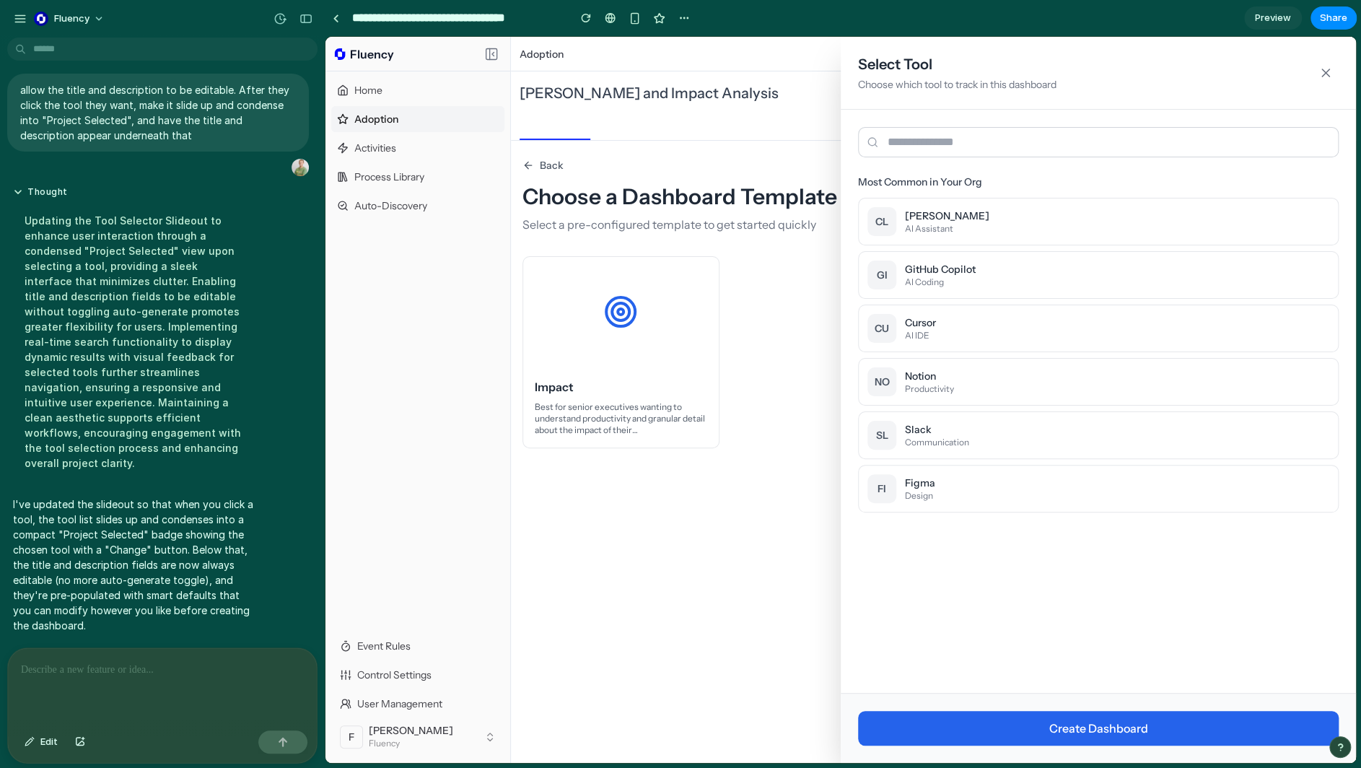
click at [969, 324] on button "CU Cursor AI IDE" at bounding box center [1098, 328] width 480 height 48
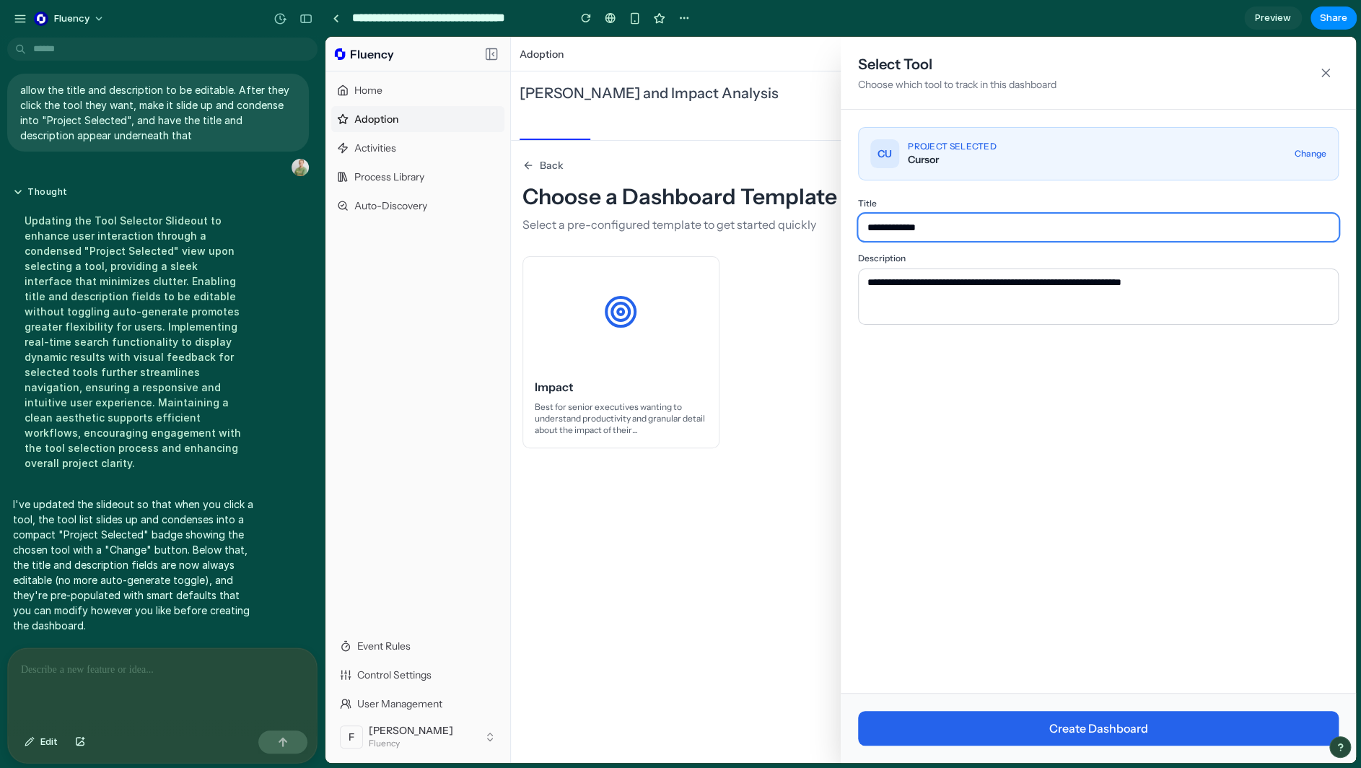
click at [962, 223] on input "**********" at bounding box center [1098, 227] width 480 height 27
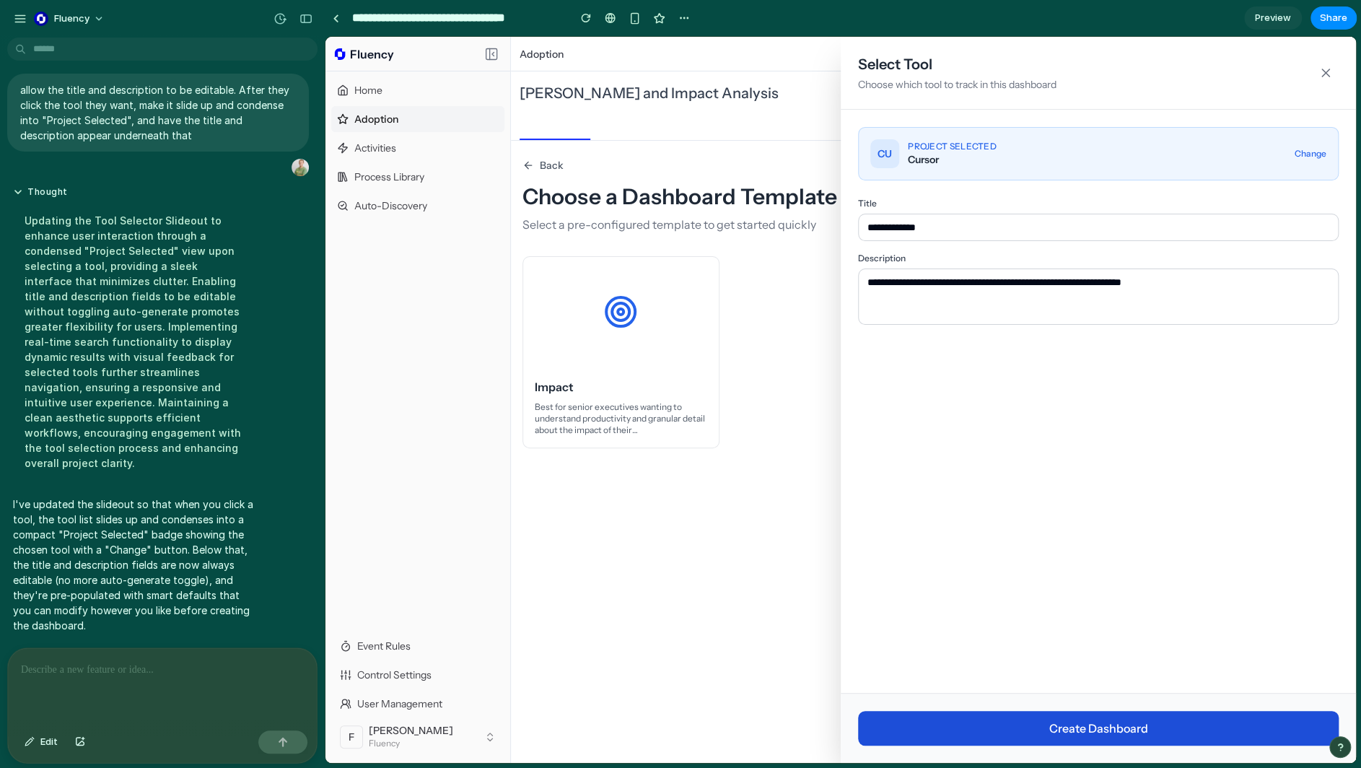
click at [1034, 721] on button "Create Dashboard" at bounding box center [1098, 728] width 480 height 35
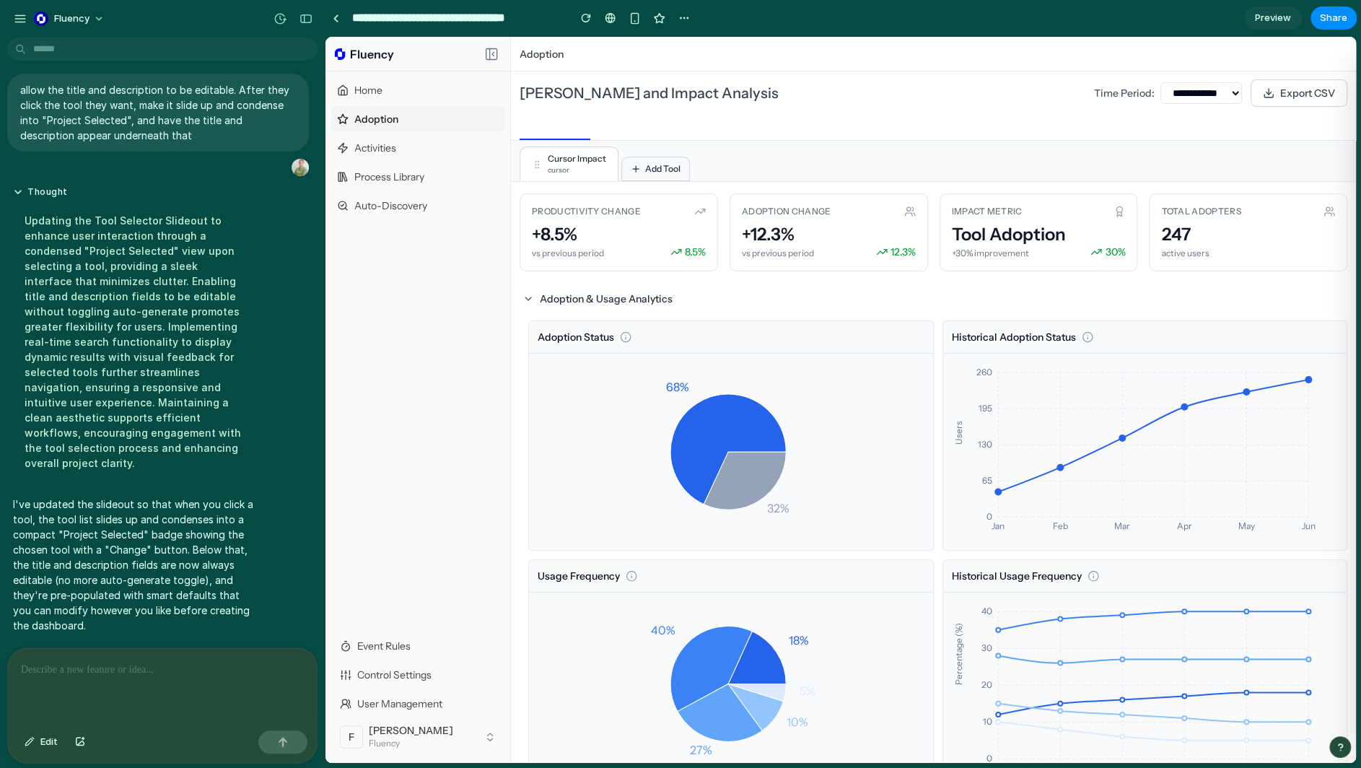
click at [662, 164] on span "Add Tool" at bounding box center [662, 169] width 35 height 12
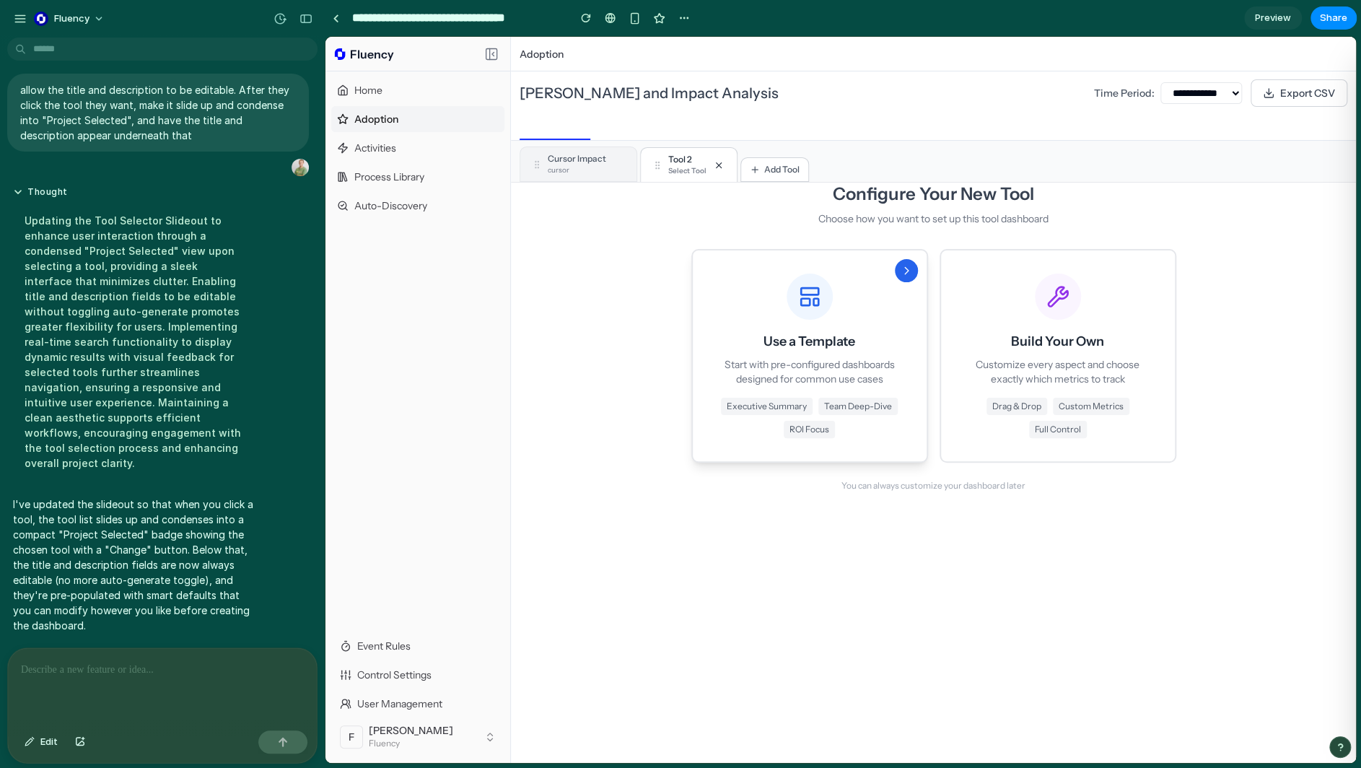
click at [747, 292] on div "Use a Template Start with pre-configured dashboards designed for common use cas…" at bounding box center [810, 355] width 188 height 164
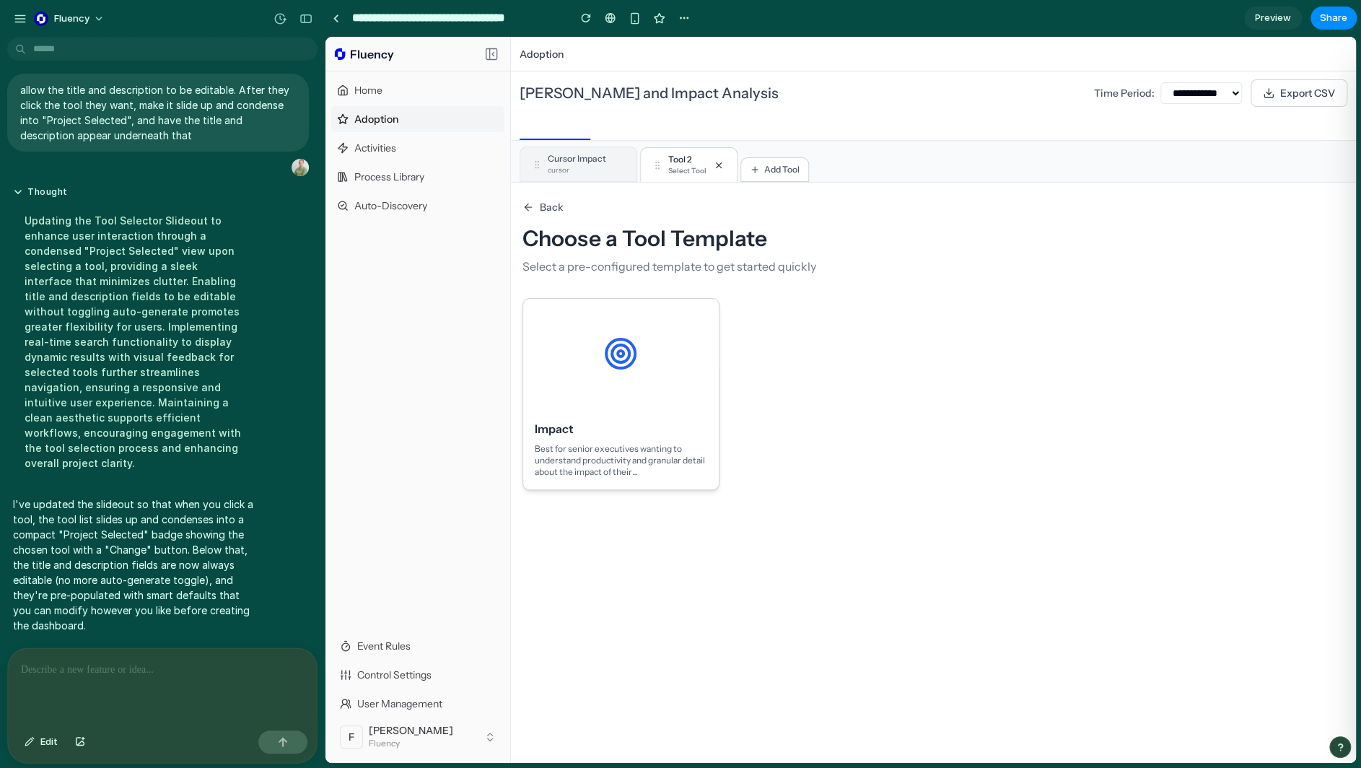
click at [662, 344] on div at bounding box center [620, 354] width 195 height 110
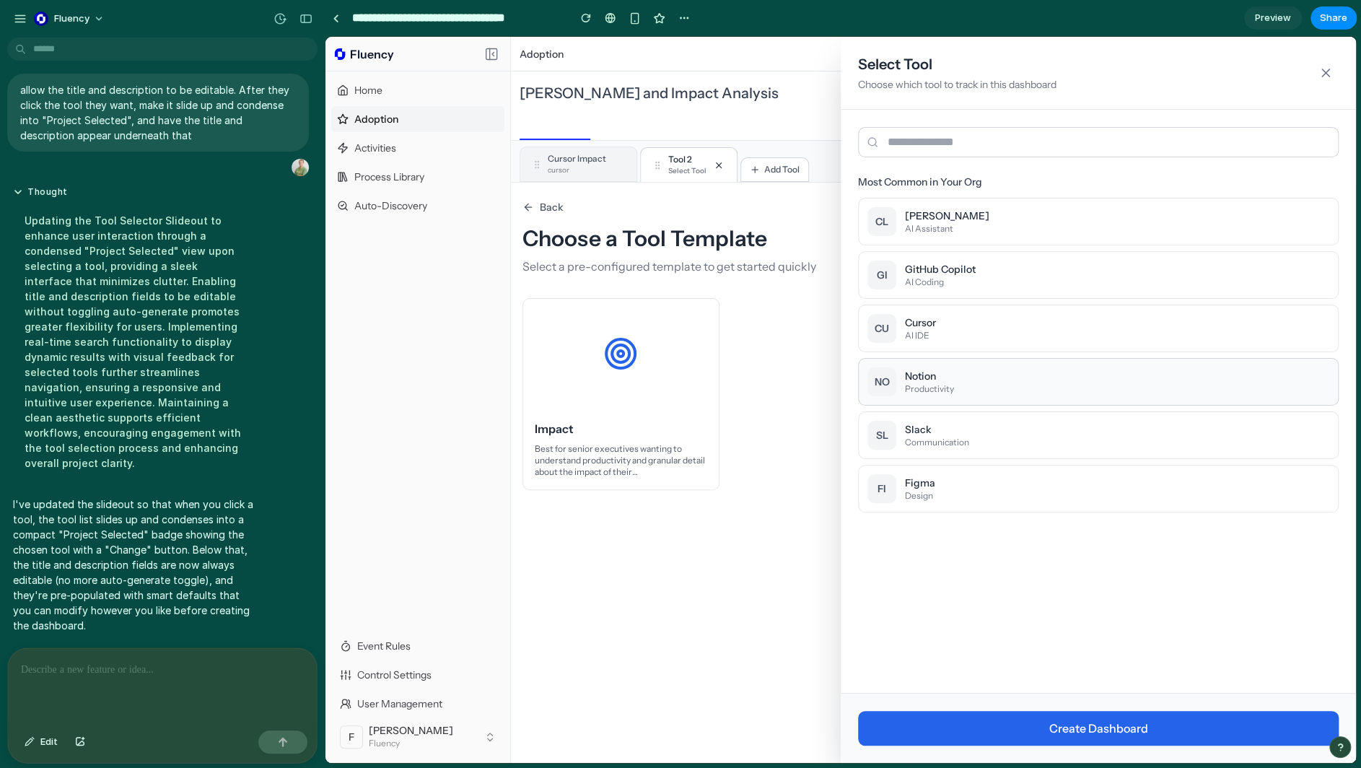
click at [928, 369] on div "Notion" at bounding box center [929, 376] width 49 height 14
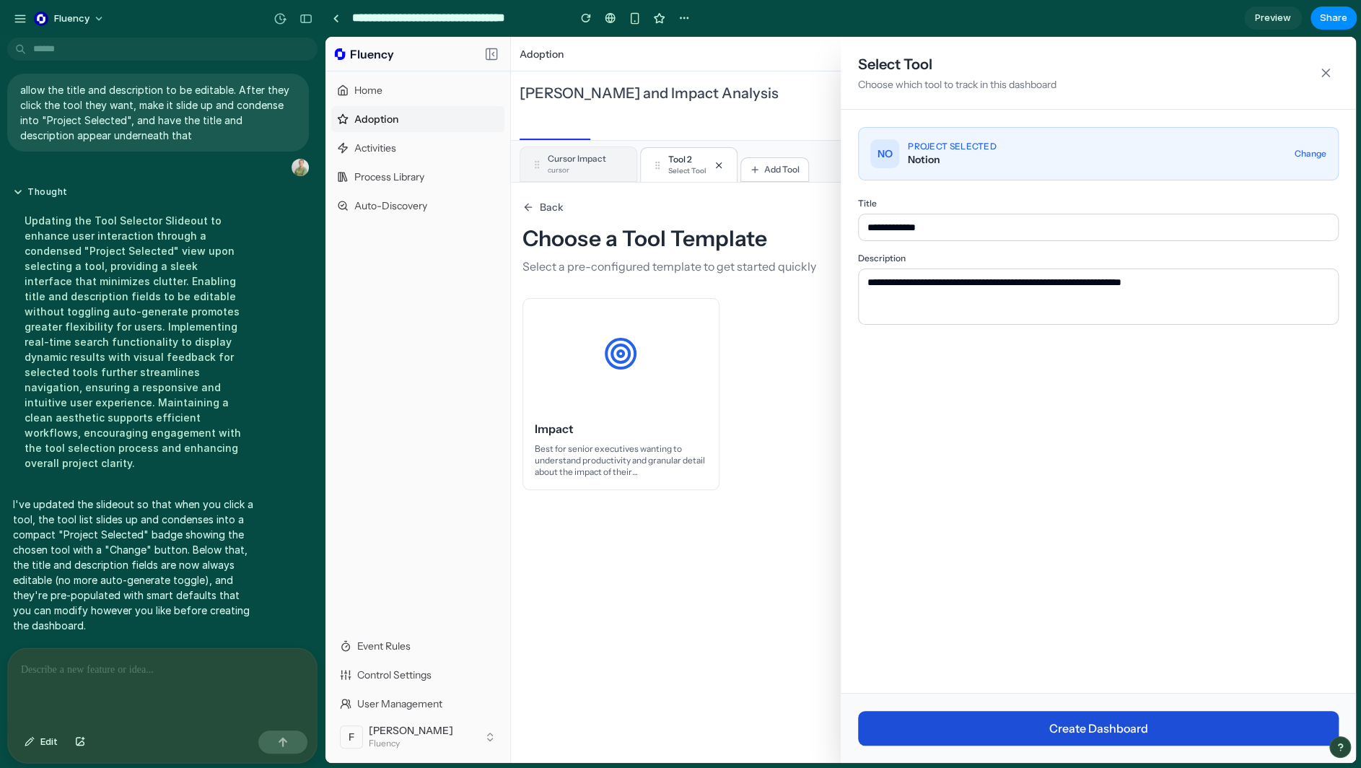
click at [1034, 722] on button "Create Dashboard" at bounding box center [1098, 728] width 480 height 35
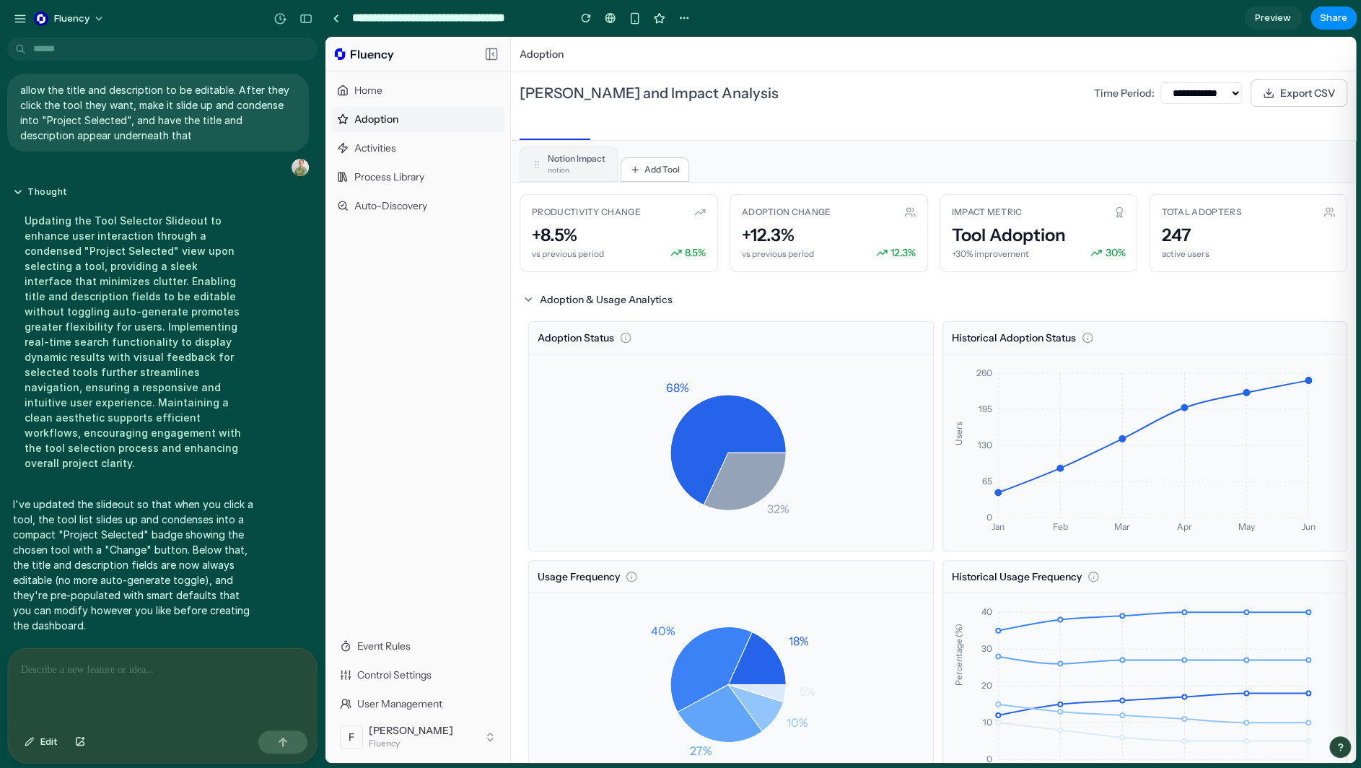
click at [208, 662] on p at bounding box center [159, 669] width 277 height 17
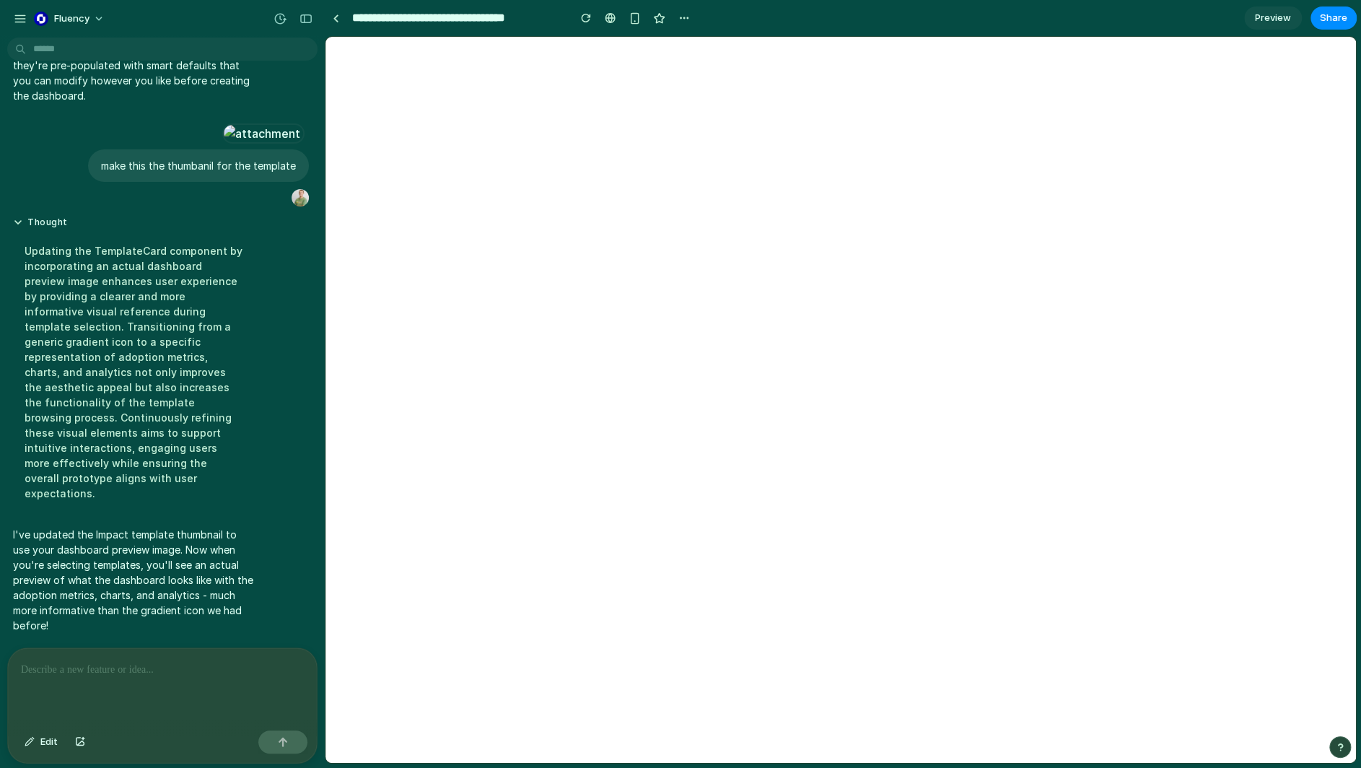
select select "***"
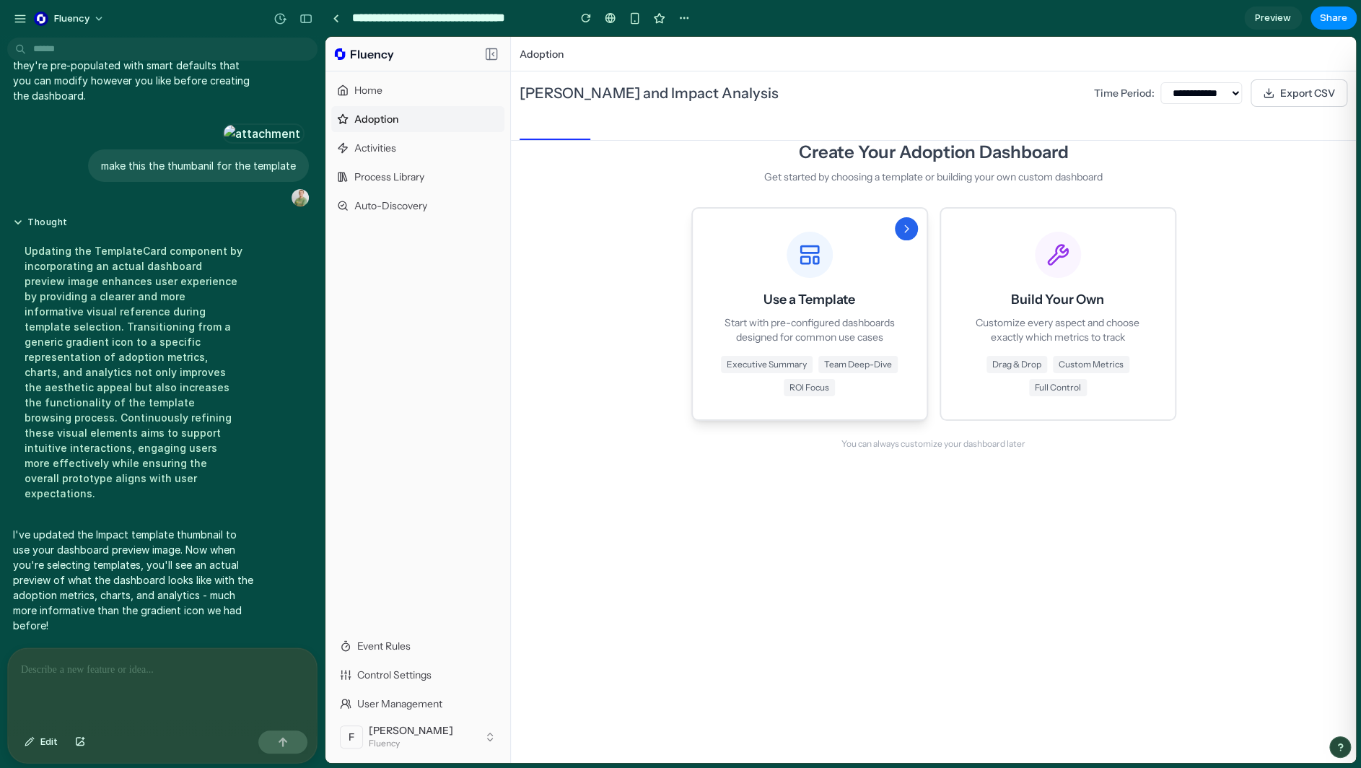
click at [744, 301] on div "Use a Template Start with pre-configured dashboards designed for common use cas…" at bounding box center [810, 314] width 188 height 164
